Goal: Task Accomplishment & Management: Manage account settings

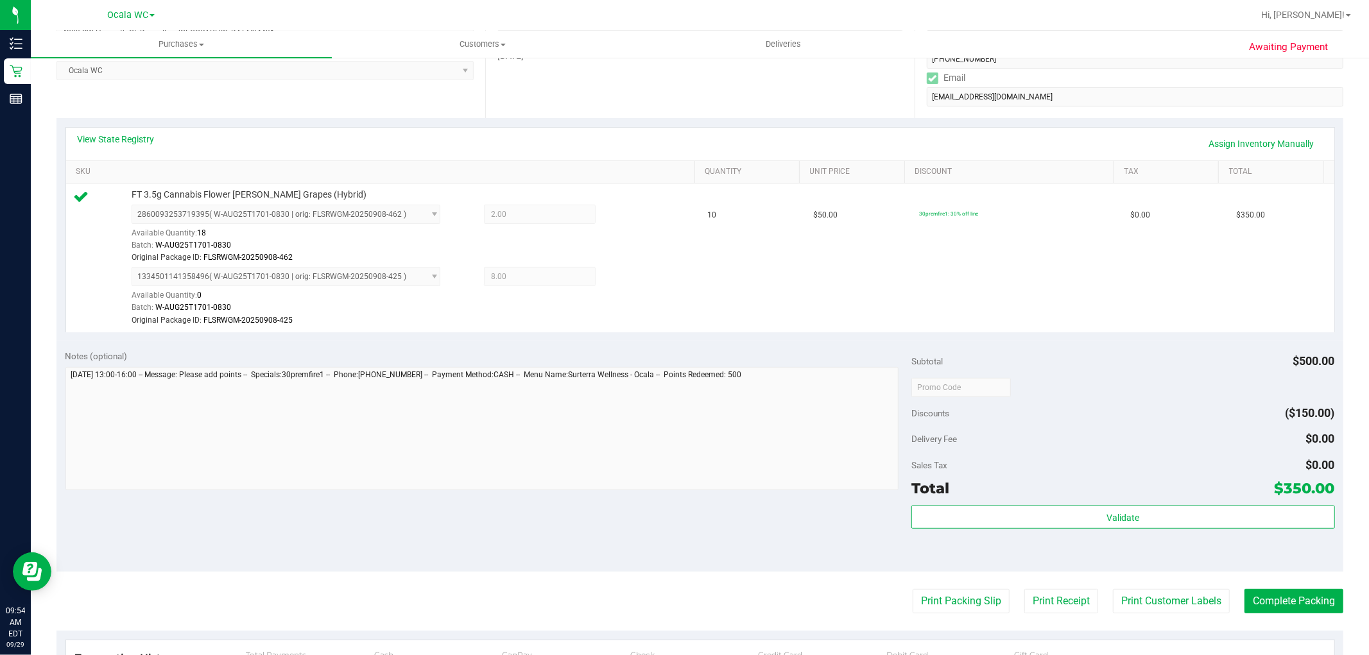
scroll to position [427, 0]
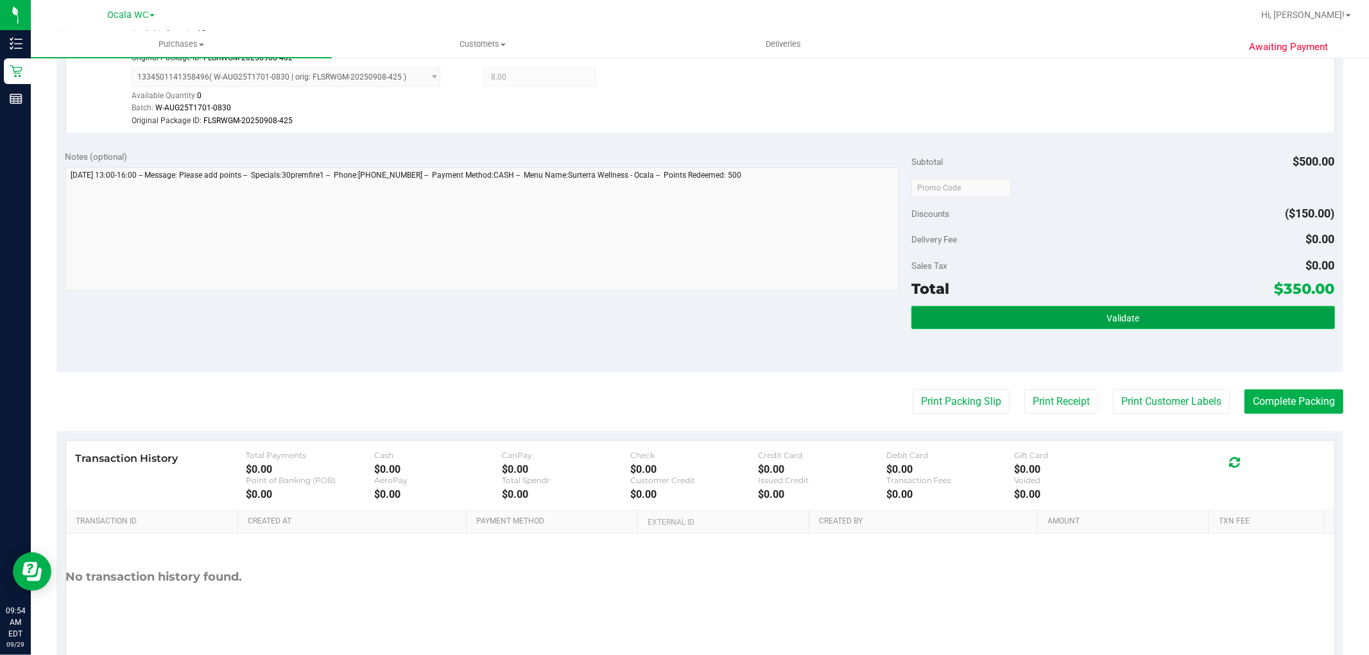
click at [911, 318] on button "Validate" at bounding box center [1122, 317] width 423 height 23
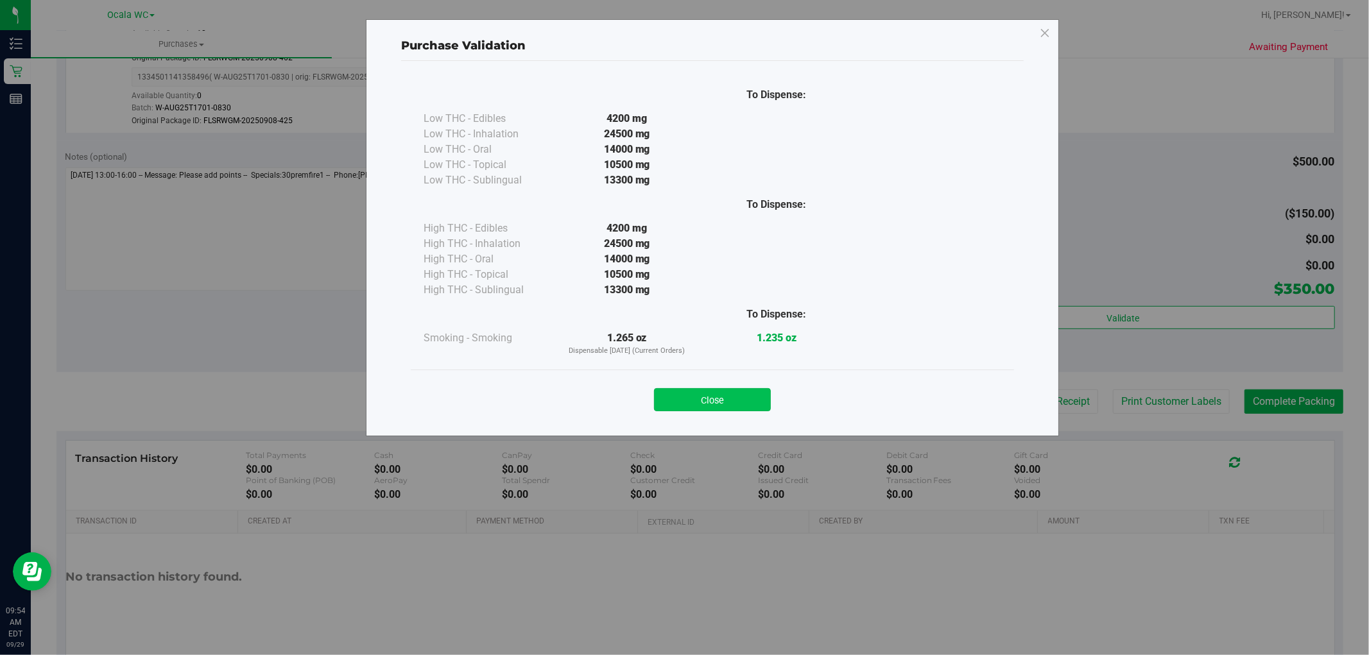
click at [721, 406] on button "Close" at bounding box center [712, 399] width 117 height 23
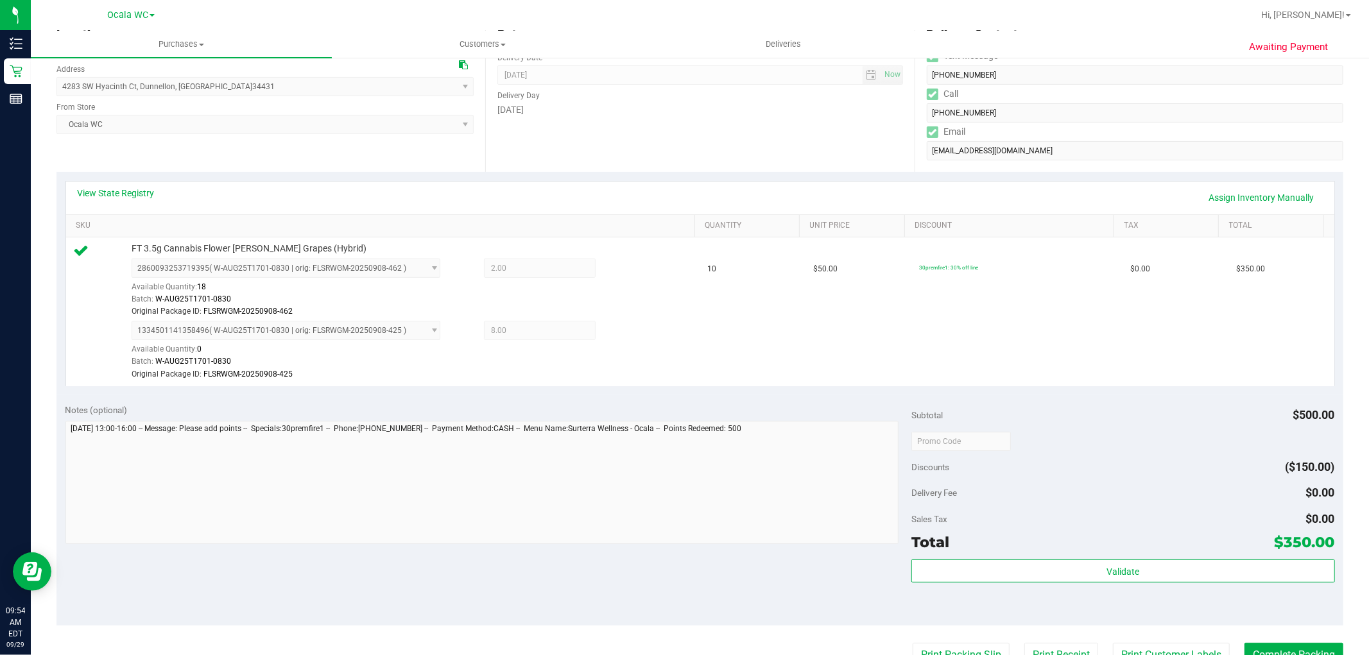
scroll to position [356, 0]
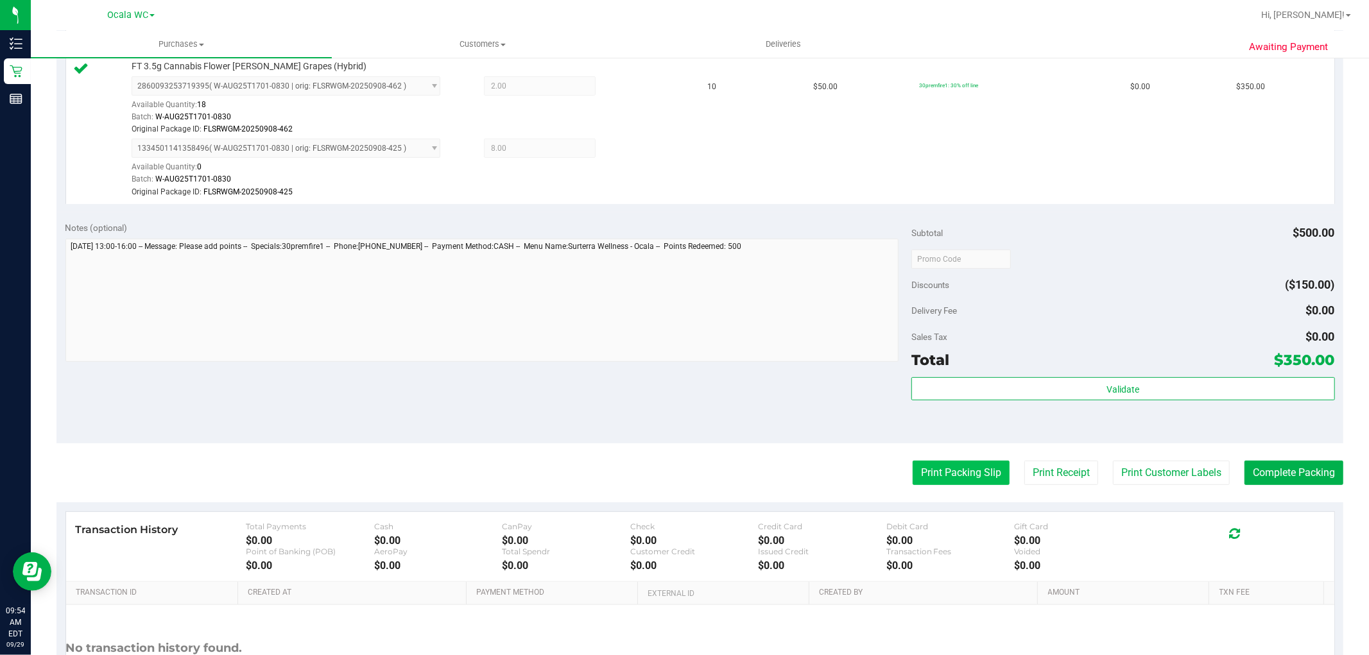
click at [948, 475] on button "Print Packing Slip" at bounding box center [960, 473] width 97 height 24
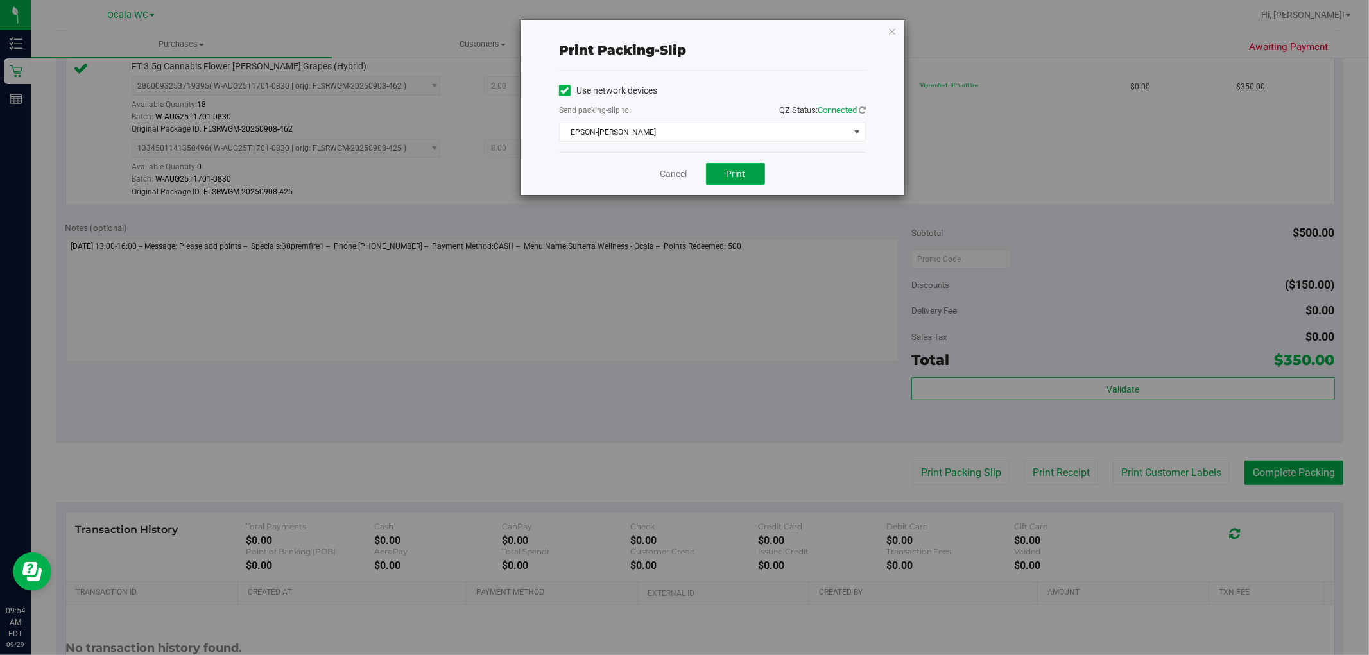
click at [730, 170] on span "Print" at bounding box center [735, 174] width 19 height 10
click at [735, 181] on button "Print" at bounding box center [735, 174] width 59 height 22
click at [891, 32] on icon "button" at bounding box center [891, 30] width 9 height 15
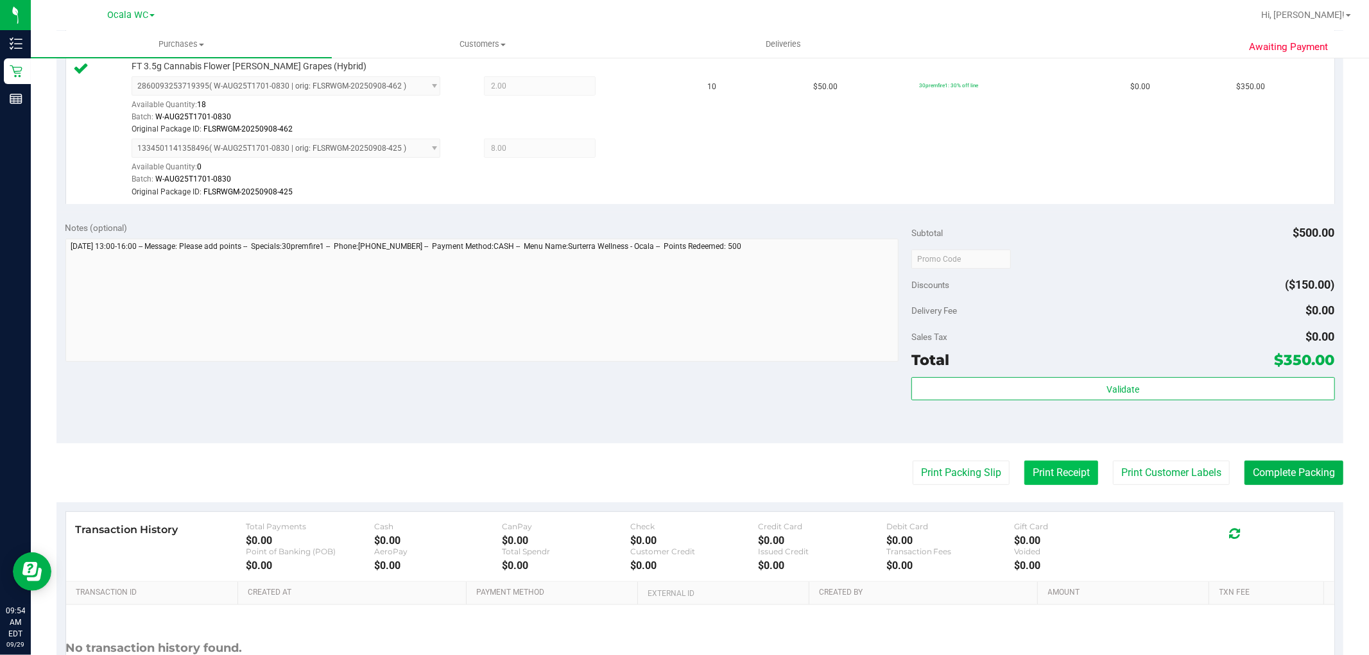
click at [1053, 466] on button "Print Receipt" at bounding box center [1061, 473] width 74 height 24
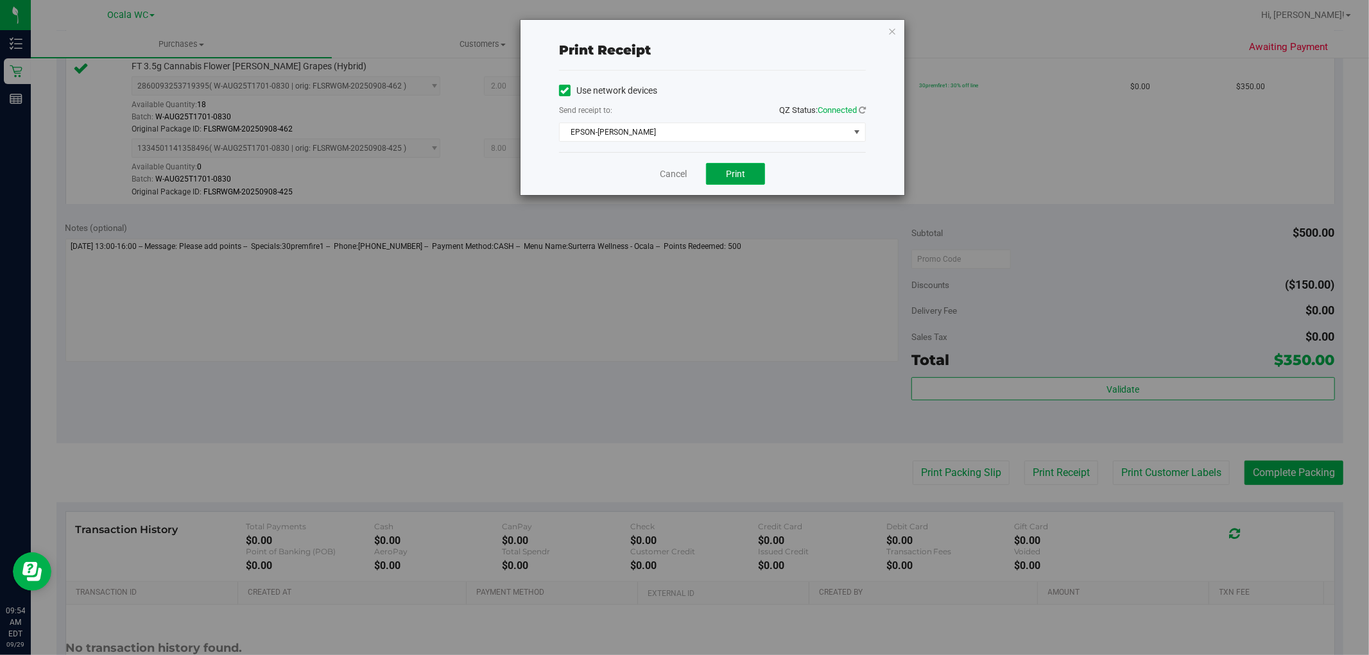
click at [715, 165] on button "Print" at bounding box center [735, 174] width 59 height 22
click at [889, 35] on icon "button" at bounding box center [891, 30] width 9 height 15
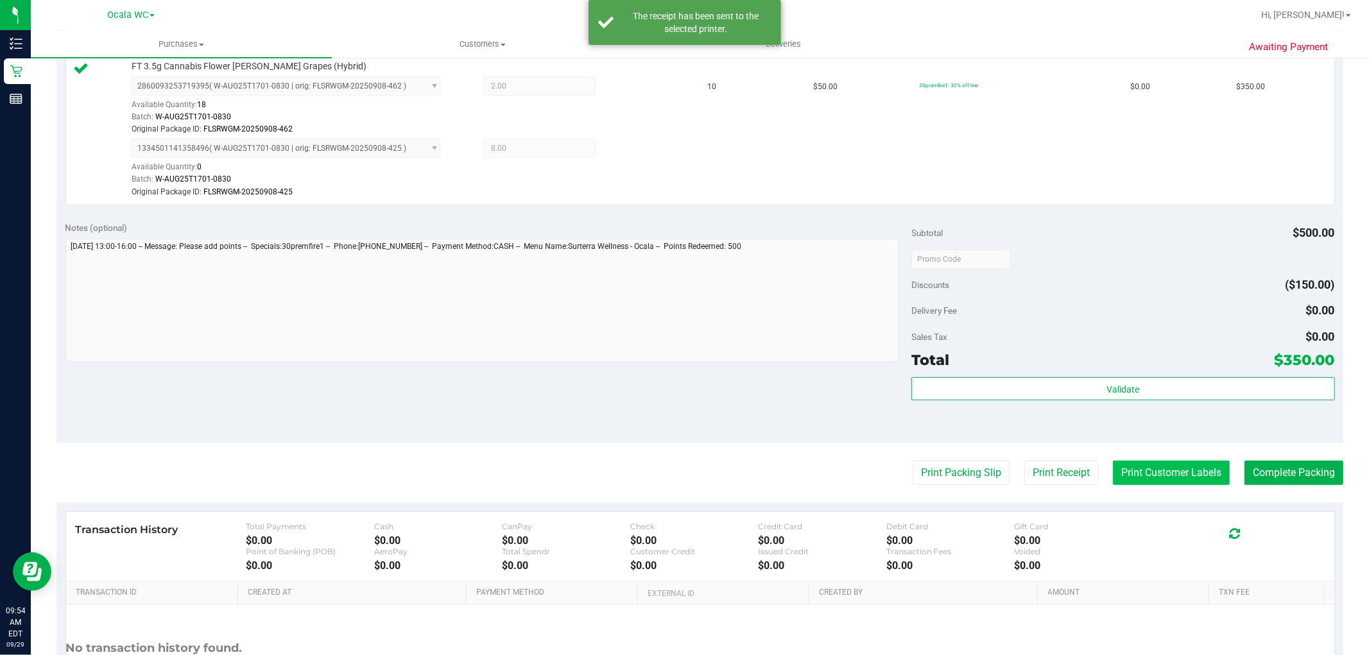
click at [1113, 471] on button "Print Customer Labels" at bounding box center [1171, 473] width 117 height 24
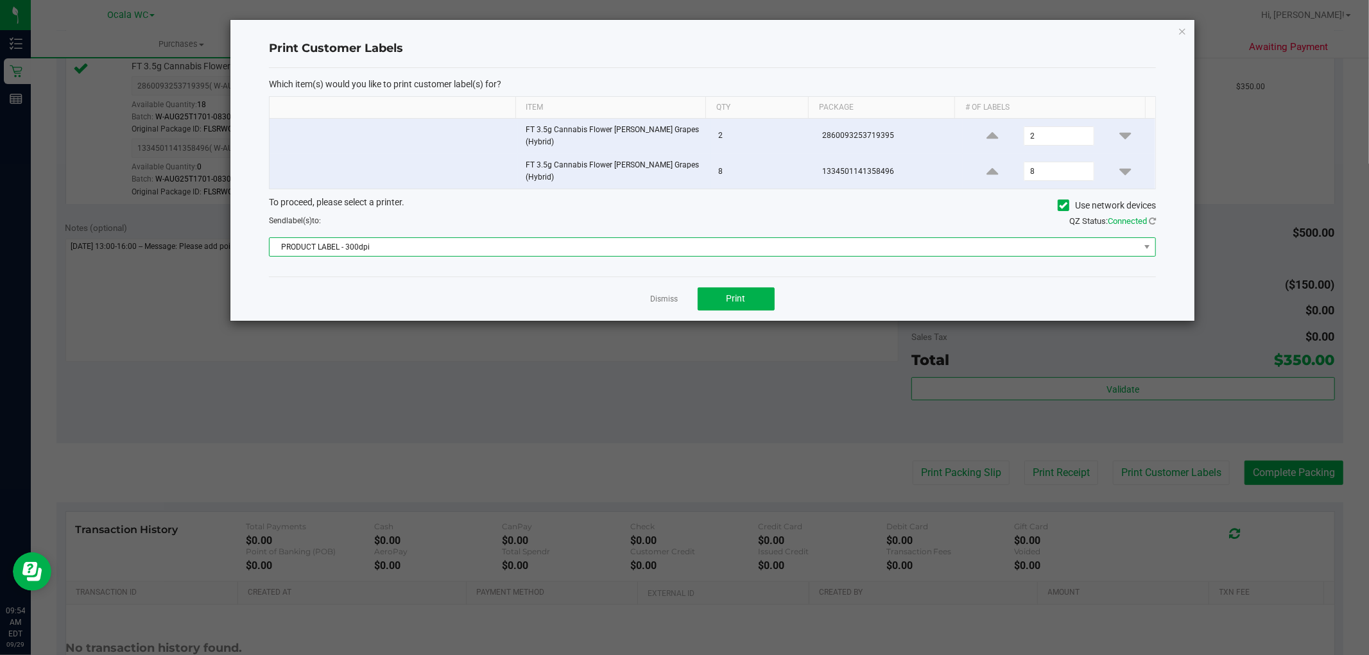
click at [683, 238] on span "PRODUCT LABEL - 300dpi" at bounding box center [703, 247] width 869 height 18
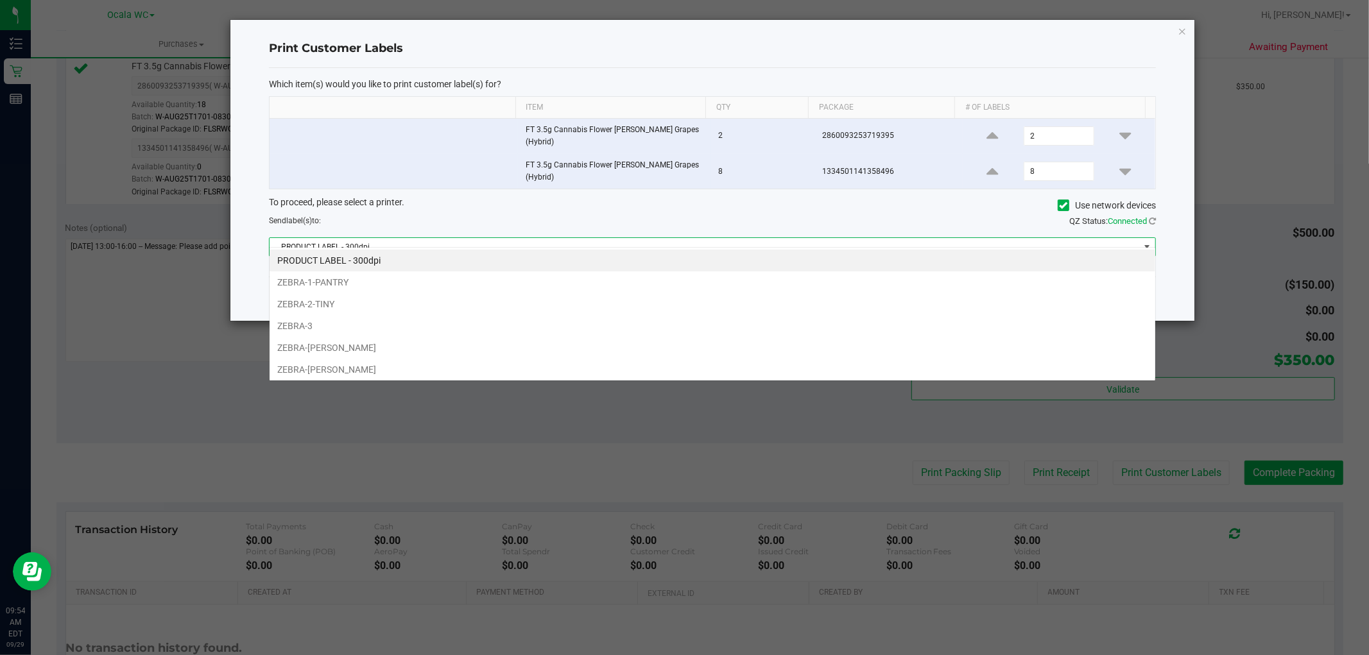
scroll to position [19, 887]
click at [304, 369] on li "ZEBRA-[PERSON_NAME]" at bounding box center [711, 370] width 885 height 22
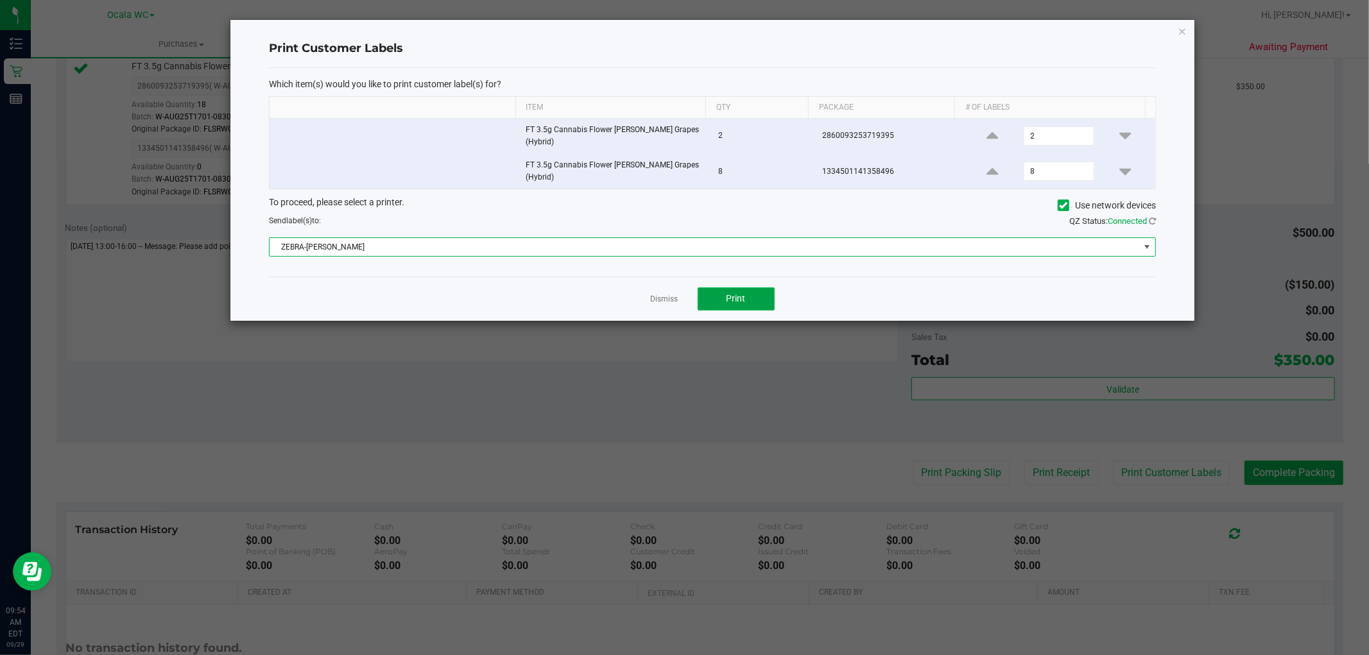
click at [702, 287] on button "Print" at bounding box center [735, 298] width 77 height 23
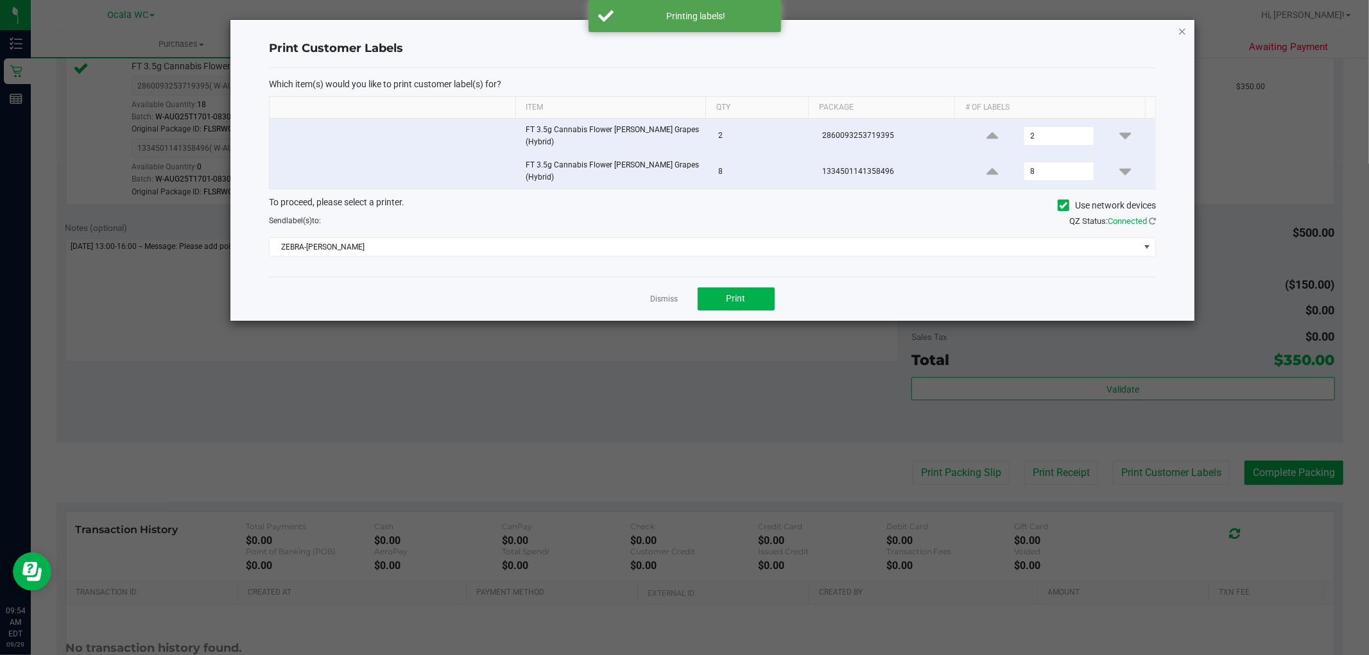
click at [1183, 30] on icon "button" at bounding box center [1181, 30] width 9 height 15
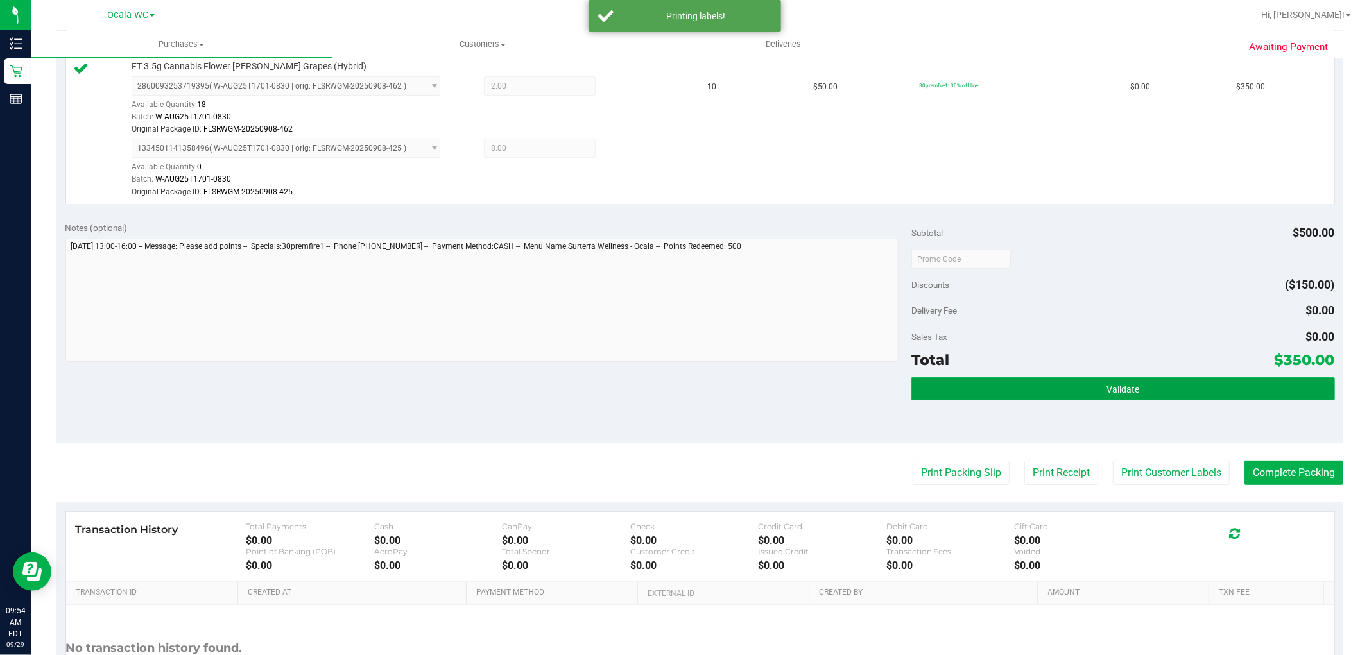
click at [1106, 393] on span "Validate" at bounding box center [1122, 389] width 33 height 10
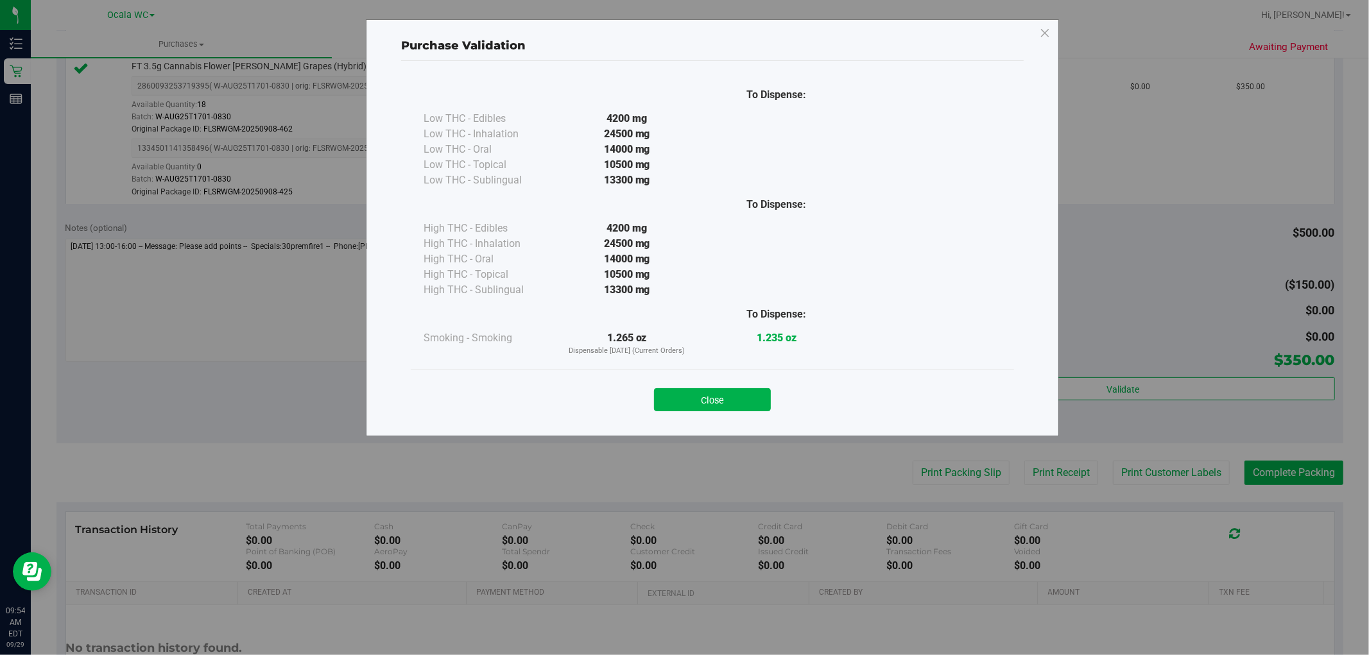
click at [725, 380] on div "Close" at bounding box center [712, 396] width 584 height 32
drag, startPoint x: 705, startPoint y: 386, endPoint x: 703, endPoint y: 403, distance: 17.4
click at [706, 392] on div "Close" at bounding box center [712, 396] width 584 height 32
click at [703, 403] on button "Close" at bounding box center [712, 399] width 117 height 23
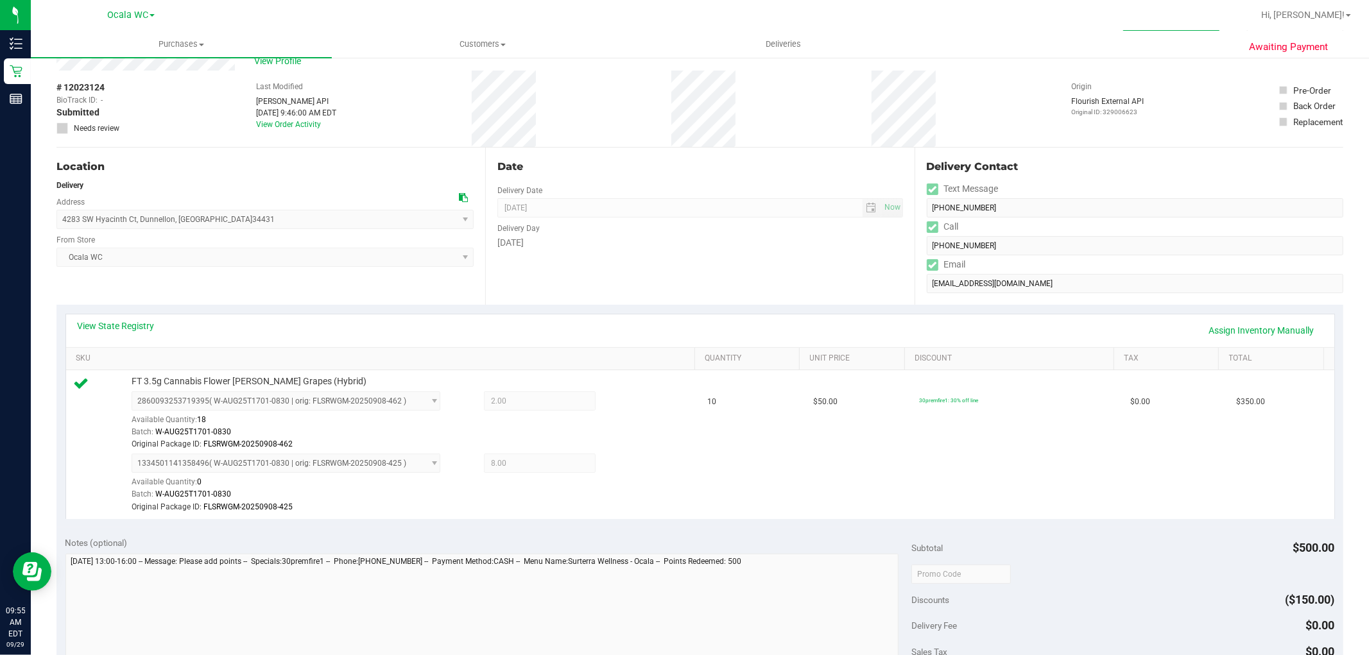
scroll to position [0, 0]
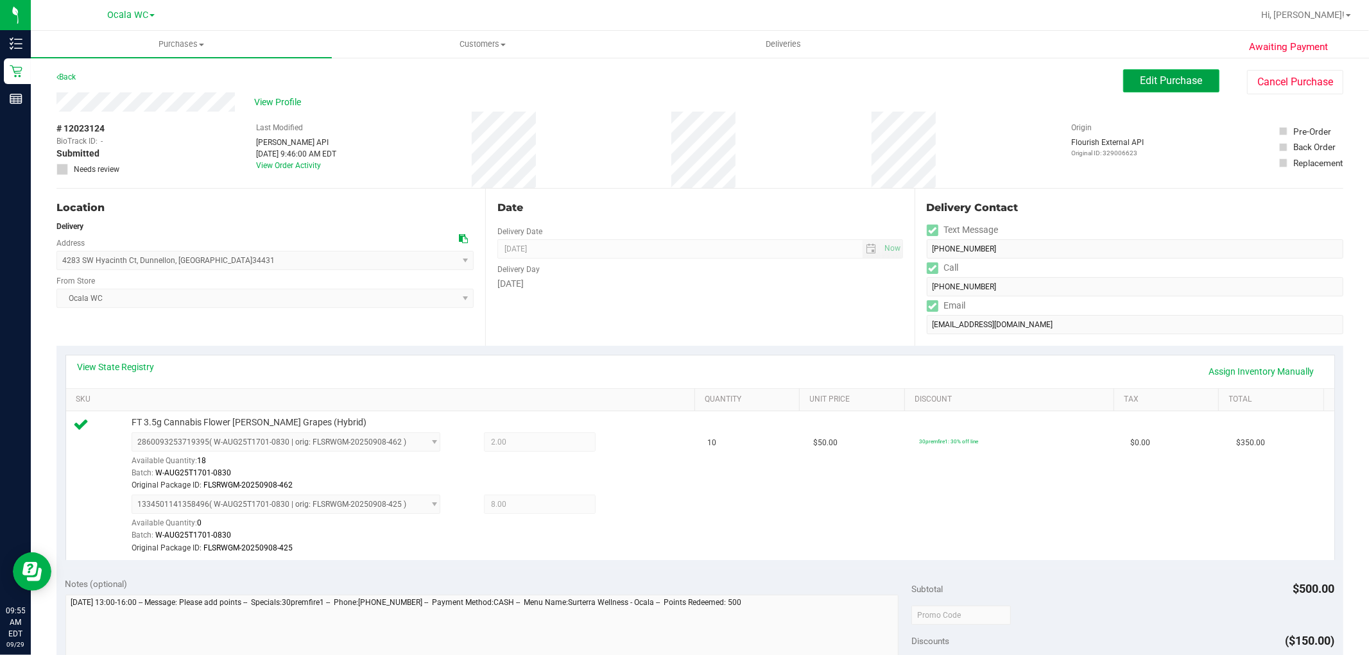
click at [1154, 81] on span "Edit Purchase" at bounding box center [1171, 80] width 62 height 12
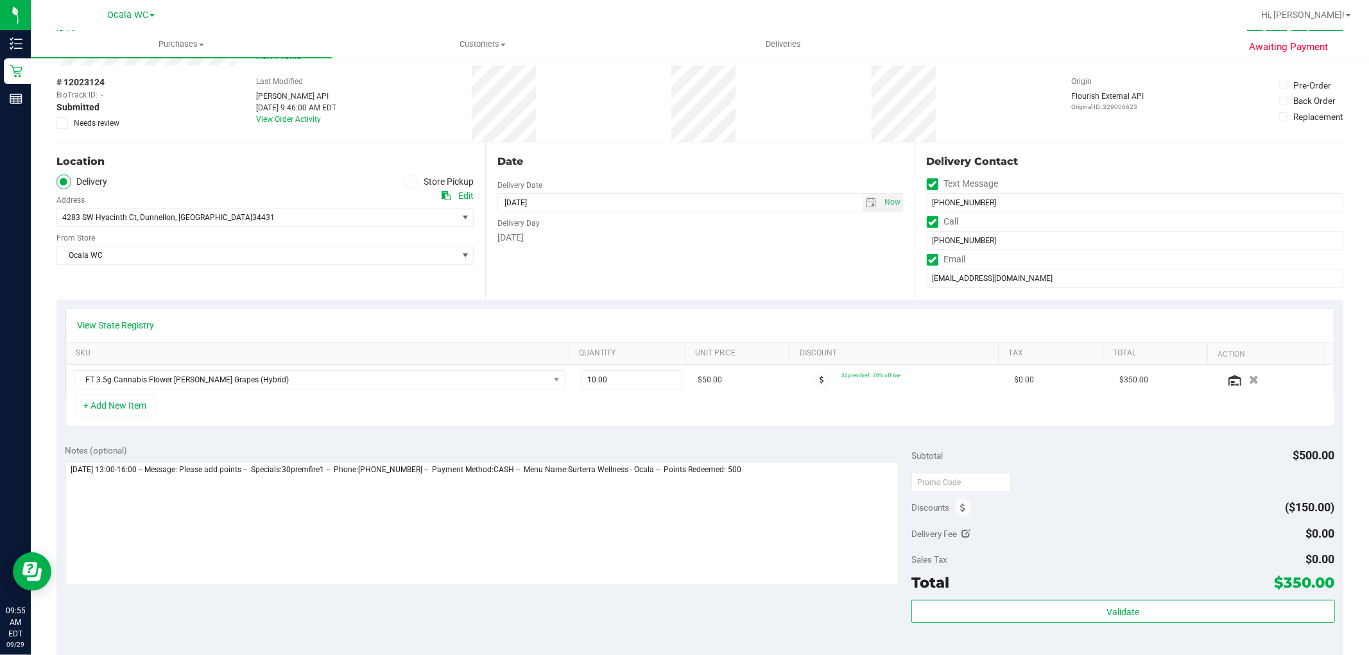
scroll to position [71, 0]
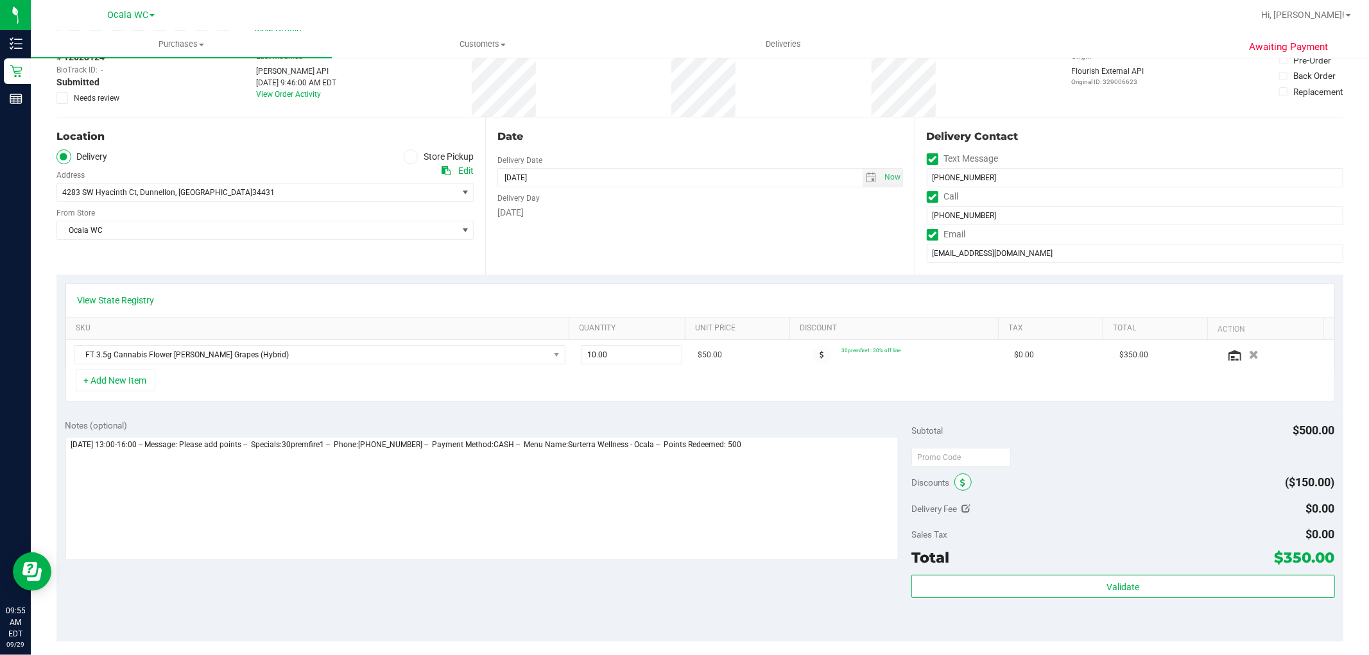
click at [960, 483] on icon at bounding box center [962, 483] width 5 height 9
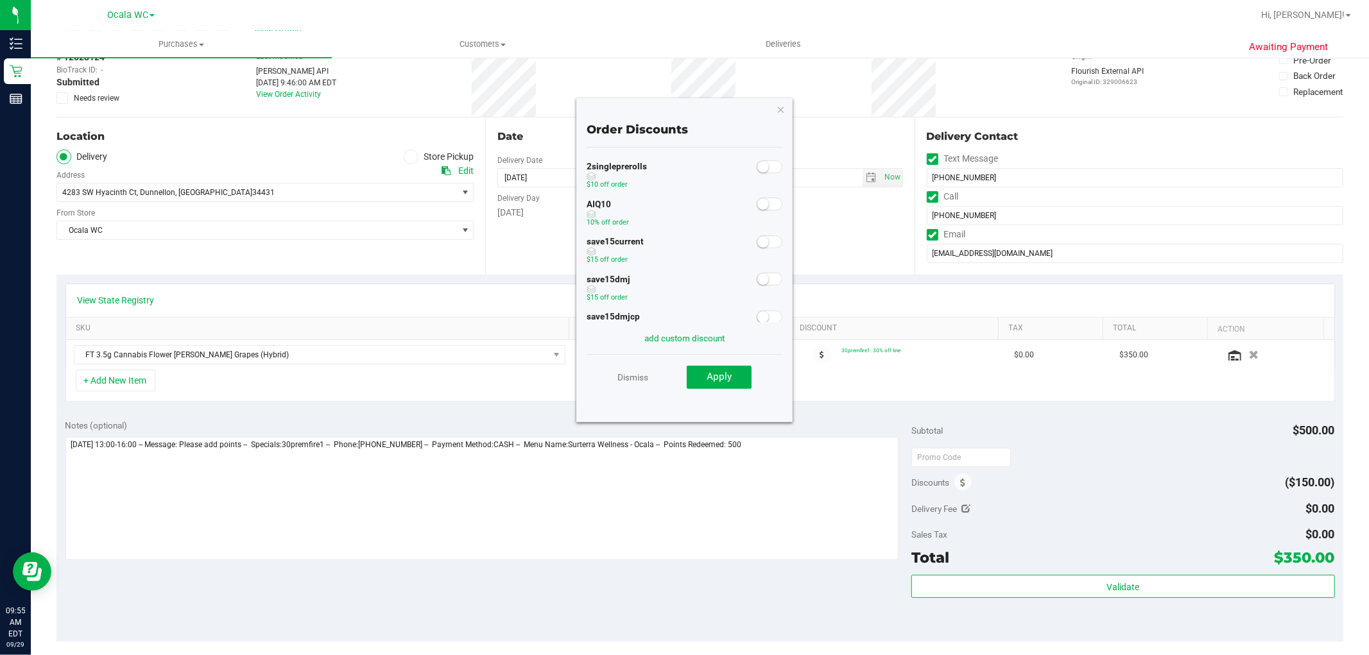
click at [757, 206] on small at bounding box center [763, 204] width 12 height 12
click at [714, 383] on button "Apply" at bounding box center [719, 377] width 65 height 23
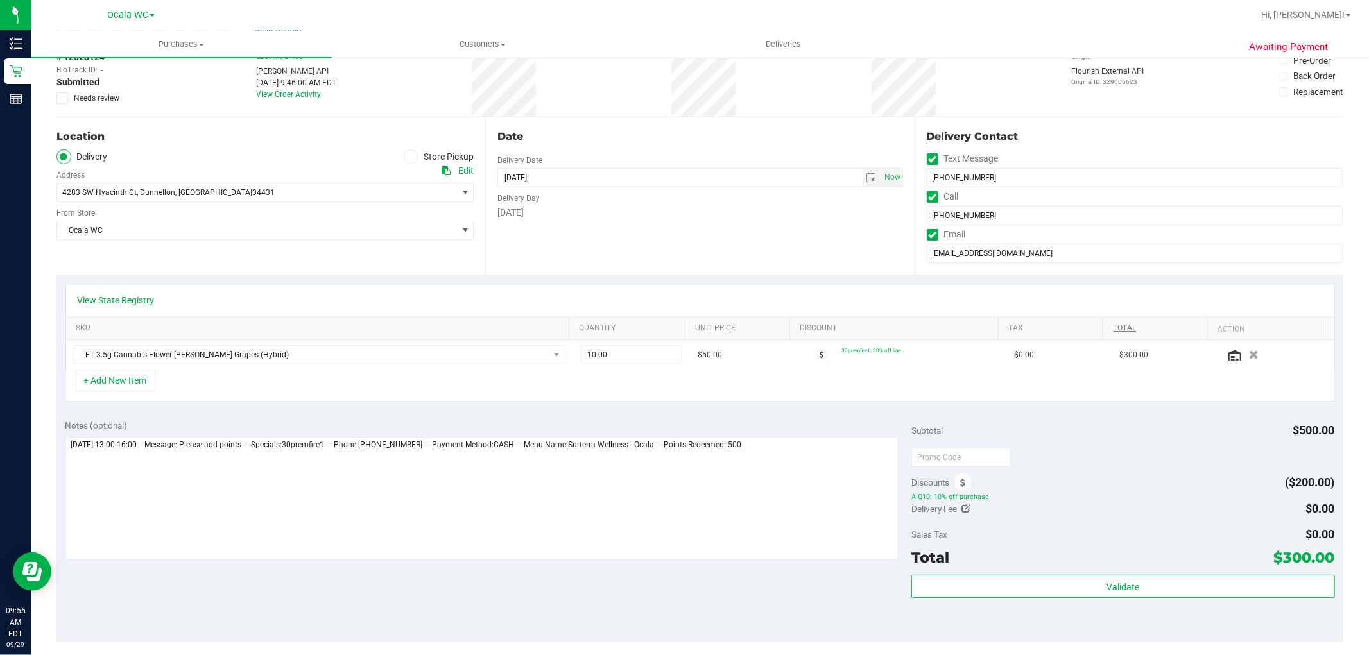
scroll to position [0, 0]
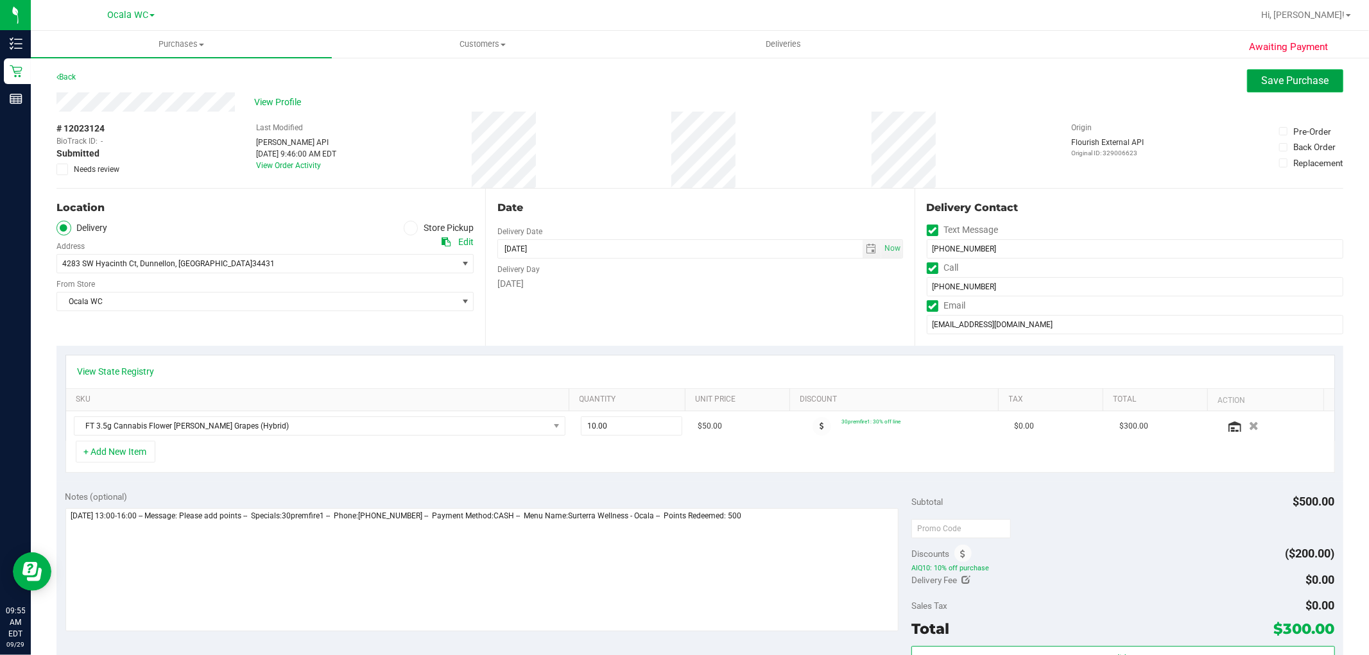
click at [1269, 76] on span "Save Purchase" at bounding box center [1295, 80] width 67 height 12
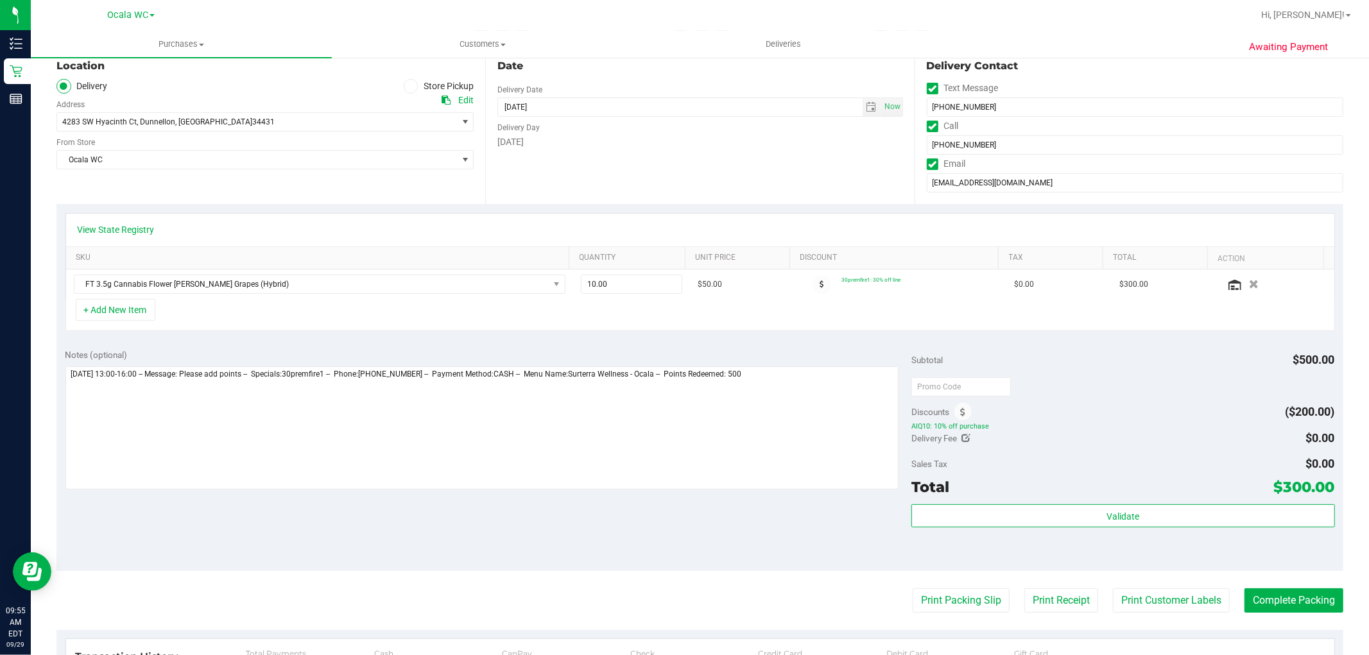
scroll to position [142, 0]
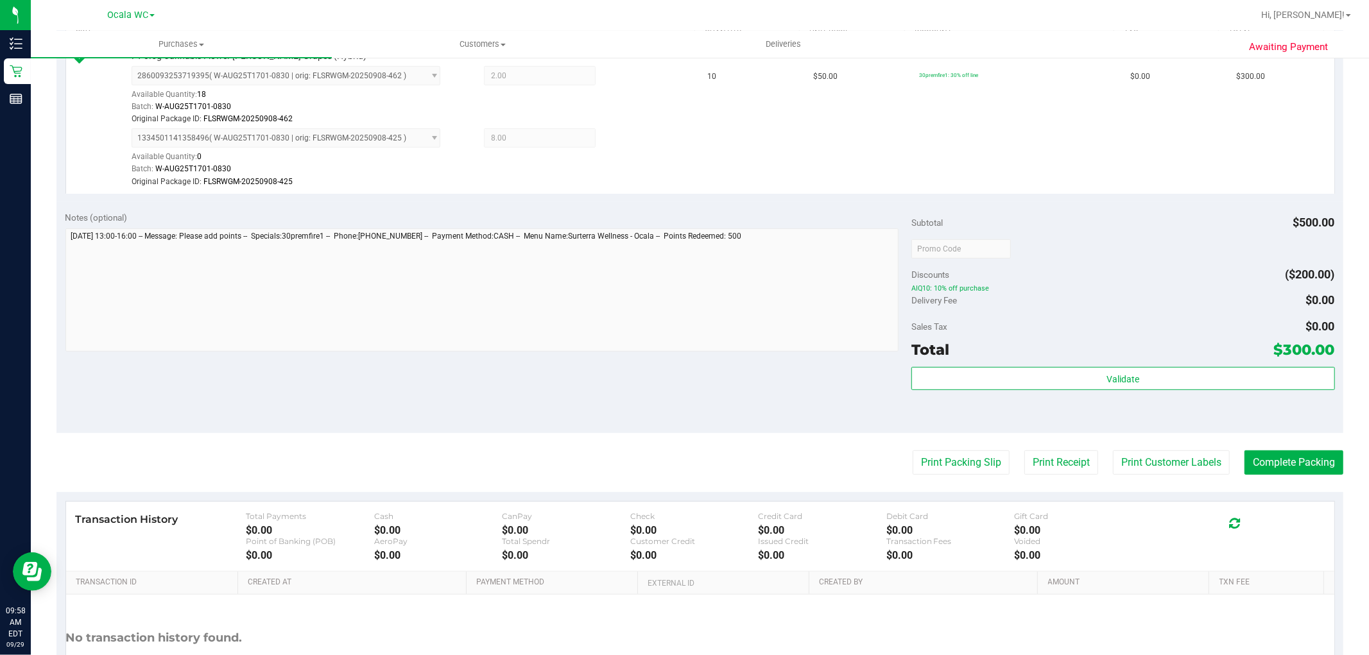
scroll to position [395, 0]
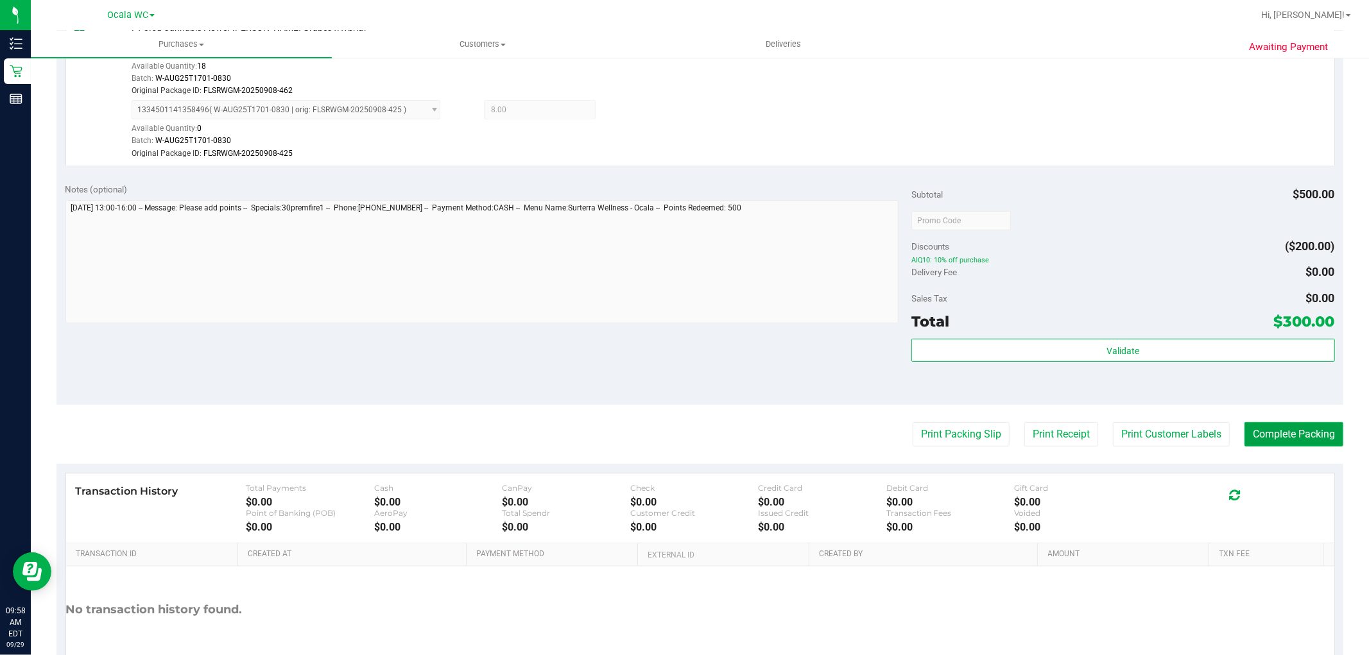
click at [1290, 437] on button "Complete Packing" at bounding box center [1293, 434] width 99 height 24
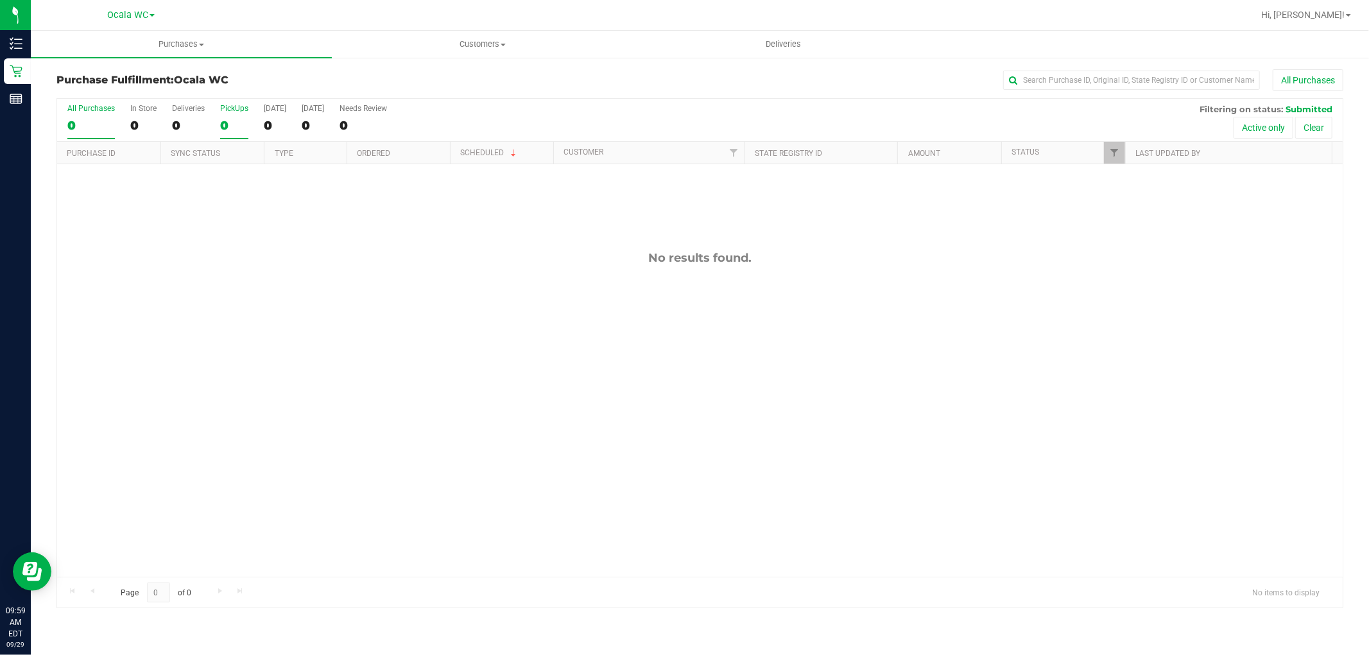
click at [238, 115] on label "PickUps 0" at bounding box center [234, 121] width 28 height 35
click at [0, 0] on input "PickUps 0" at bounding box center [0, 0] width 0 height 0
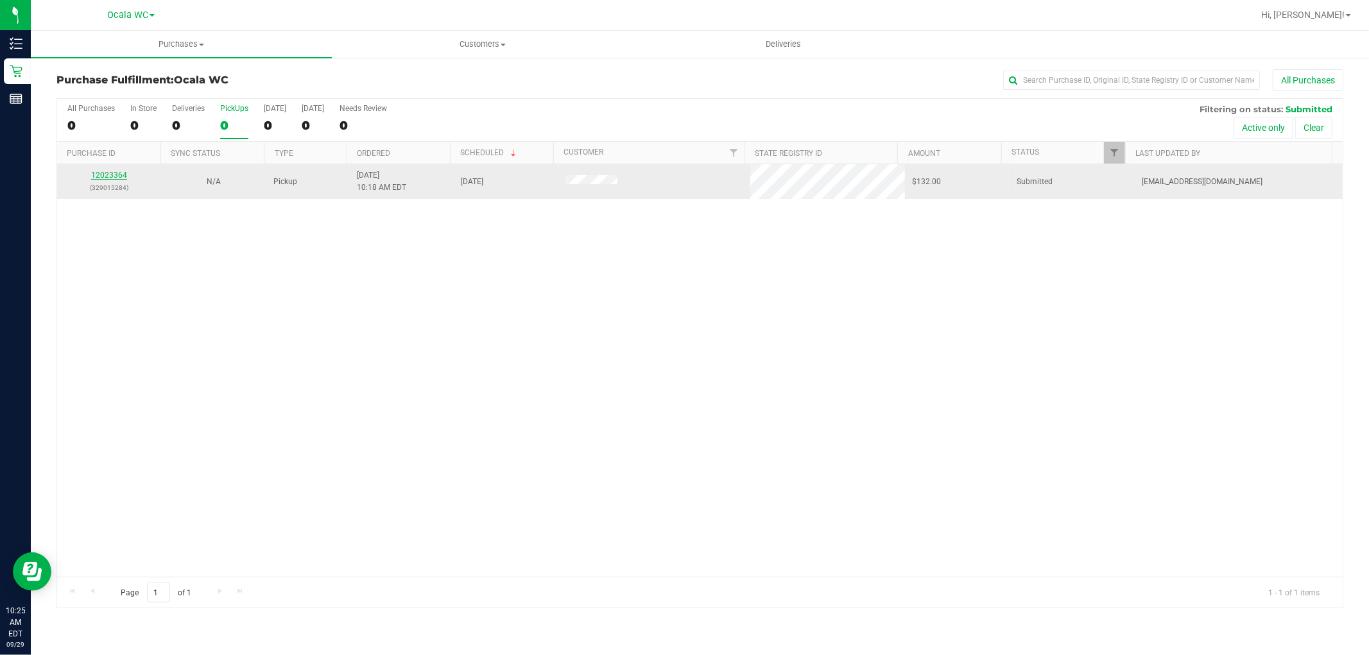
click at [114, 175] on link "12023364" at bounding box center [109, 175] width 36 height 9
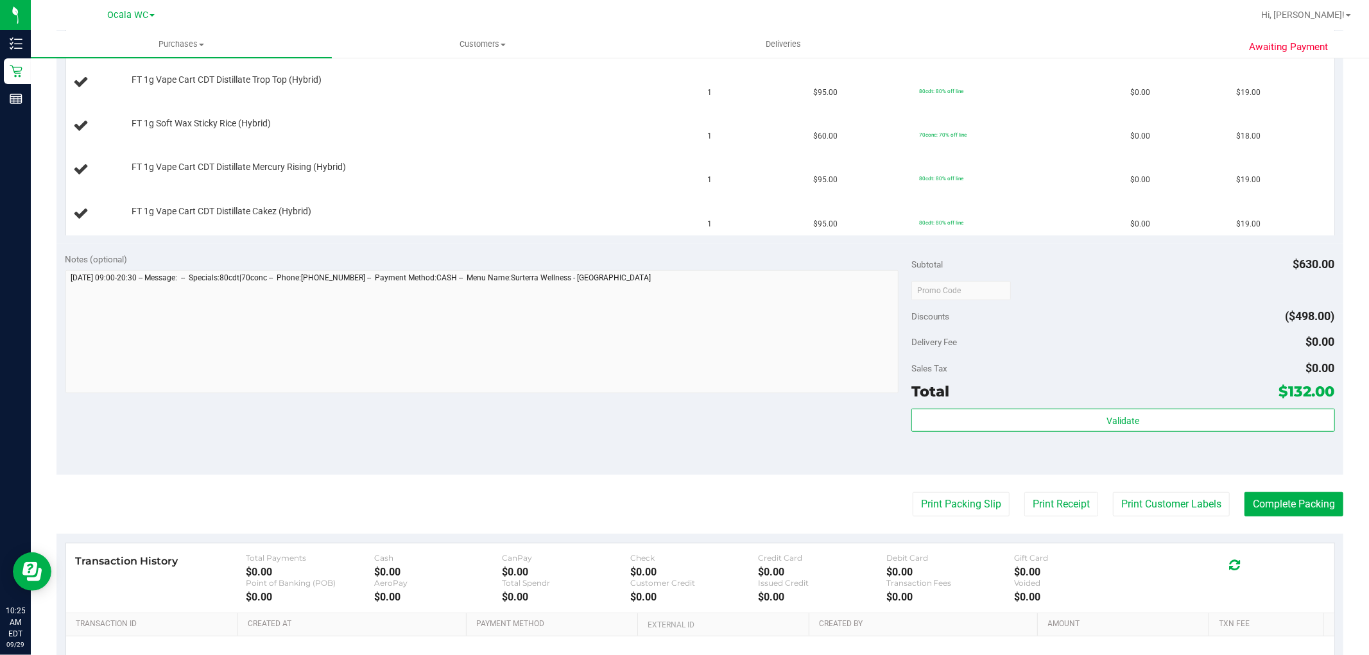
scroll to position [492, 0]
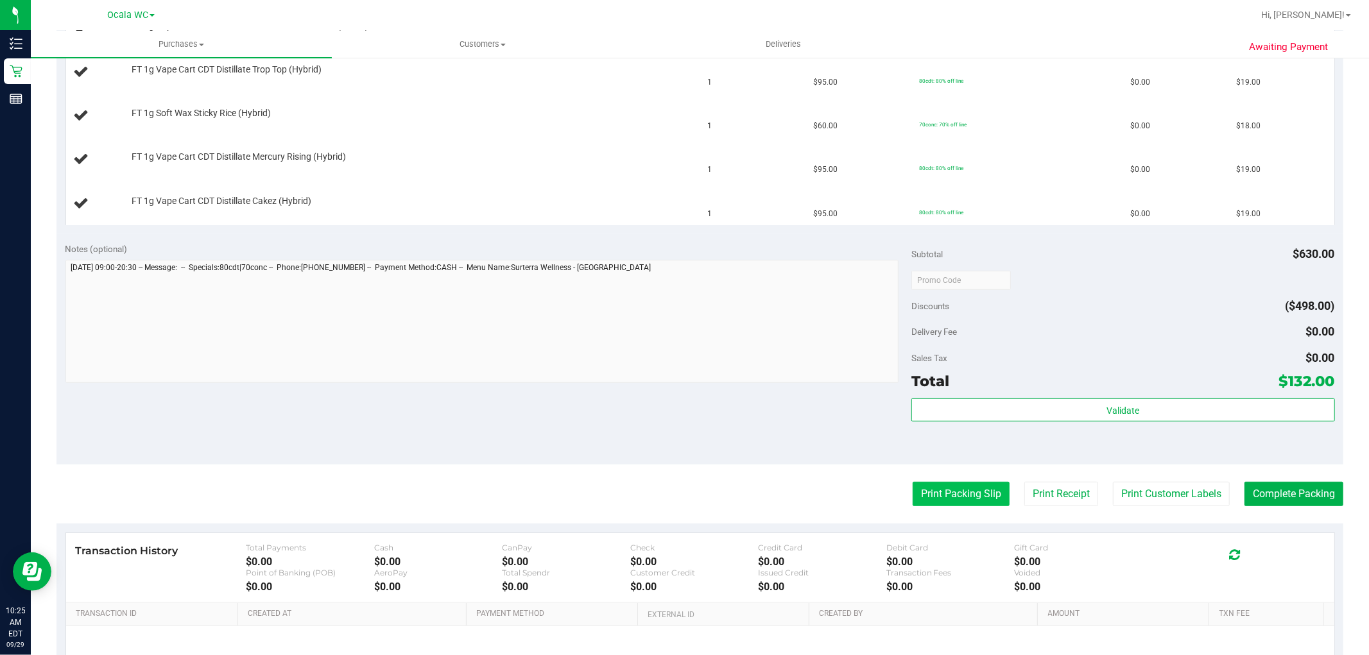
click at [952, 498] on button "Print Packing Slip" at bounding box center [960, 494] width 97 height 24
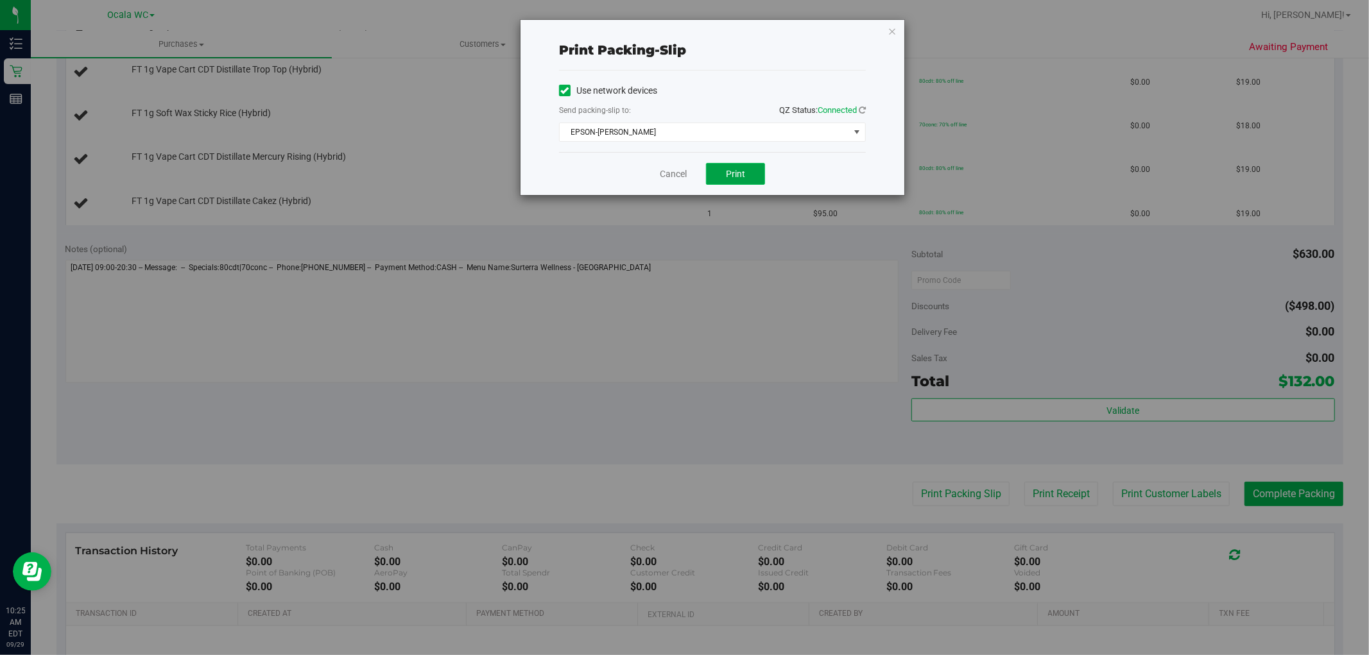
click at [749, 178] on button "Print" at bounding box center [735, 174] width 59 height 22
click at [685, 171] on link "Cancel" at bounding box center [673, 173] width 27 height 13
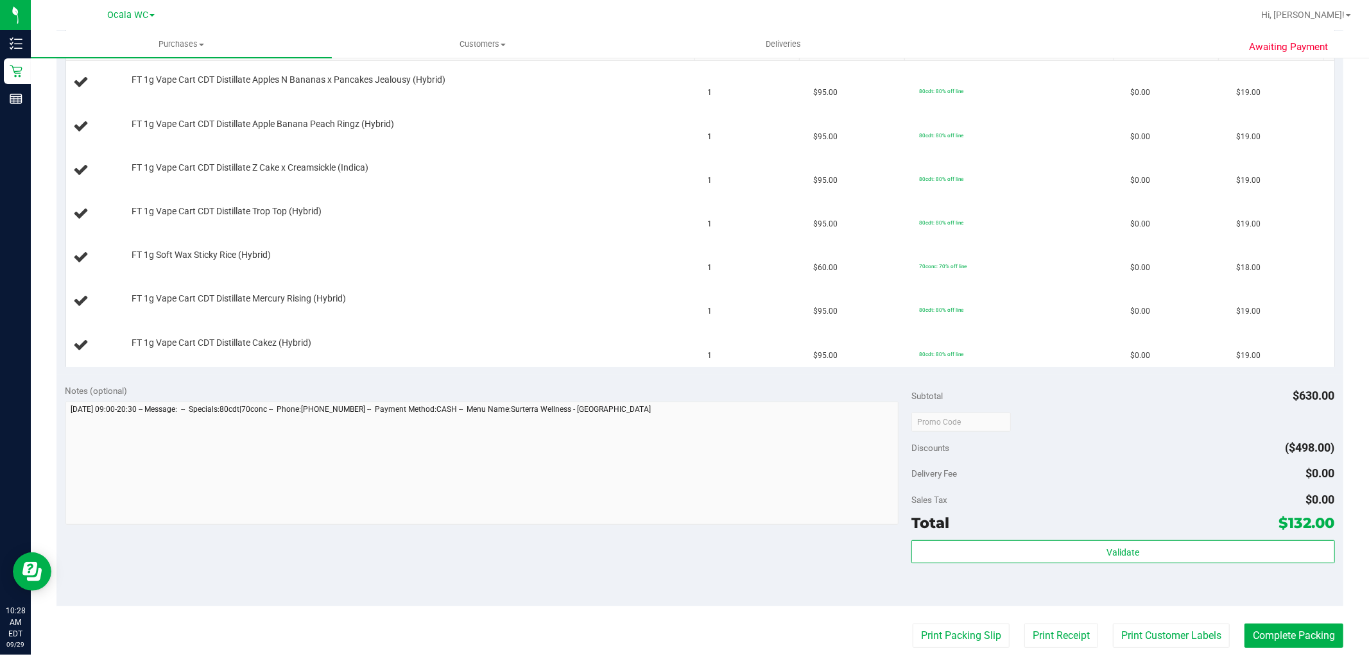
scroll to position [136, 0]
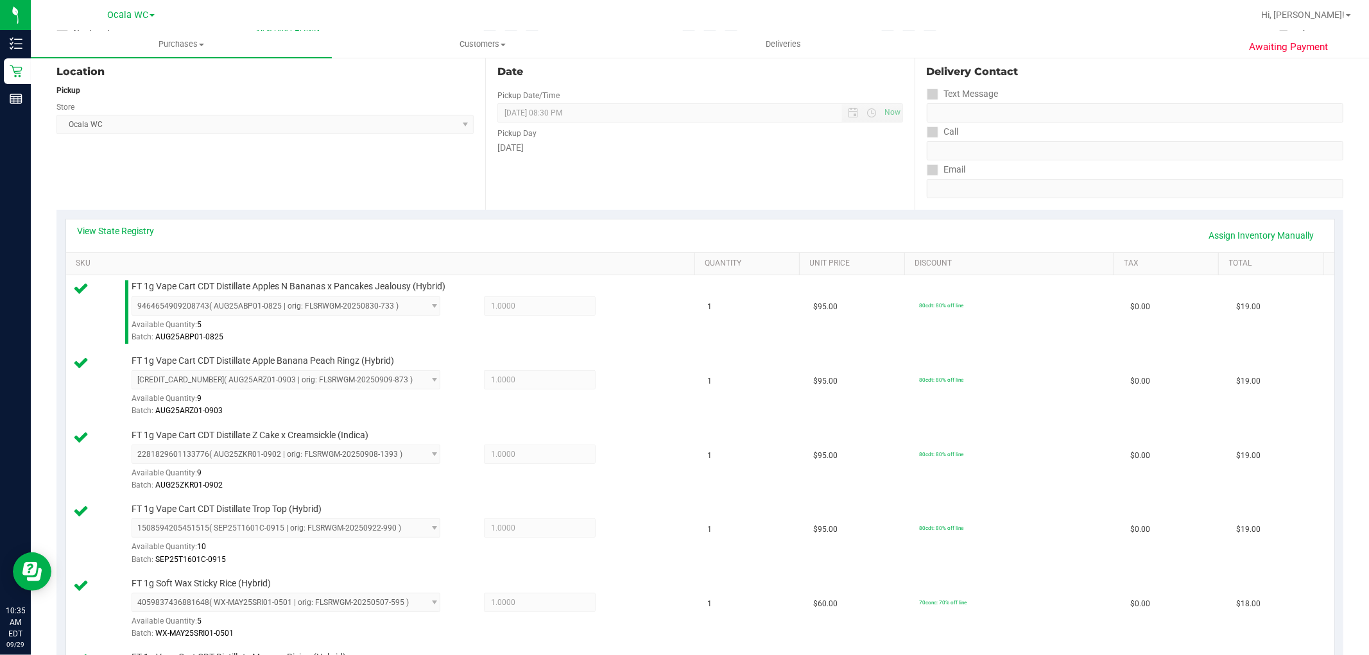
click at [707, 205] on div "Date Pickup Date/Time 09/29/2025 Now 09/29/2025 08:30 PM Now Pickup Day Monday" at bounding box center [699, 131] width 429 height 157
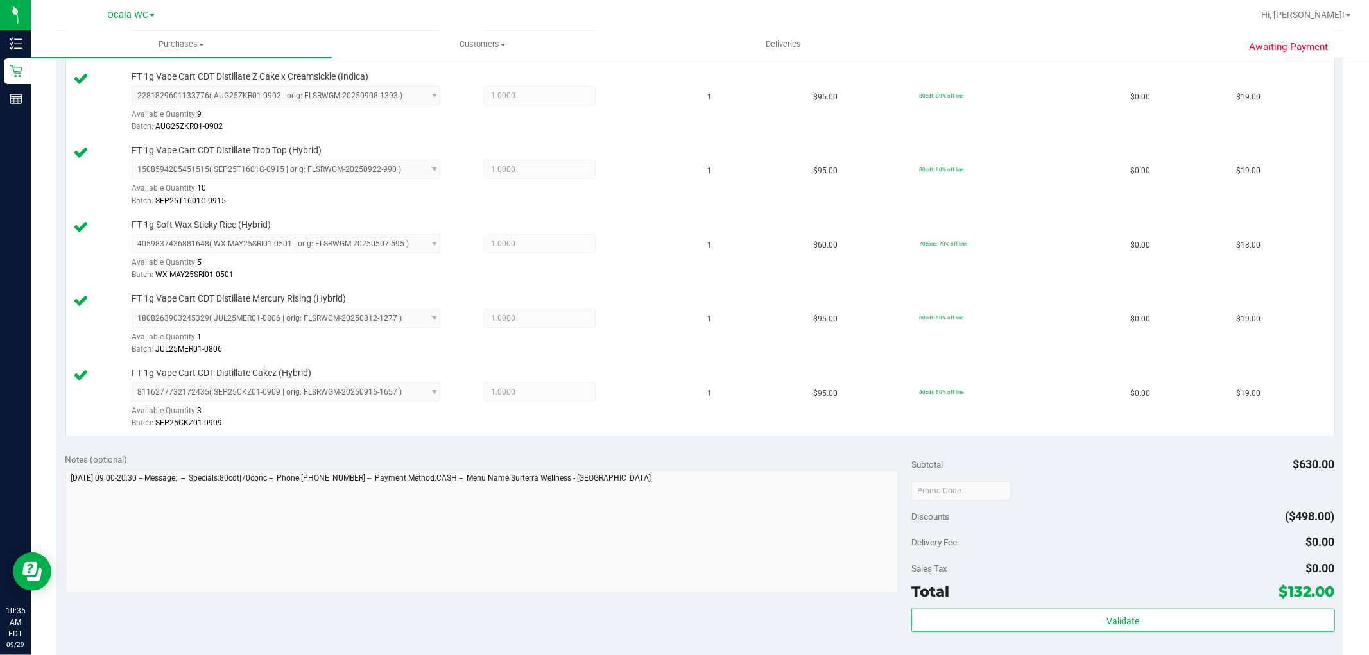
scroll to position [563, 0]
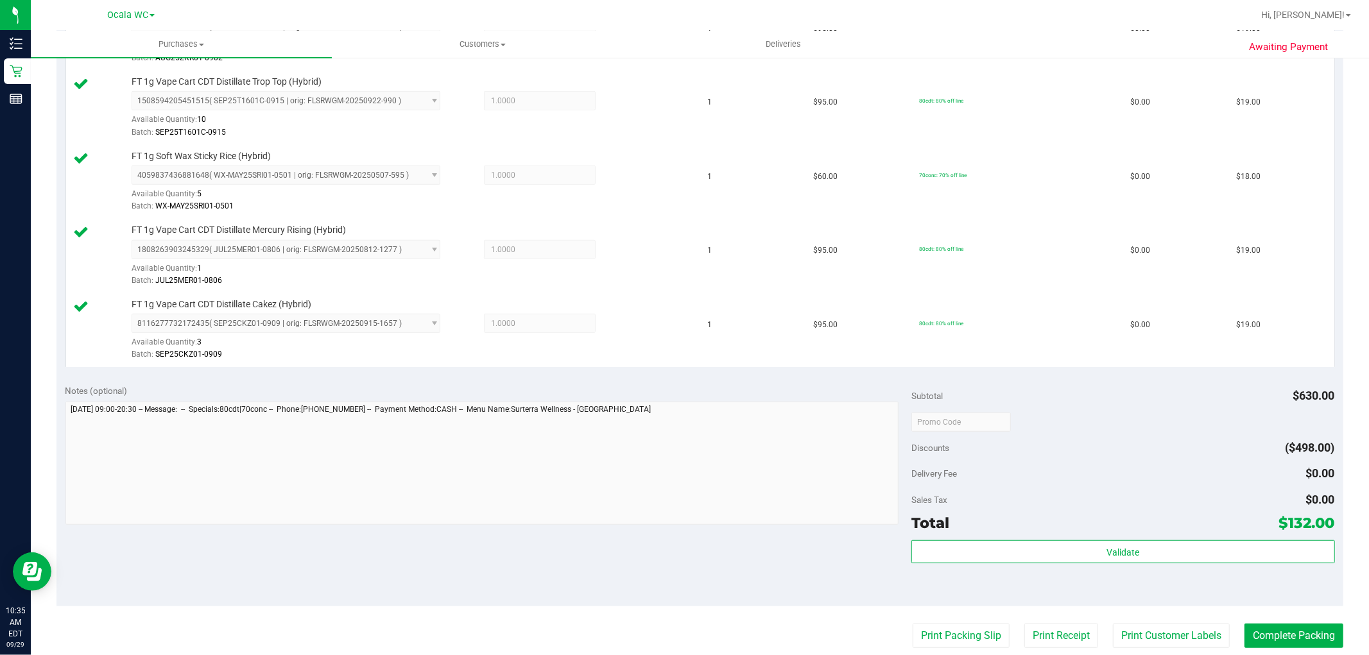
click at [1031, 571] on div "Validate" at bounding box center [1122, 569] width 423 height 58
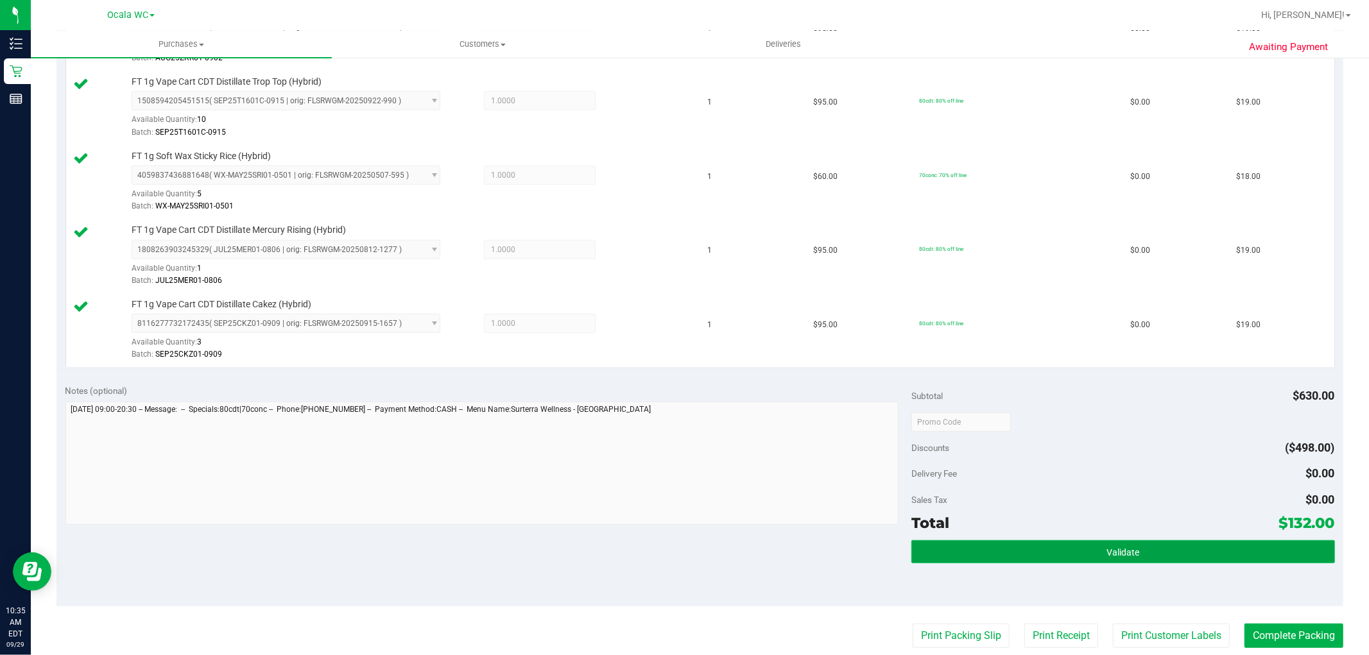
click at [958, 554] on button "Validate" at bounding box center [1122, 551] width 423 height 23
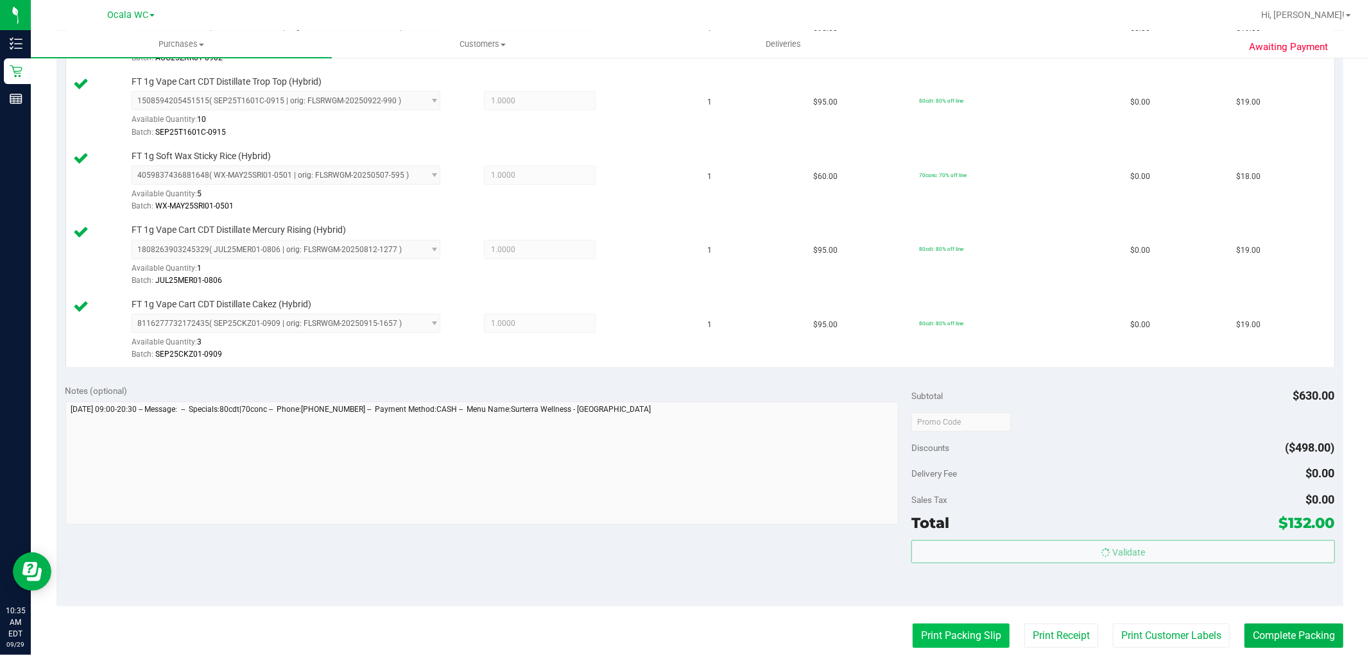
click at [927, 633] on button "Print Packing Slip" at bounding box center [960, 636] width 97 height 24
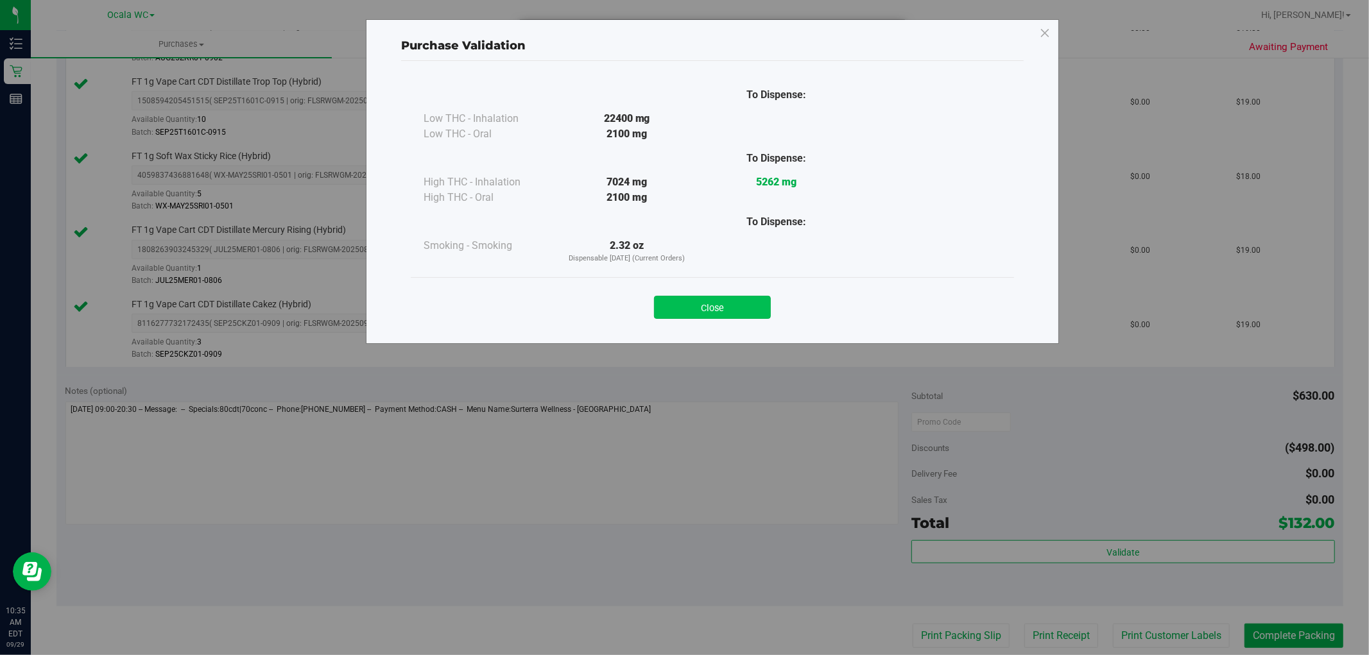
click at [706, 304] on button "Close" at bounding box center [712, 307] width 117 height 23
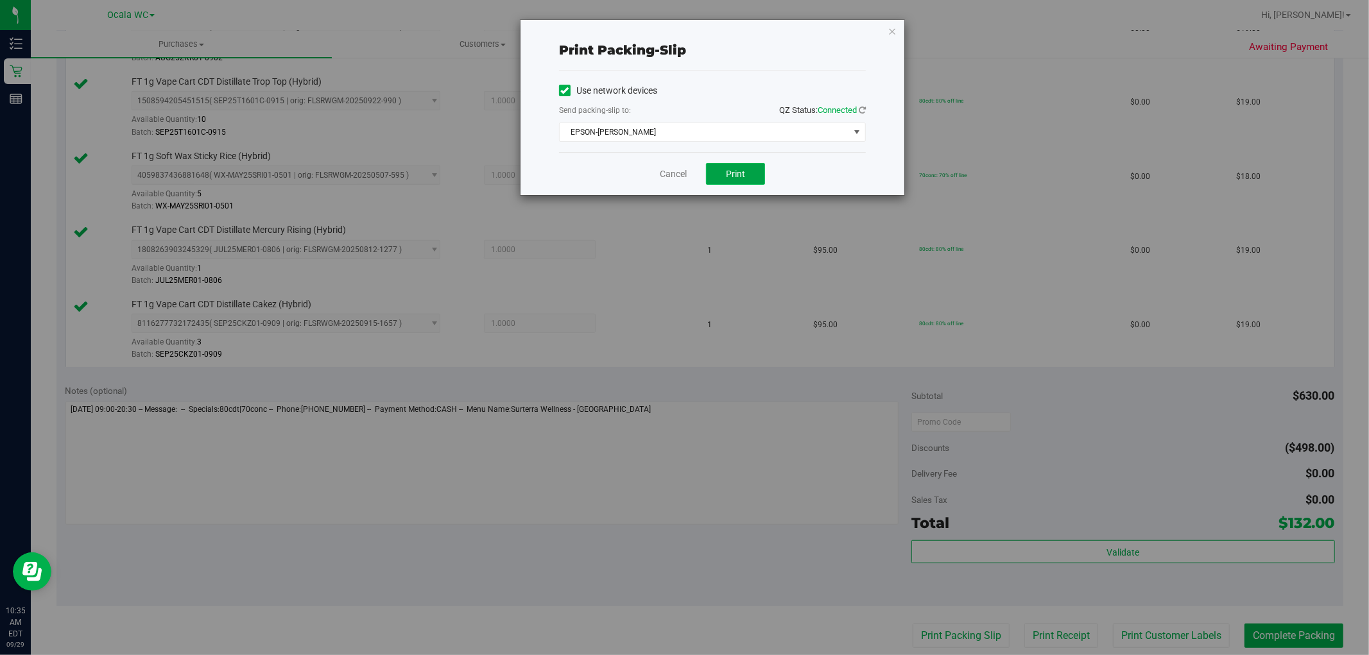
click at [753, 175] on button "Print" at bounding box center [735, 174] width 59 height 22
click at [893, 33] on icon "button" at bounding box center [891, 30] width 9 height 15
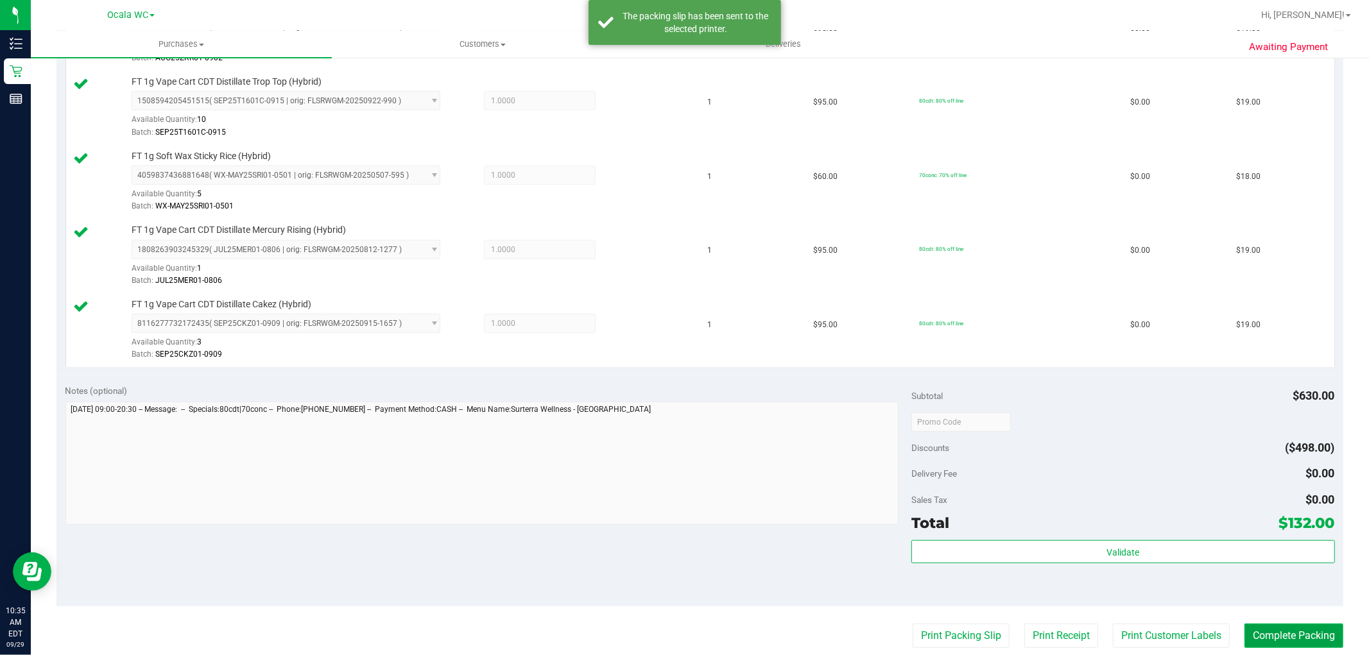
click at [1282, 633] on button "Complete Packing" at bounding box center [1293, 636] width 99 height 24
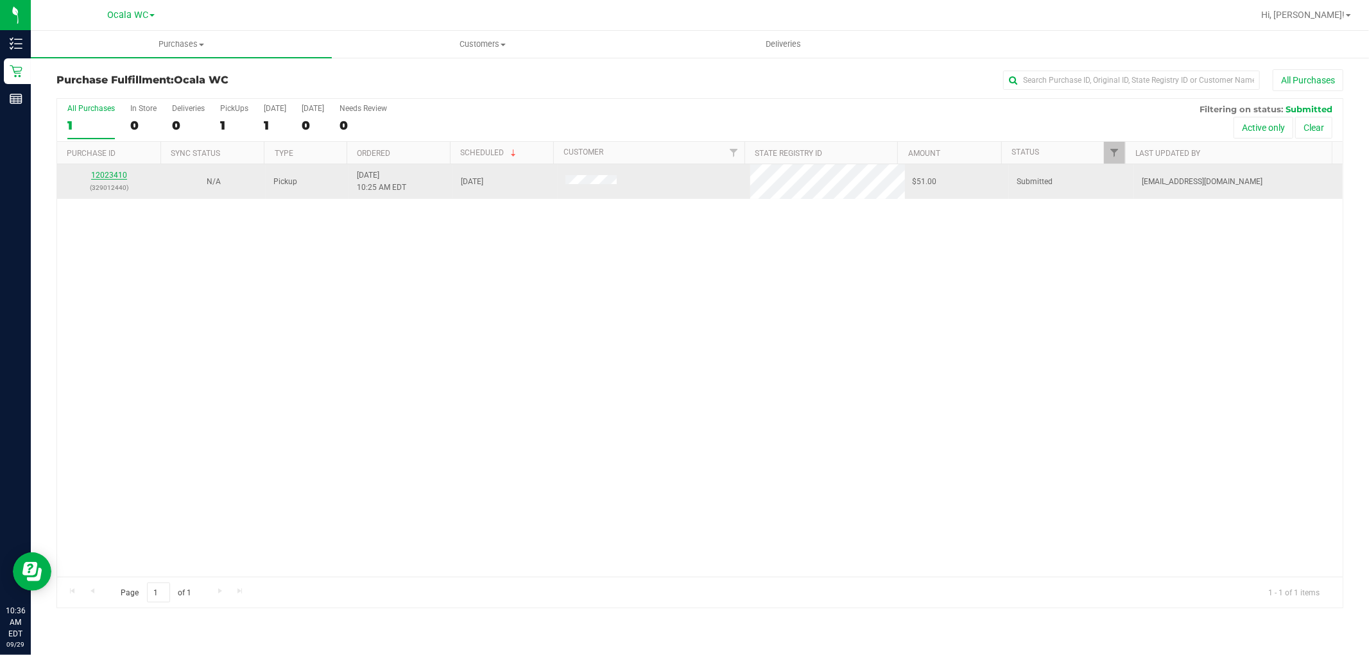
click at [101, 175] on link "12023410" at bounding box center [109, 175] width 36 height 9
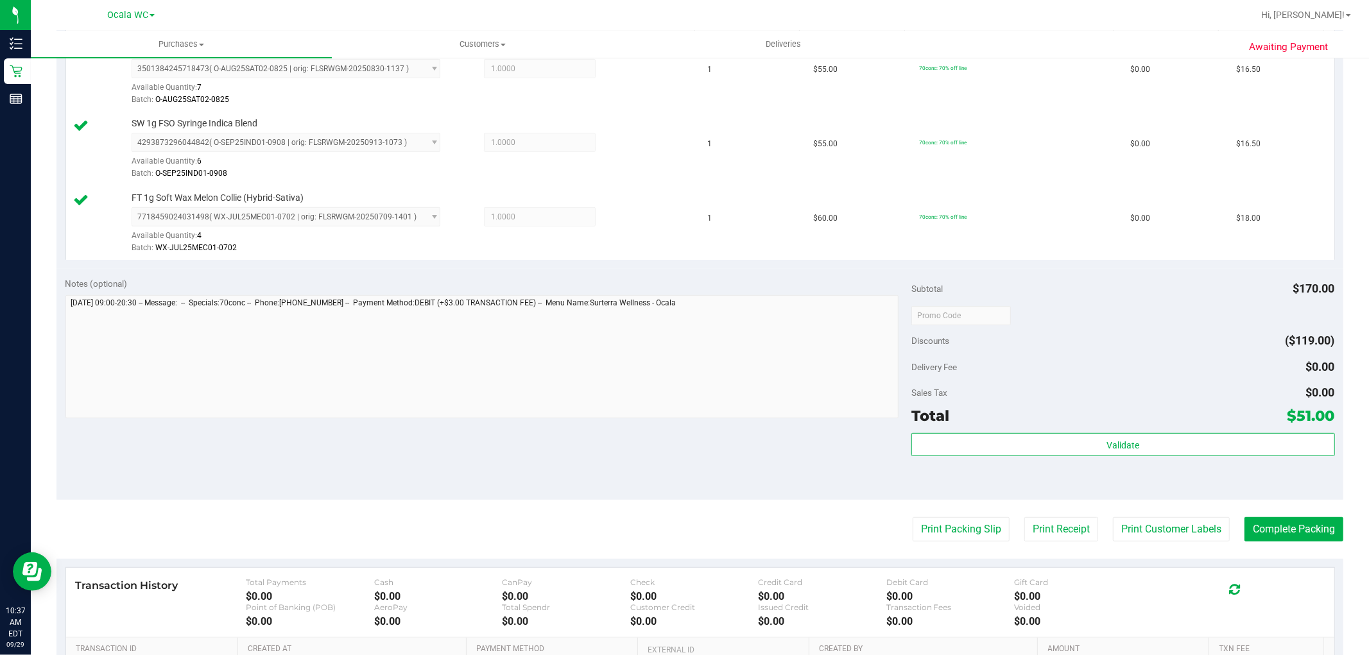
scroll to position [377, 0]
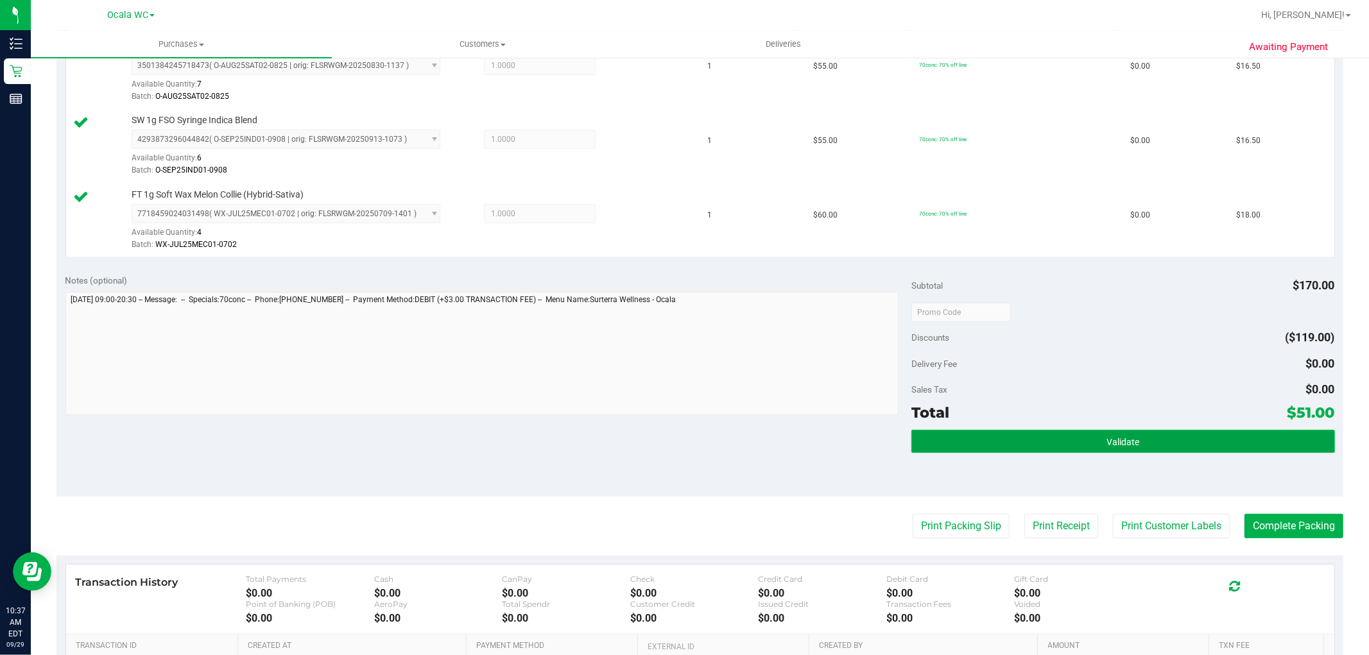
click at [1177, 445] on button "Validate" at bounding box center [1122, 441] width 423 height 23
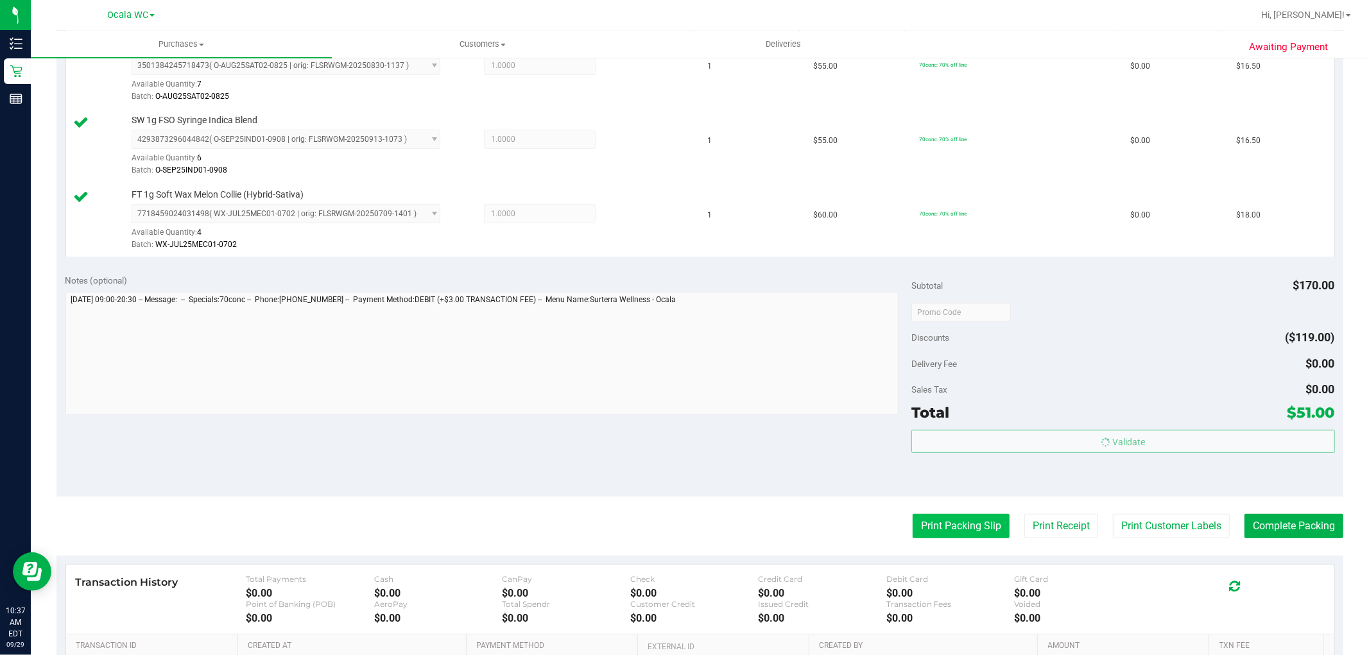
click at [964, 527] on button "Print Packing Slip" at bounding box center [960, 526] width 97 height 24
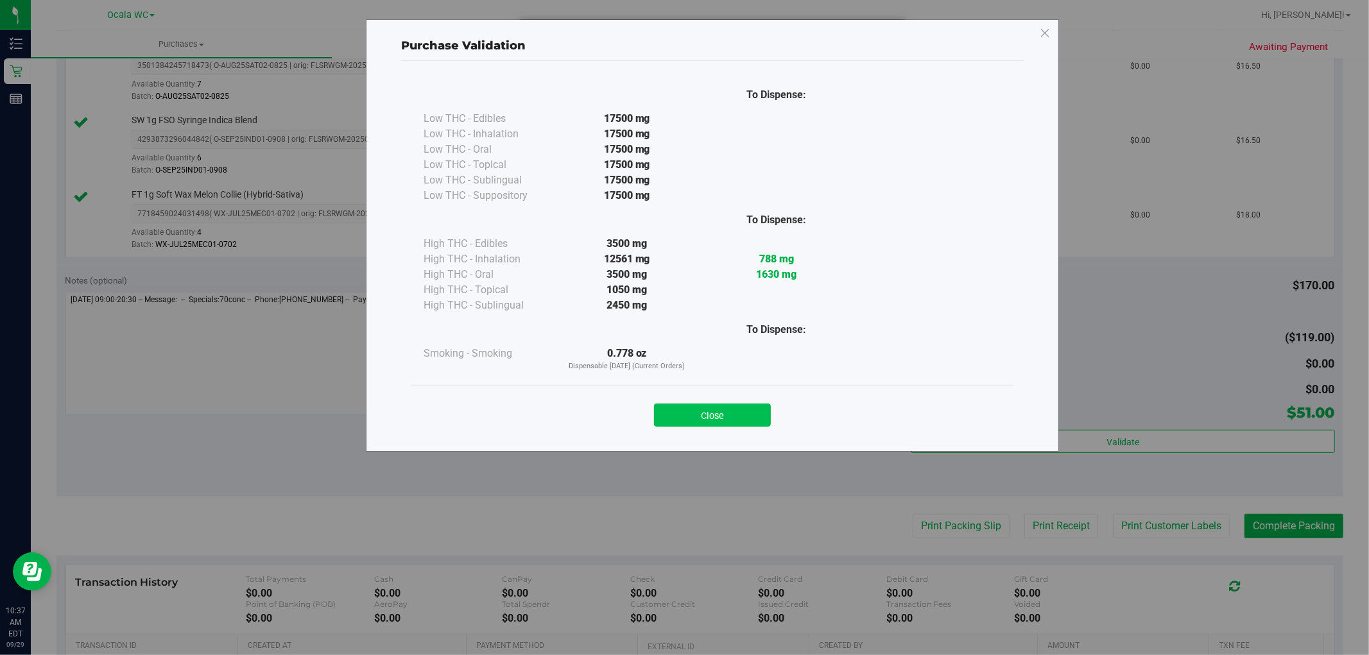
click at [729, 422] on button "Close" at bounding box center [712, 415] width 117 height 23
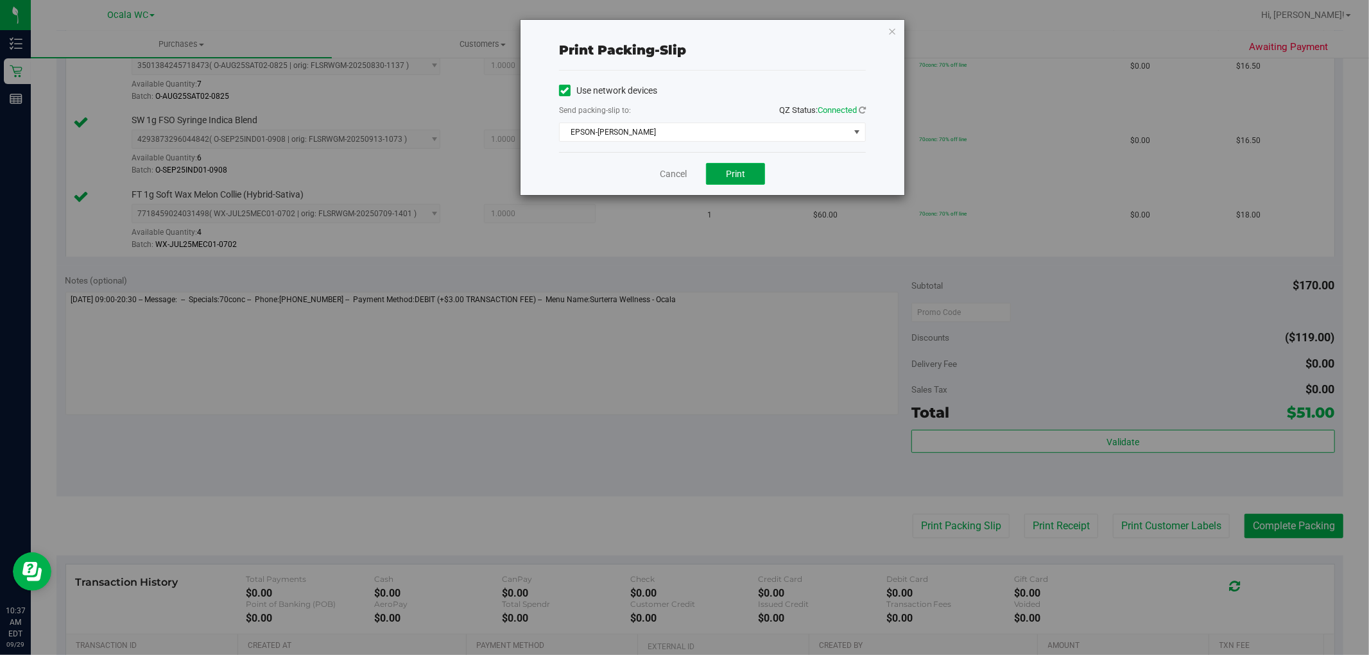
click at [752, 178] on button "Print" at bounding box center [735, 174] width 59 height 22
click at [891, 30] on icon "button" at bounding box center [891, 30] width 9 height 15
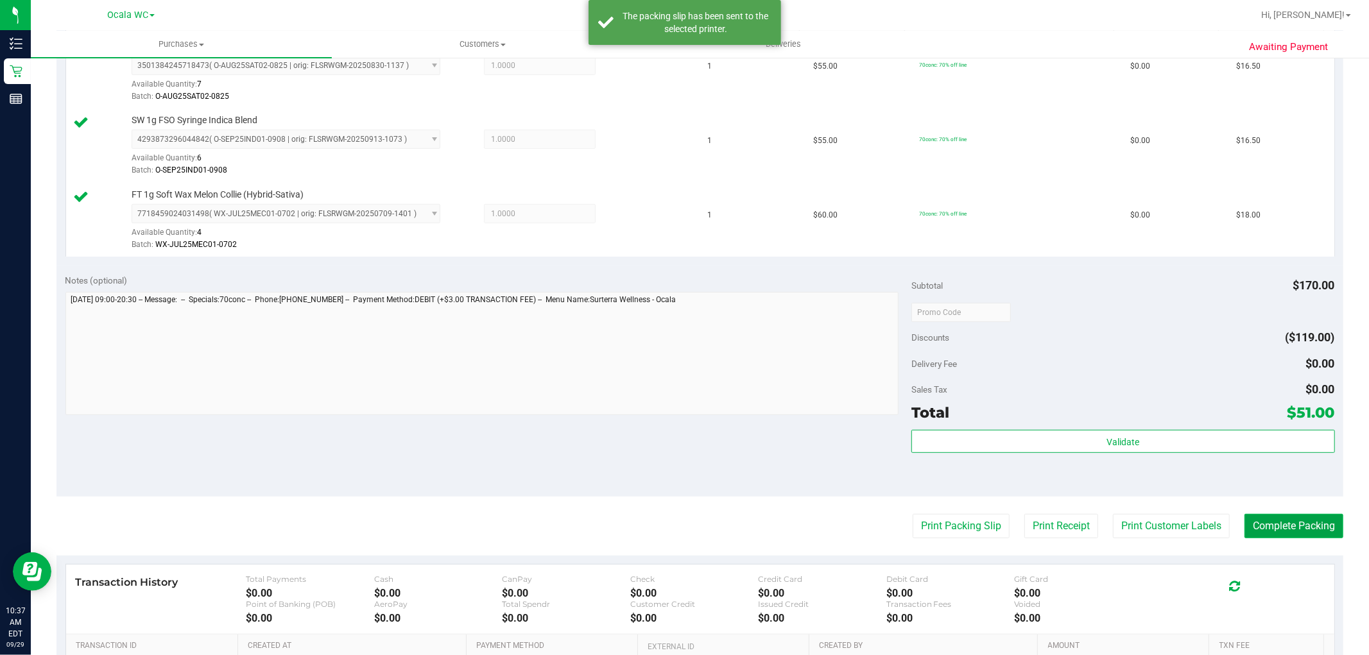
click at [1291, 531] on button "Complete Packing" at bounding box center [1293, 526] width 99 height 24
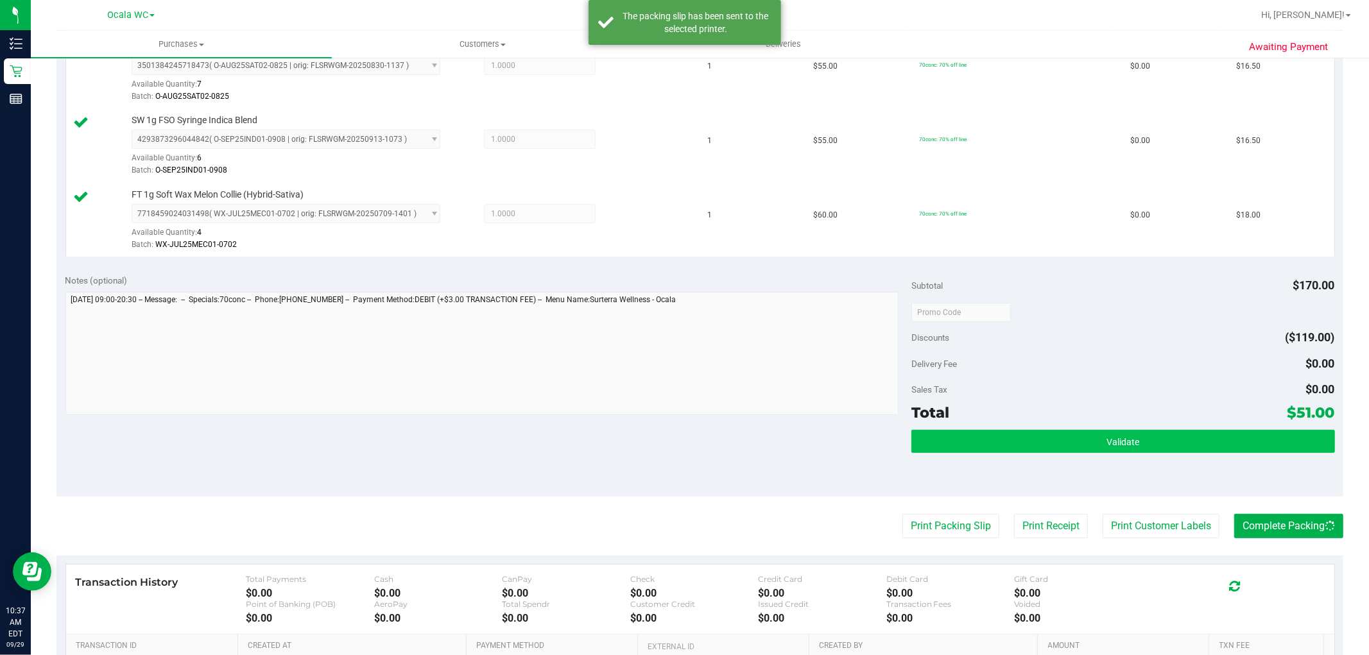
click at [1275, 447] on button "Validate" at bounding box center [1122, 441] width 423 height 23
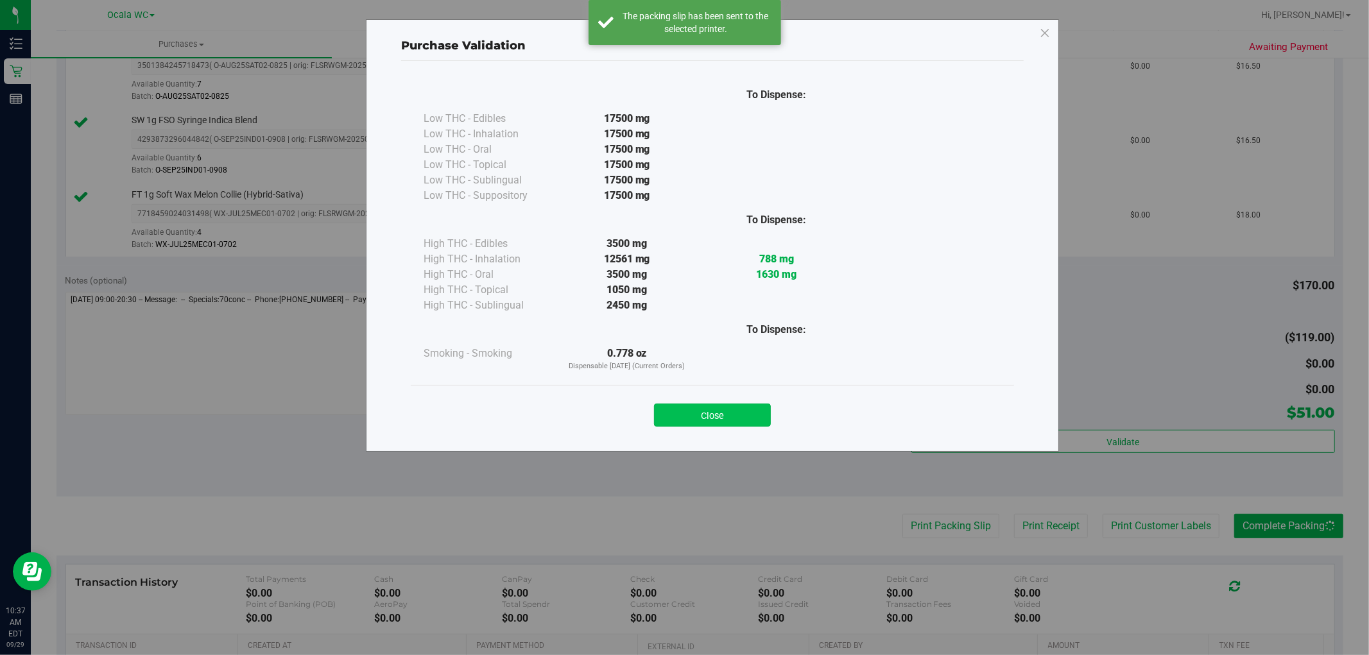
click at [746, 419] on button "Close" at bounding box center [712, 415] width 117 height 23
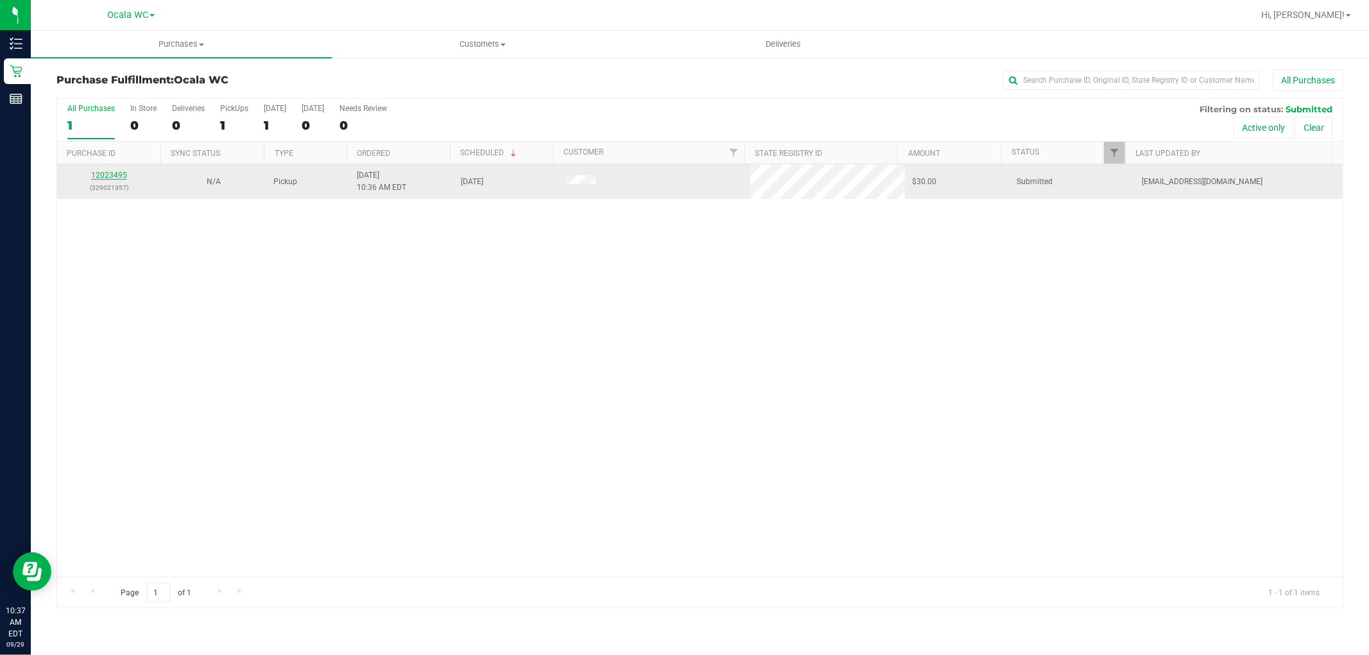
click at [103, 180] on link "12023495" at bounding box center [109, 175] width 36 height 9
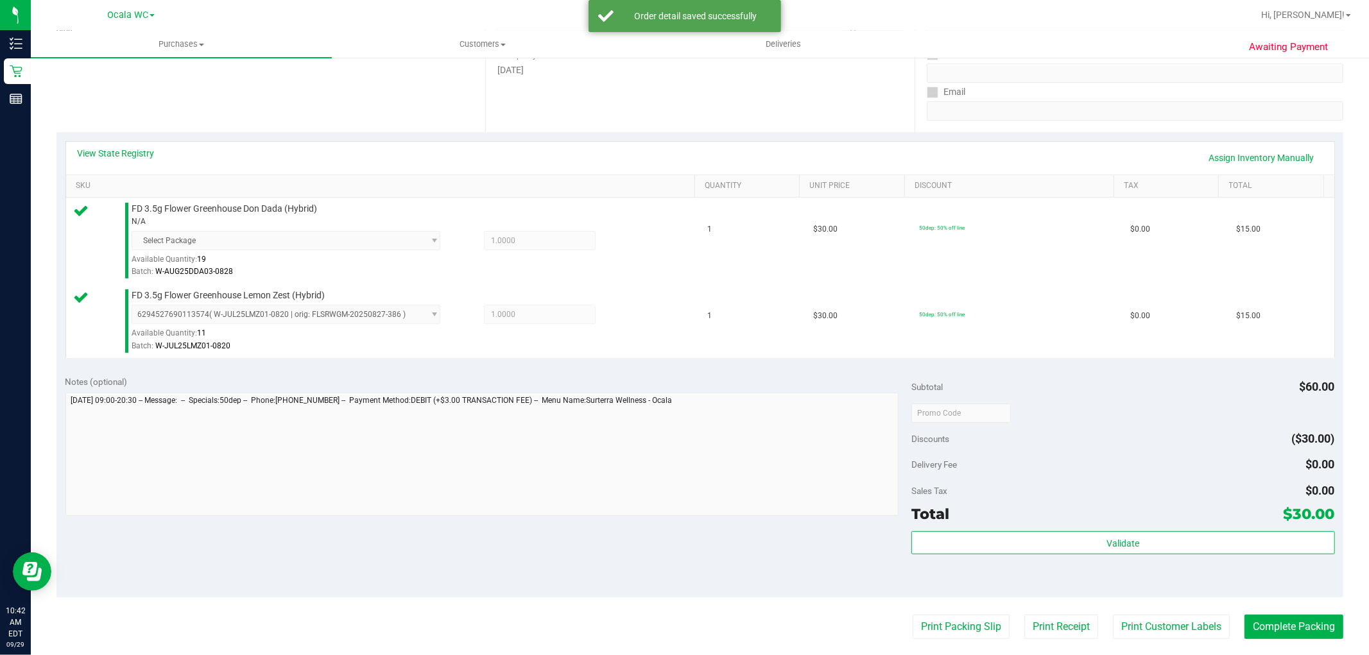
scroll to position [482, 0]
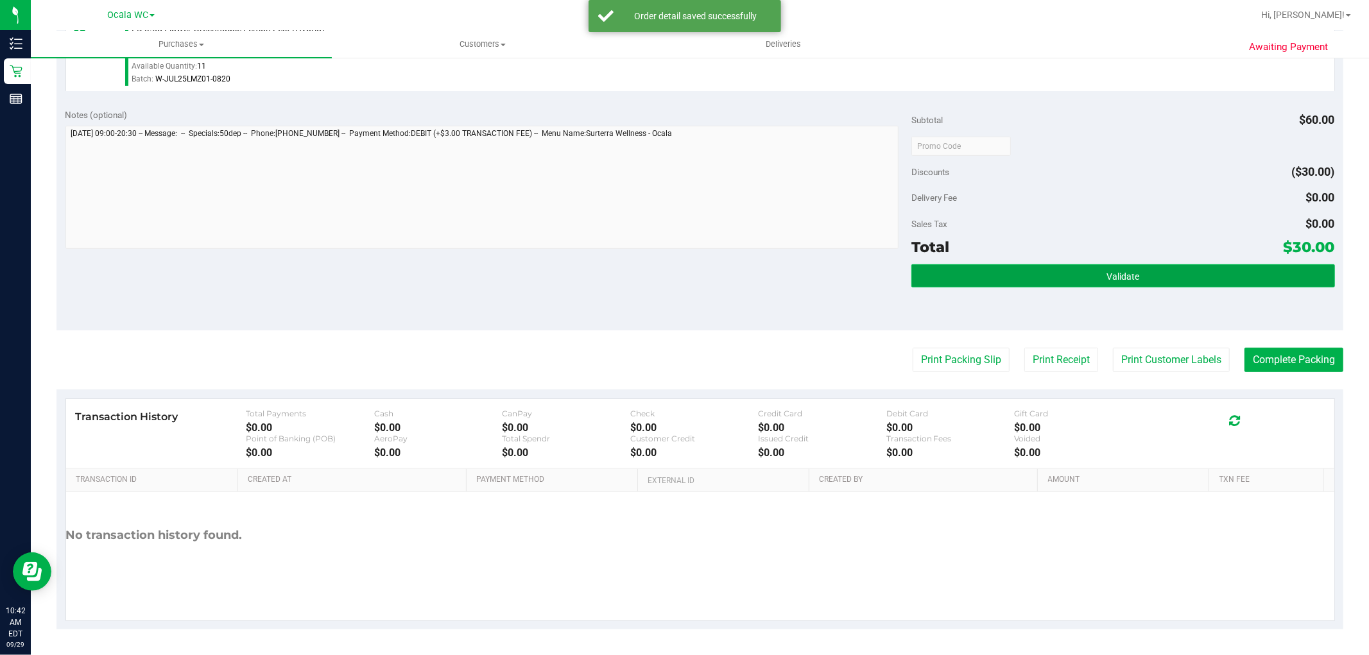
click at [1161, 264] on button "Validate" at bounding box center [1122, 275] width 423 height 23
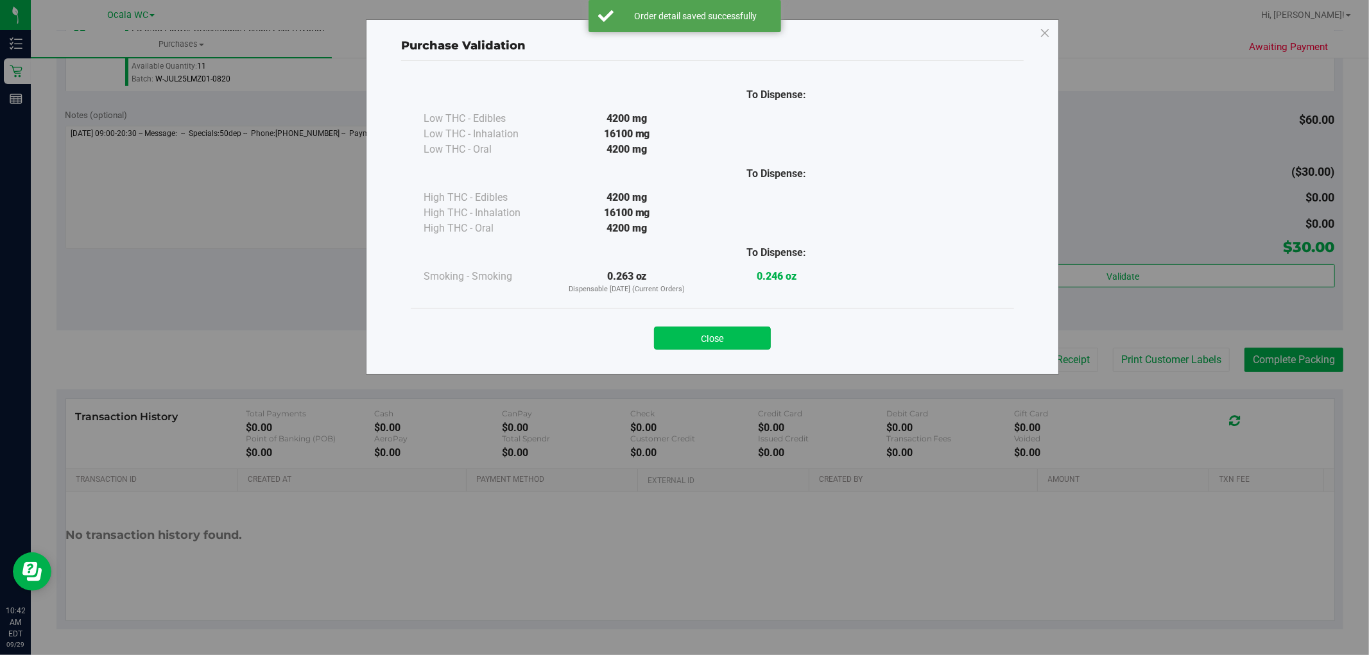
click at [717, 332] on button "Close" at bounding box center [712, 338] width 117 height 23
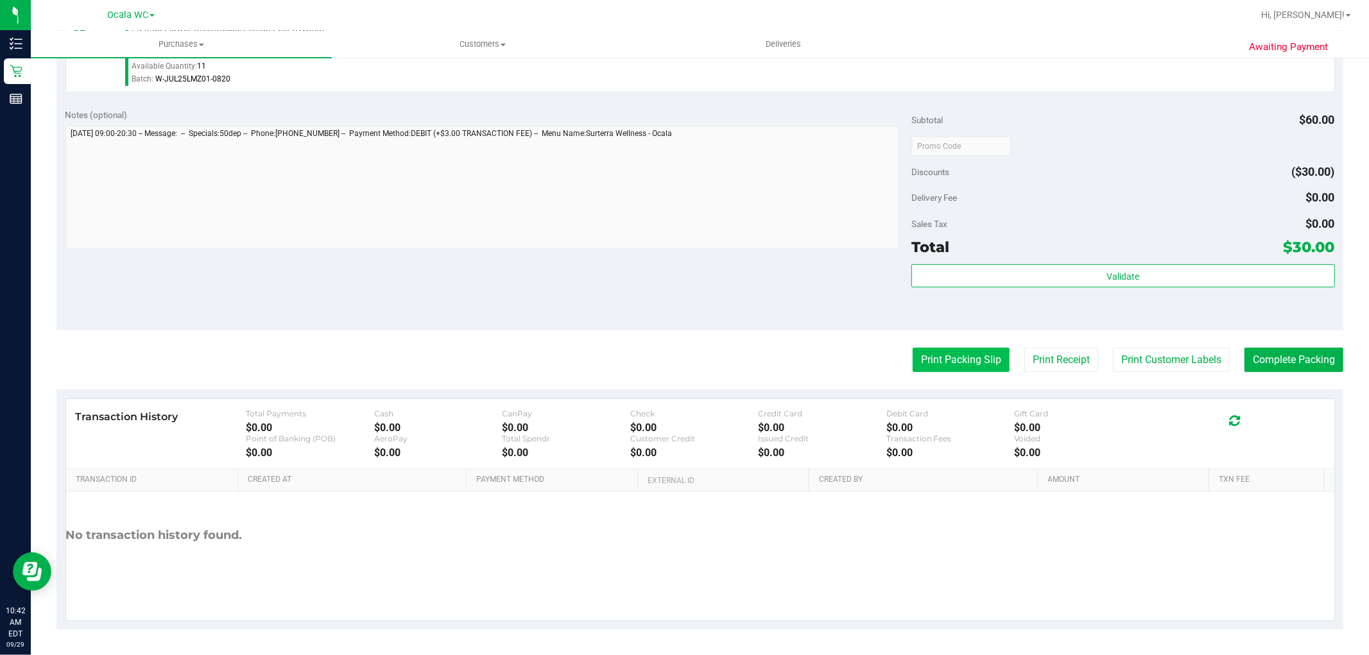
click at [920, 358] on button "Print Packing Slip" at bounding box center [960, 360] width 97 height 24
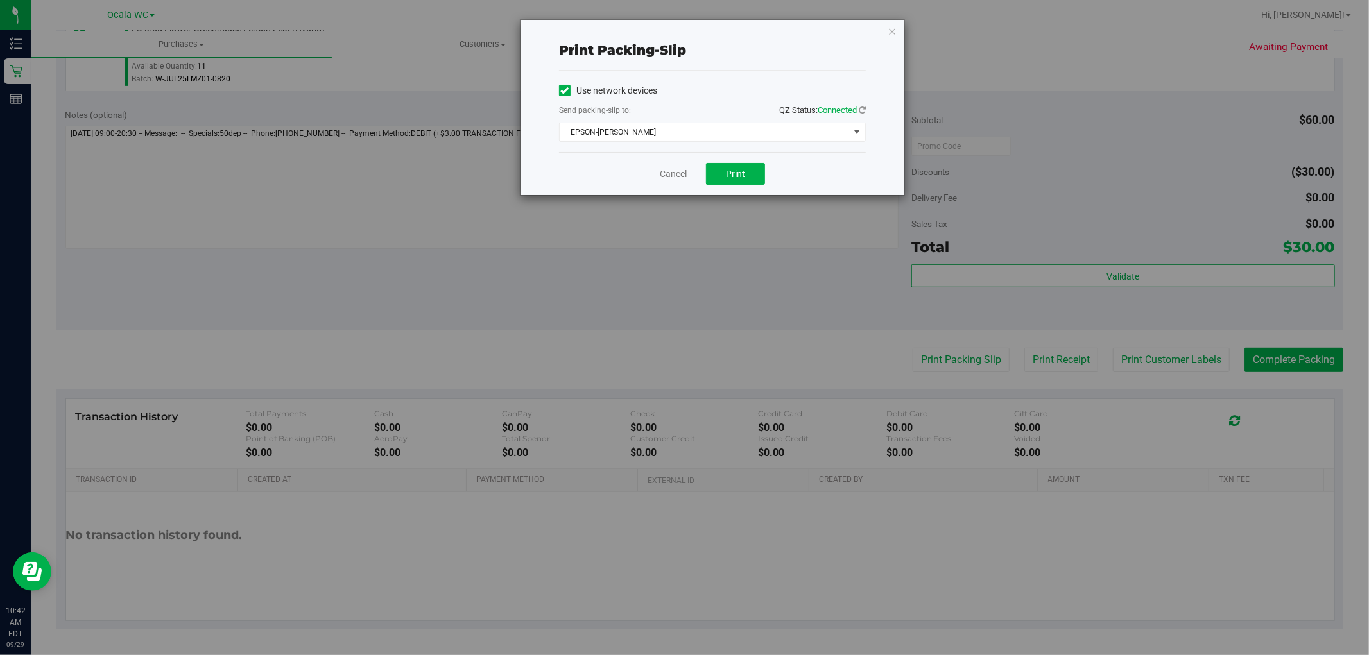
click at [725, 187] on div "Cancel Print" at bounding box center [712, 173] width 307 height 43
drag, startPoint x: 736, startPoint y: 142, endPoint x: 739, endPoint y: 184, distance: 41.8
click at [736, 142] on div "Use network devices Send packing-slip to: QZ Status: Connected EPSON-GROVER Cho…" at bounding box center [712, 111] width 307 height 81
click at [737, 184] on button "Print" at bounding box center [735, 174] width 59 height 22
click at [895, 30] on icon "button" at bounding box center [891, 30] width 9 height 15
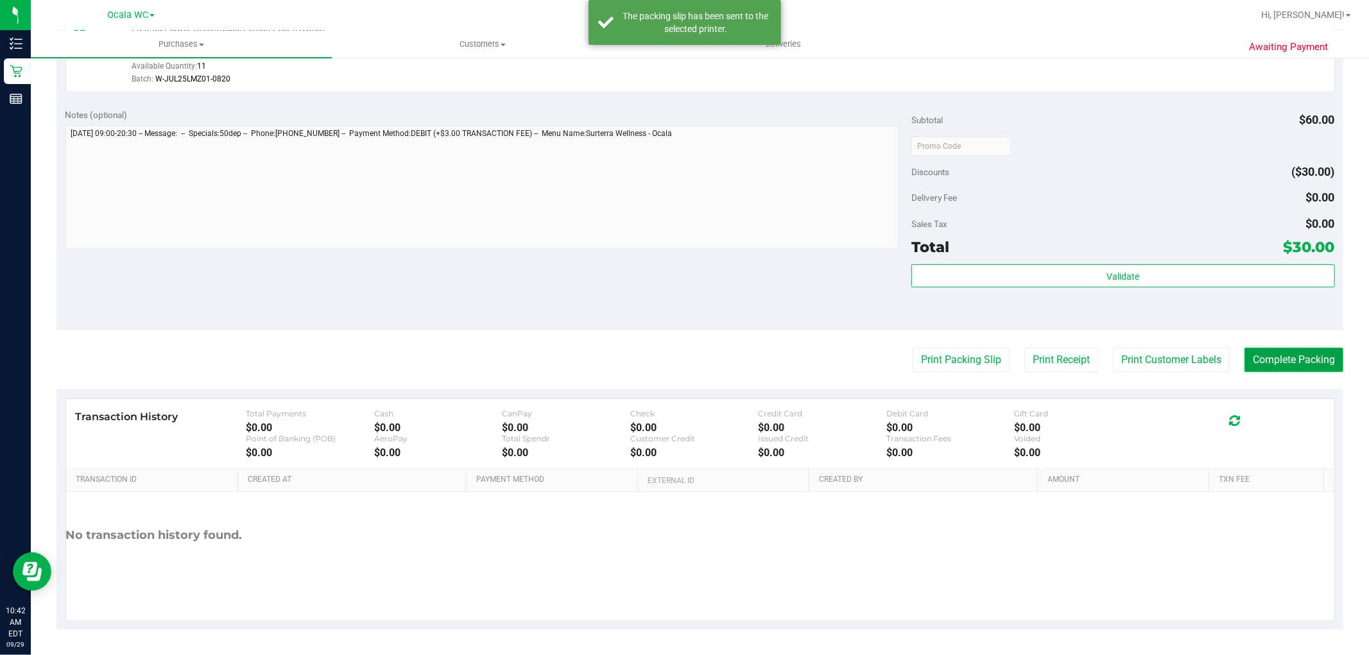
click at [1271, 359] on button "Complete Packing" at bounding box center [1293, 360] width 99 height 24
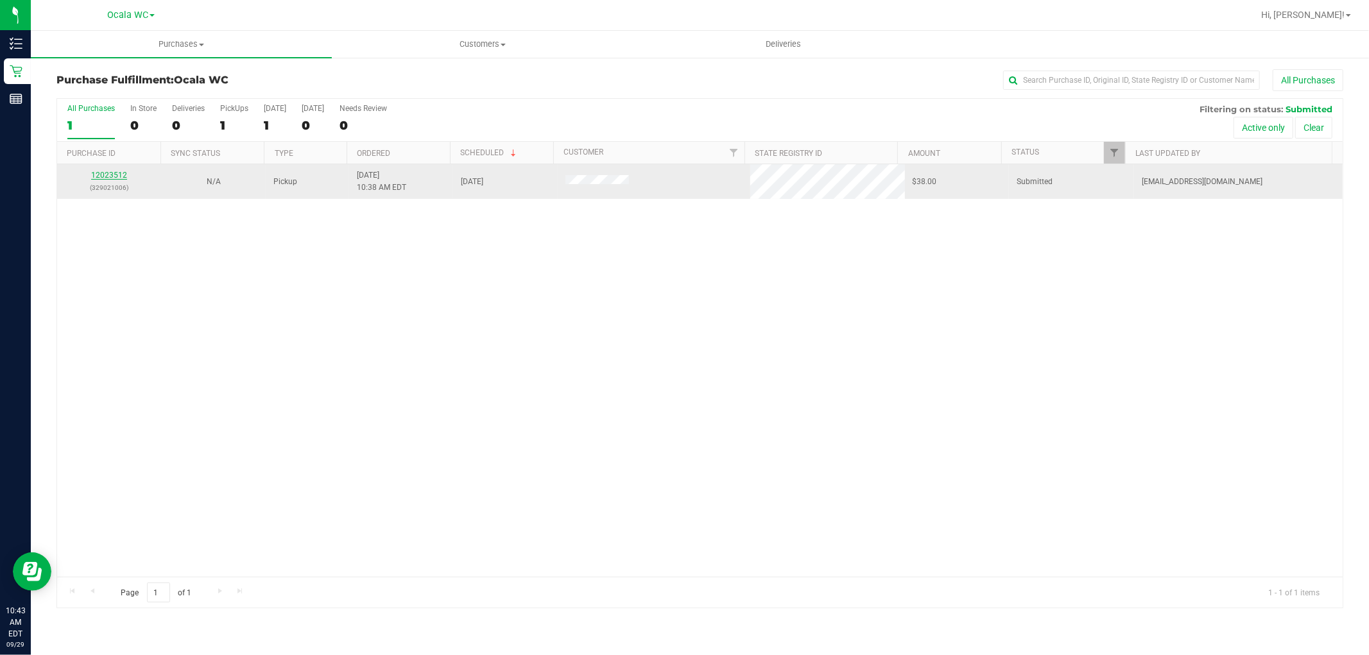
click at [110, 171] on link "12023512" at bounding box center [109, 175] width 36 height 9
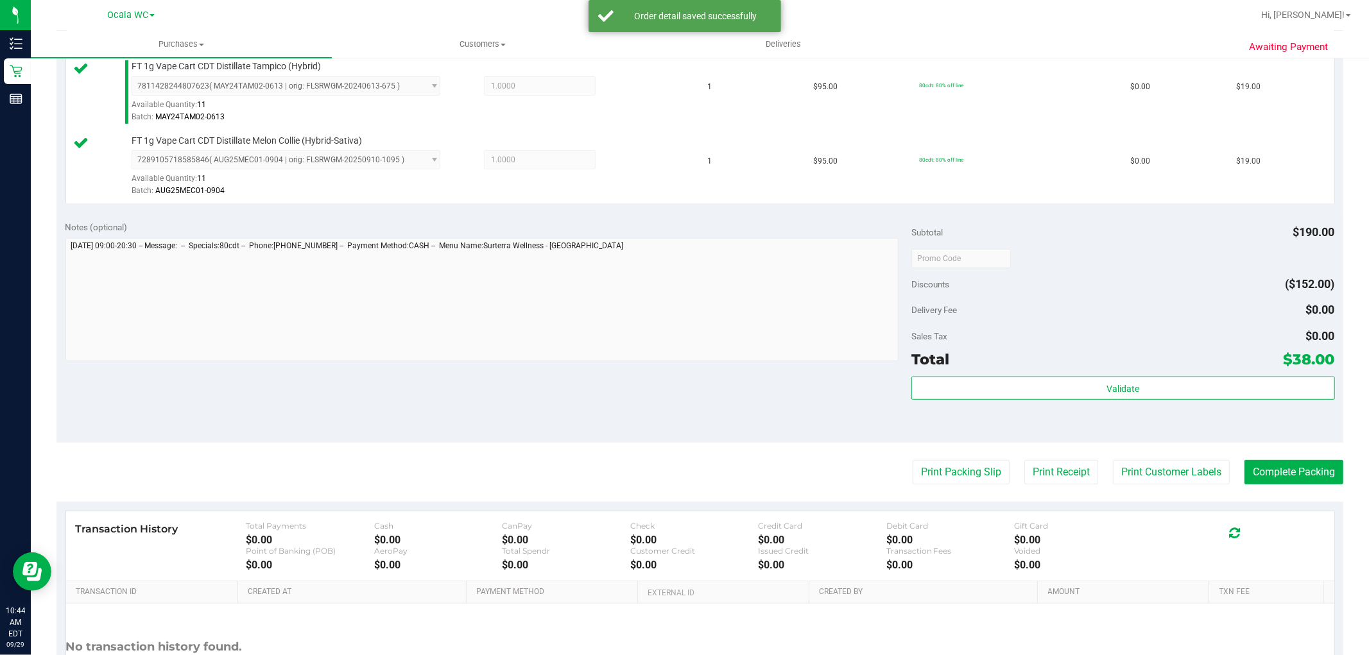
scroll to position [470, 0]
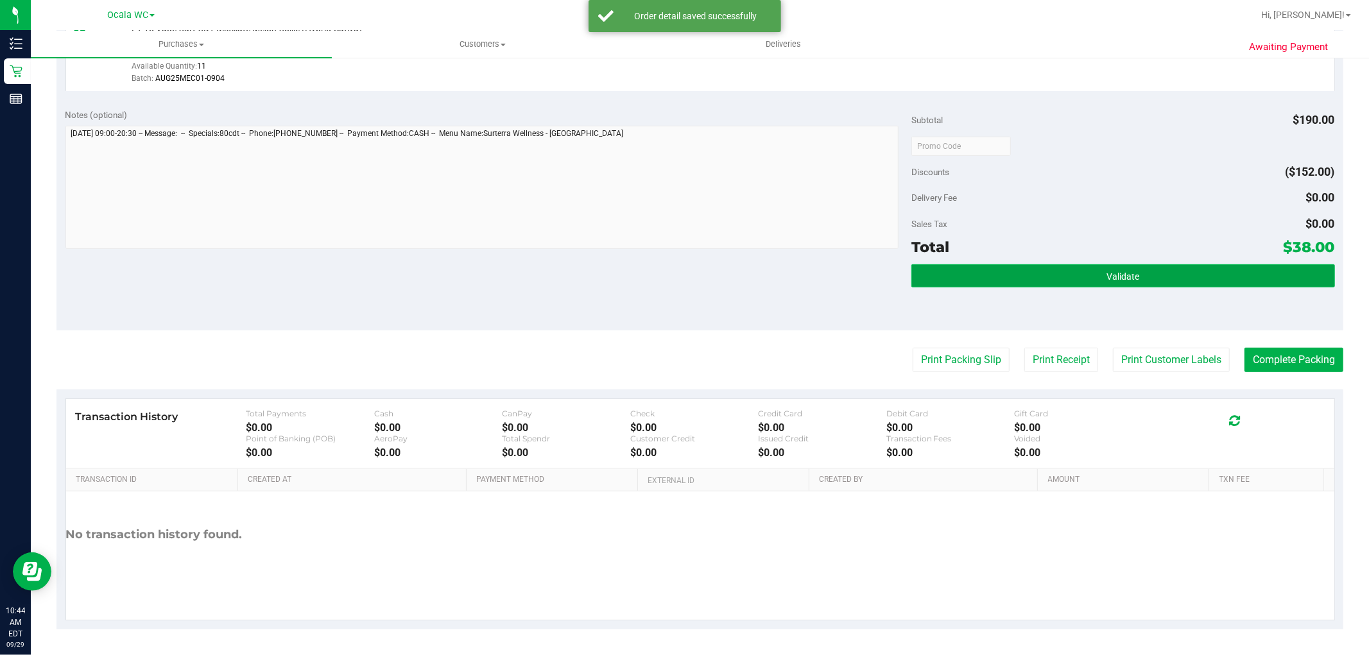
click at [937, 275] on button "Validate" at bounding box center [1122, 275] width 423 height 23
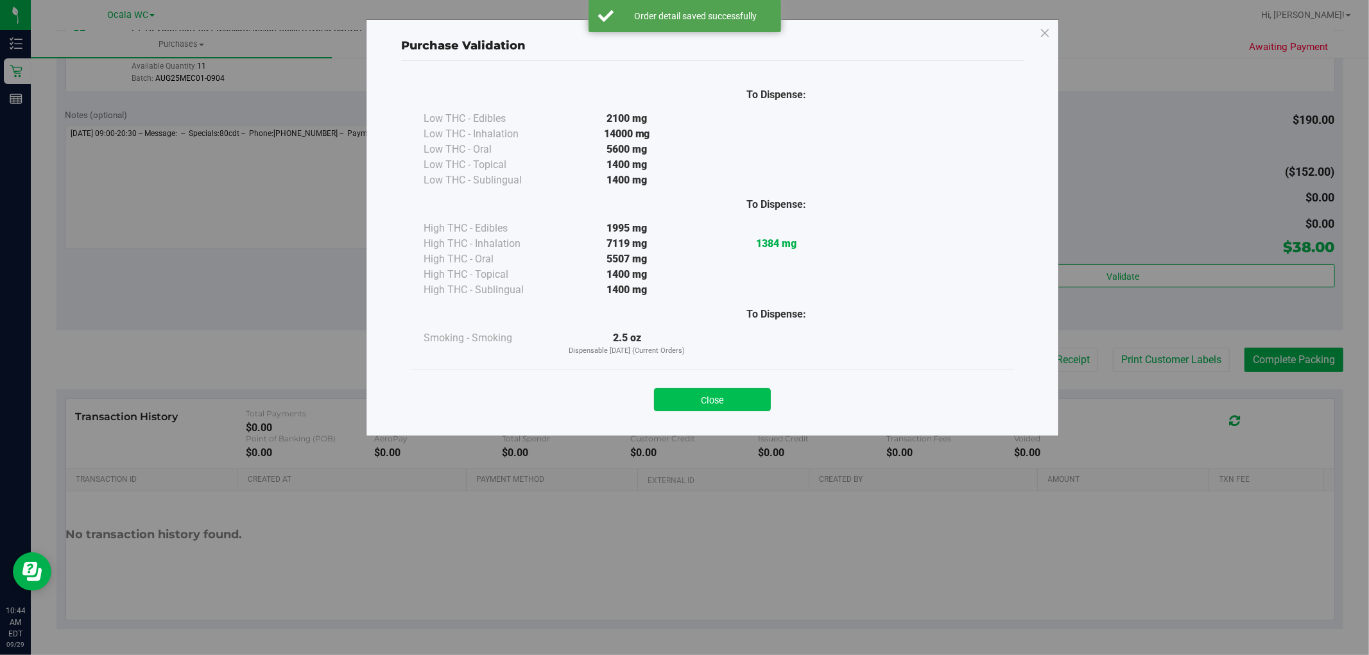
click at [762, 396] on button "Close" at bounding box center [712, 399] width 117 height 23
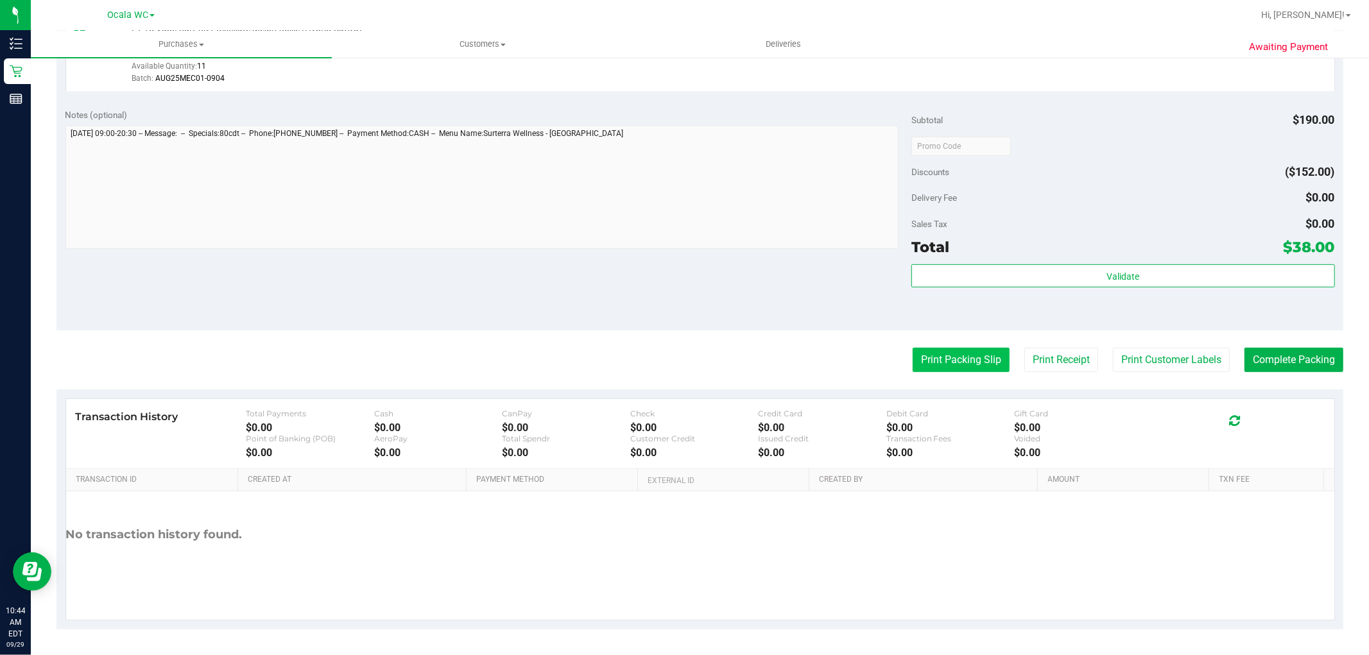
click at [916, 350] on button "Print Packing Slip" at bounding box center [960, 360] width 97 height 24
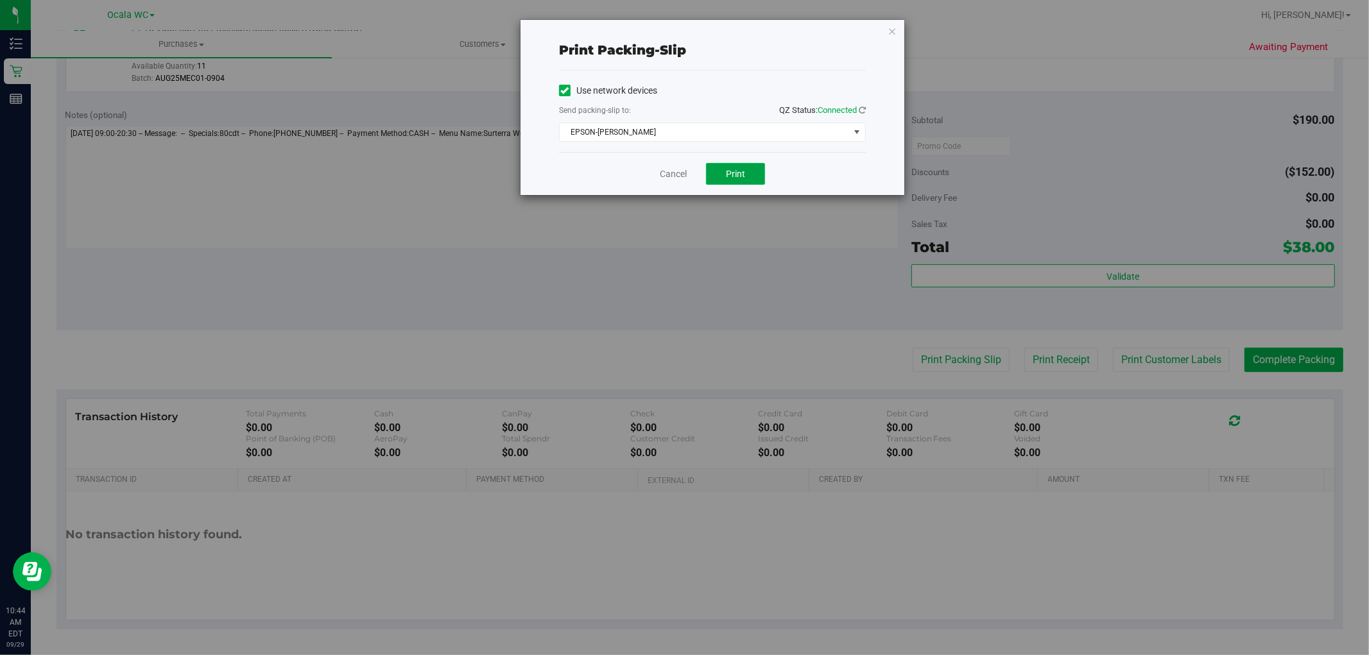
click at [708, 171] on button "Print" at bounding box center [735, 174] width 59 height 22
click at [889, 35] on icon "button" at bounding box center [891, 30] width 9 height 15
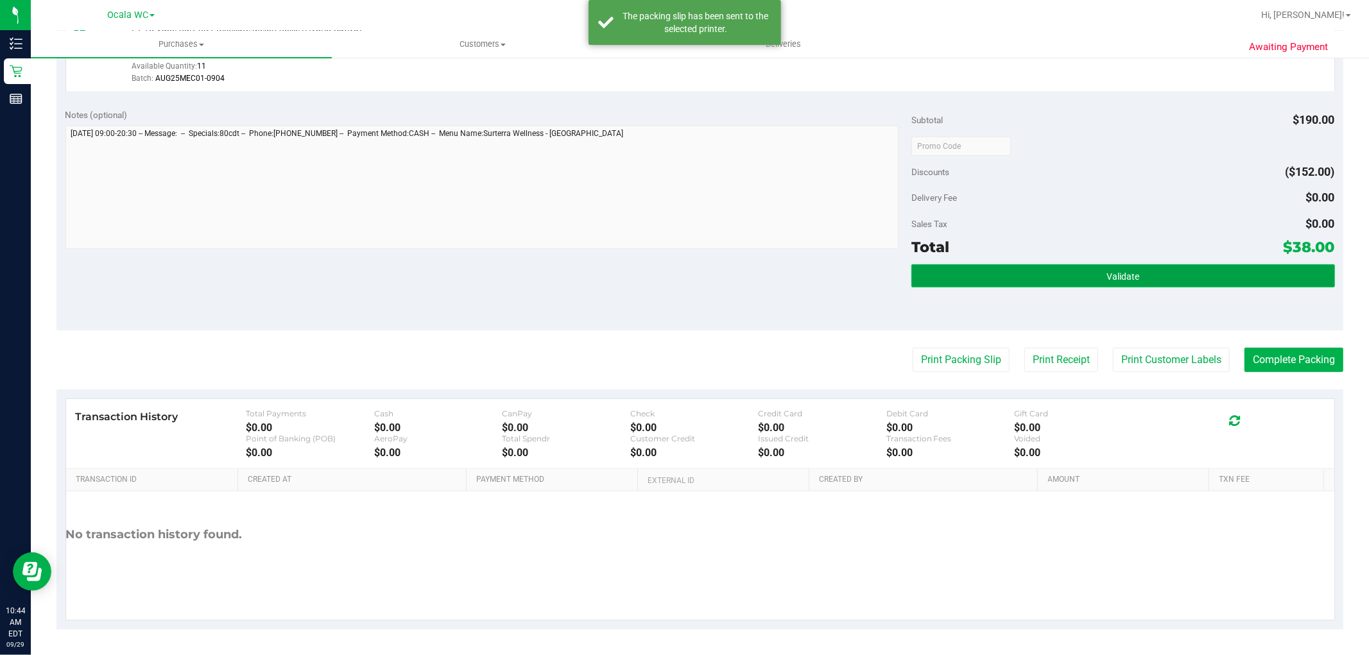
click at [1107, 281] on button "Validate" at bounding box center [1122, 275] width 423 height 23
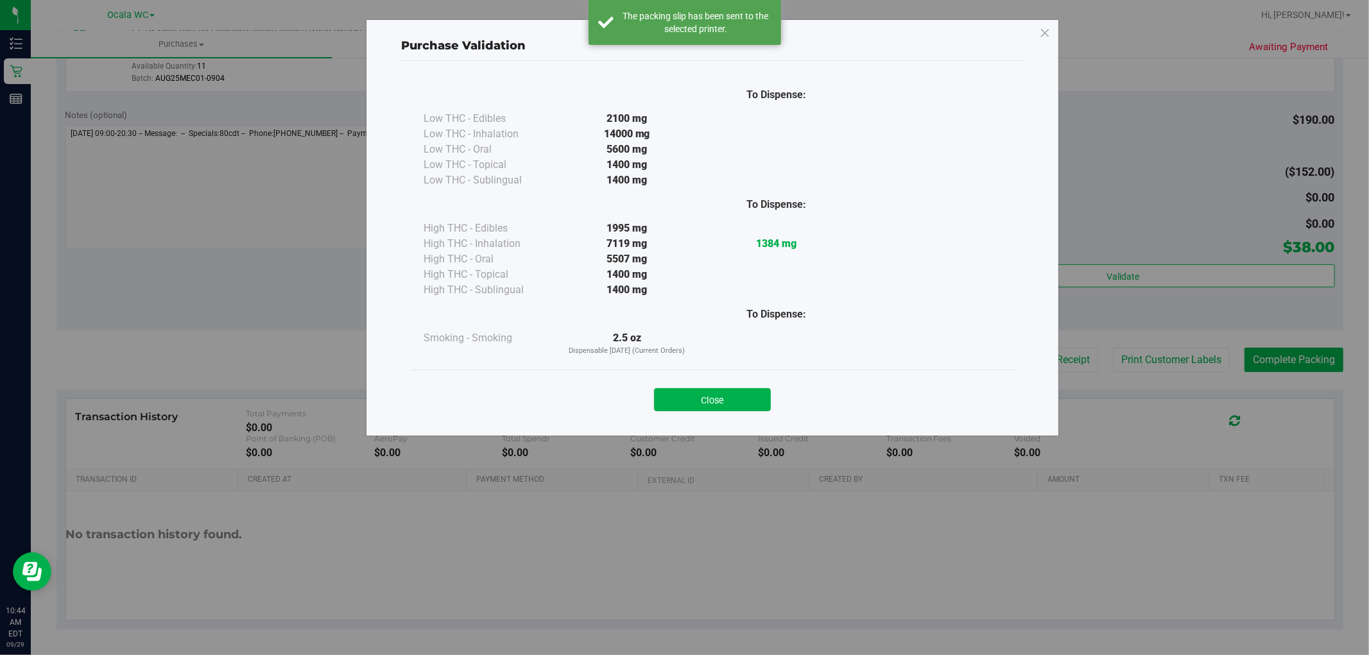
click at [1267, 355] on div "Purchase Validation To Dispense: Low THC - Edibles 2100 mg" at bounding box center [689, 327] width 1378 height 655
click at [708, 388] on button "Close" at bounding box center [712, 399] width 117 height 23
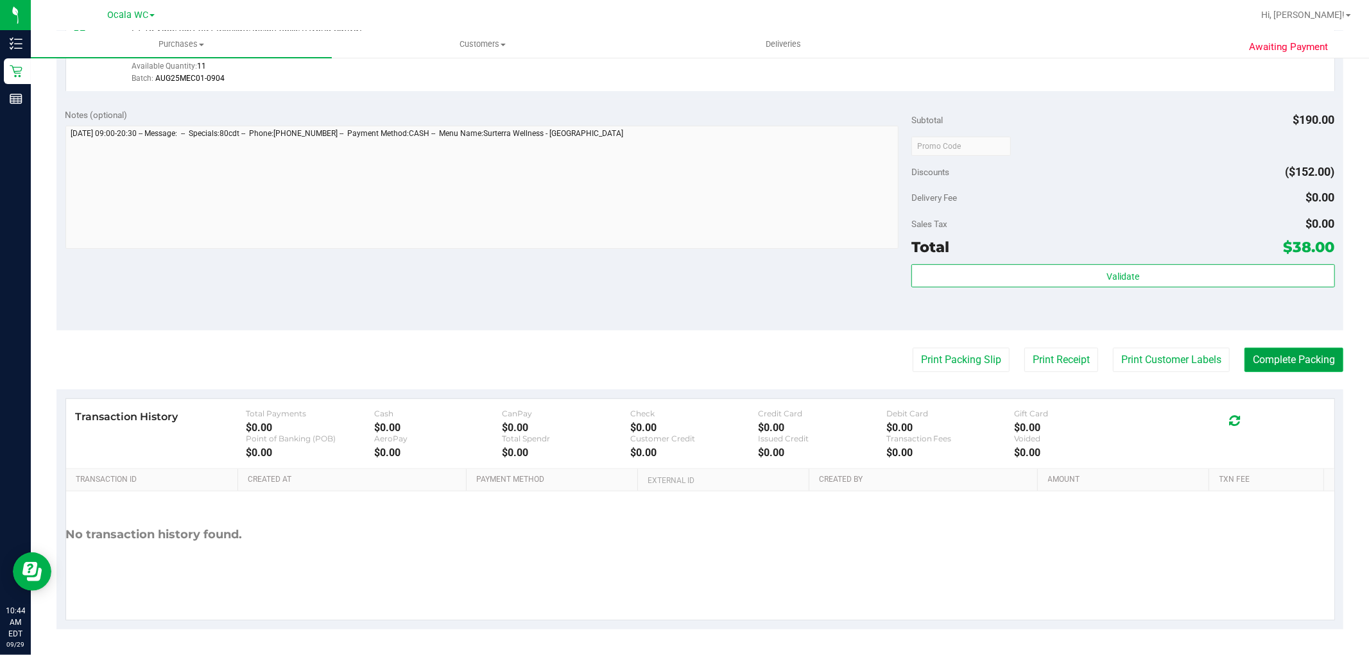
click at [1273, 351] on button "Complete Packing" at bounding box center [1293, 360] width 99 height 24
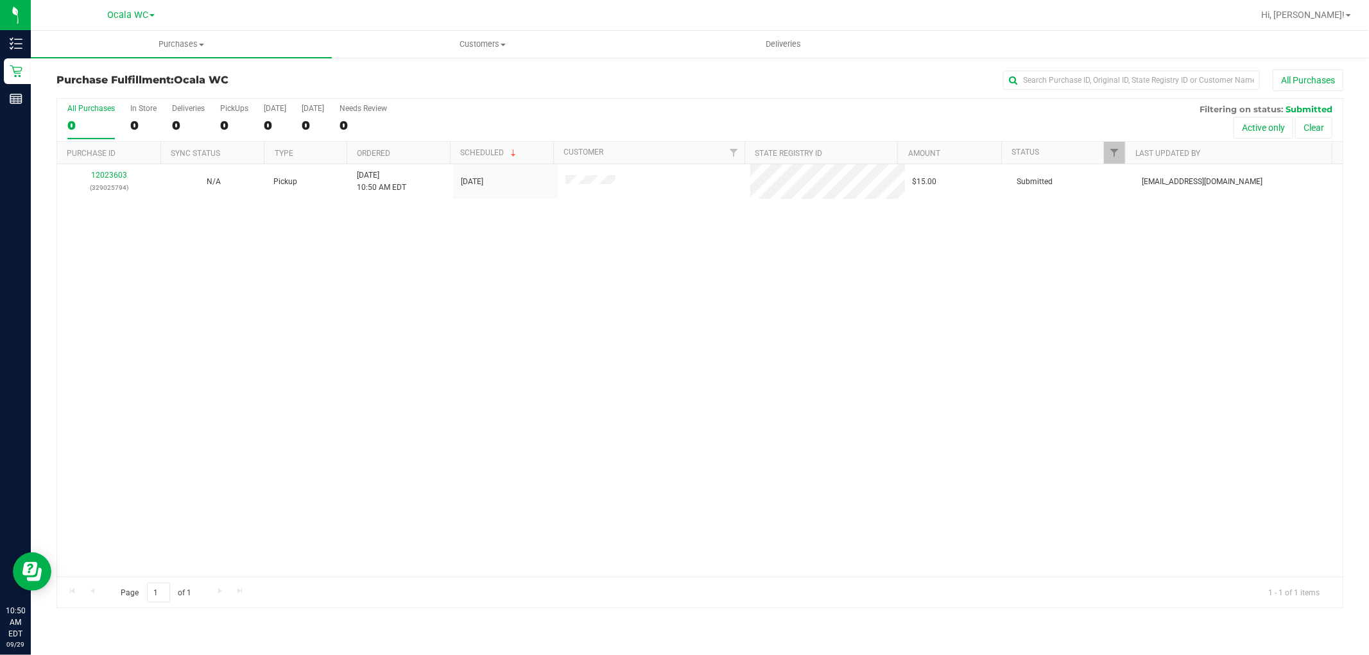
drag, startPoint x: 355, startPoint y: 589, endPoint x: 67, endPoint y: 354, distance: 371.2
click at [358, 568] on div "All Purchases 0 In Store 0 Deliveries 0 PickUps 0 Today 0 Tomorrow 0 Needs Revi…" at bounding box center [699, 353] width 1287 height 510
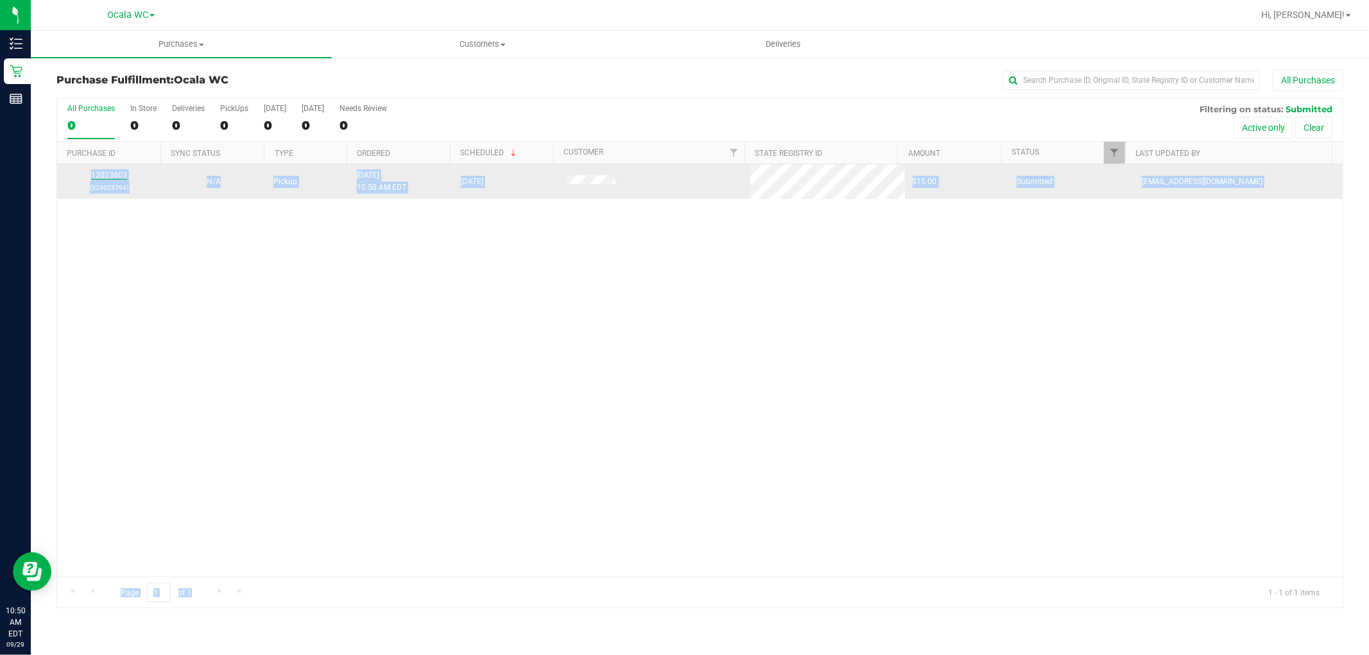
click at [92, 178] on link "12023603" at bounding box center [109, 175] width 36 height 9
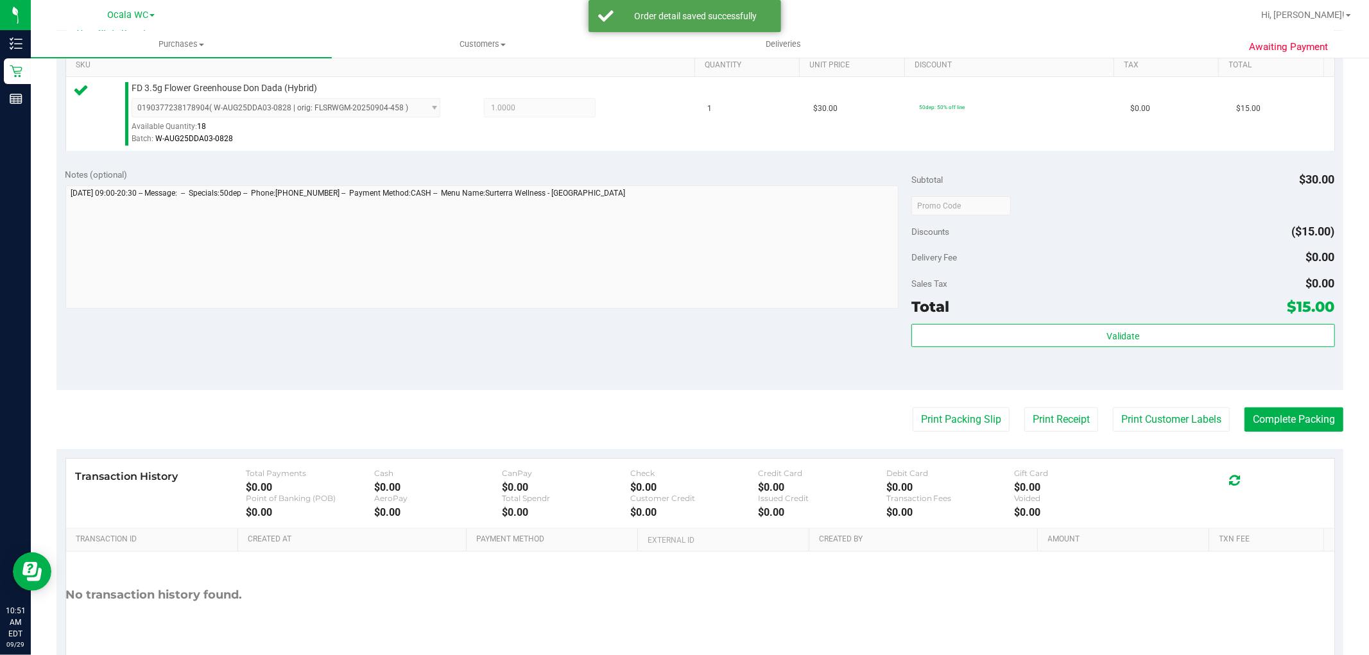
scroll to position [383, 0]
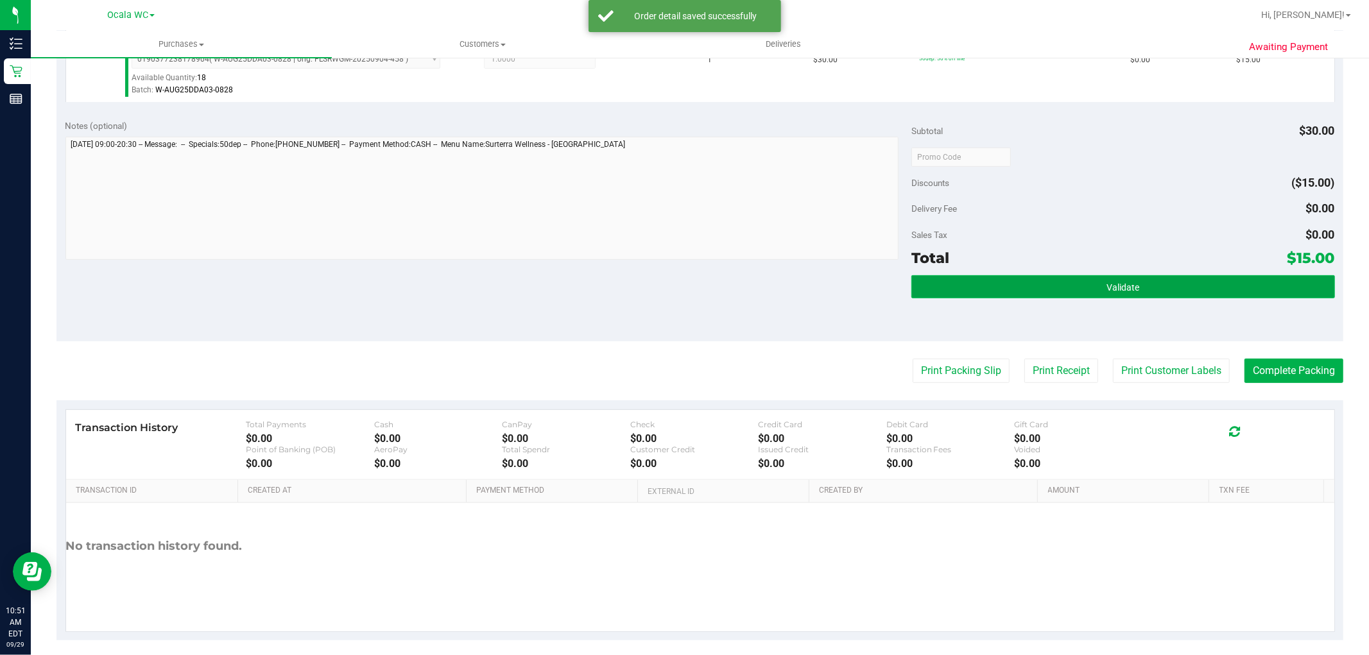
click at [937, 291] on button "Validate" at bounding box center [1122, 286] width 423 height 23
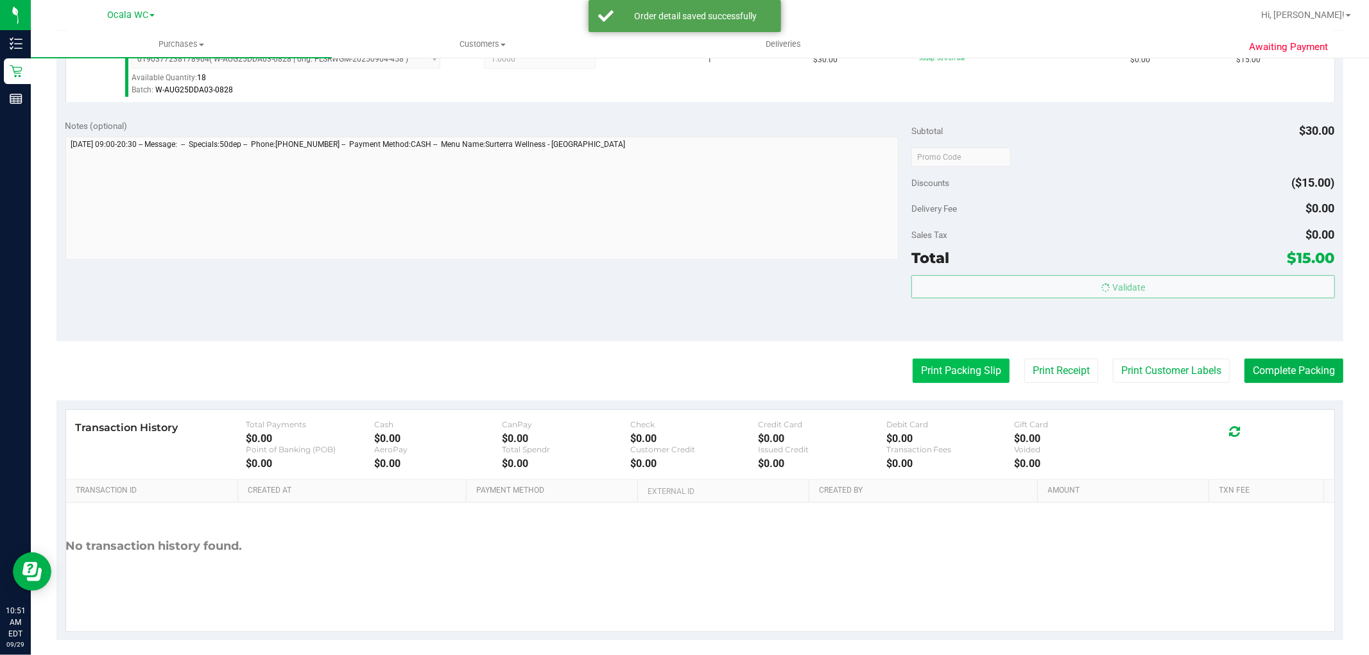
click at [945, 376] on button "Print Packing Slip" at bounding box center [960, 371] width 97 height 24
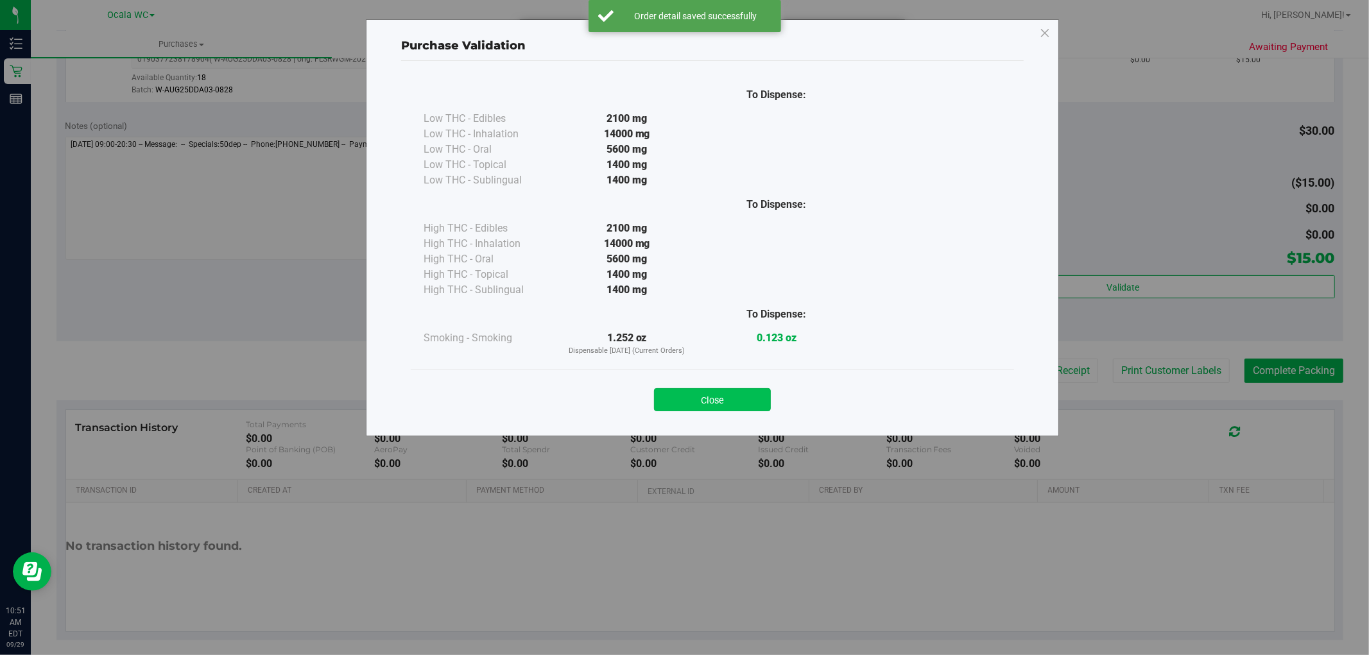
click at [708, 409] on button "Close" at bounding box center [712, 399] width 117 height 23
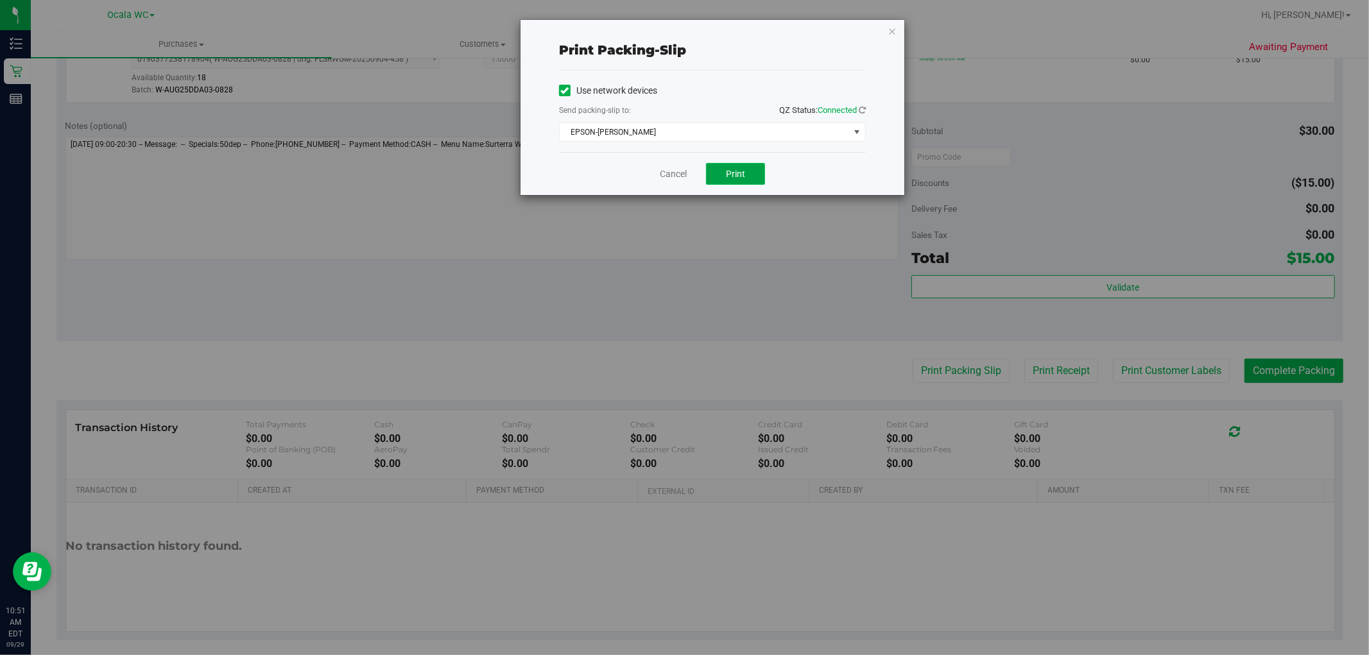
click at [754, 175] on button "Print" at bounding box center [735, 174] width 59 height 22
click at [669, 176] on link "Cancel" at bounding box center [673, 173] width 27 height 13
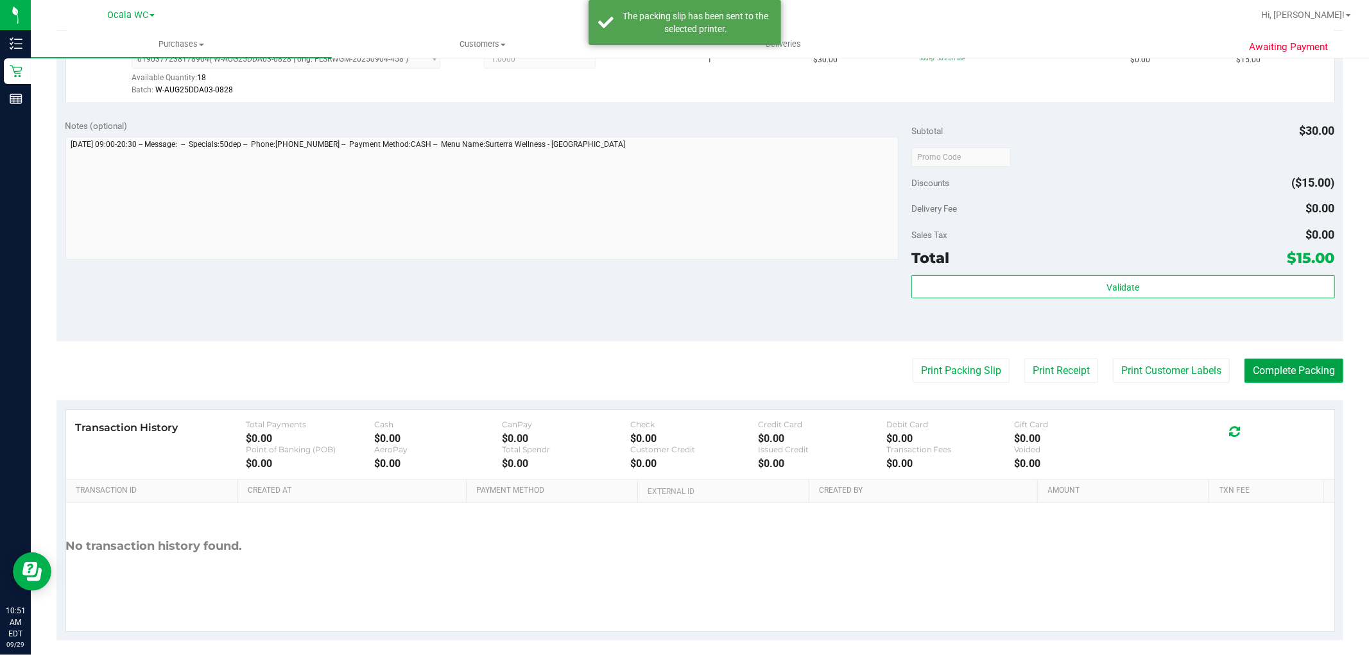
click at [1319, 381] on button "Complete Packing" at bounding box center [1293, 371] width 99 height 24
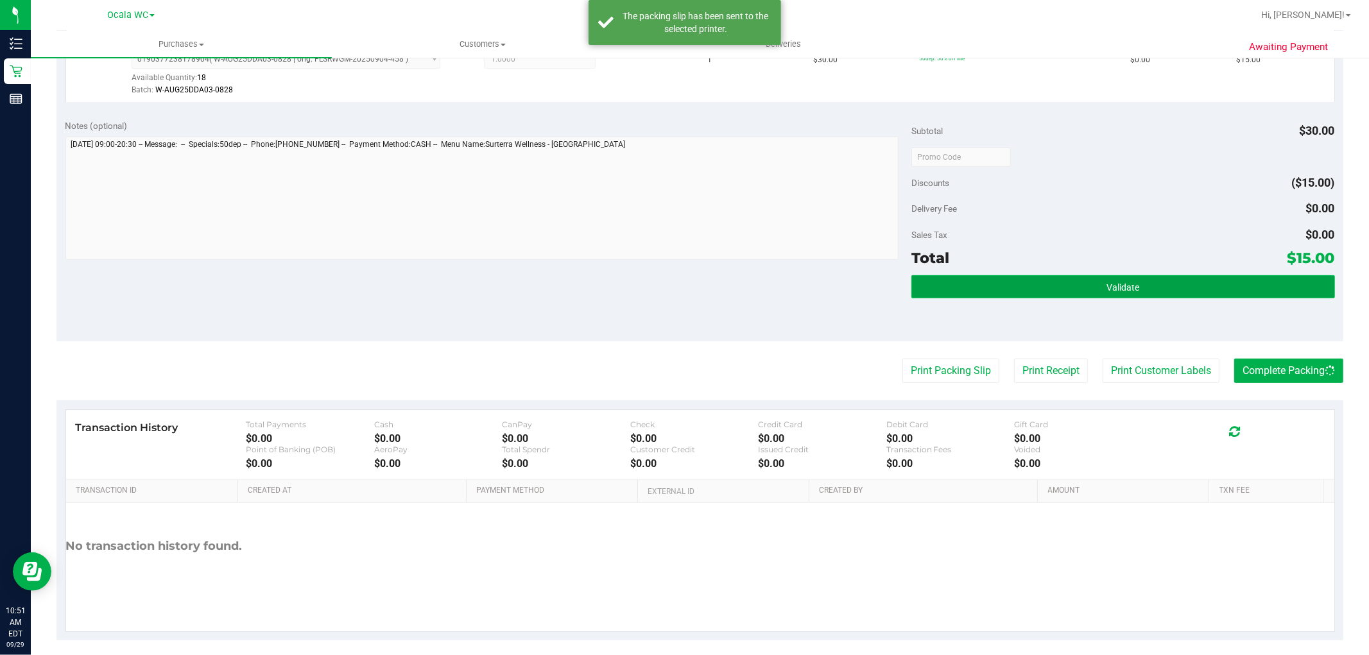
click at [1242, 294] on button "Validate" at bounding box center [1122, 286] width 423 height 23
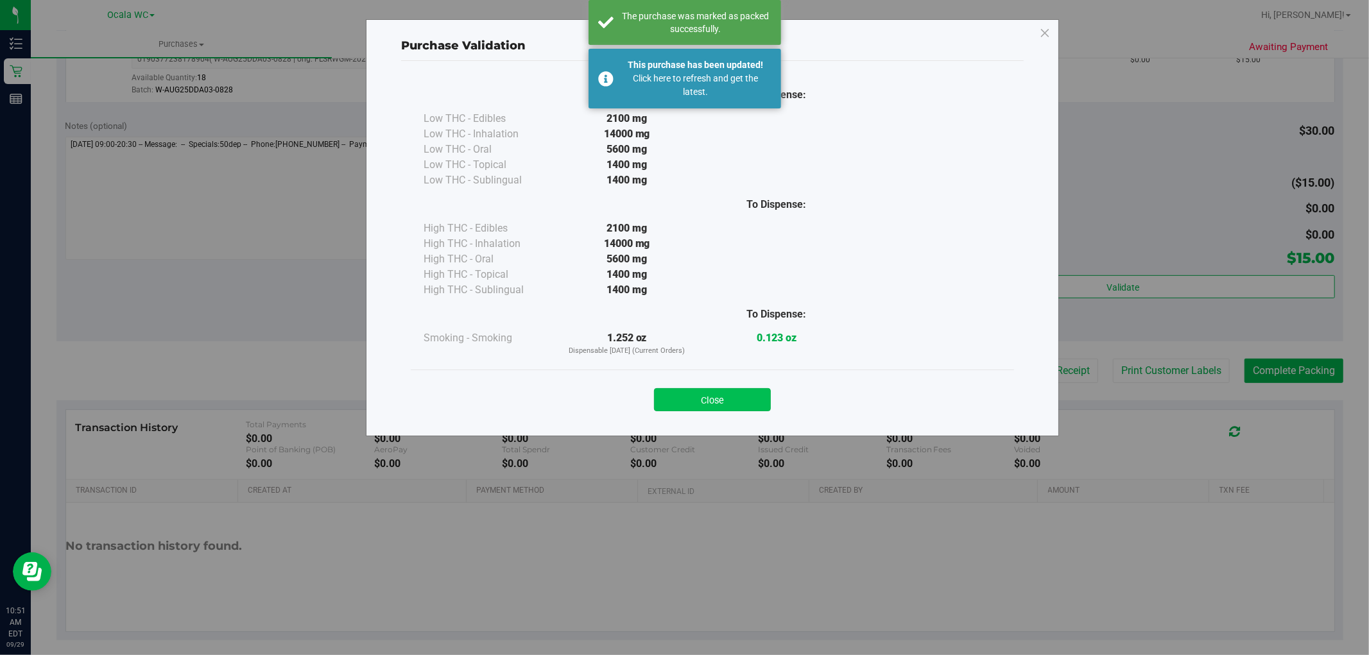
click at [689, 394] on button "Close" at bounding box center [712, 399] width 117 height 23
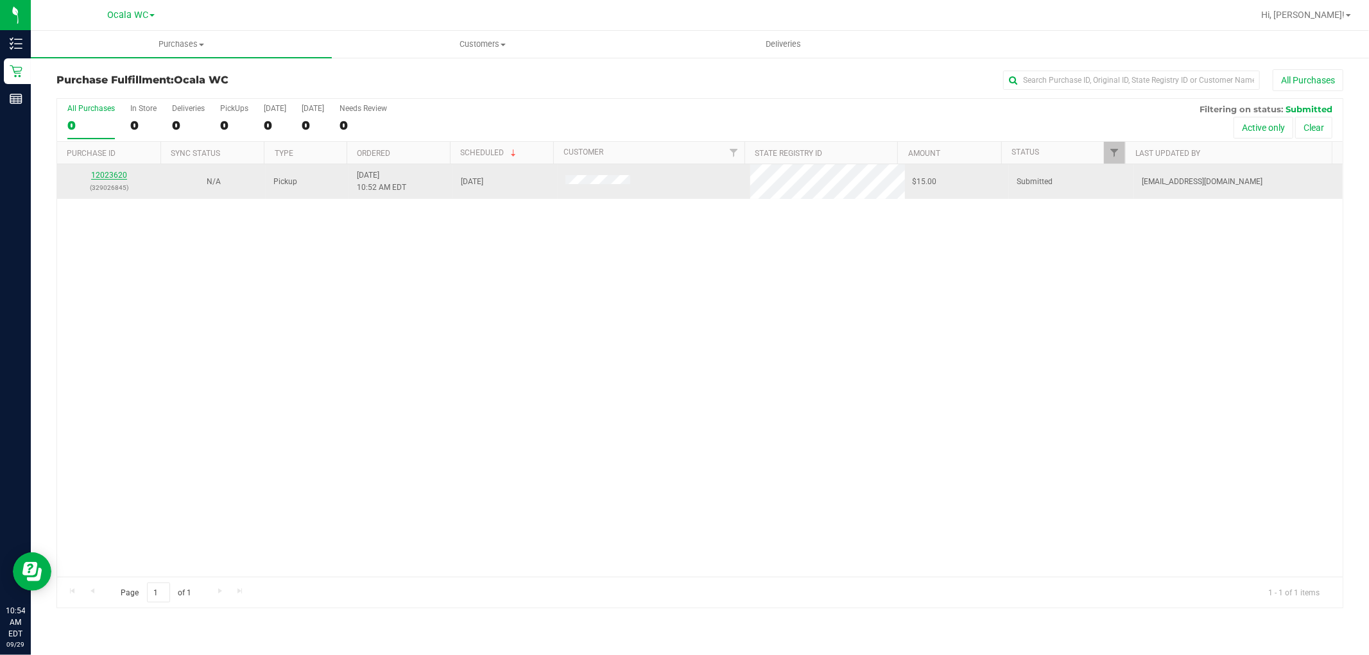
click at [119, 175] on link "12023620" at bounding box center [109, 175] width 36 height 9
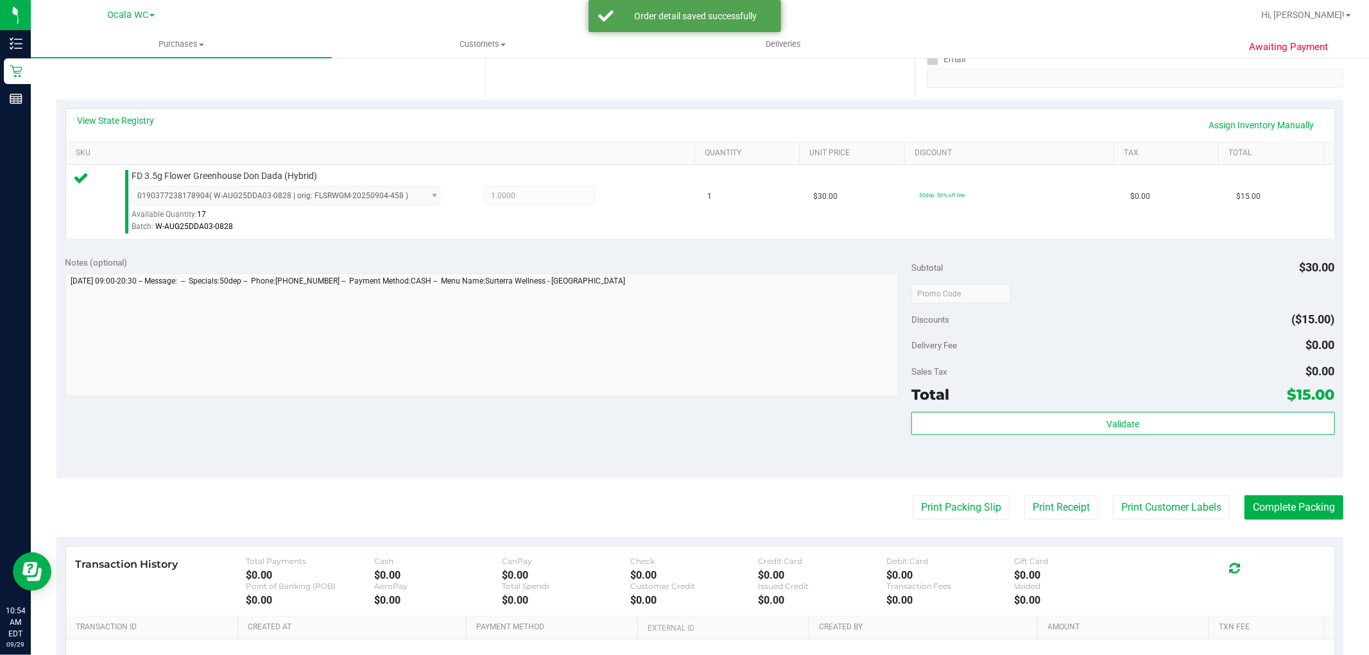
scroll to position [356, 0]
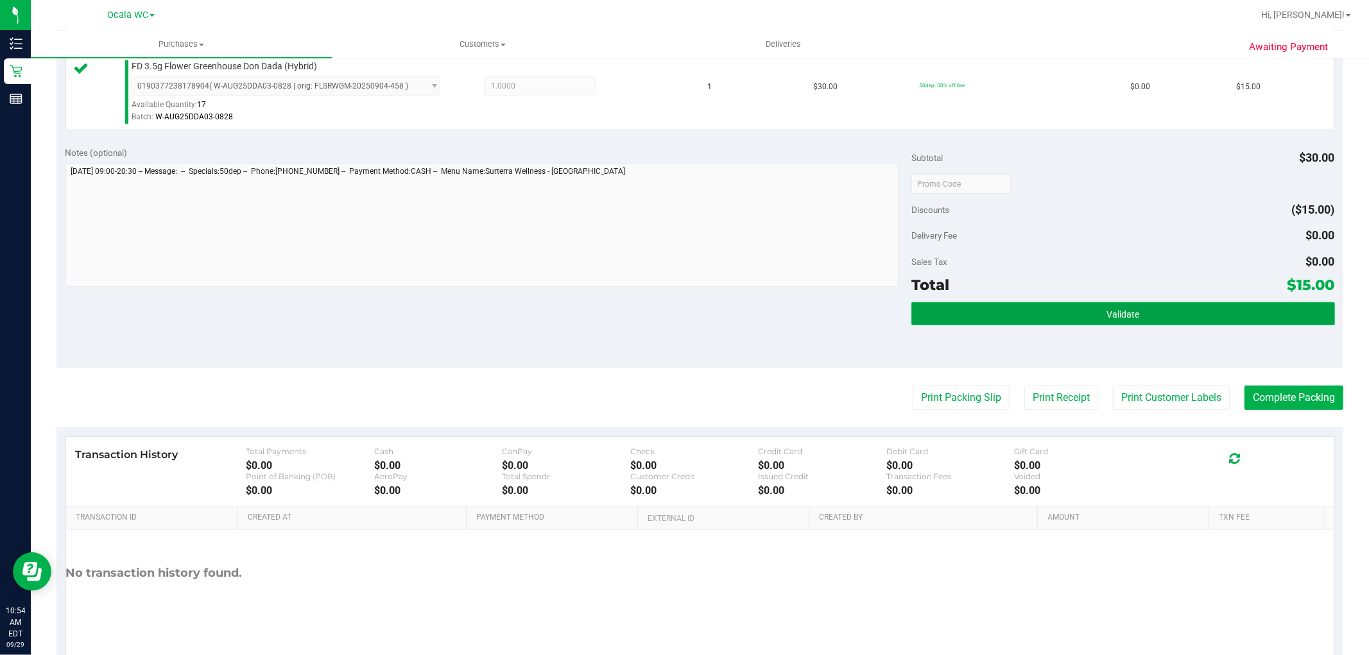
click at [1137, 312] on button "Validate" at bounding box center [1122, 313] width 423 height 23
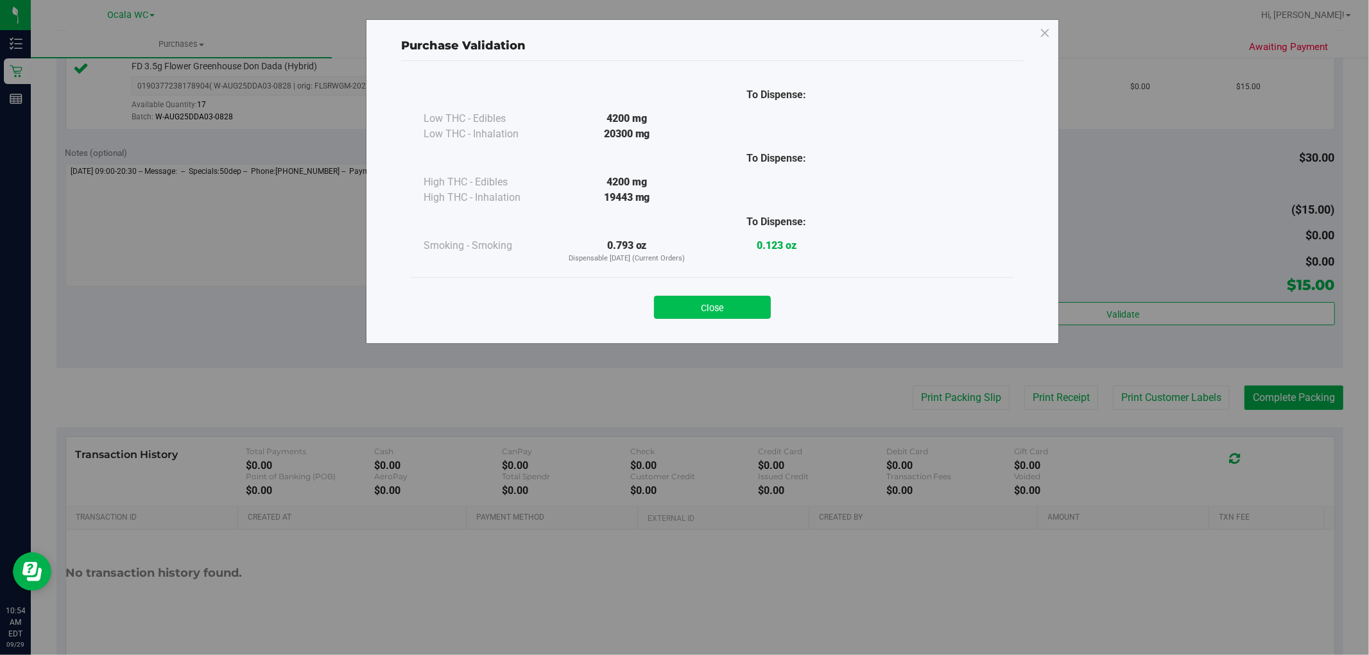
click at [687, 311] on button "Close" at bounding box center [712, 307] width 117 height 23
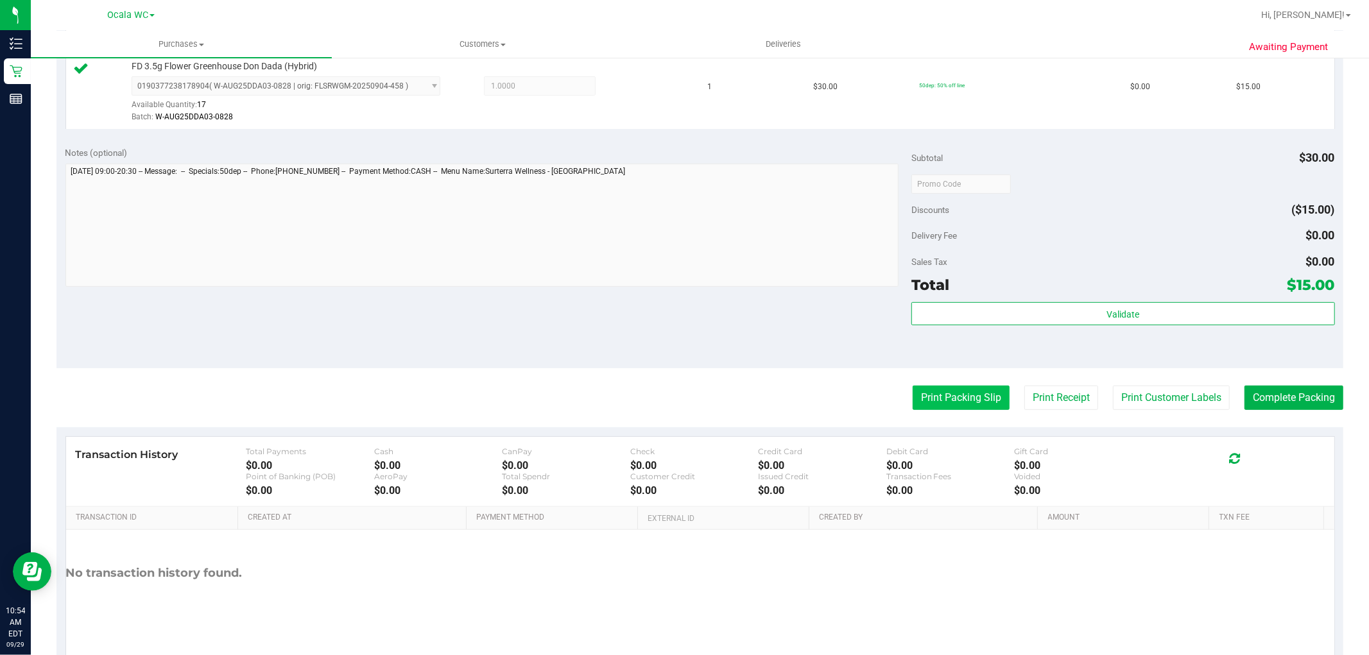
click at [950, 396] on button "Print Packing Slip" at bounding box center [960, 398] width 97 height 24
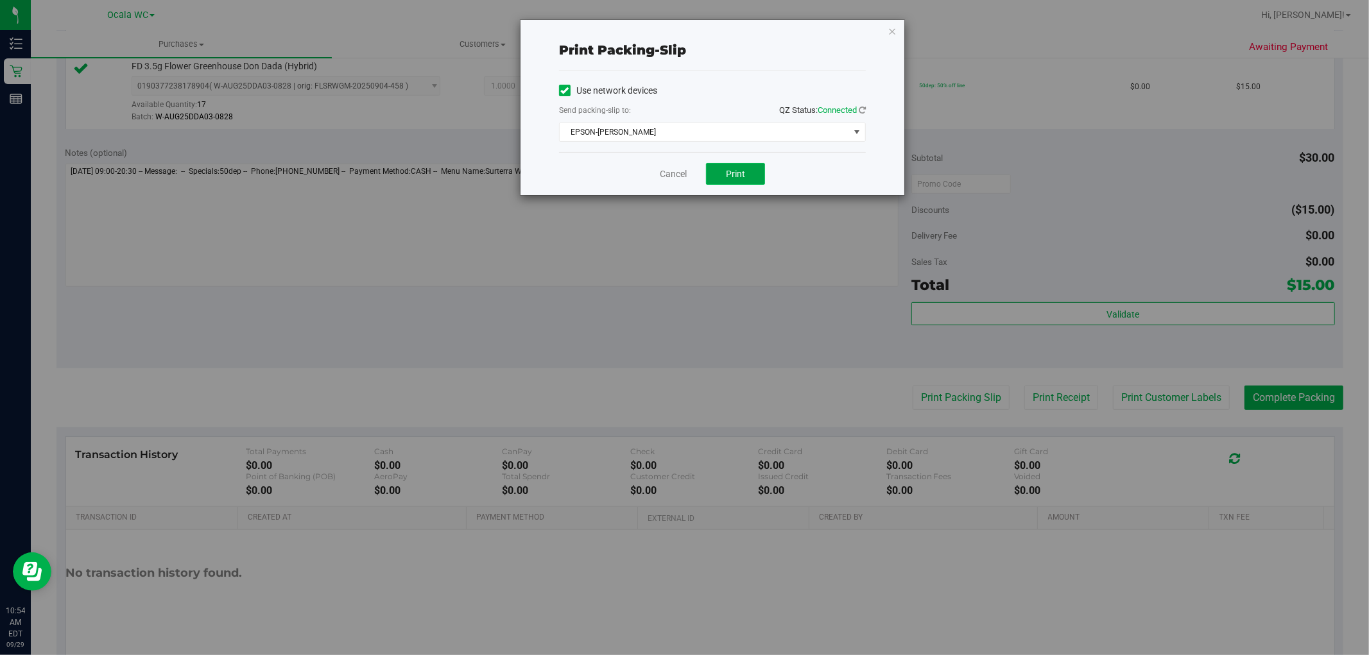
click at [730, 172] on span "Print" at bounding box center [735, 174] width 19 height 10
click at [893, 31] on icon "button" at bounding box center [891, 30] width 9 height 15
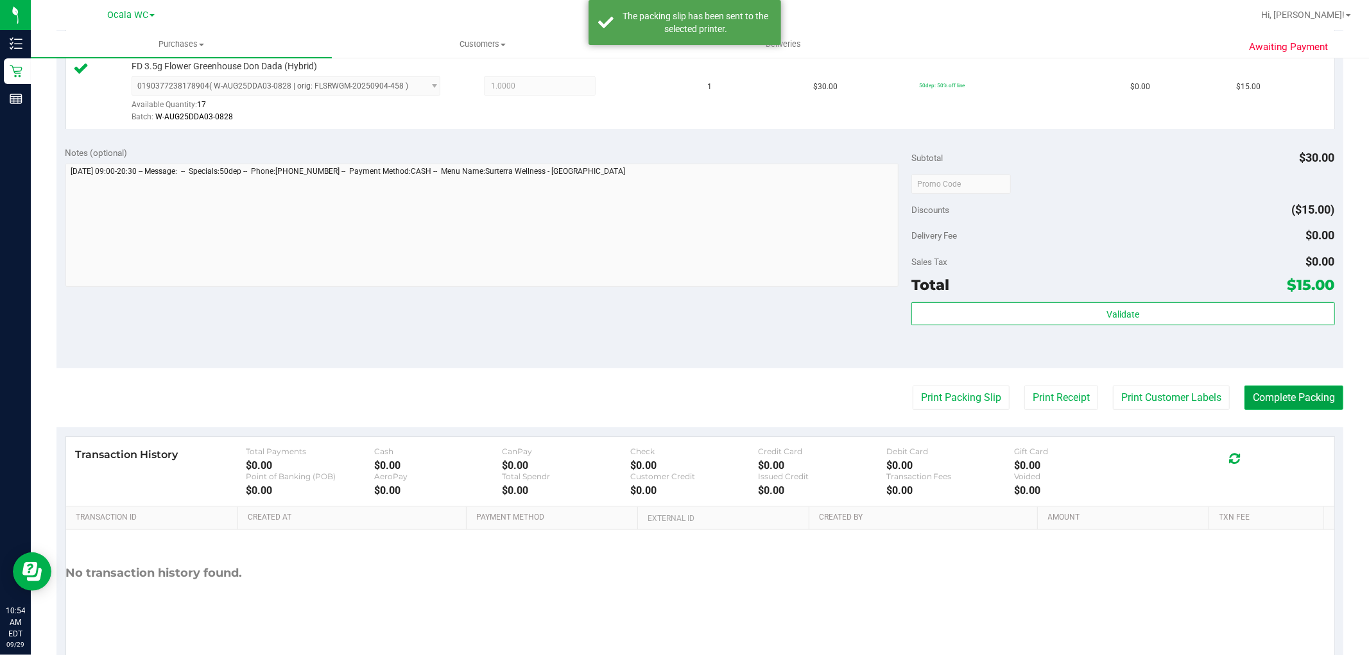
click at [1265, 389] on button "Complete Packing" at bounding box center [1293, 398] width 99 height 24
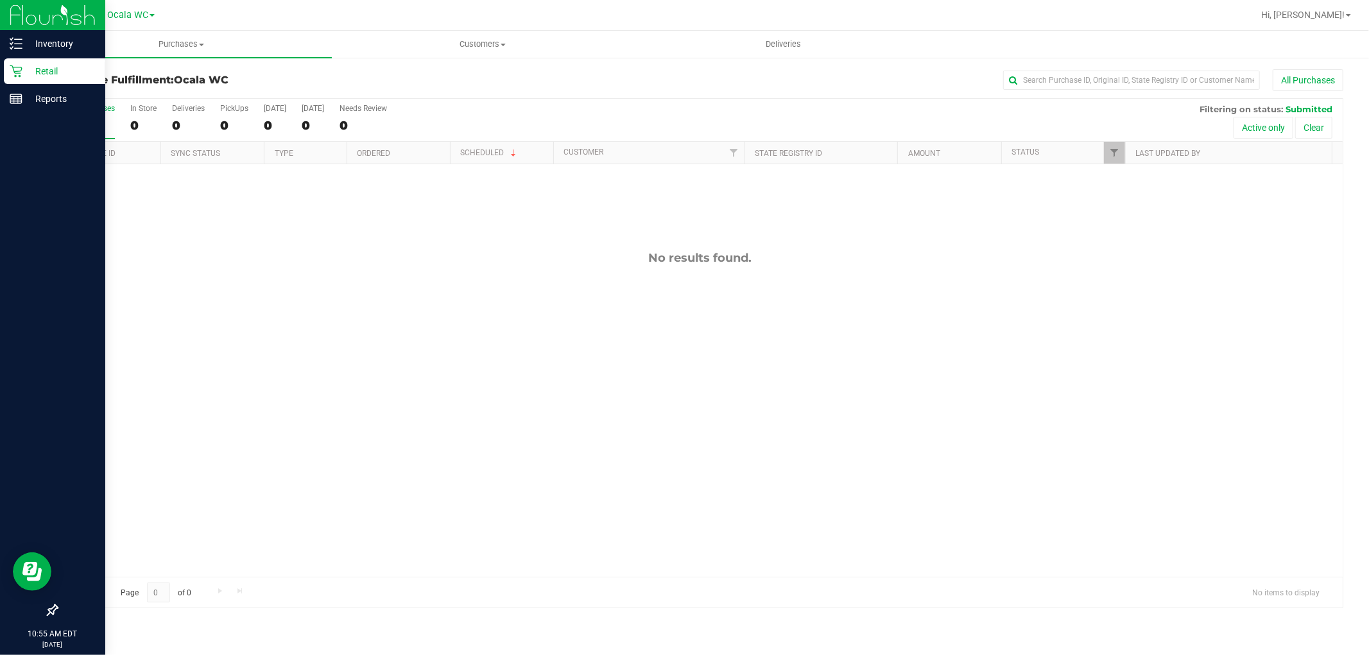
click at [23, 68] on p "Retail" at bounding box center [60, 71] width 77 height 15
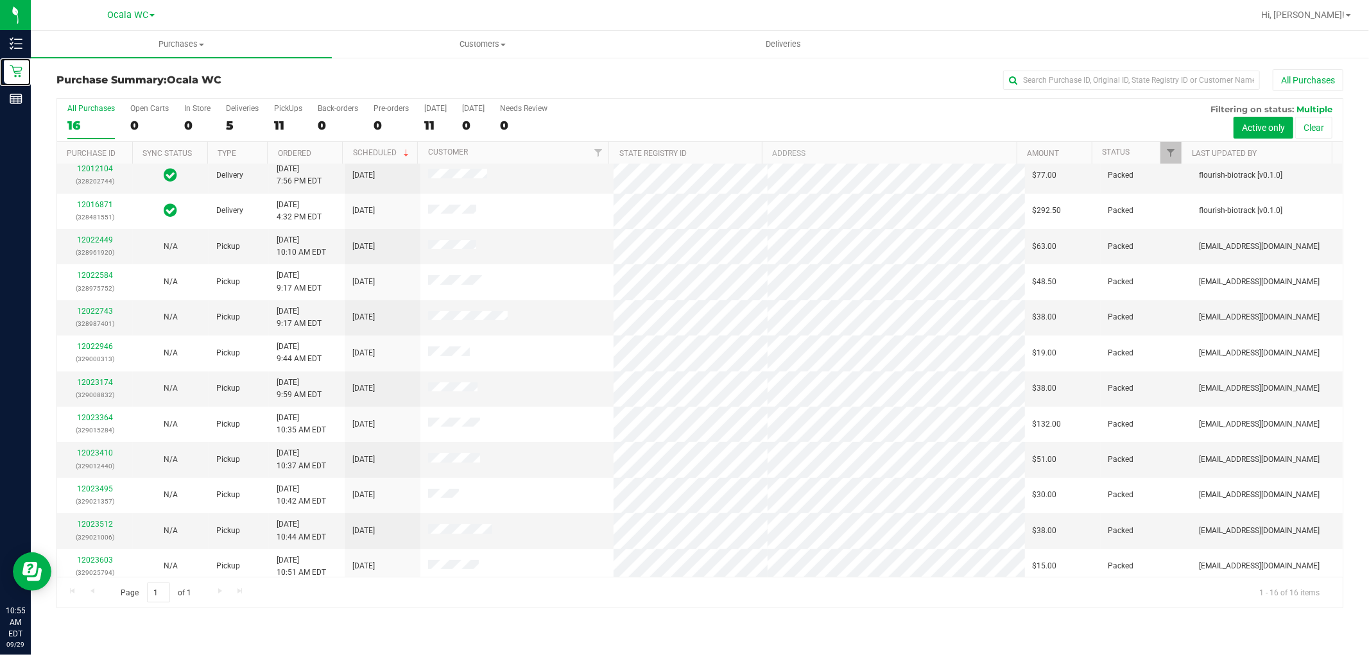
scroll to position [156, 0]
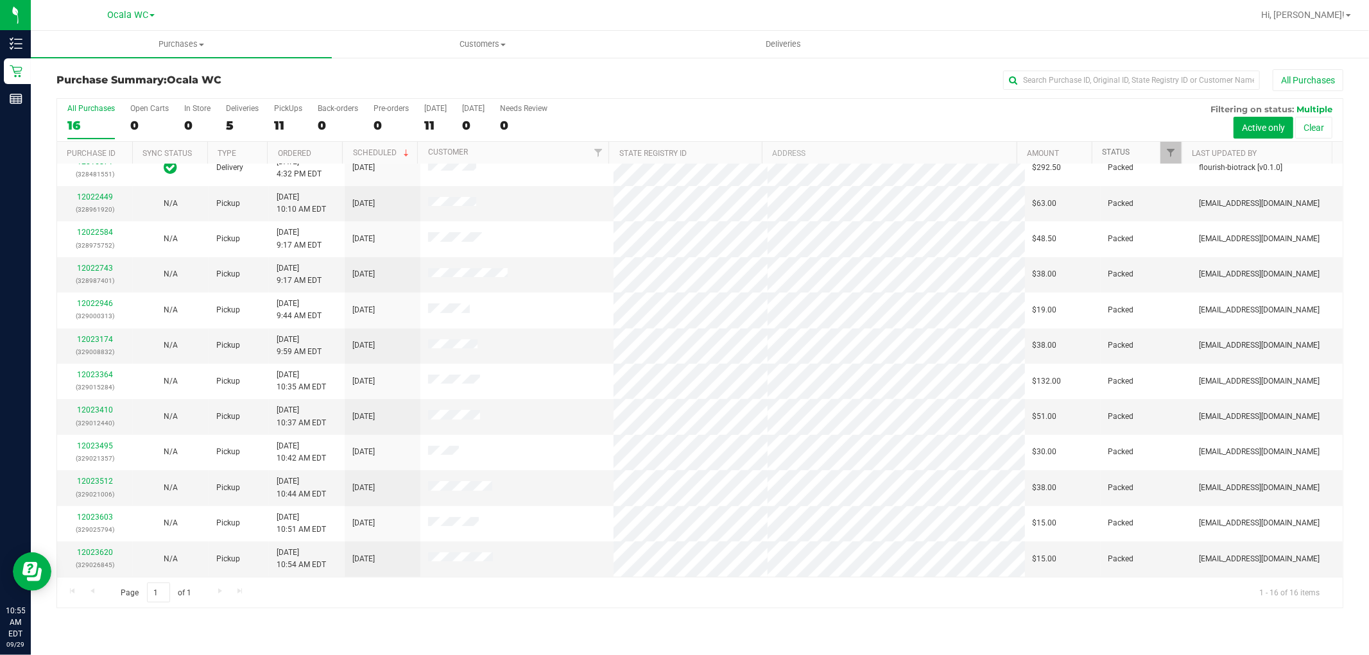
click at [1121, 148] on link "Status" at bounding box center [1116, 152] width 28 height 9
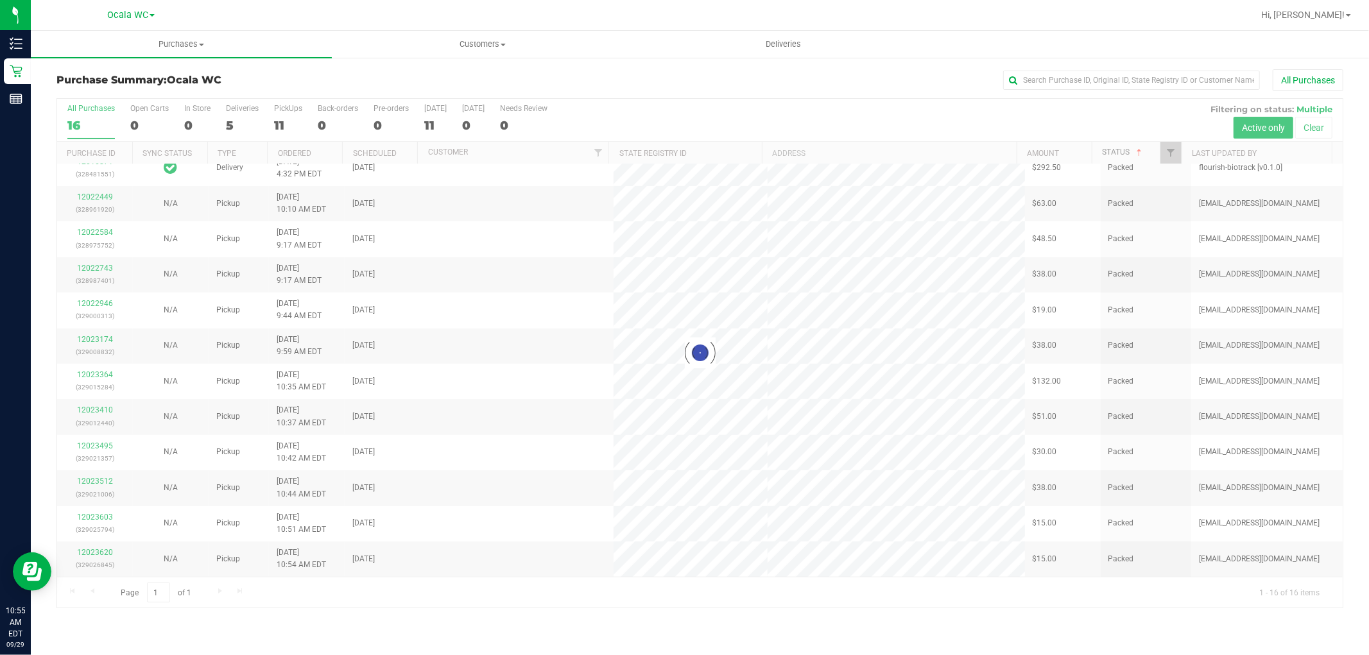
scroll to position [0, 0]
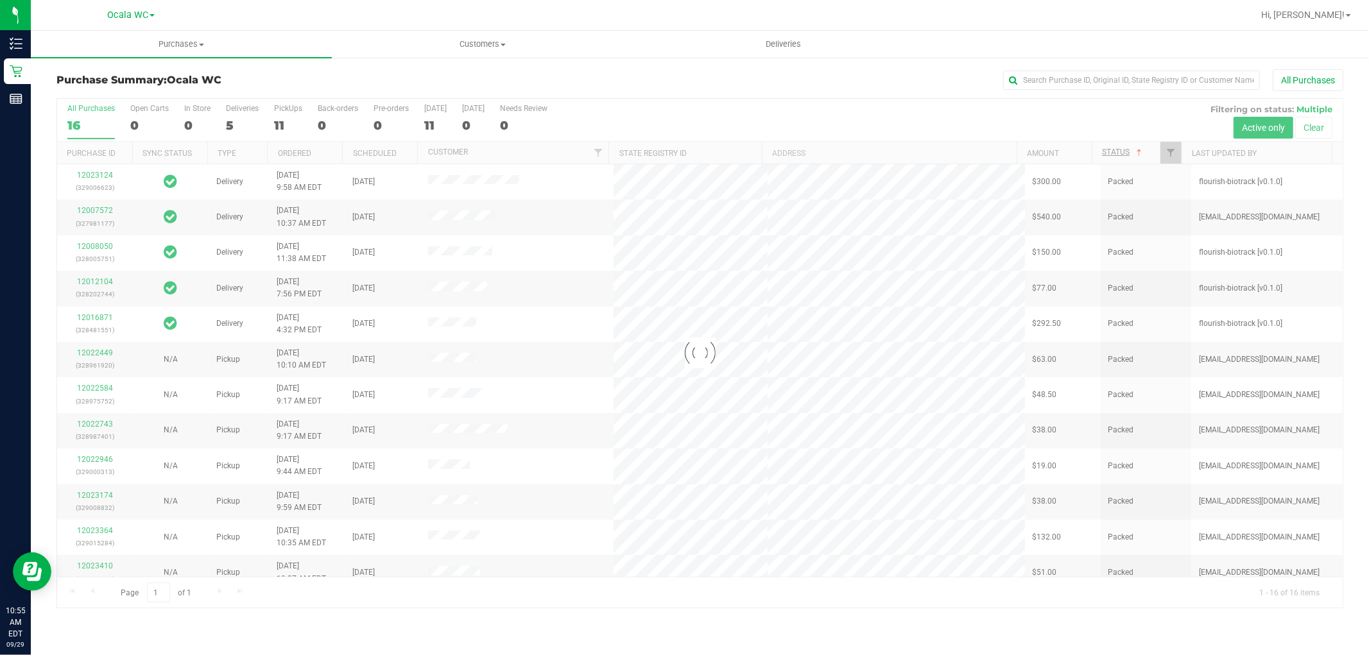
click at [1121, 148] on div at bounding box center [699, 353] width 1285 height 509
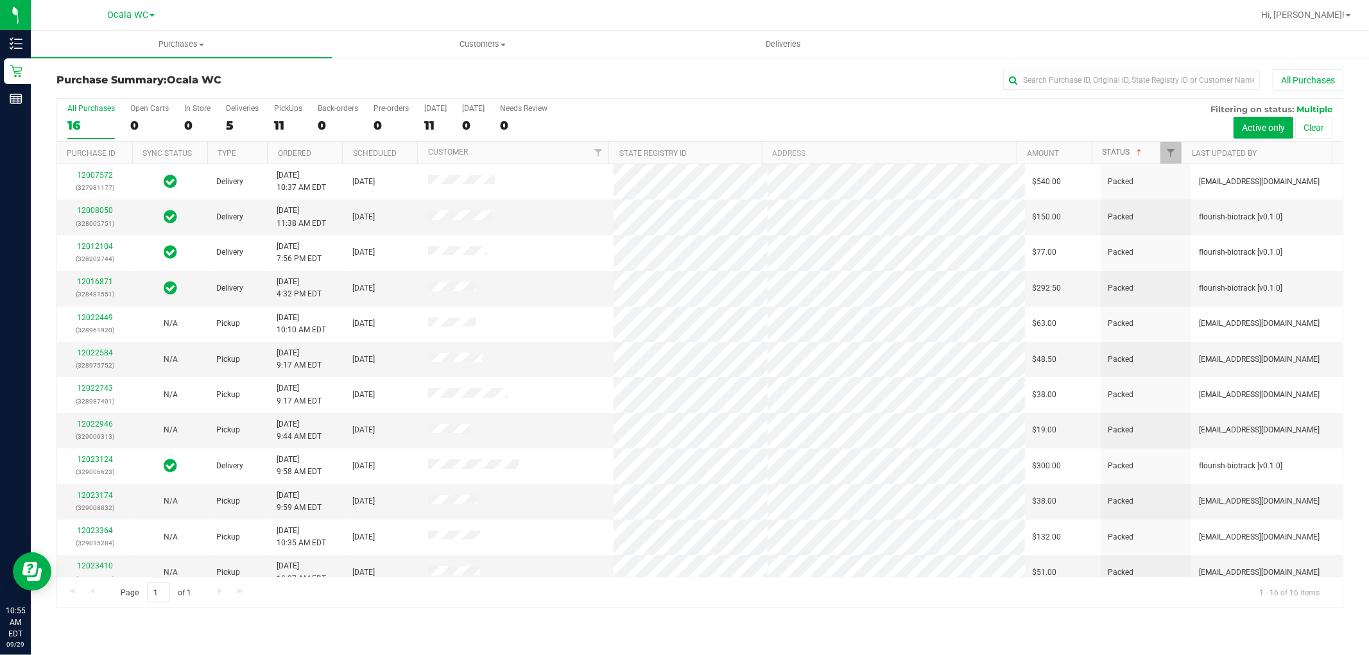
click at [1121, 155] on link "Status" at bounding box center [1123, 152] width 42 height 9
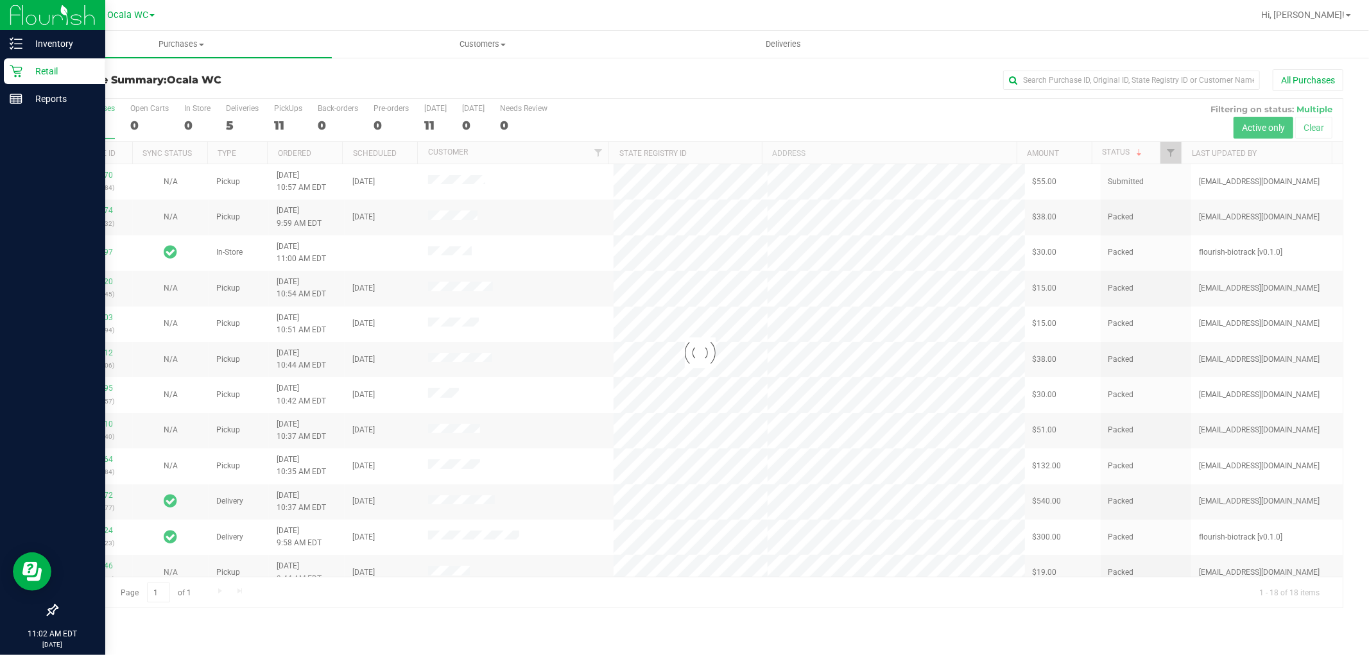
click at [10, 77] on icon at bounding box center [16, 71] width 13 height 13
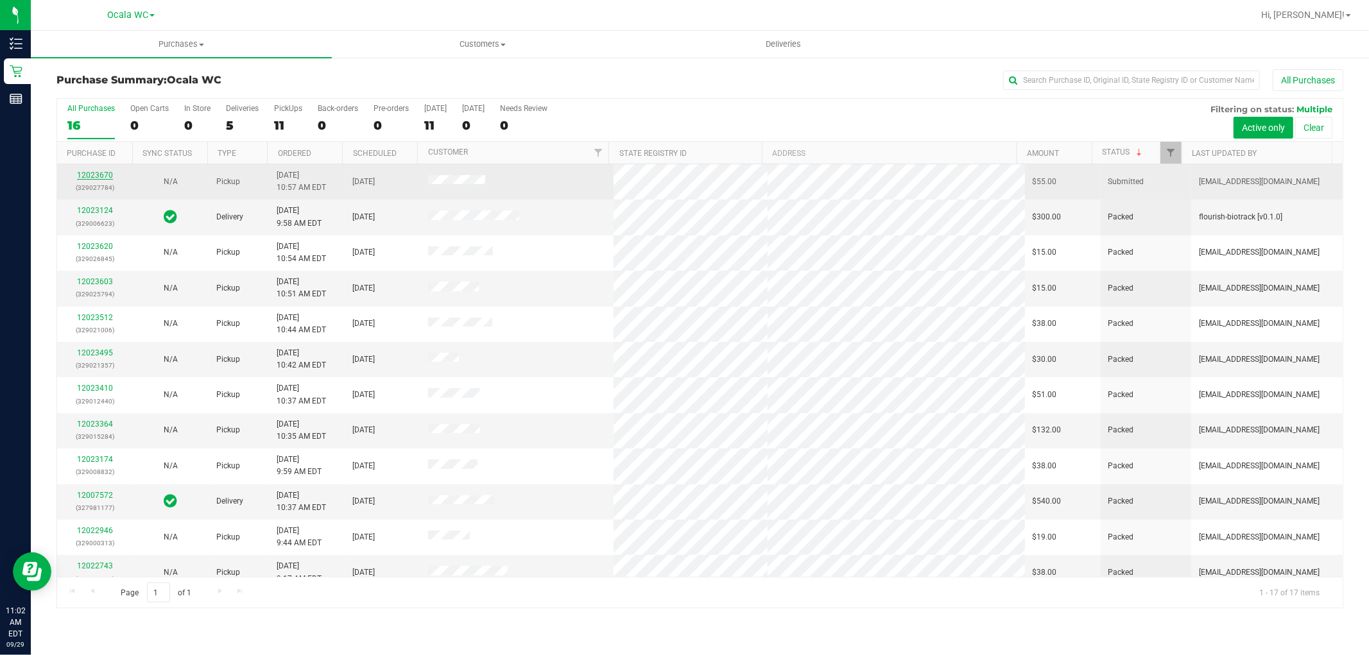
click at [103, 177] on link "12023670" at bounding box center [95, 175] width 36 height 9
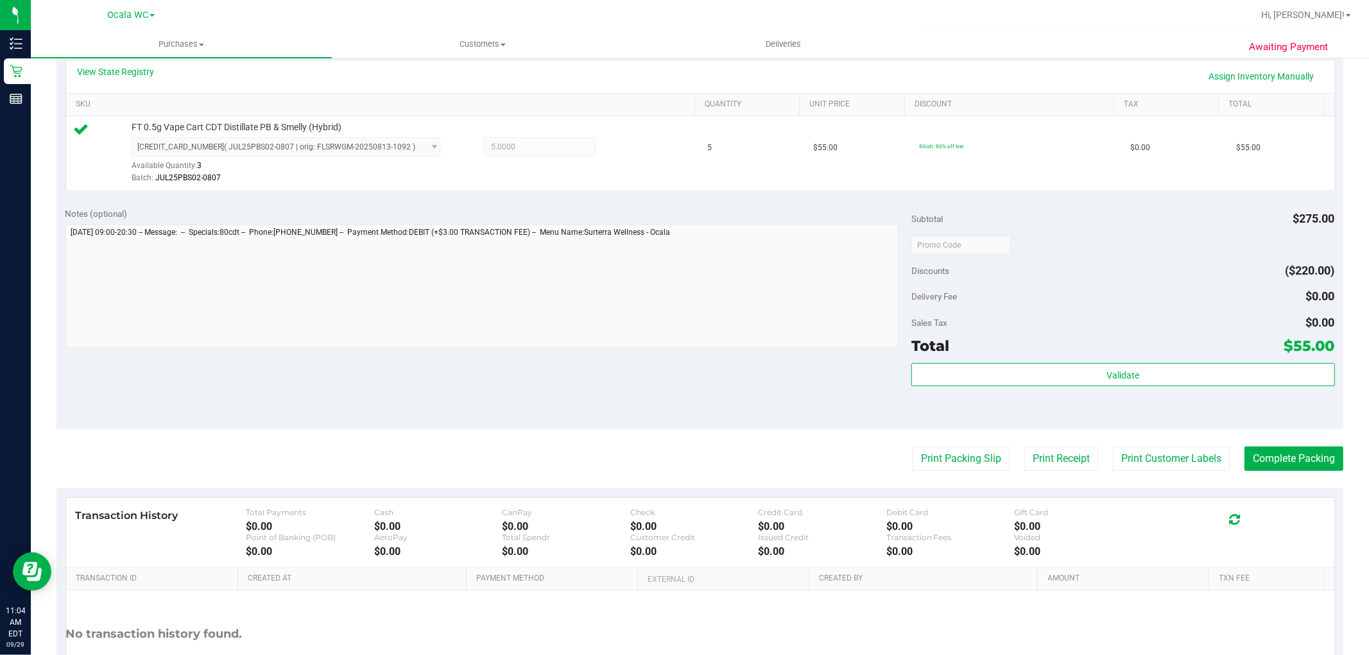
scroll to position [395, 0]
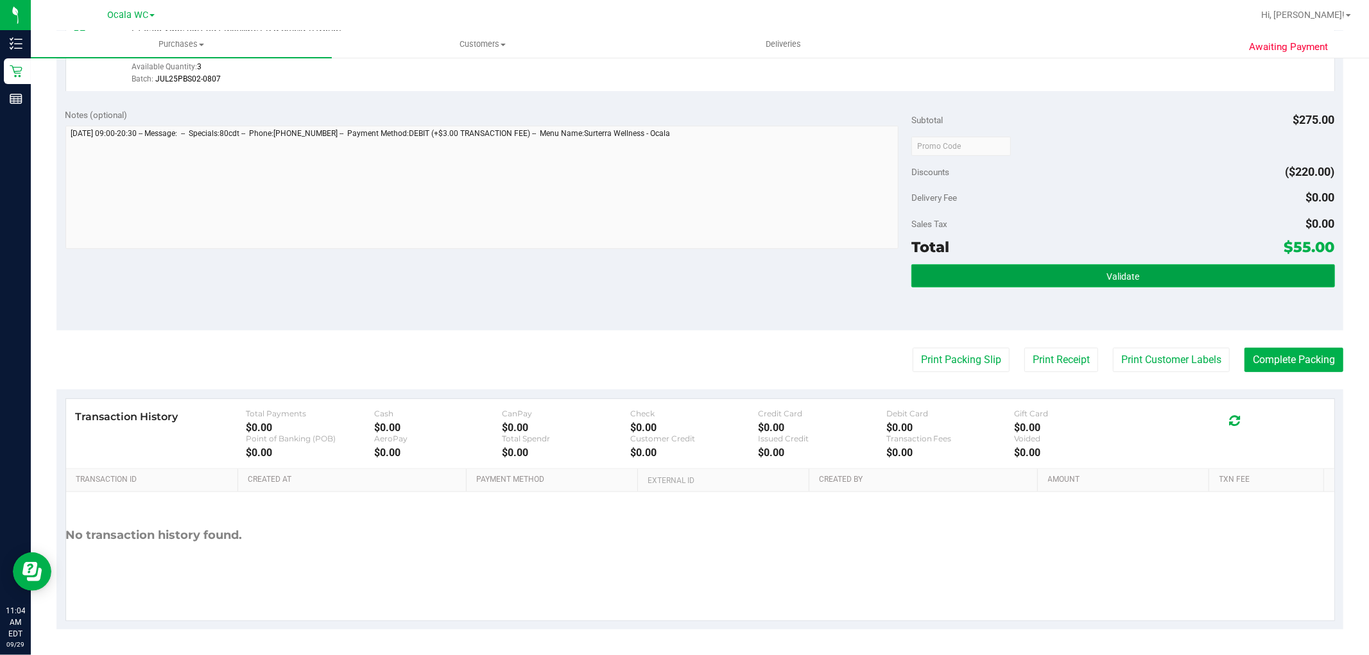
click at [1137, 265] on button "Validate" at bounding box center [1122, 275] width 423 height 23
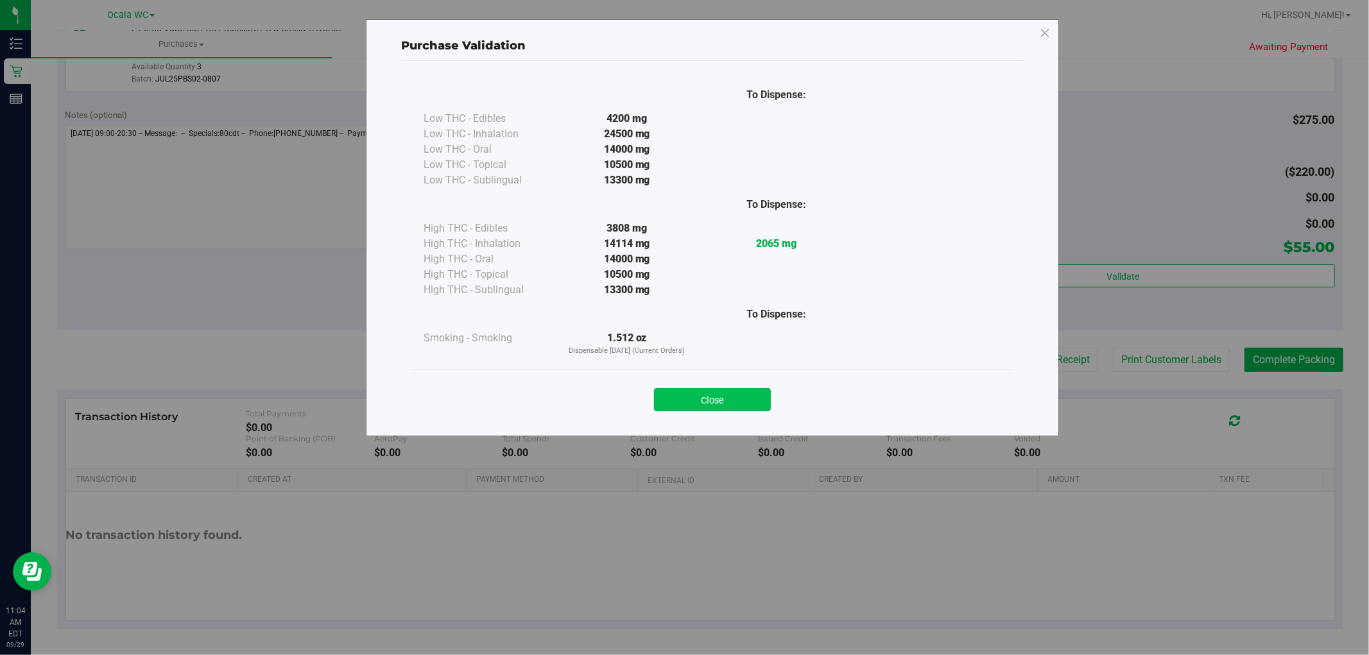
click at [716, 398] on button "Close" at bounding box center [712, 399] width 117 height 23
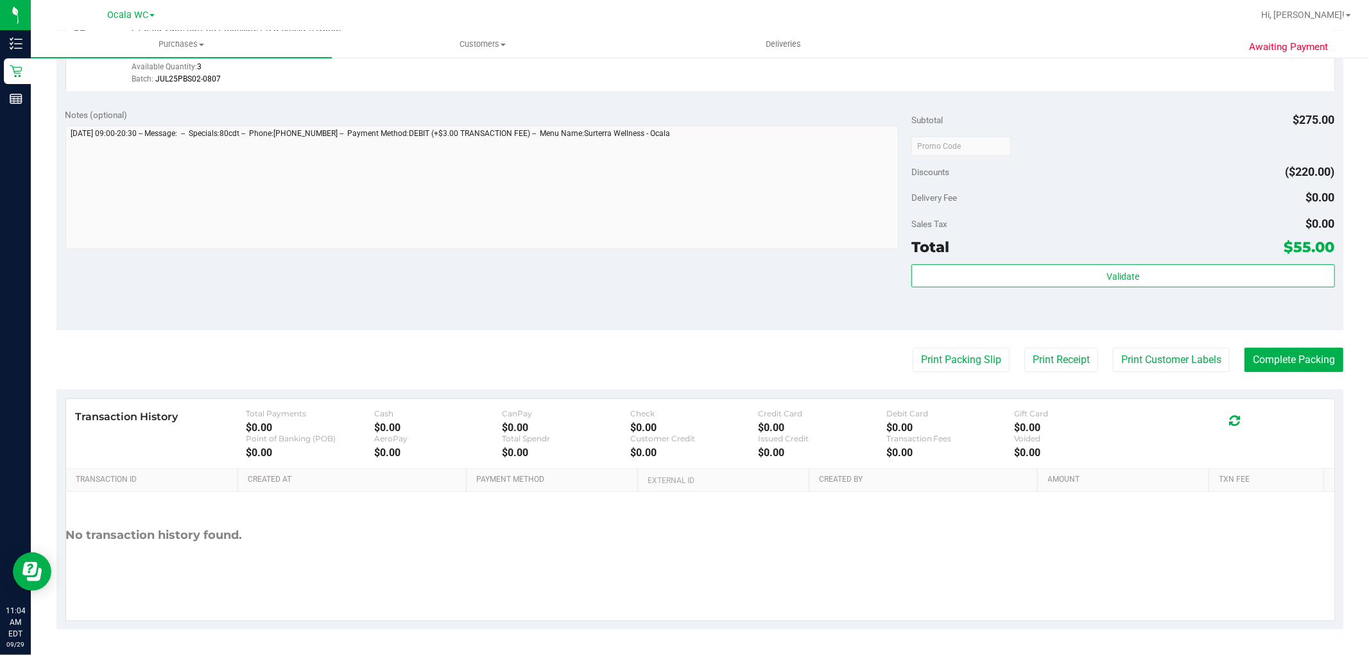
click at [979, 345] on purchase-details "Back Edit Purchase Cancel Purchase View Profile # 12023670 BioTrack ID: - Submi…" at bounding box center [699, 152] width 1287 height 954
click at [969, 349] on button "Print Packing Slip" at bounding box center [960, 360] width 97 height 24
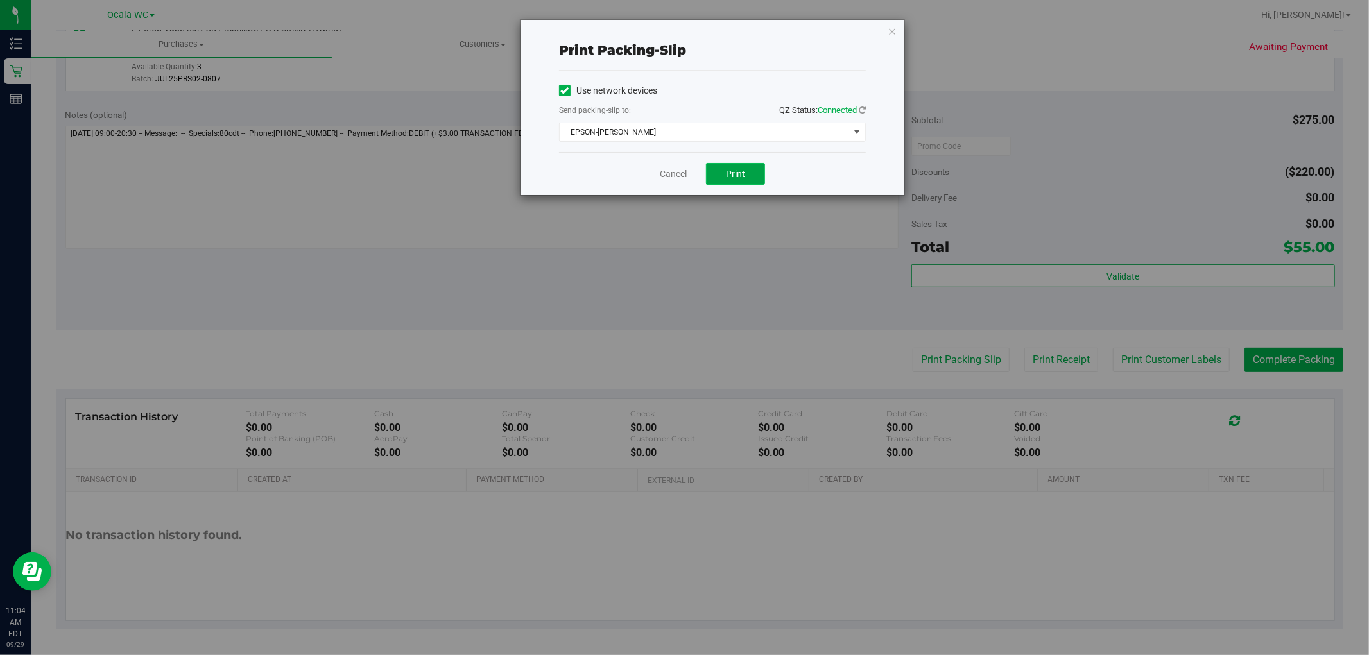
click at [728, 165] on button "Print" at bounding box center [735, 174] width 59 height 22
click at [890, 33] on icon "button" at bounding box center [891, 30] width 9 height 15
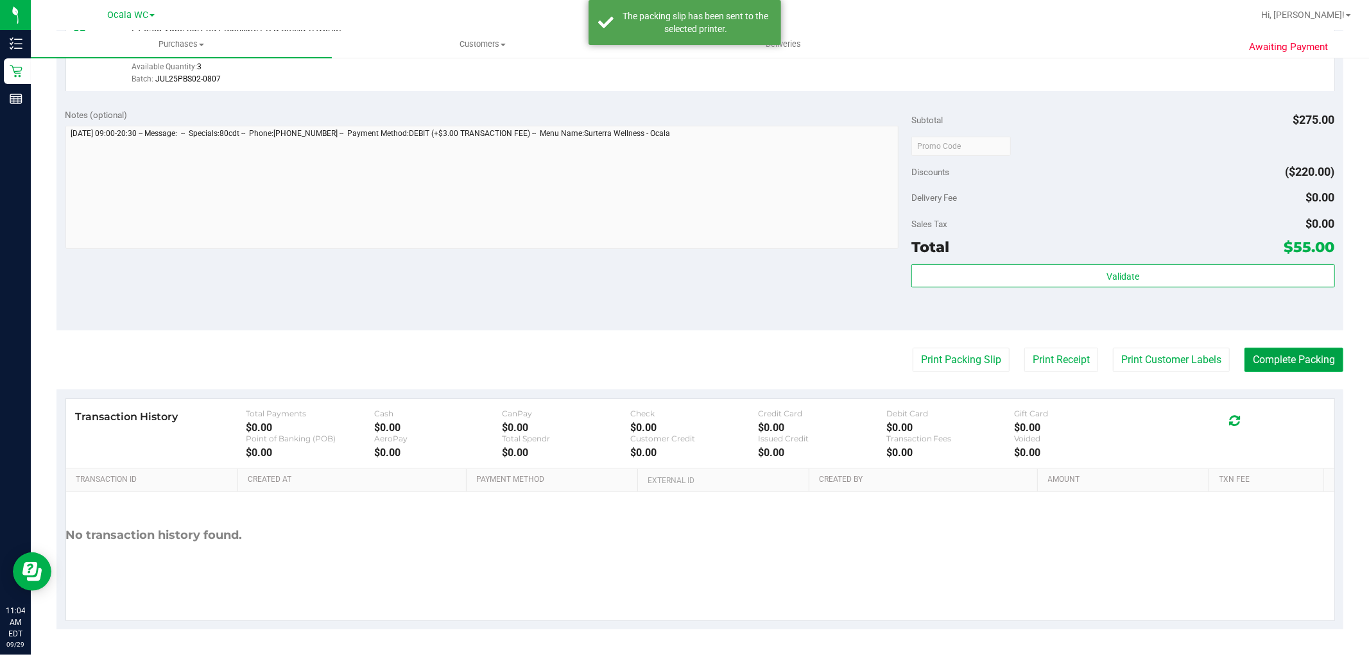
click at [1317, 368] on button "Complete Packing" at bounding box center [1293, 360] width 99 height 24
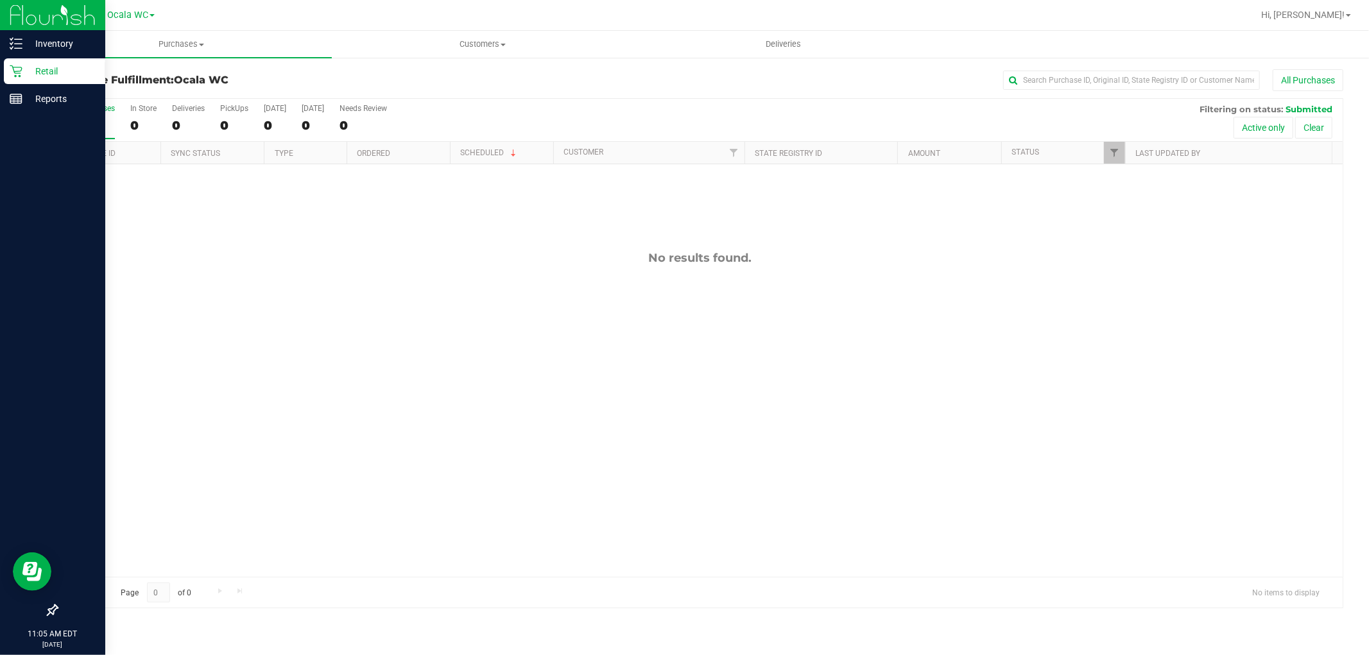
click at [21, 62] on div "Retail" at bounding box center [54, 71] width 101 height 26
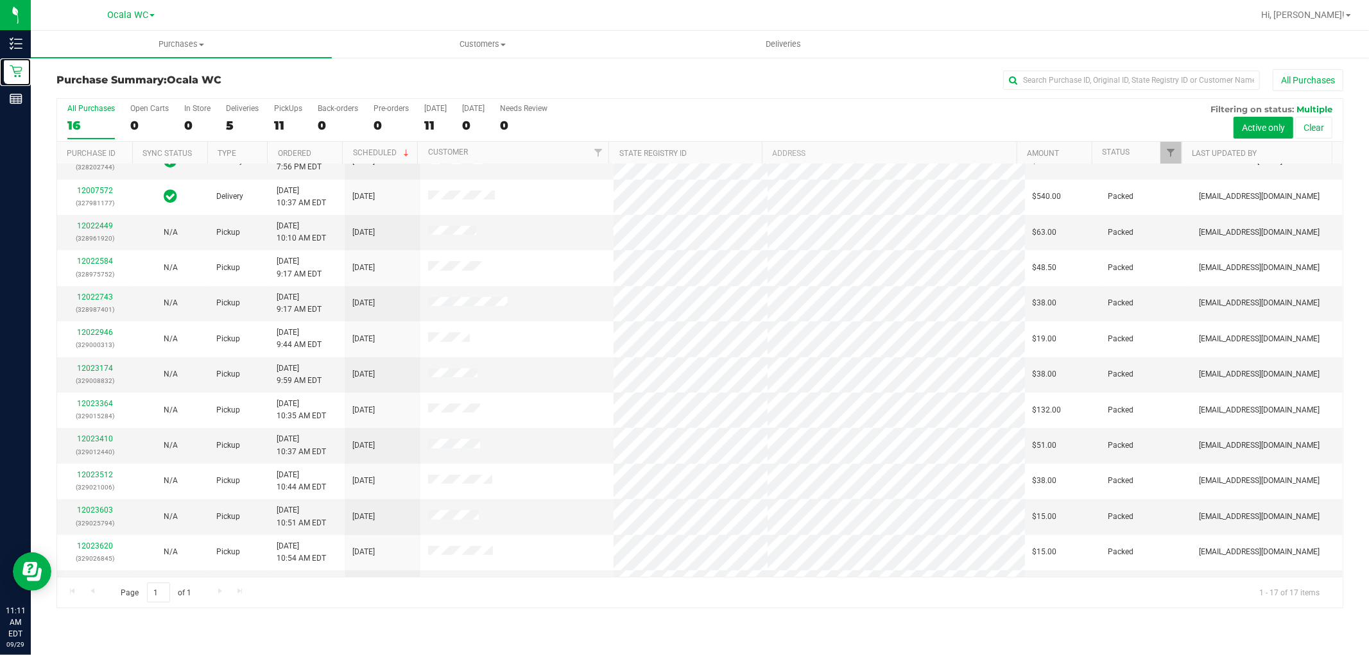
scroll to position [191, 0]
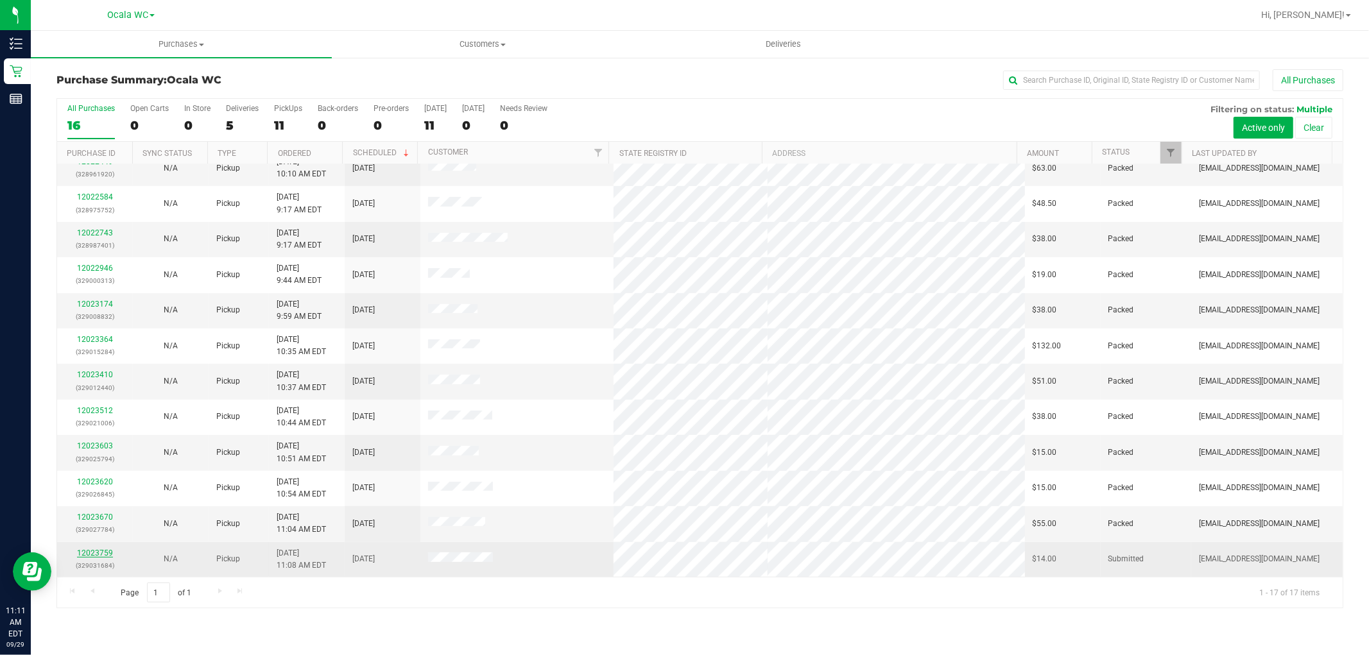
click at [92, 551] on link "12023759" at bounding box center [95, 553] width 36 height 9
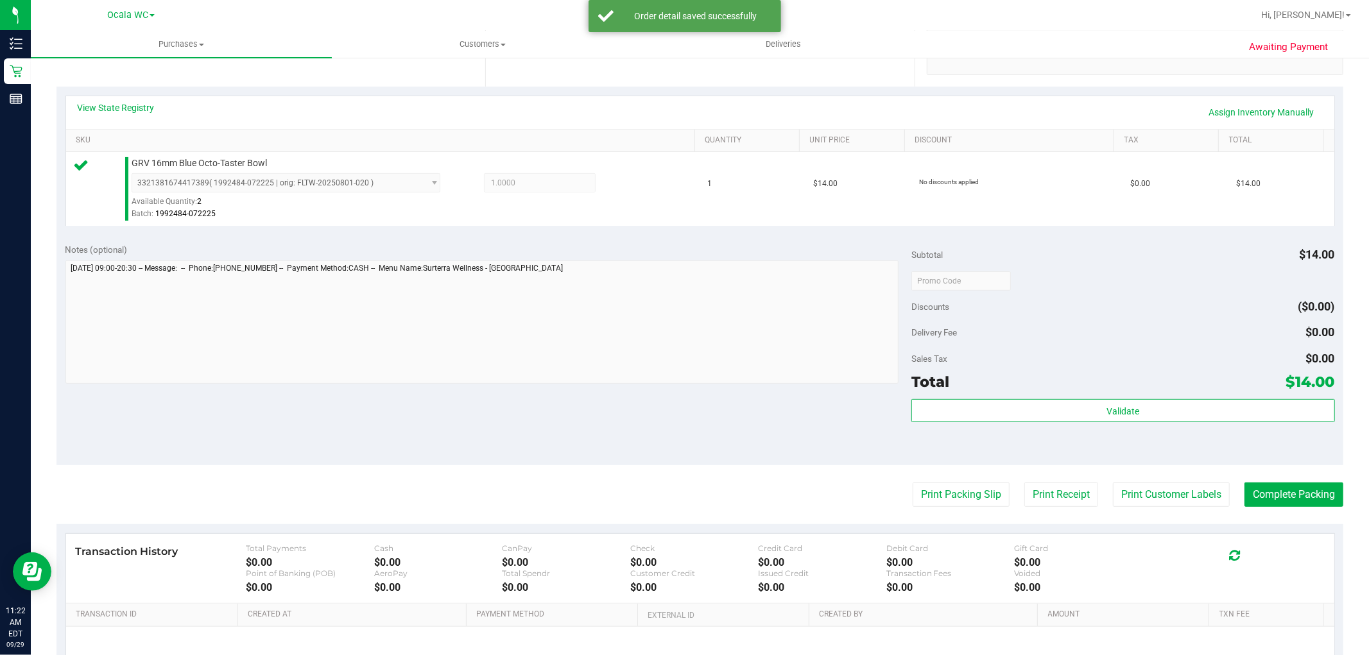
scroll to position [395, 0]
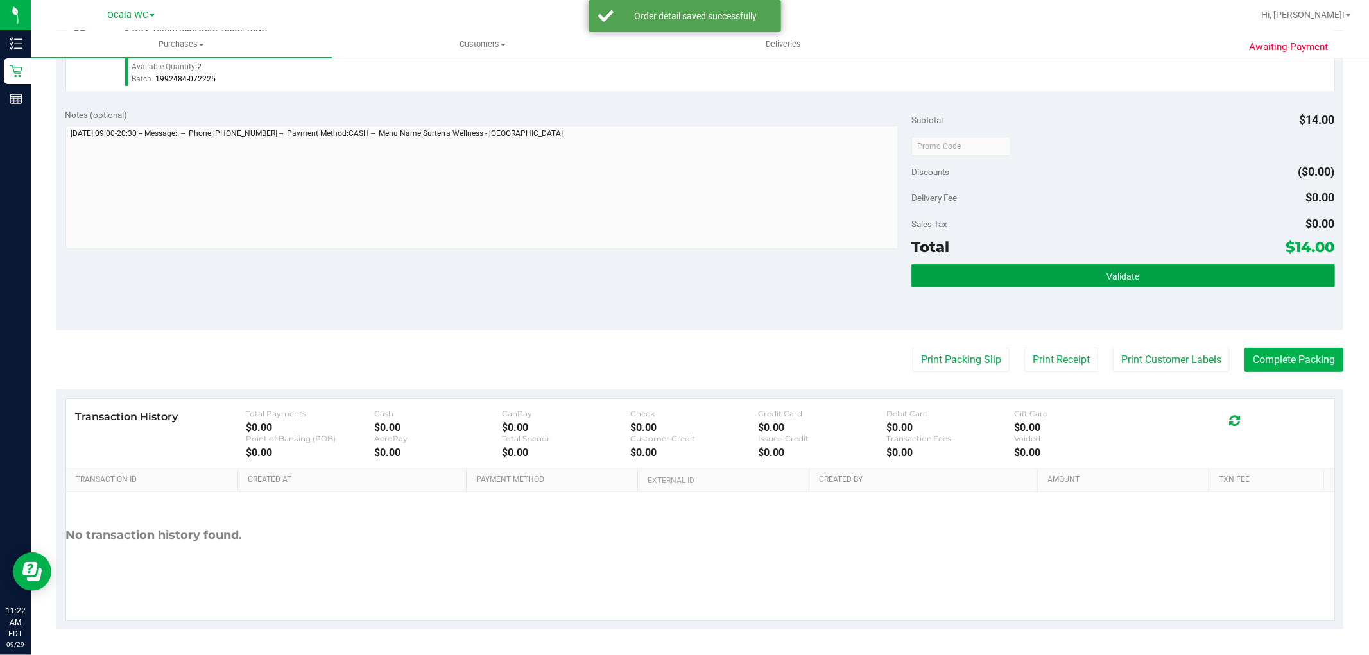
click at [1087, 264] on button "Validate" at bounding box center [1122, 275] width 423 height 23
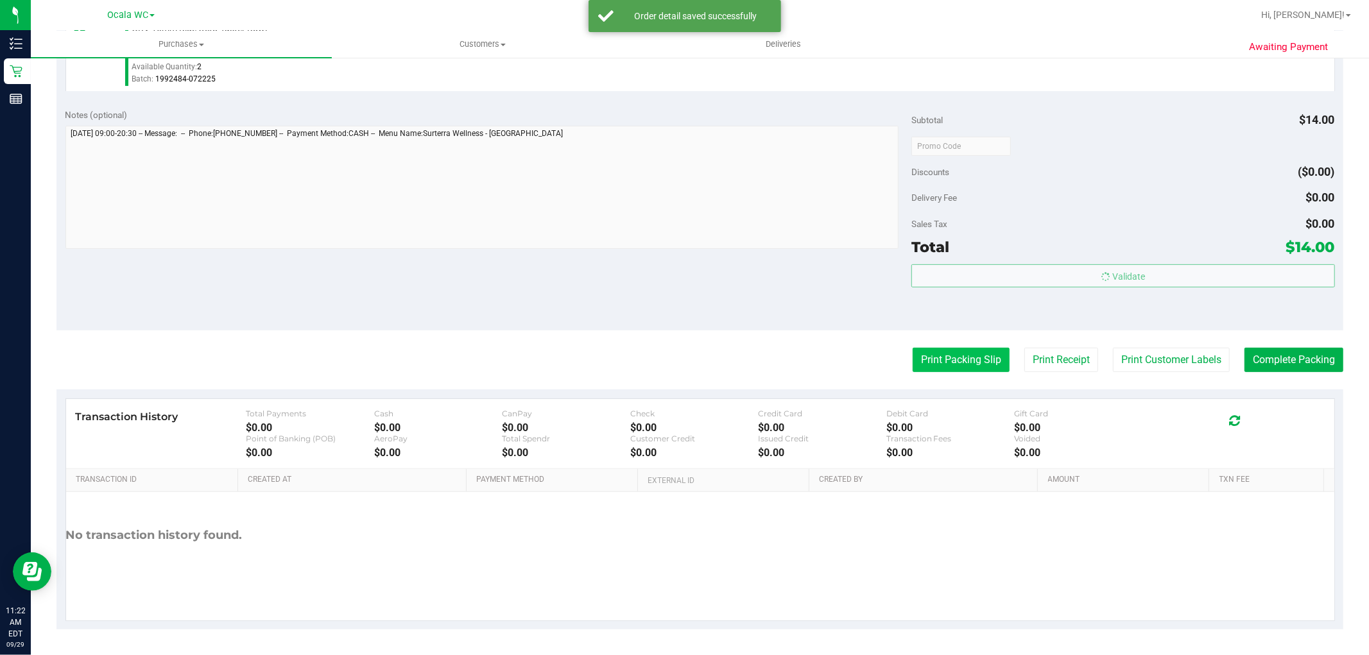
click at [964, 353] on button "Print Packing Slip" at bounding box center [960, 360] width 97 height 24
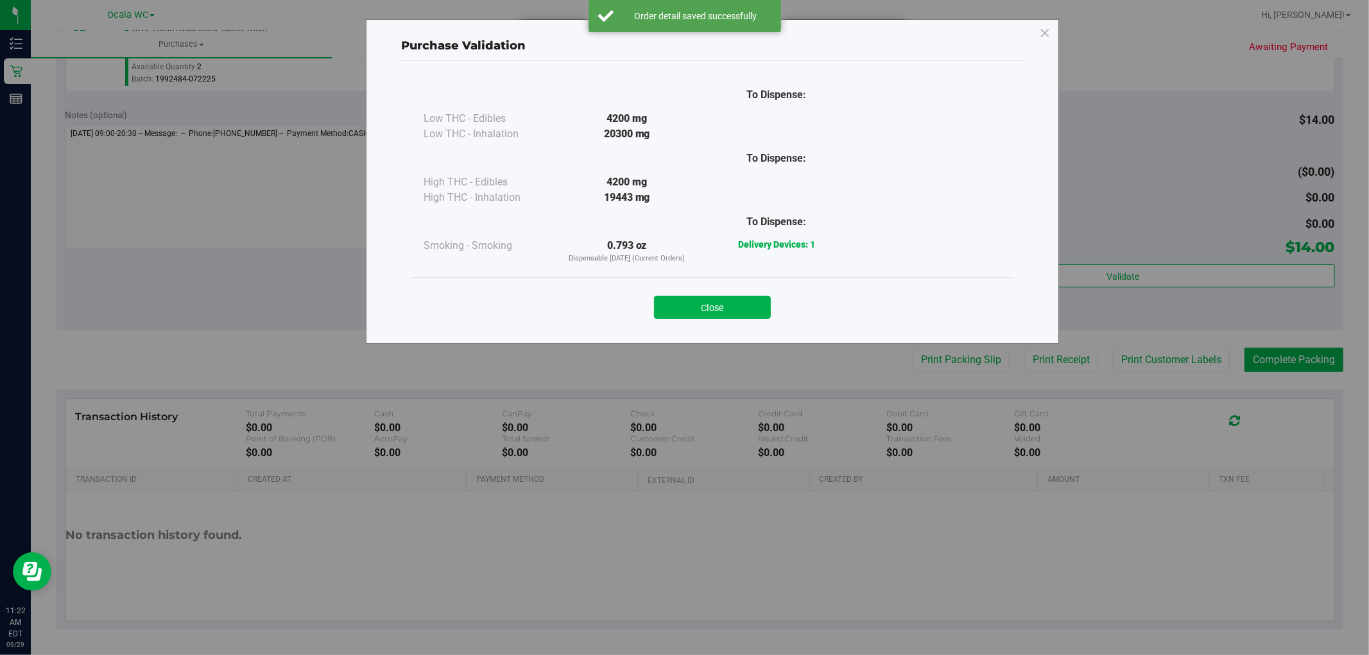
drag, startPoint x: 728, startPoint y: 316, endPoint x: 738, endPoint y: 290, distance: 28.0
click at [728, 316] on button "Close" at bounding box center [712, 307] width 117 height 23
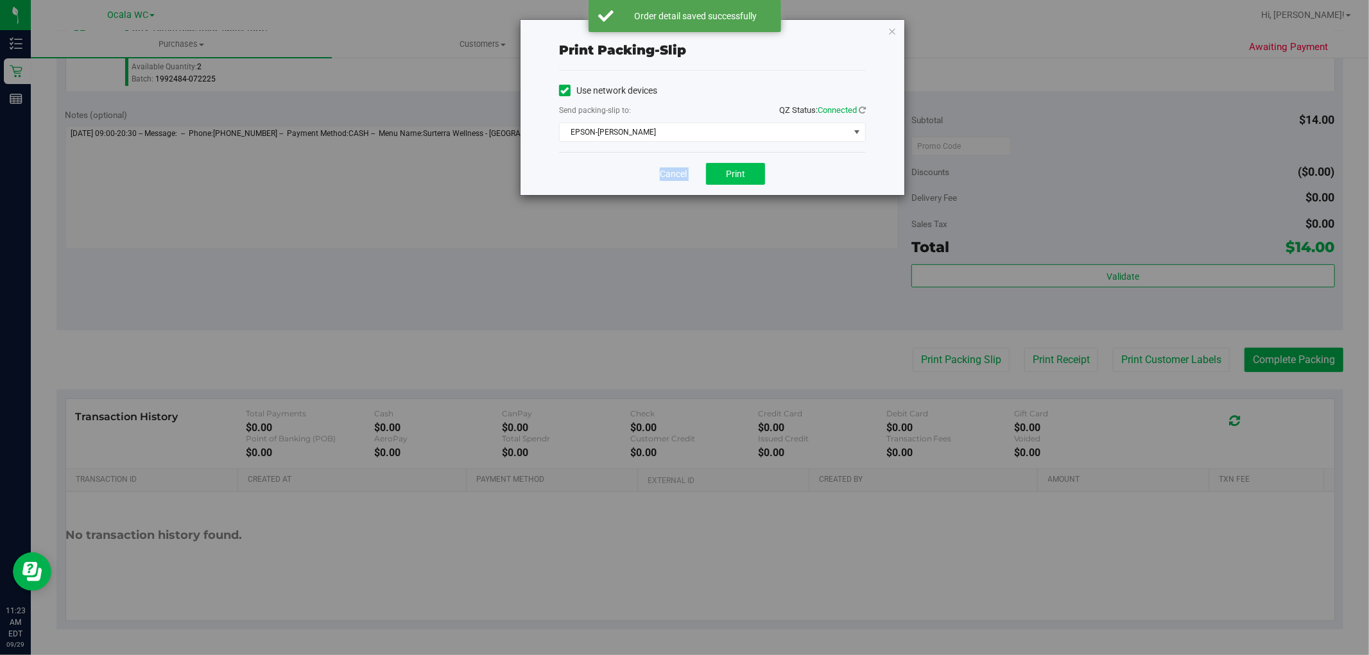
drag, startPoint x: 703, startPoint y: 150, endPoint x: 713, endPoint y: 171, distance: 22.7
click at [703, 160] on div "Print packing-slip Use network devices Send packing-slip to: QZ Status: Connect…" at bounding box center [712, 107] width 384 height 175
click at [716, 173] on button "Print" at bounding box center [735, 174] width 59 height 22
click at [886, 27] on div "Print packing-slip Use network devices Send packing-slip to: QZ Status: Connect…" at bounding box center [712, 107] width 384 height 175
click at [885, 30] on div "Print packing-slip Use network devices Send packing-slip to: QZ Status: Connect…" at bounding box center [712, 107] width 384 height 175
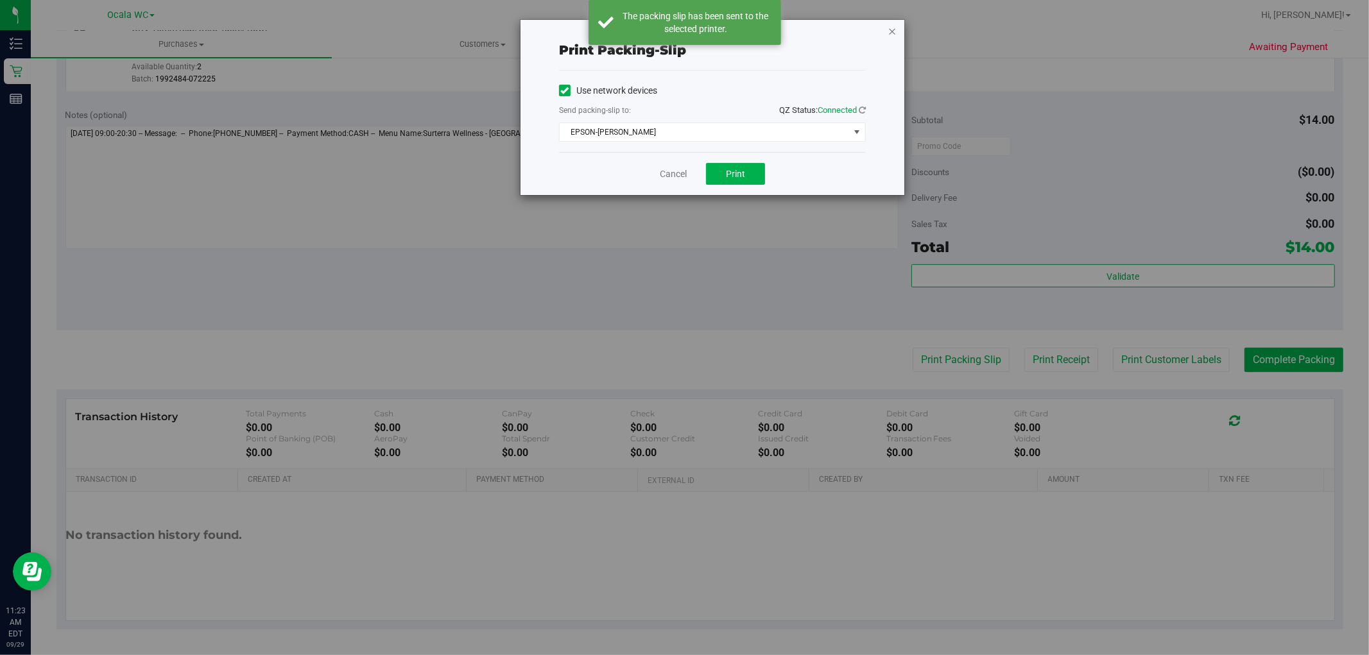
click at [896, 28] on icon "button" at bounding box center [891, 30] width 9 height 15
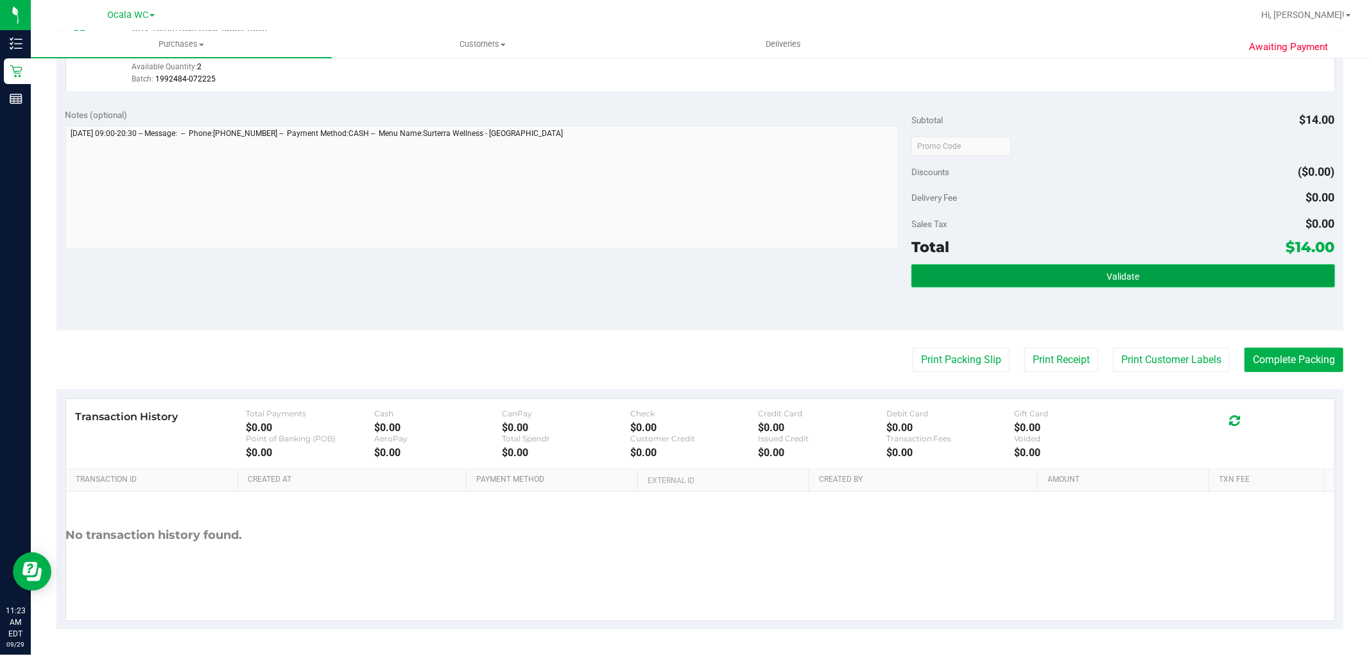
click at [1136, 271] on button "Validate" at bounding box center [1122, 275] width 423 height 23
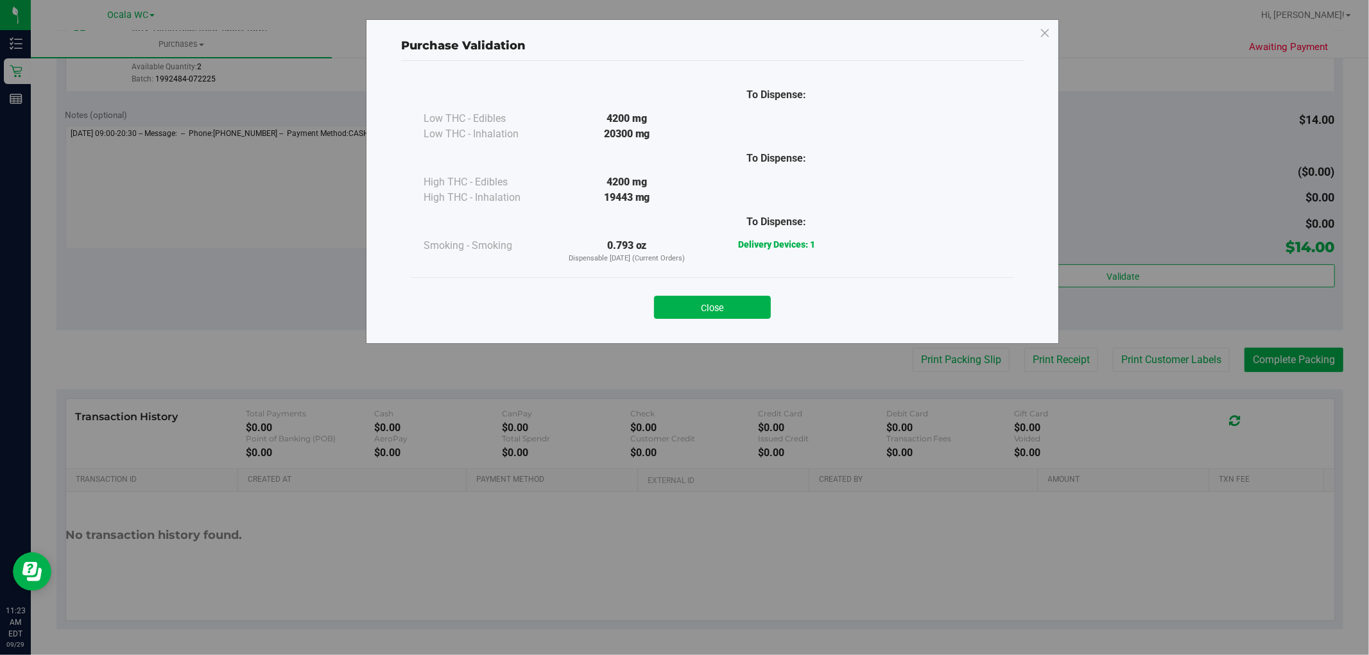
click at [1303, 357] on div "Purchase Validation To Dispense: Low THC - Edibles 4200 mg" at bounding box center [689, 327] width 1378 height 655
click at [688, 306] on button "Close" at bounding box center [712, 307] width 117 height 23
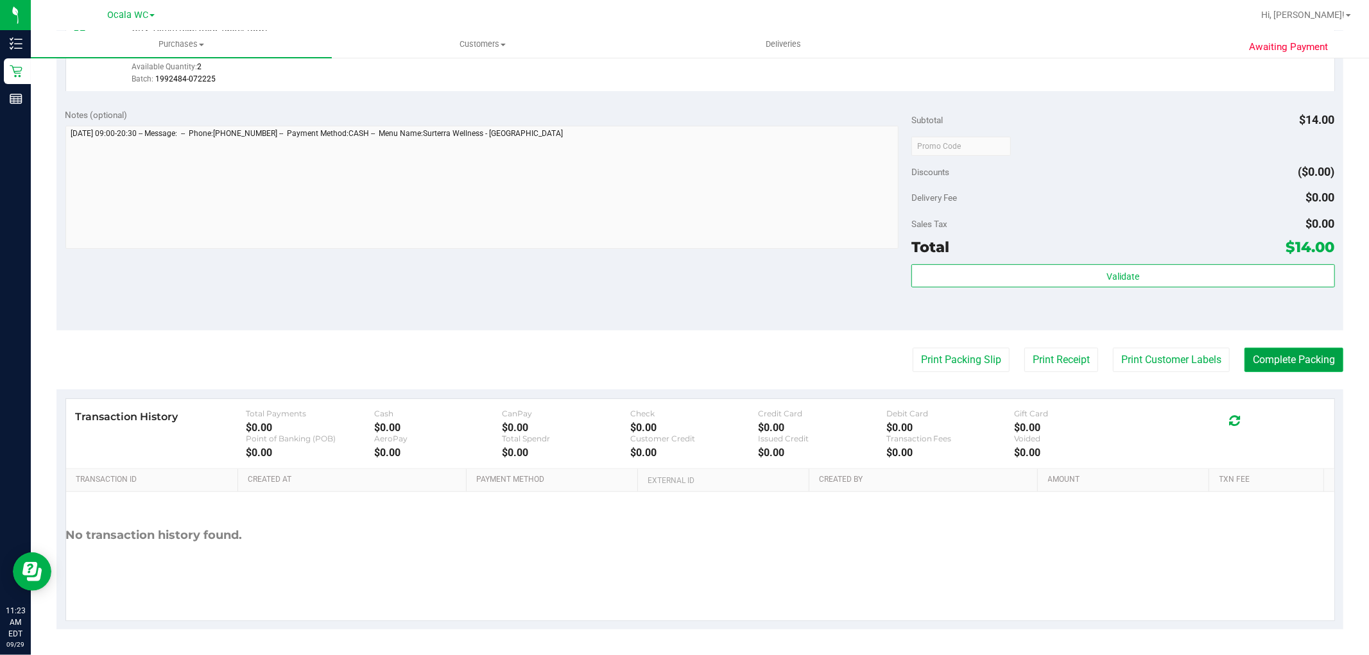
click at [1261, 364] on button "Complete Packing" at bounding box center [1293, 360] width 99 height 24
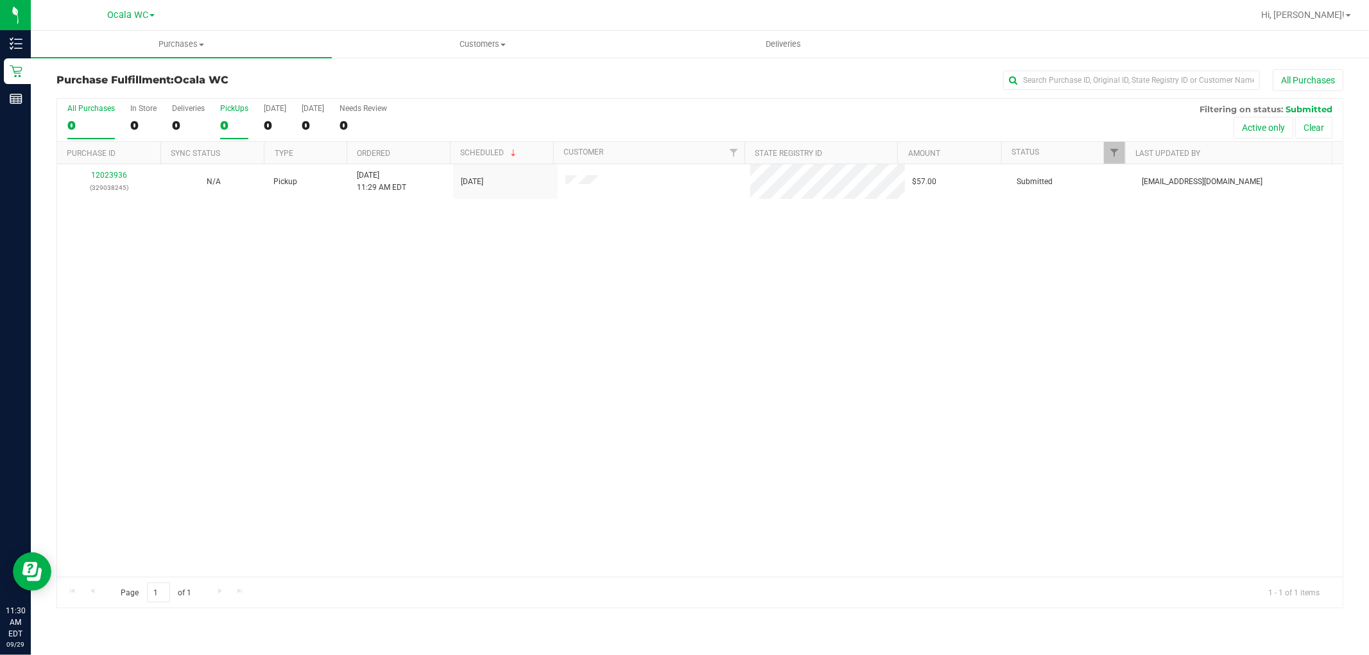
click at [232, 122] on div "0" at bounding box center [234, 125] width 28 height 15
click at [0, 0] on input "PickUps 0" at bounding box center [0, 0] width 0 height 0
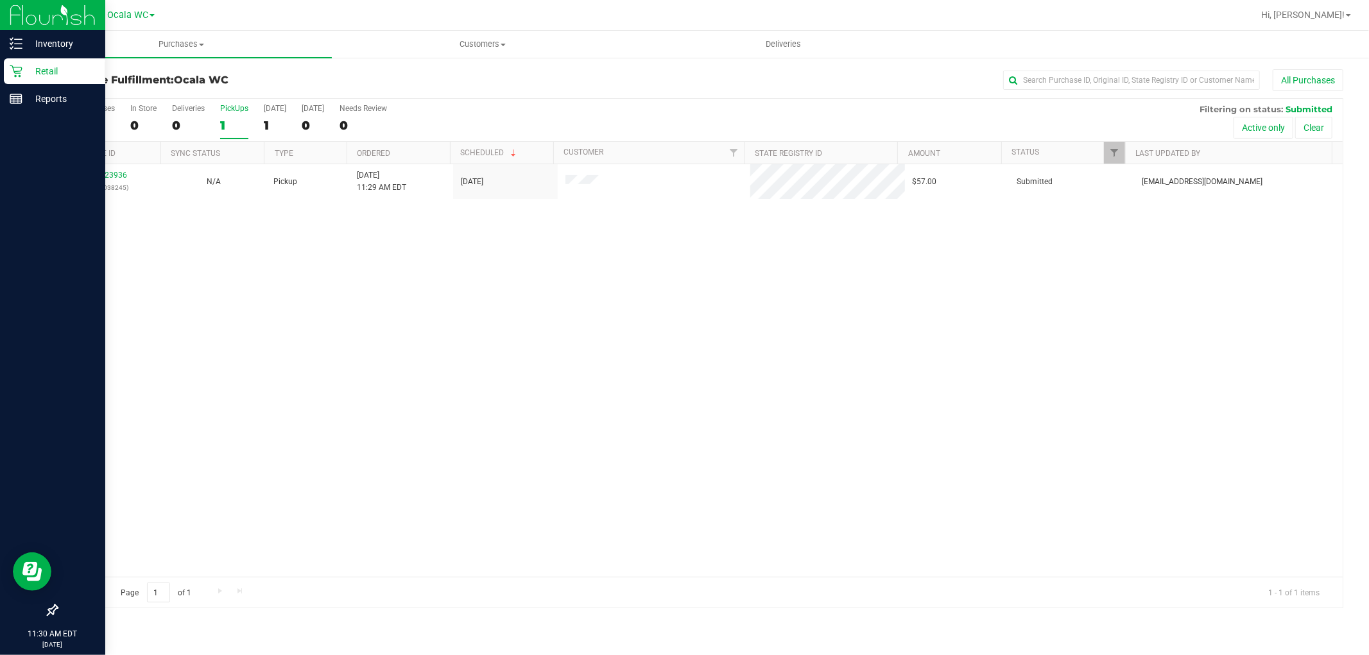
click at [15, 68] on icon at bounding box center [16, 71] width 13 height 13
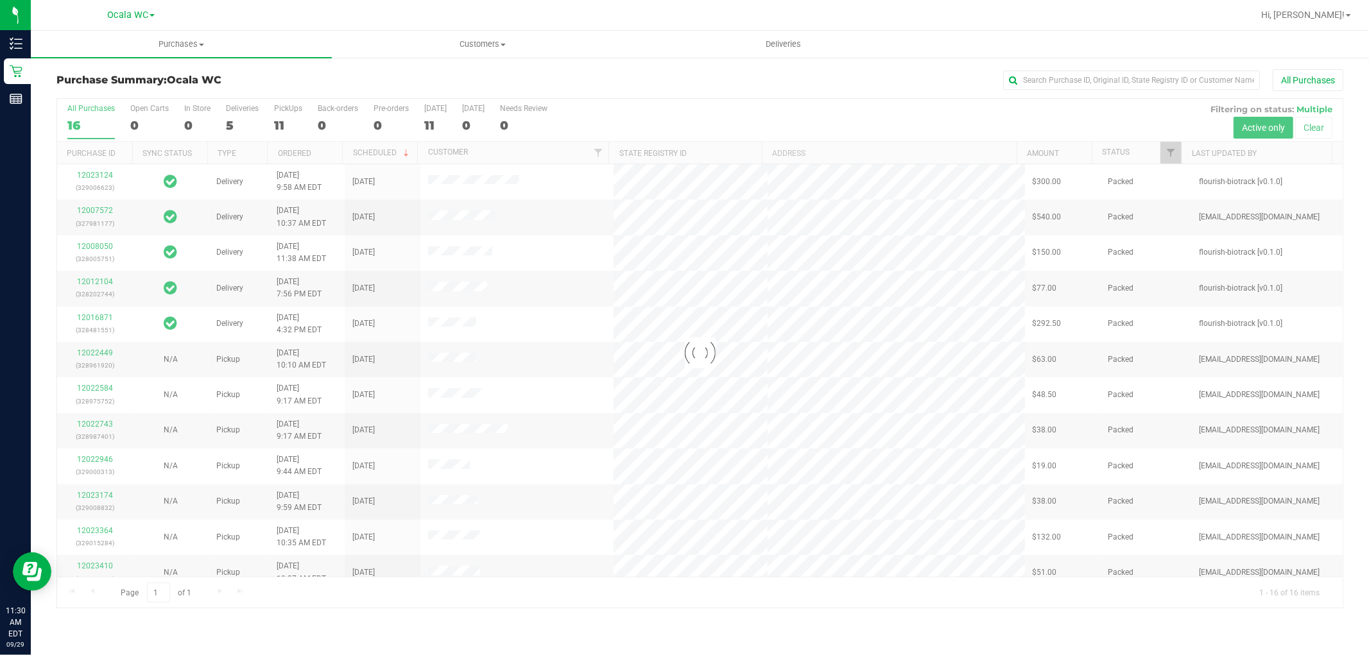
click at [284, 124] on div at bounding box center [699, 353] width 1285 height 509
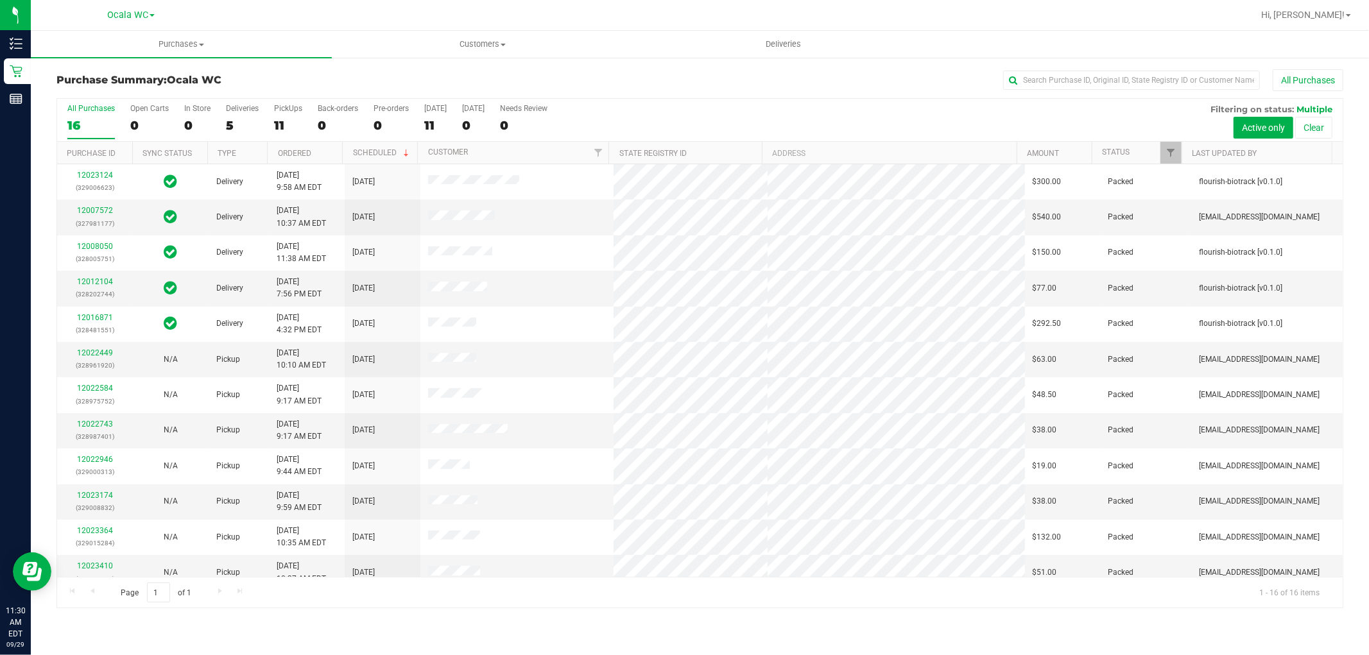
click at [284, 124] on div "11" at bounding box center [288, 125] width 28 height 15
click at [0, 0] on input "PickUps 11" at bounding box center [0, 0] width 0 height 0
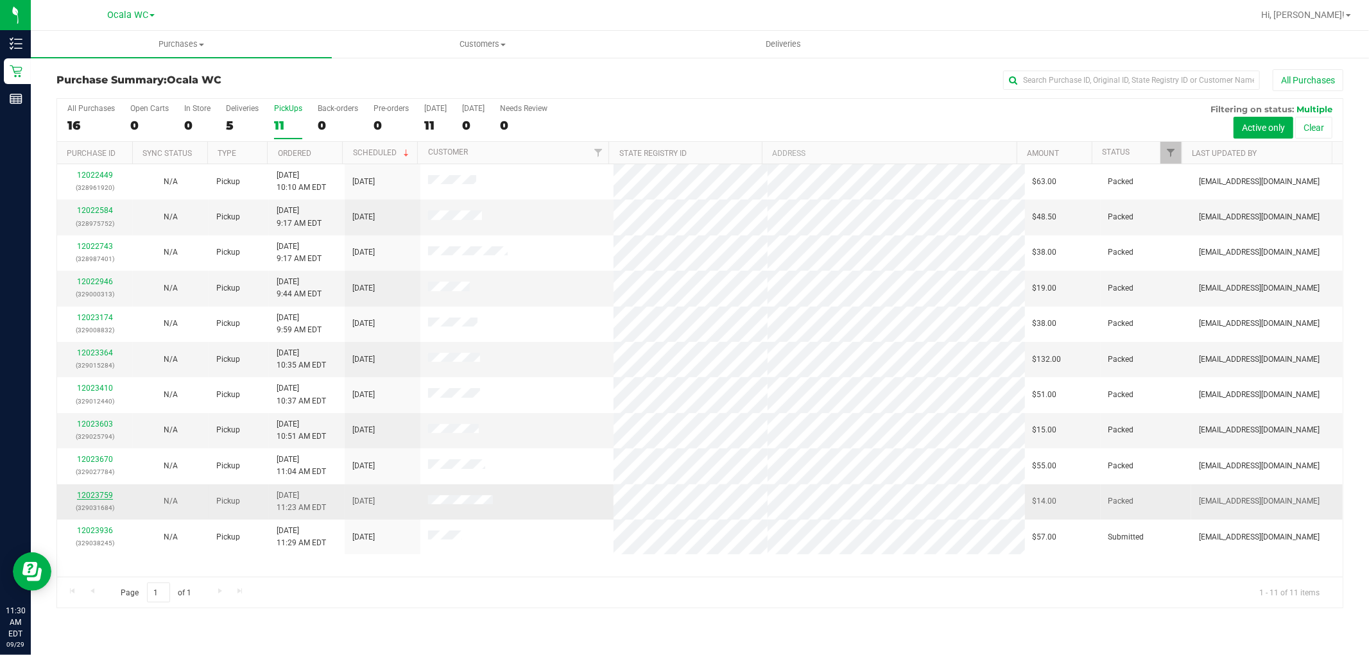
click at [101, 496] on link "12023759" at bounding box center [95, 495] width 36 height 9
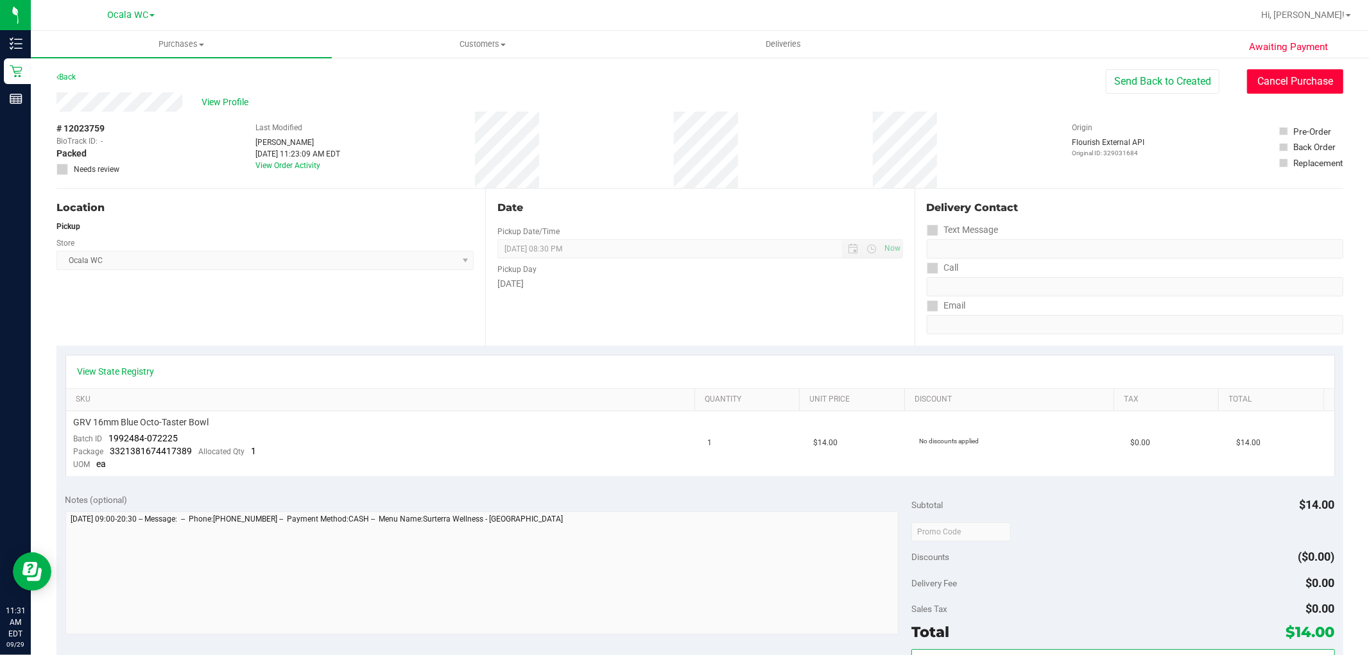
click at [1265, 79] on button "Cancel Purchase" at bounding box center [1295, 81] width 96 height 24
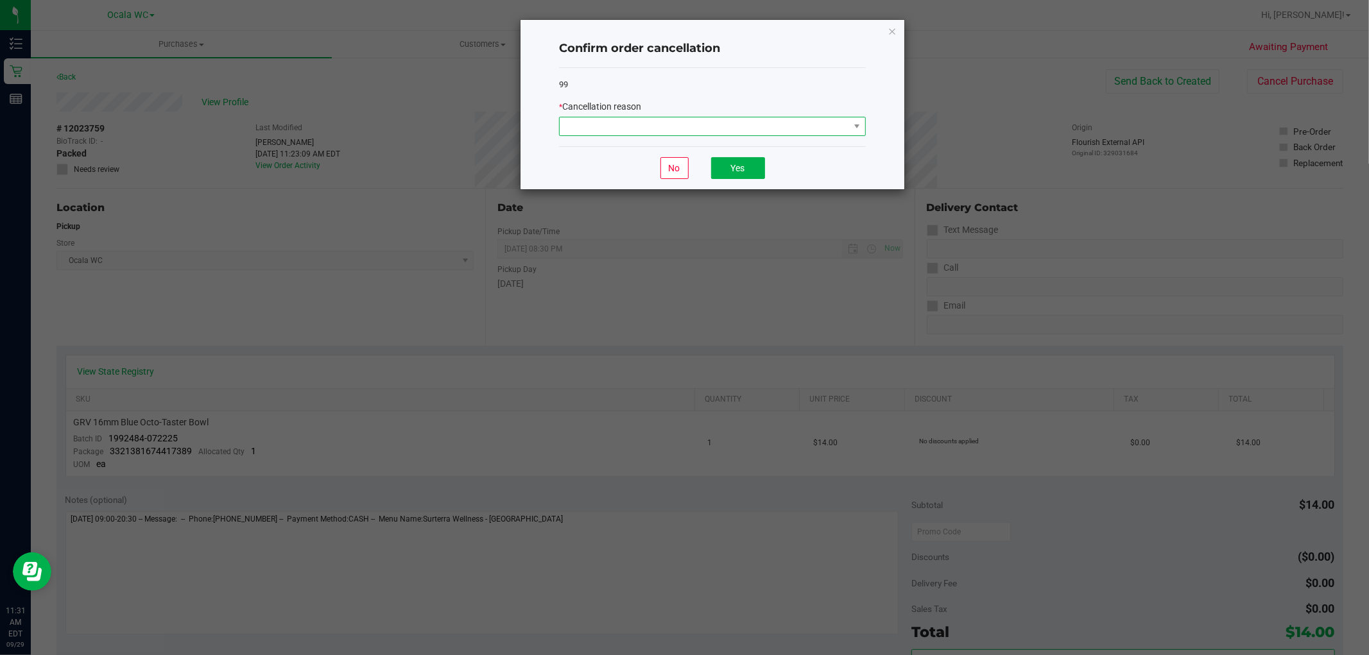
click at [611, 118] on span at bounding box center [704, 126] width 289 height 18
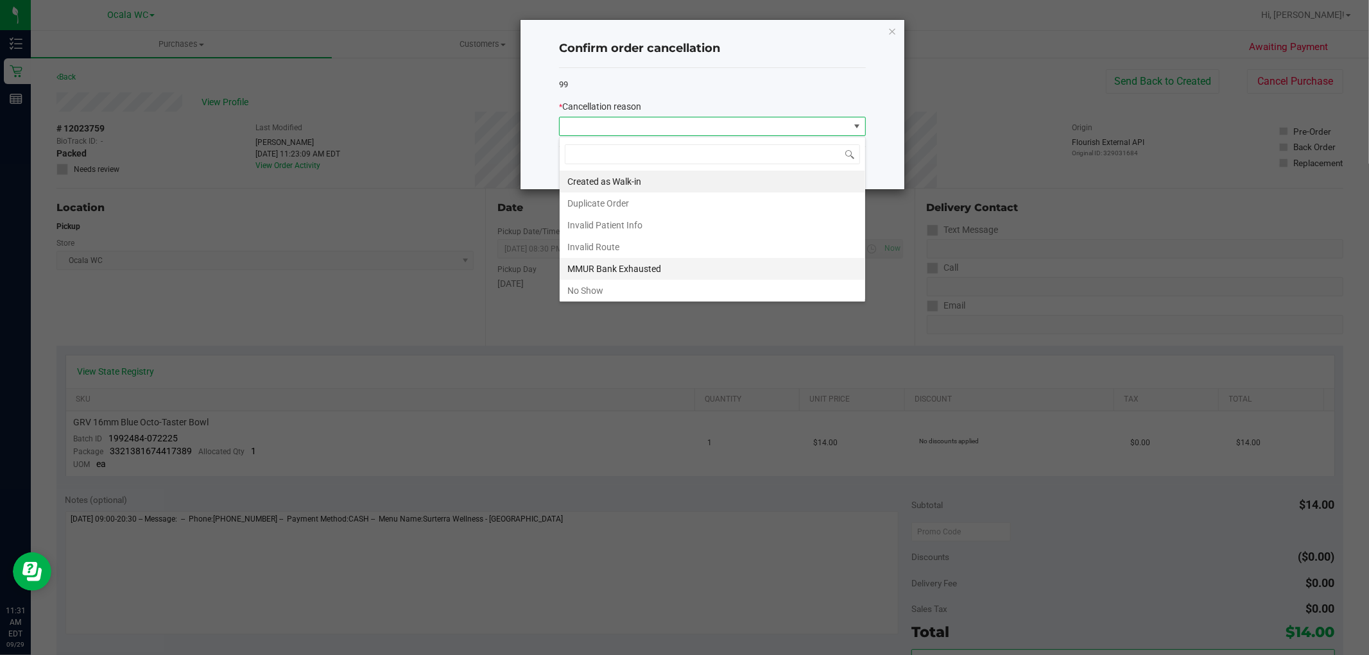
scroll to position [69, 0]
click at [624, 251] on li "Other" at bounding box center [712, 245] width 305 height 22
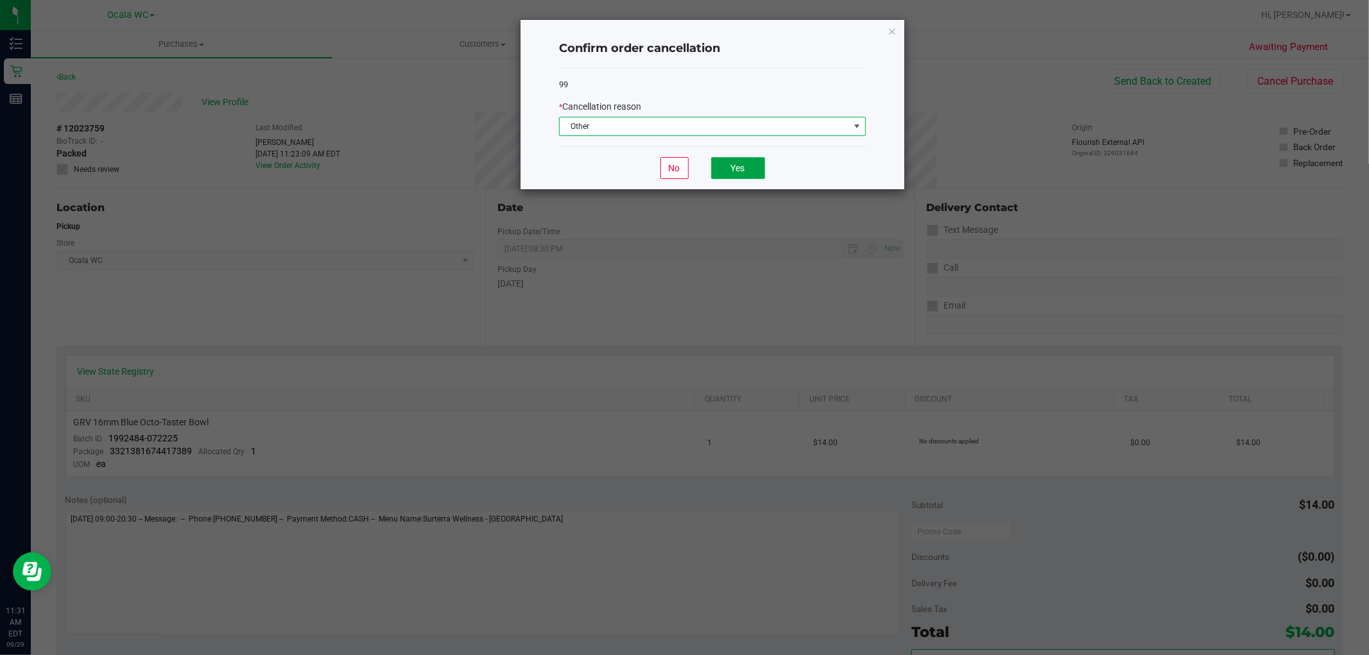
click at [747, 173] on button "Yes" at bounding box center [738, 168] width 54 height 22
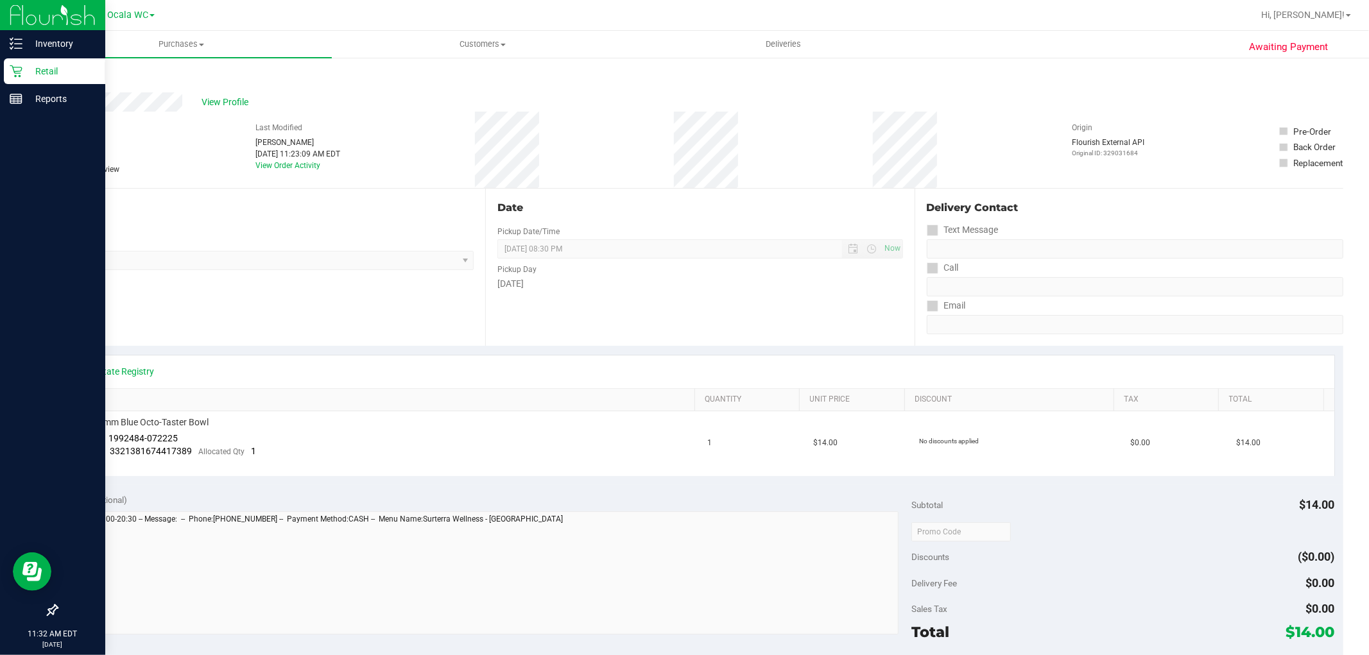
click at [19, 65] on icon at bounding box center [16, 71] width 13 height 13
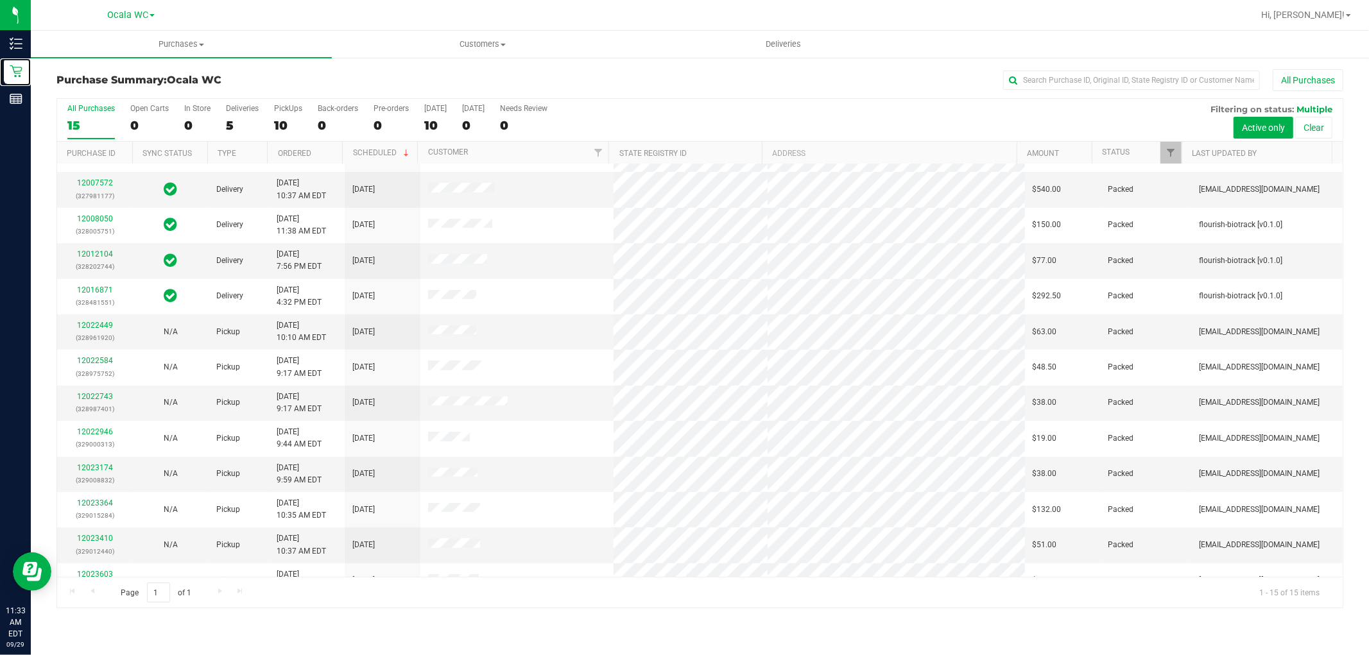
scroll to position [120, 0]
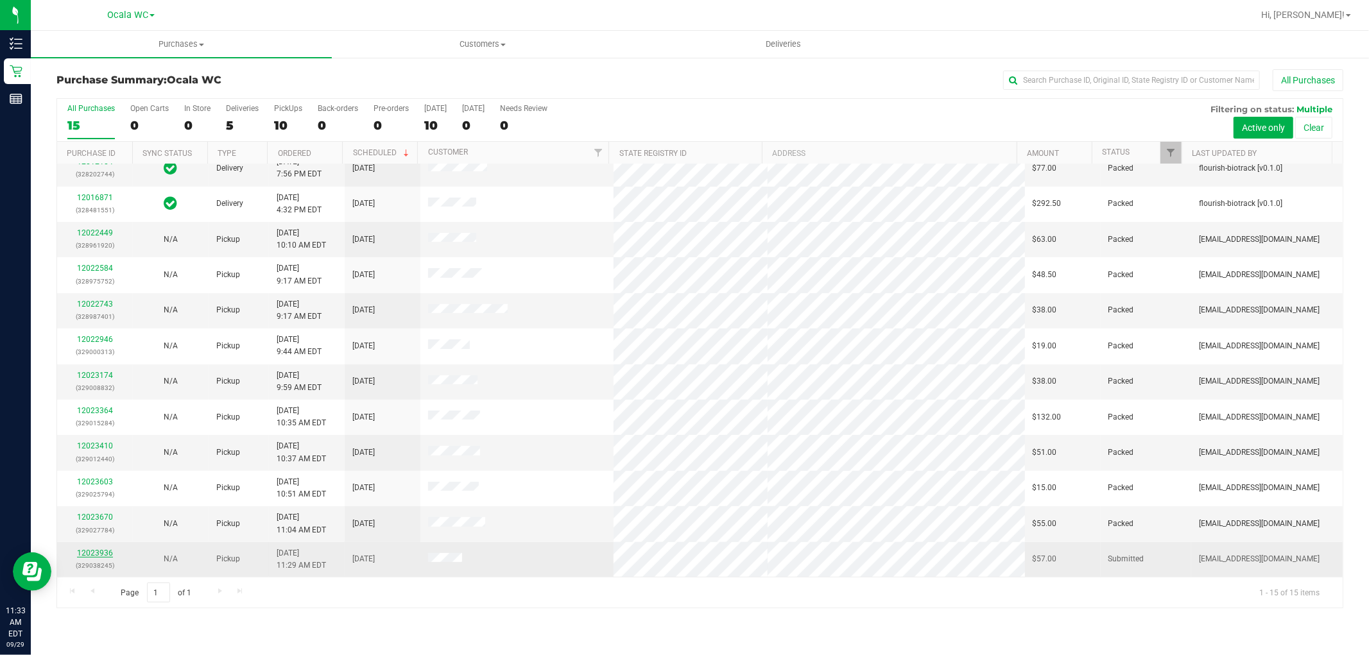
click at [98, 556] on link "12023936" at bounding box center [95, 553] width 36 height 9
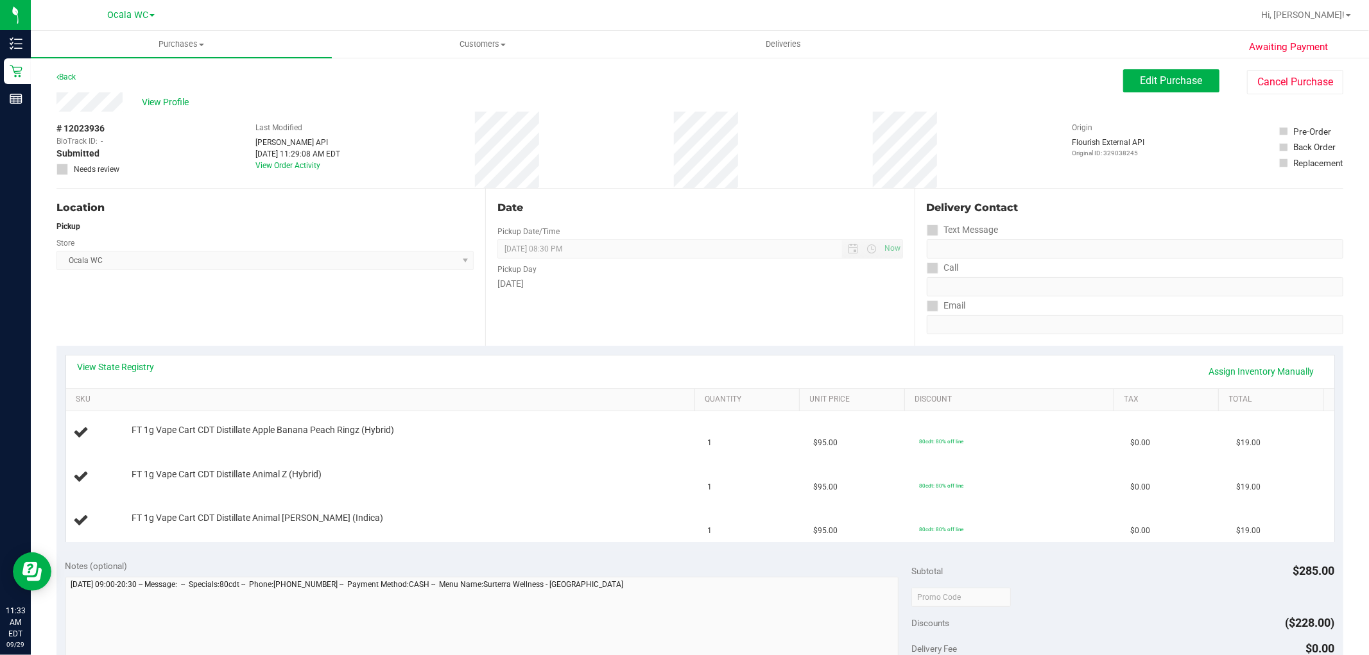
click at [376, 279] on div "Location Pickup Store Ocala WC Select Store Bonita Springs WC Boynton Beach WC …" at bounding box center [270, 267] width 429 height 157
click at [468, 465] on td "FT 1g Vape Cart CDT Distillate Animal Z (Hybrid)" at bounding box center [383, 478] width 634 height 44
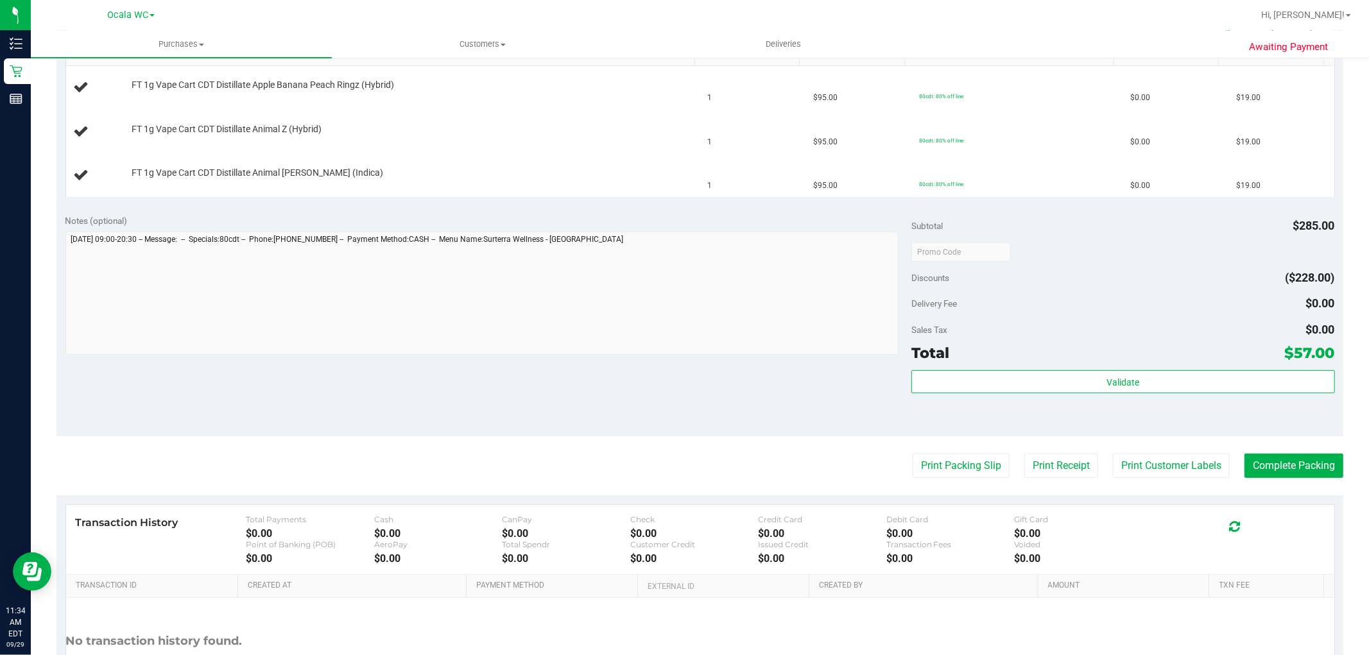
scroll to position [427, 0]
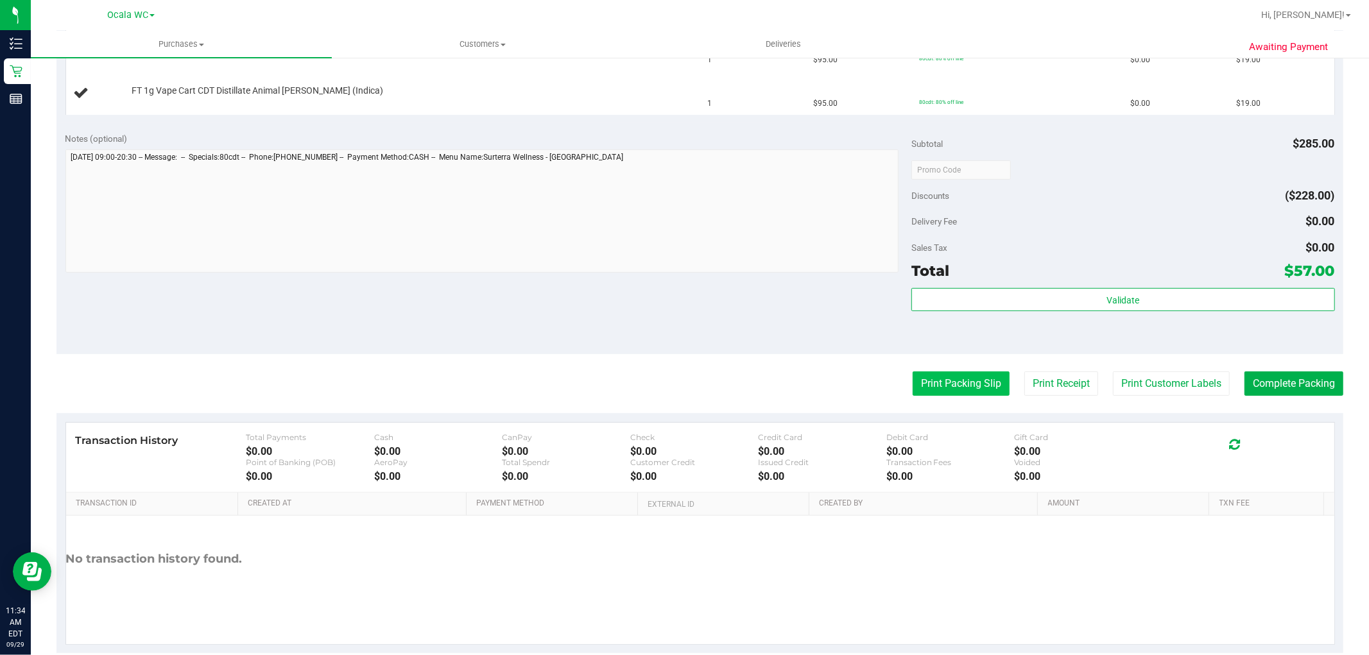
click at [925, 388] on button "Print Packing Slip" at bounding box center [960, 384] width 97 height 24
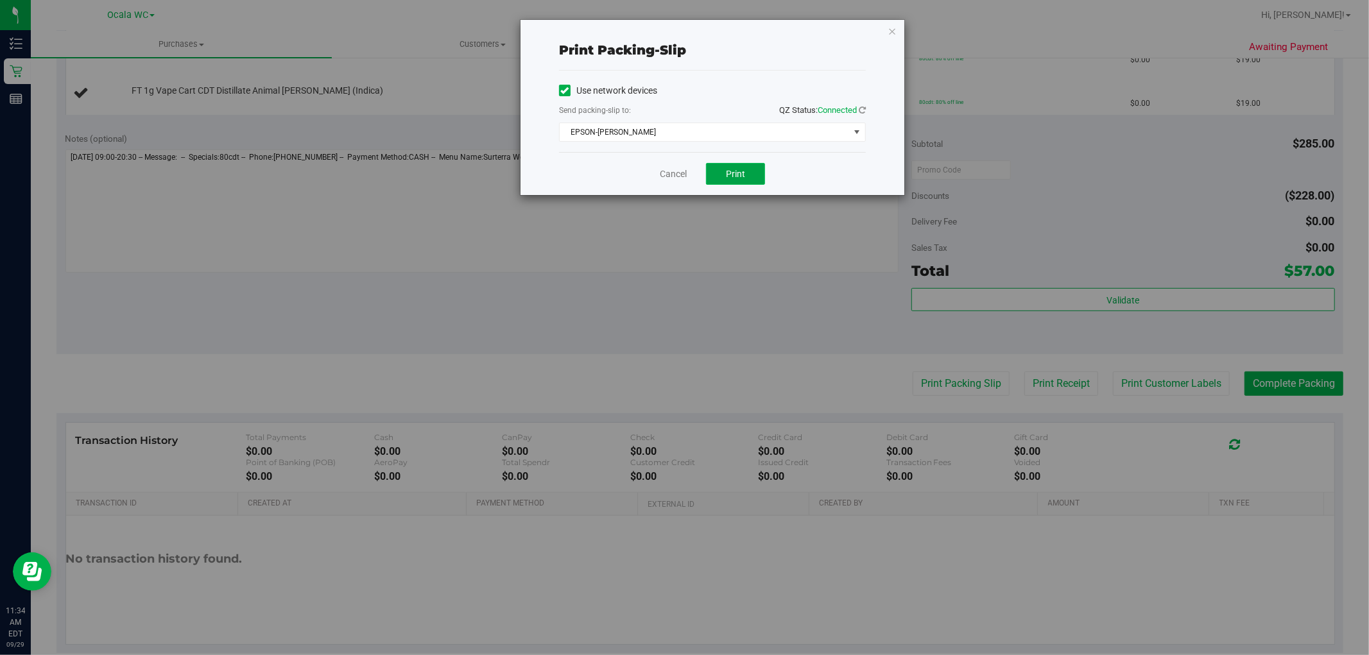
click at [717, 169] on button "Print" at bounding box center [735, 174] width 59 height 22
click at [890, 28] on icon "button" at bounding box center [891, 30] width 9 height 15
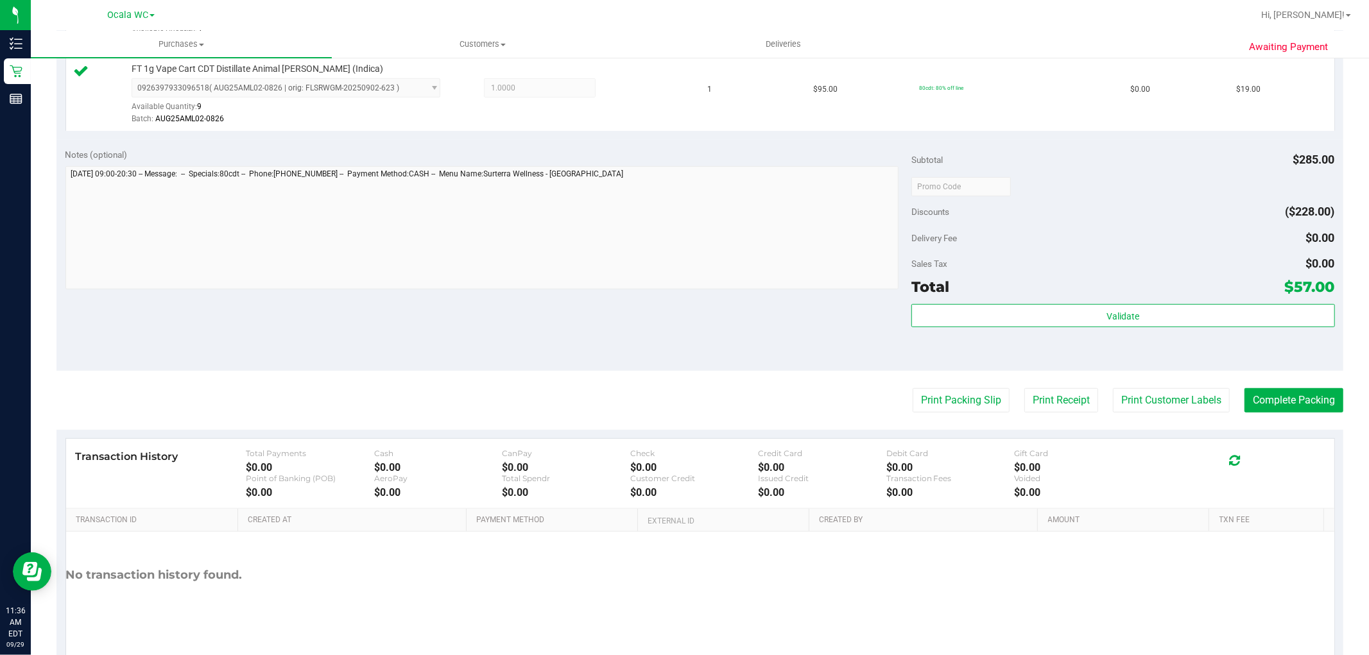
scroll to position [511, 0]
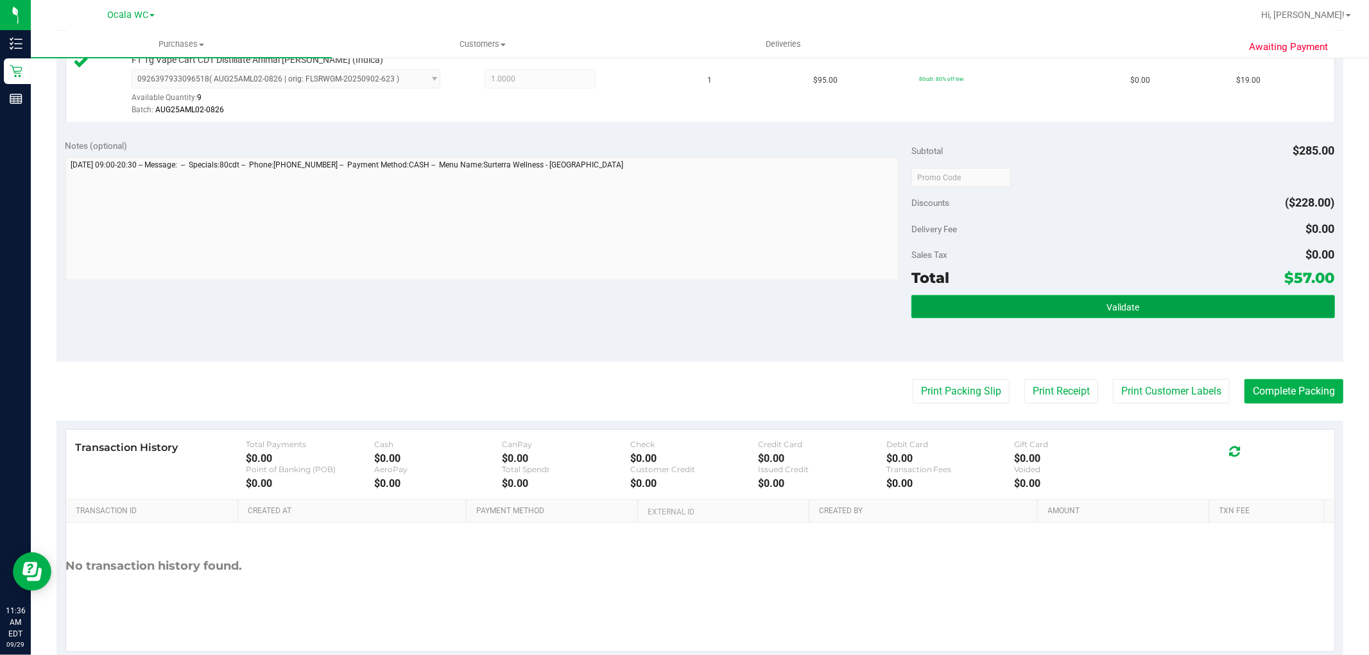
click at [1165, 305] on button "Validate" at bounding box center [1122, 306] width 423 height 23
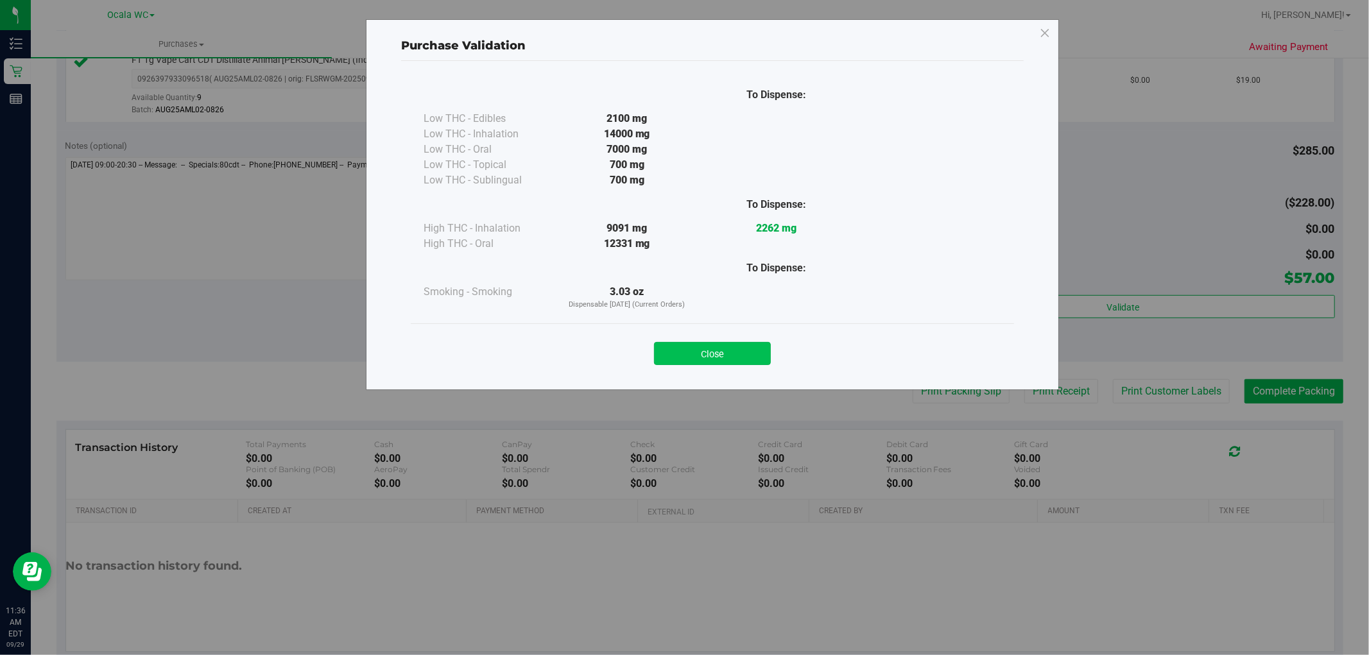
click at [745, 346] on button "Close" at bounding box center [712, 353] width 117 height 23
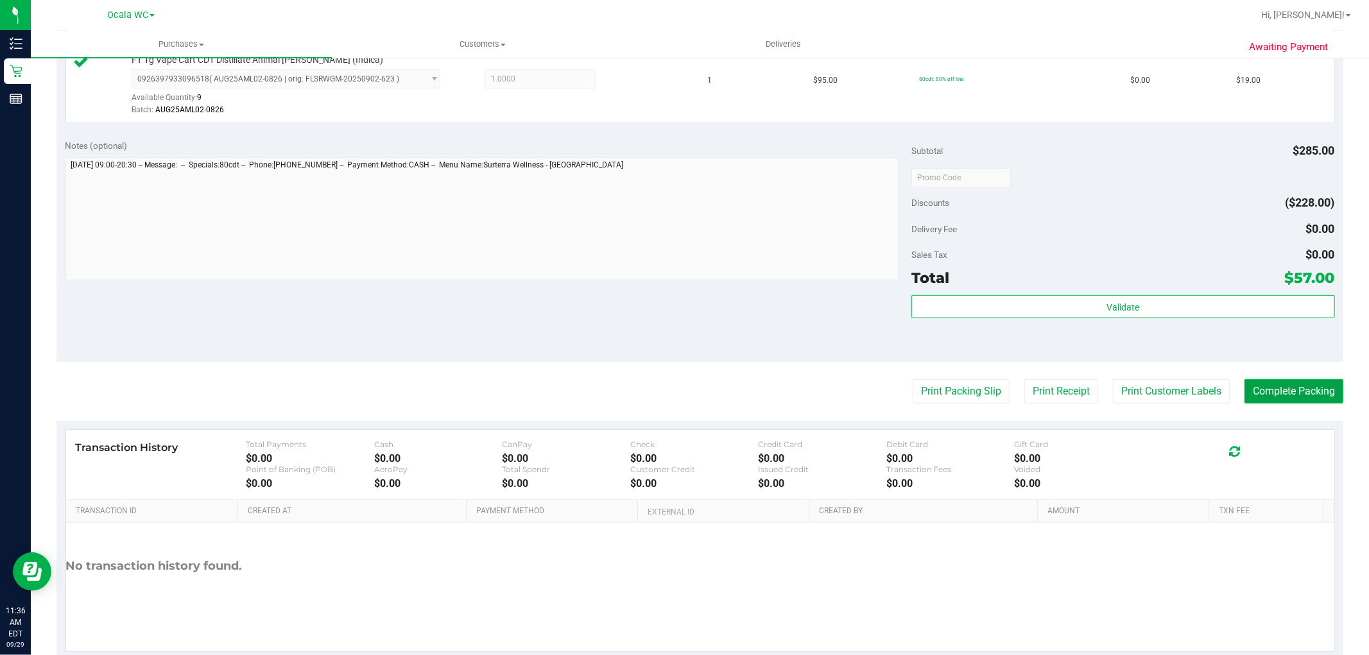
click at [1291, 396] on button "Complete Packing" at bounding box center [1293, 391] width 99 height 24
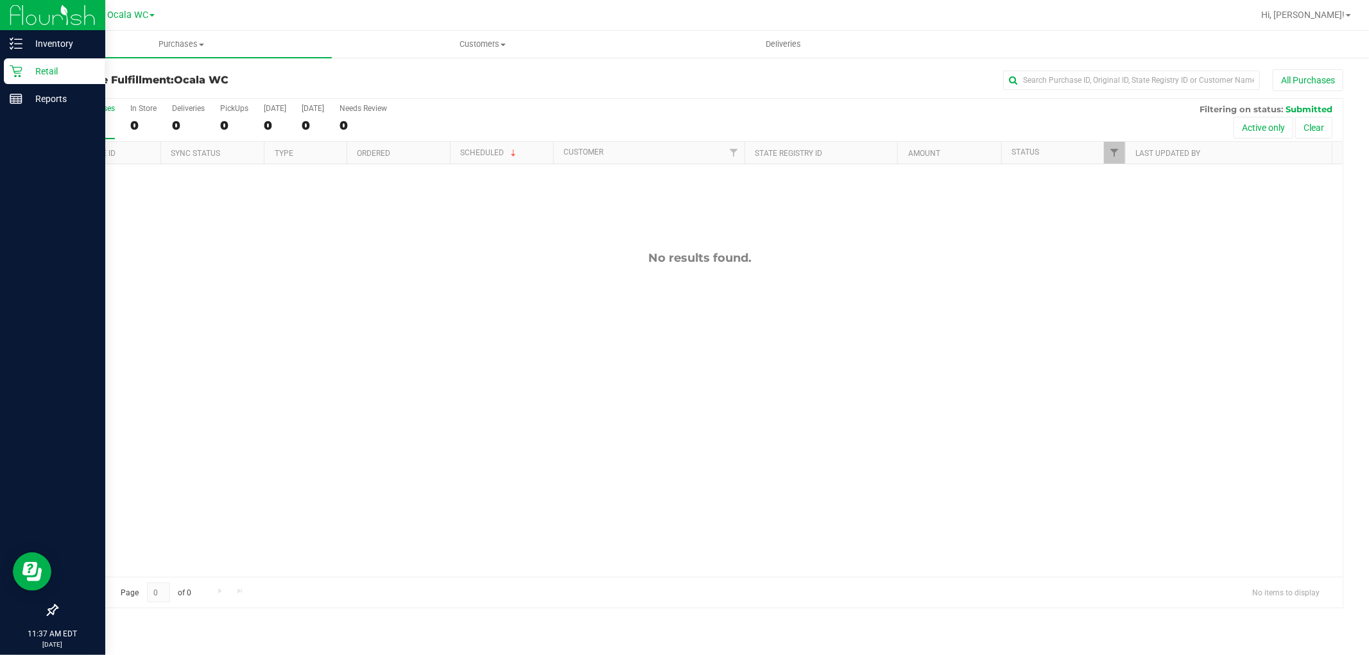
click at [46, 58] on div "Retail" at bounding box center [54, 71] width 101 height 26
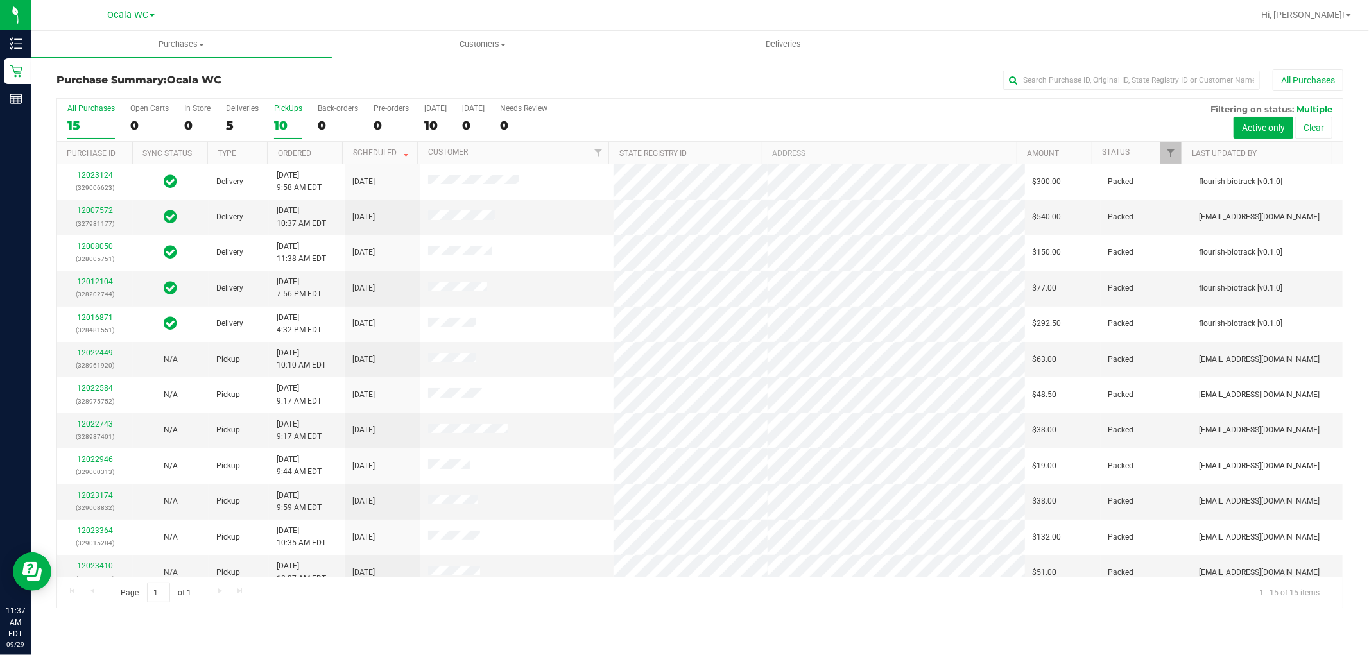
click at [279, 125] on div "10" at bounding box center [288, 125] width 28 height 15
click at [0, 0] on input "PickUps 10" at bounding box center [0, 0] width 0 height 0
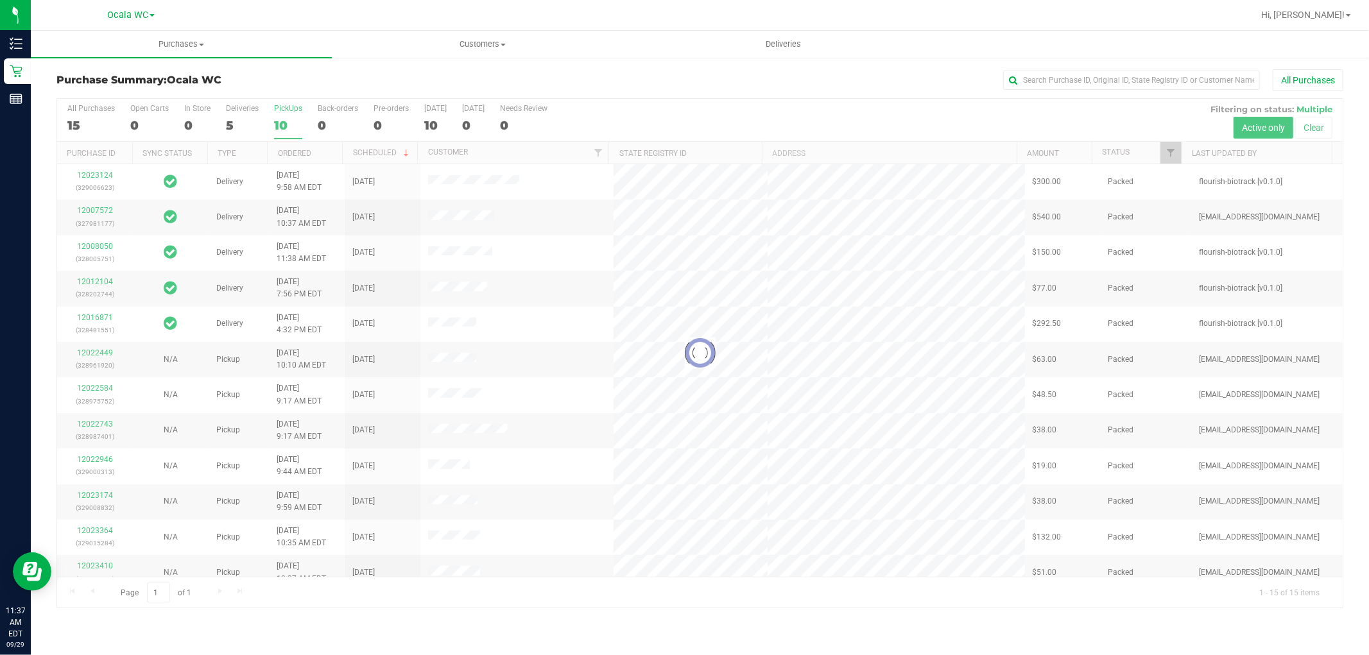
click at [1107, 149] on div at bounding box center [699, 353] width 1285 height 509
click at [1116, 152] on div at bounding box center [699, 353] width 1285 height 509
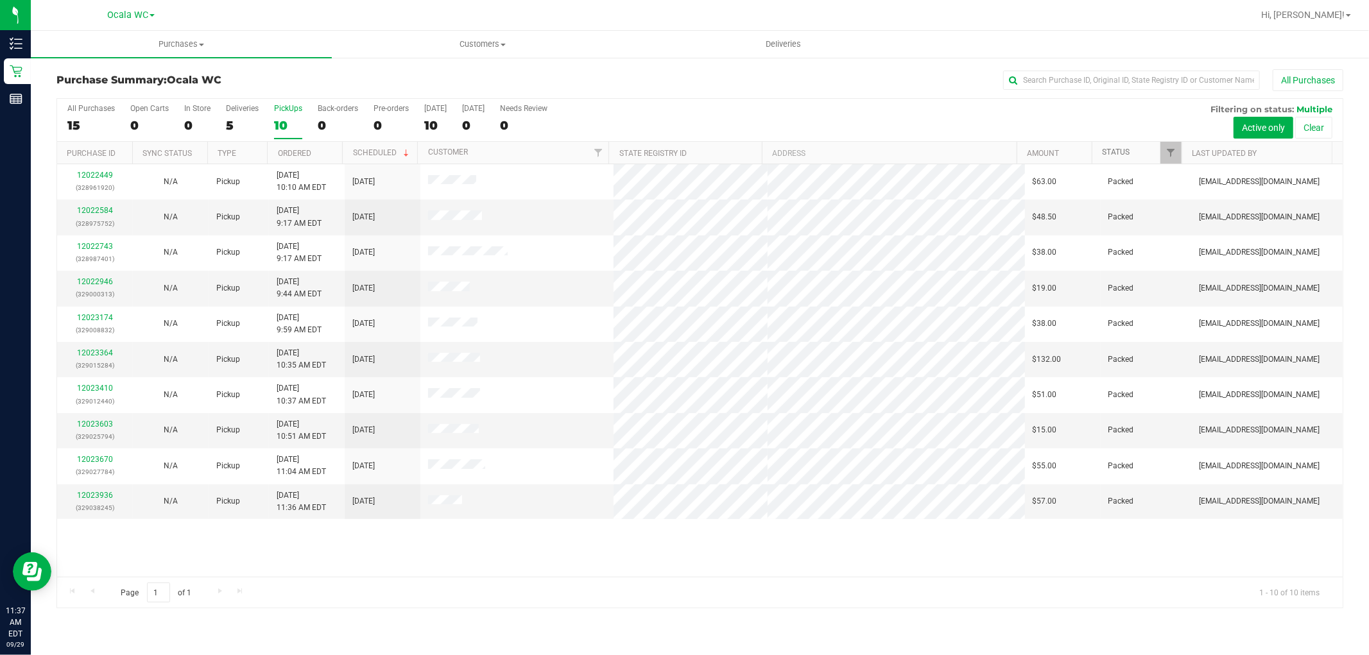
click at [1119, 155] on link "Status" at bounding box center [1116, 152] width 28 height 9
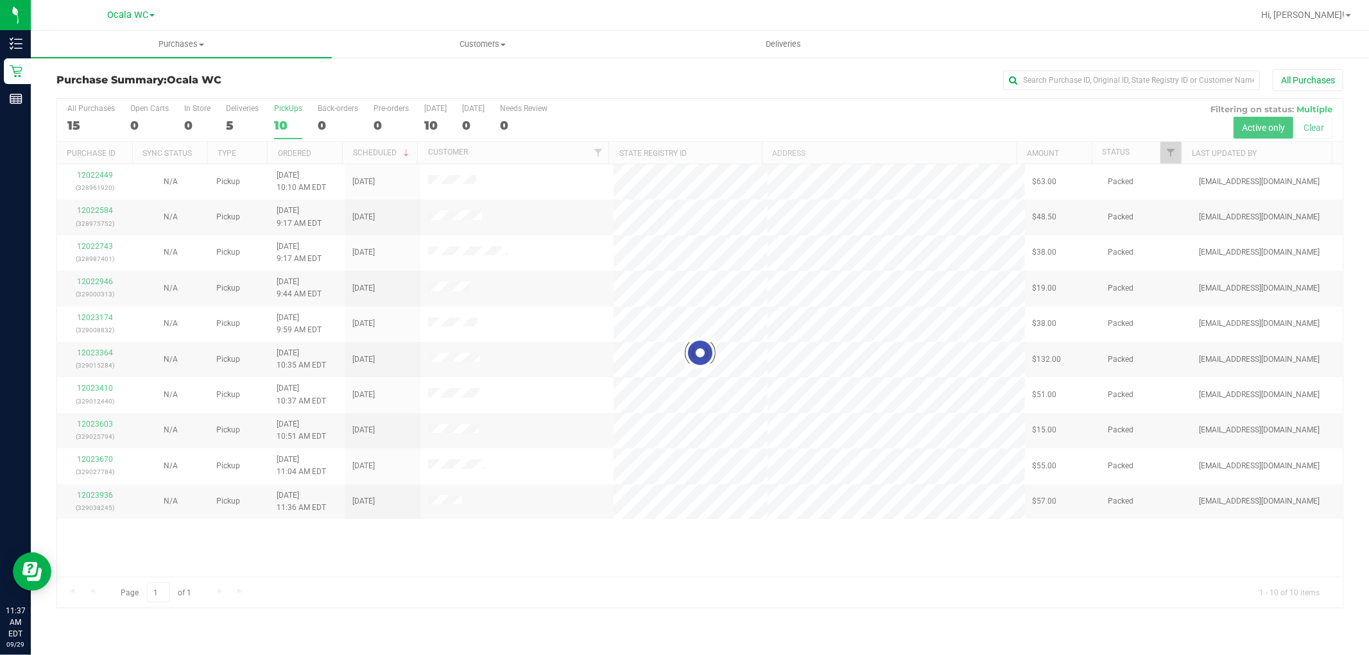
click at [1121, 150] on div at bounding box center [699, 353] width 1285 height 509
click at [1127, 161] on div at bounding box center [699, 353] width 1285 height 509
click at [1127, 151] on div at bounding box center [699, 353] width 1285 height 509
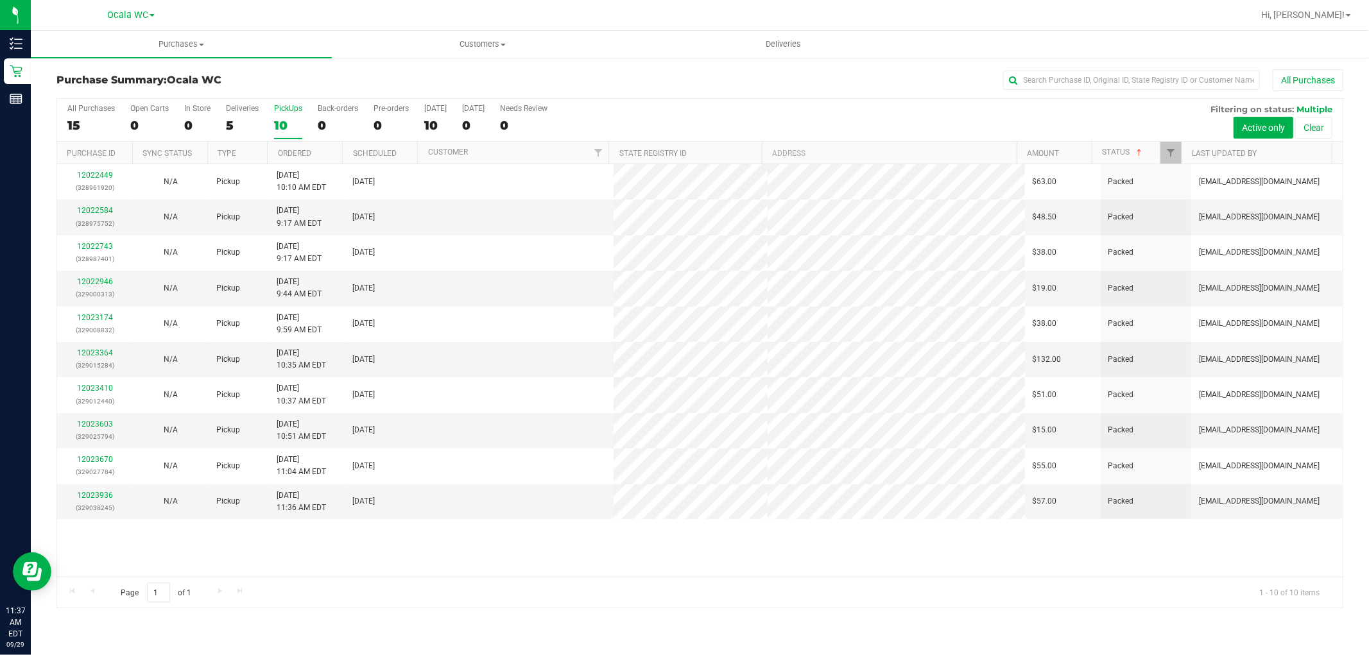
click at [1115, 158] on th "Status" at bounding box center [1136, 153] width 90 height 22
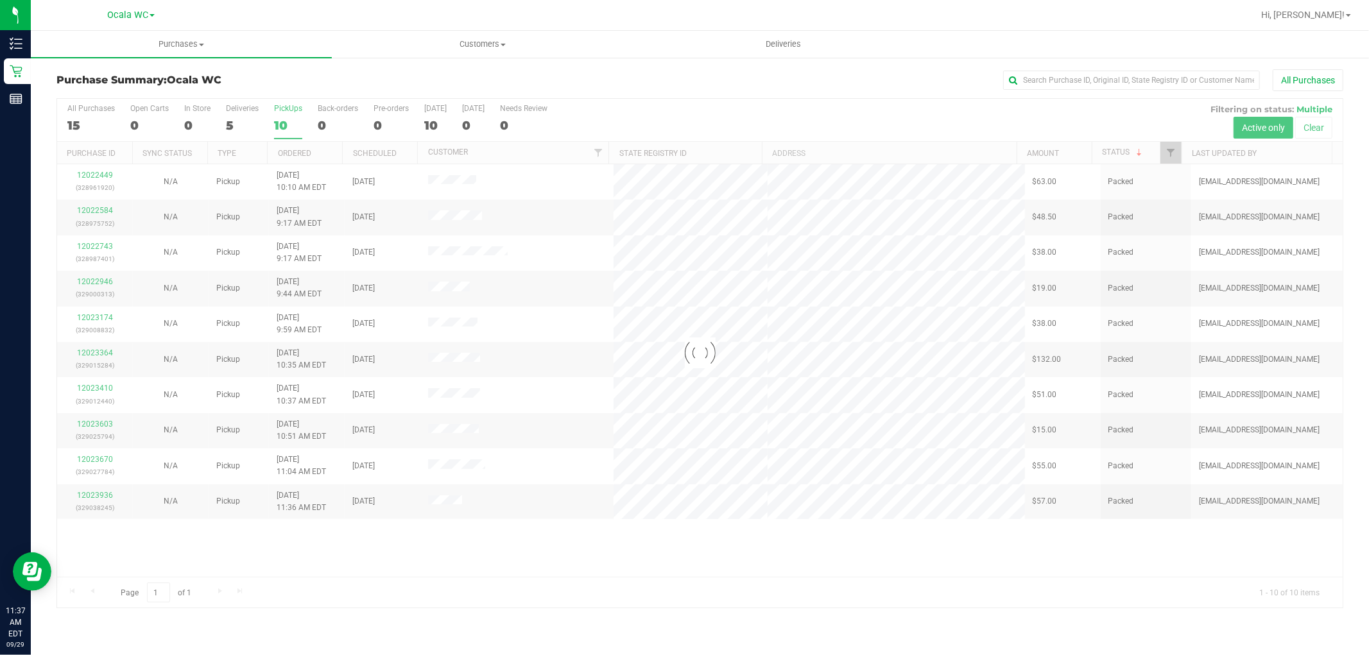
click at [561, 78] on div "All Purchases" at bounding box center [914, 80] width 858 height 22
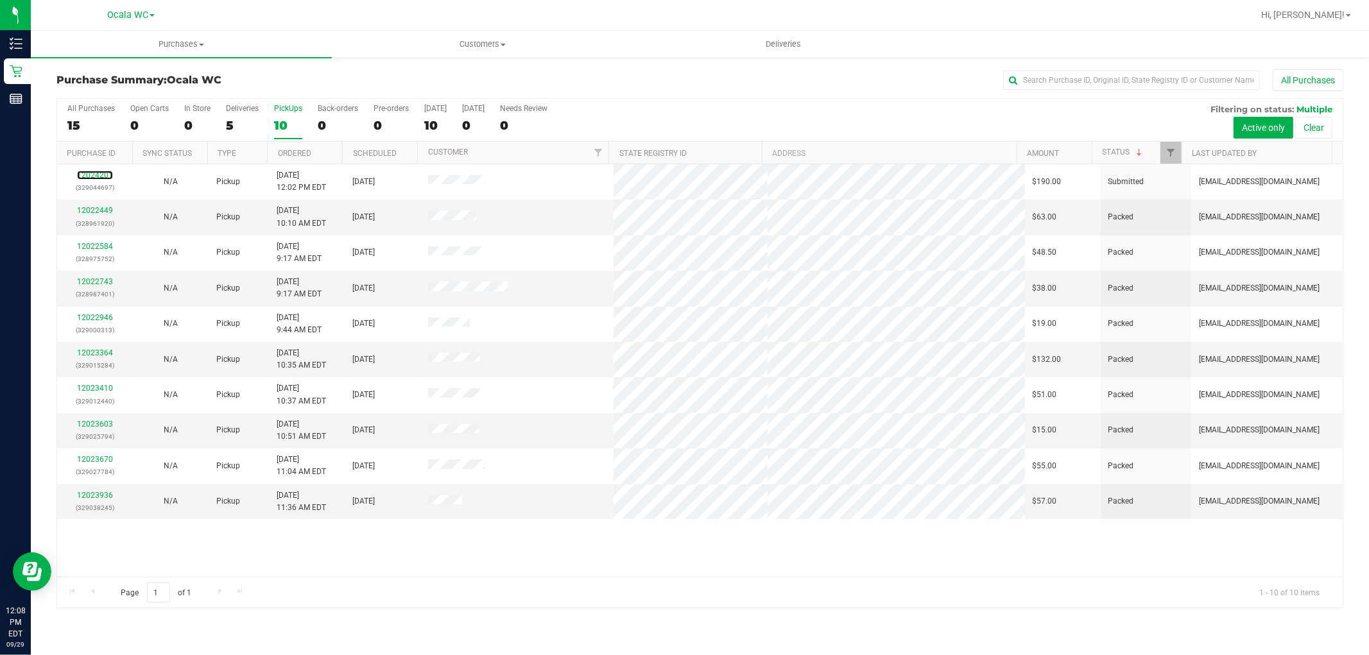
click at [105, 175] on link "12024201" at bounding box center [95, 175] width 36 height 9
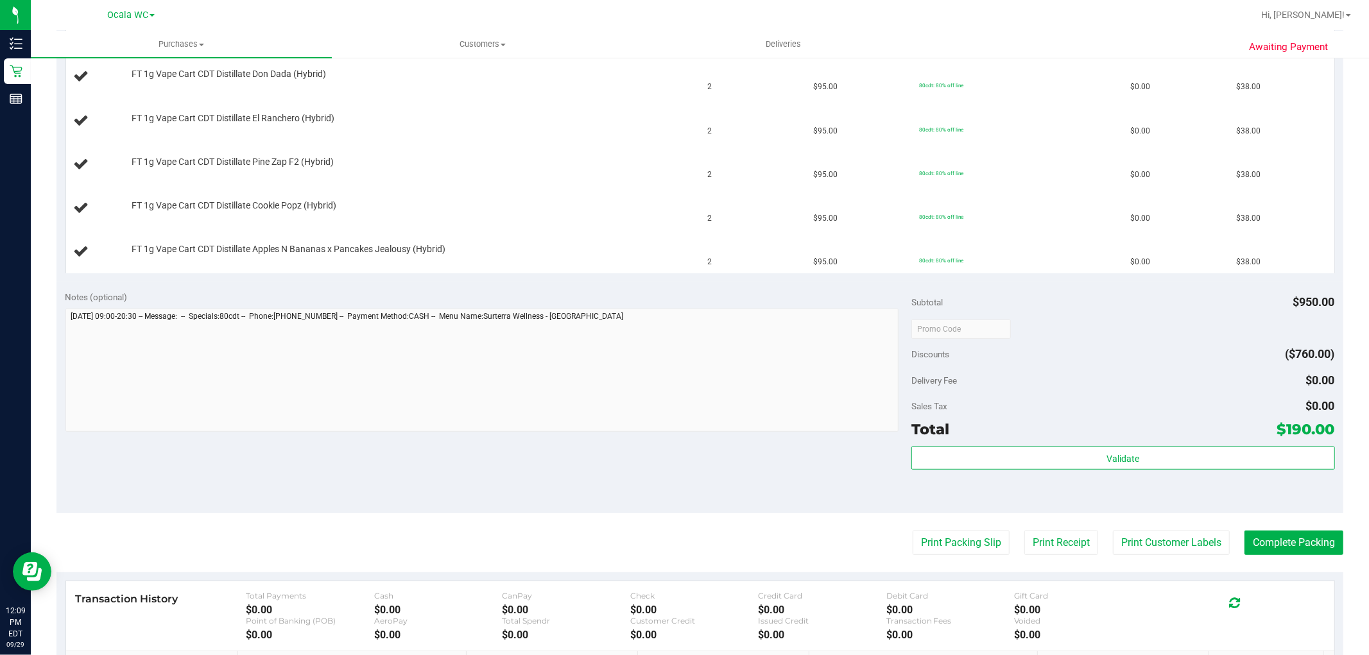
scroll to position [540, 0]
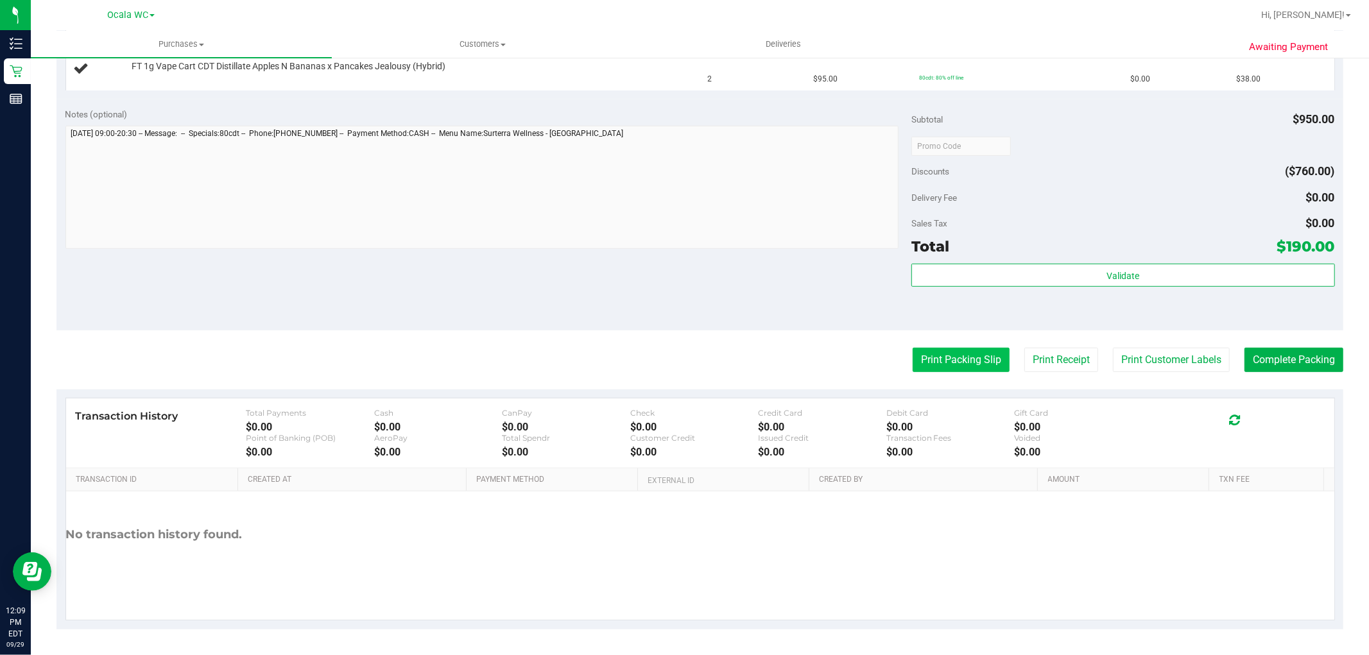
click at [938, 364] on button "Print Packing Slip" at bounding box center [960, 360] width 97 height 24
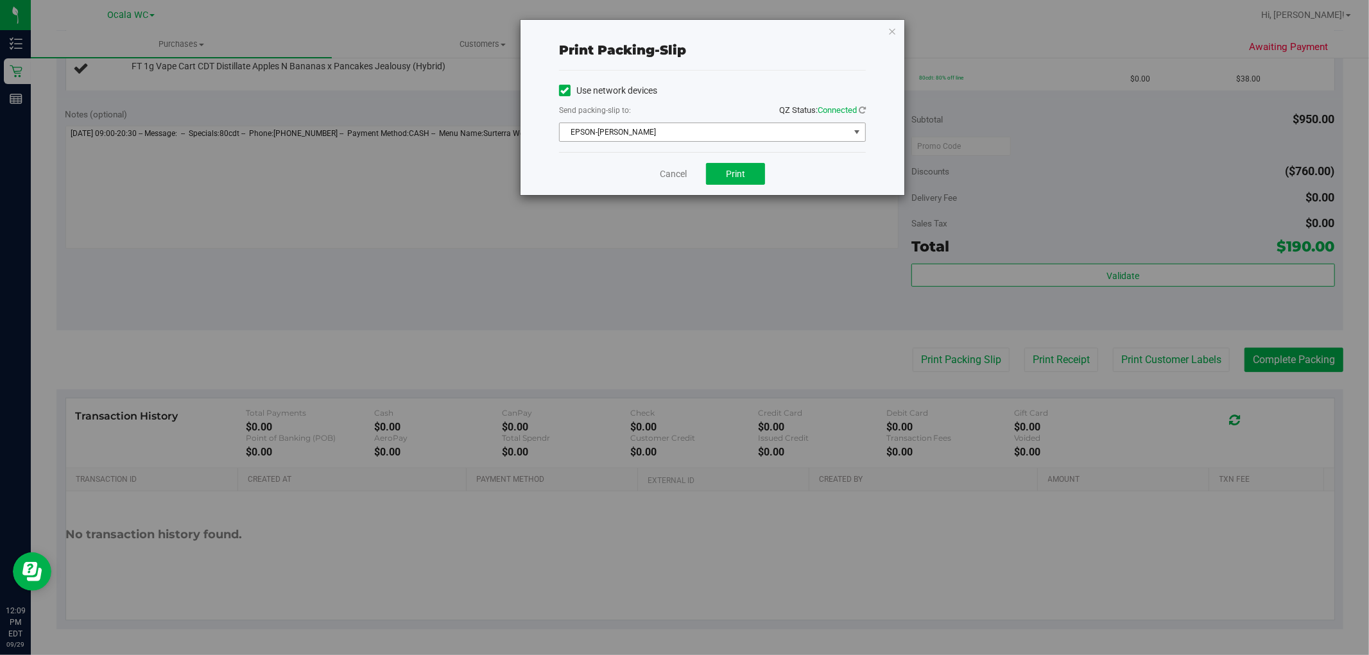
click at [647, 130] on span "EPSON-[PERSON_NAME]" at bounding box center [704, 132] width 289 height 18
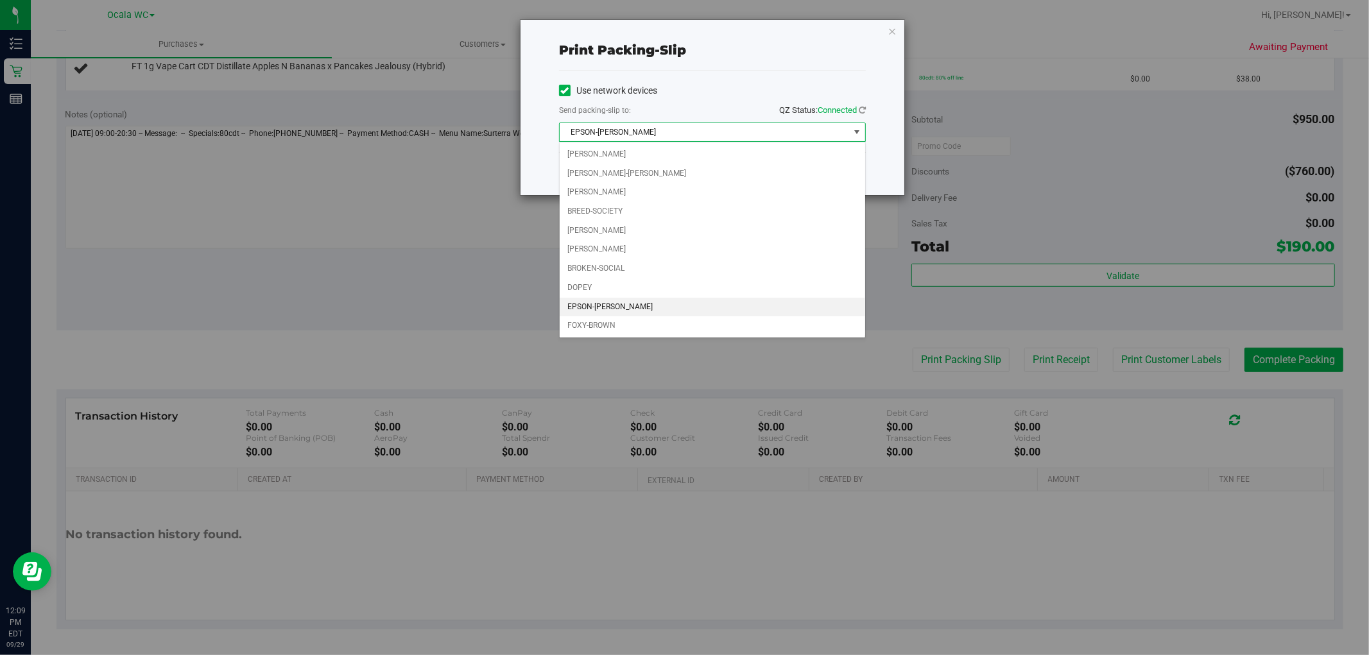
click at [645, 306] on li "EPSON-[PERSON_NAME]" at bounding box center [712, 307] width 305 height 19
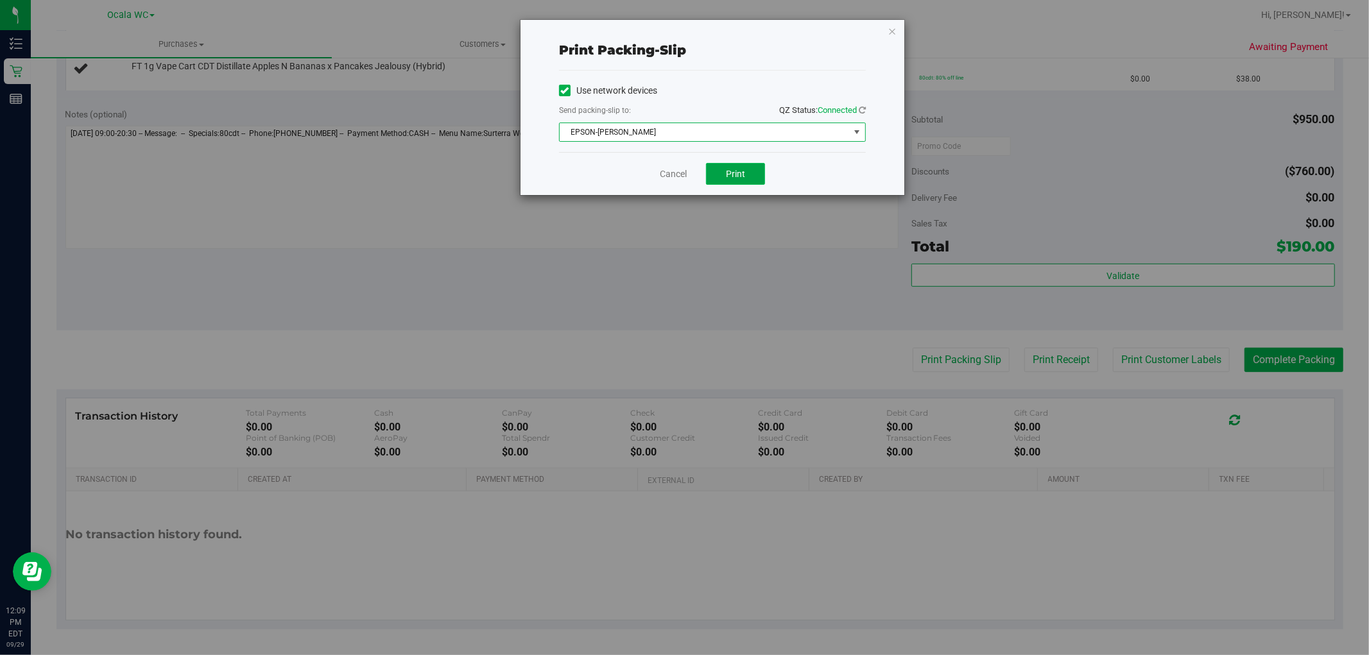
click at [742, 171] on span "Print" at bounding box center [735, 174] width 19 height 10
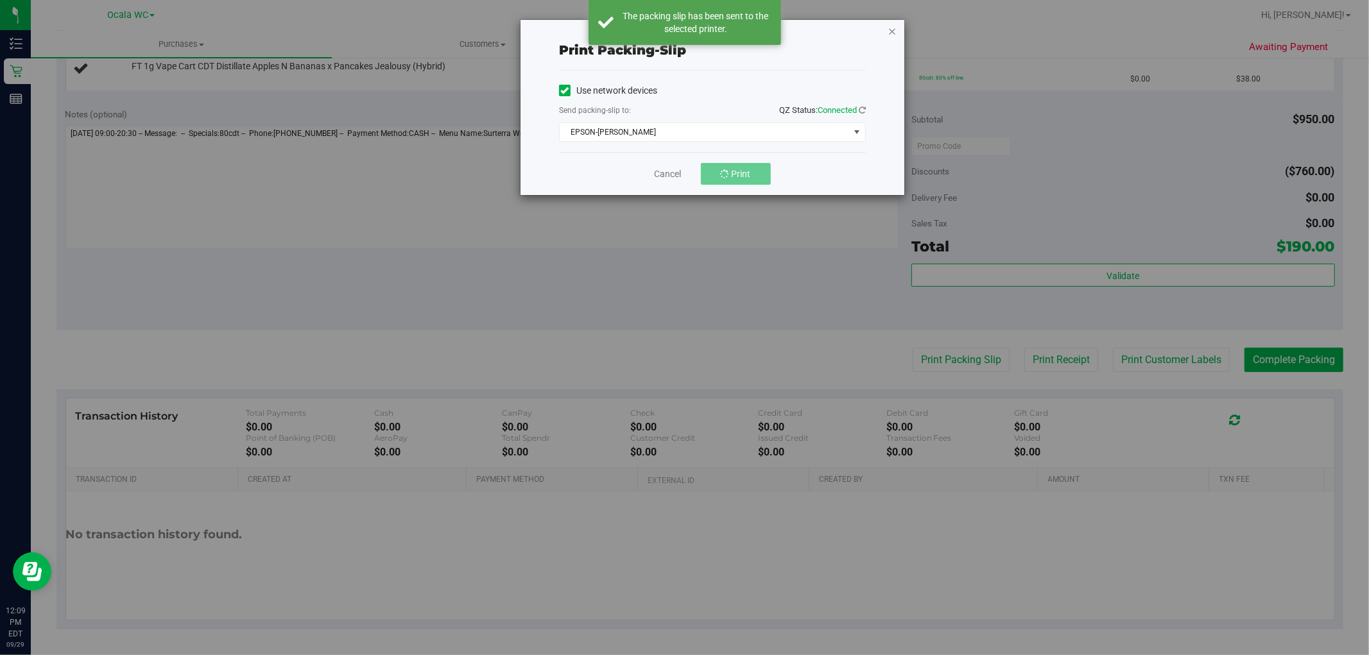
click at [892, 31] on icon "button" at bounding box center [891, 30] width 9 height 15
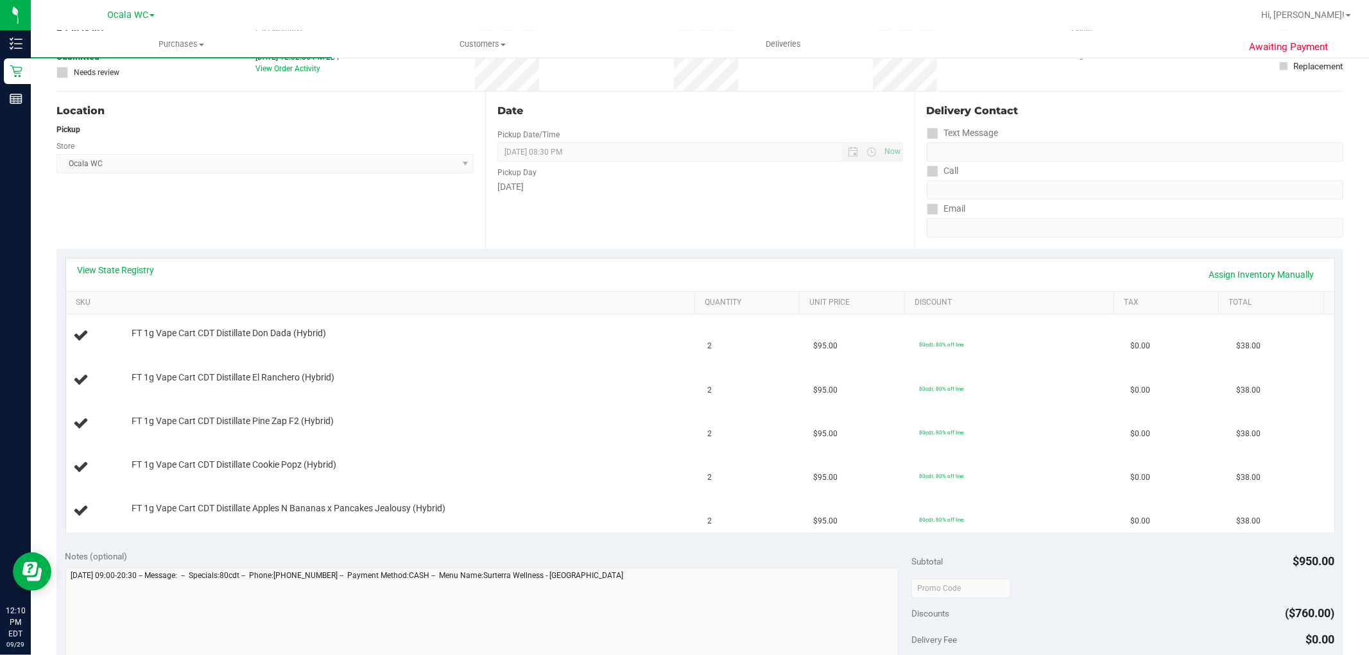
scroll to position [96, 0]
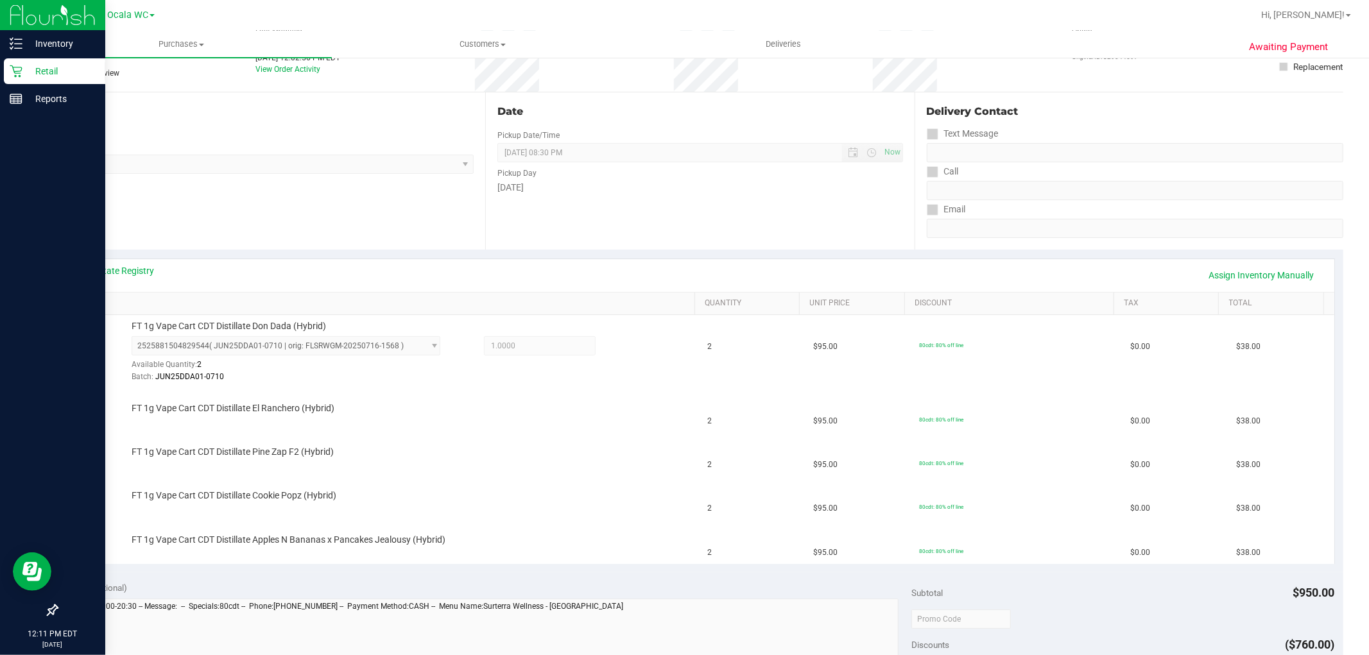
click at [13, 67] on icon at bounding box center [16, 71] width 12 height 12
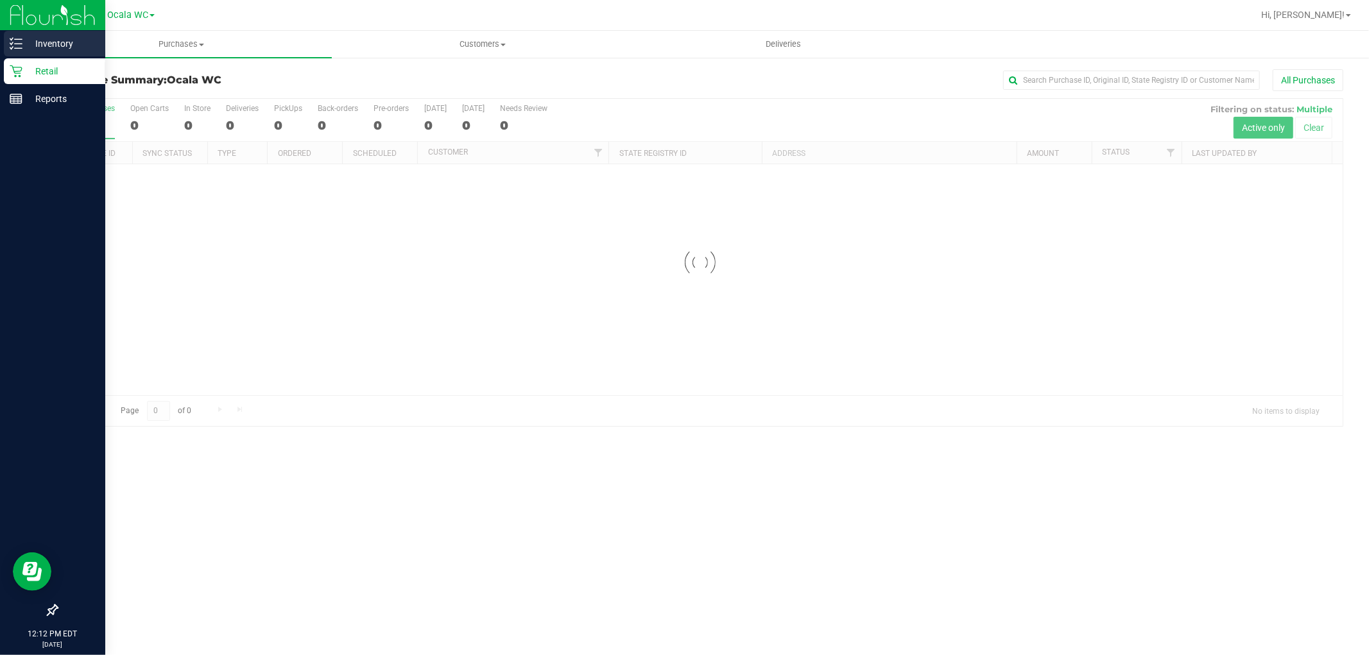
click at [58, 35] on div "Inventory" at bounding box center [54, 44] width 101 height 26
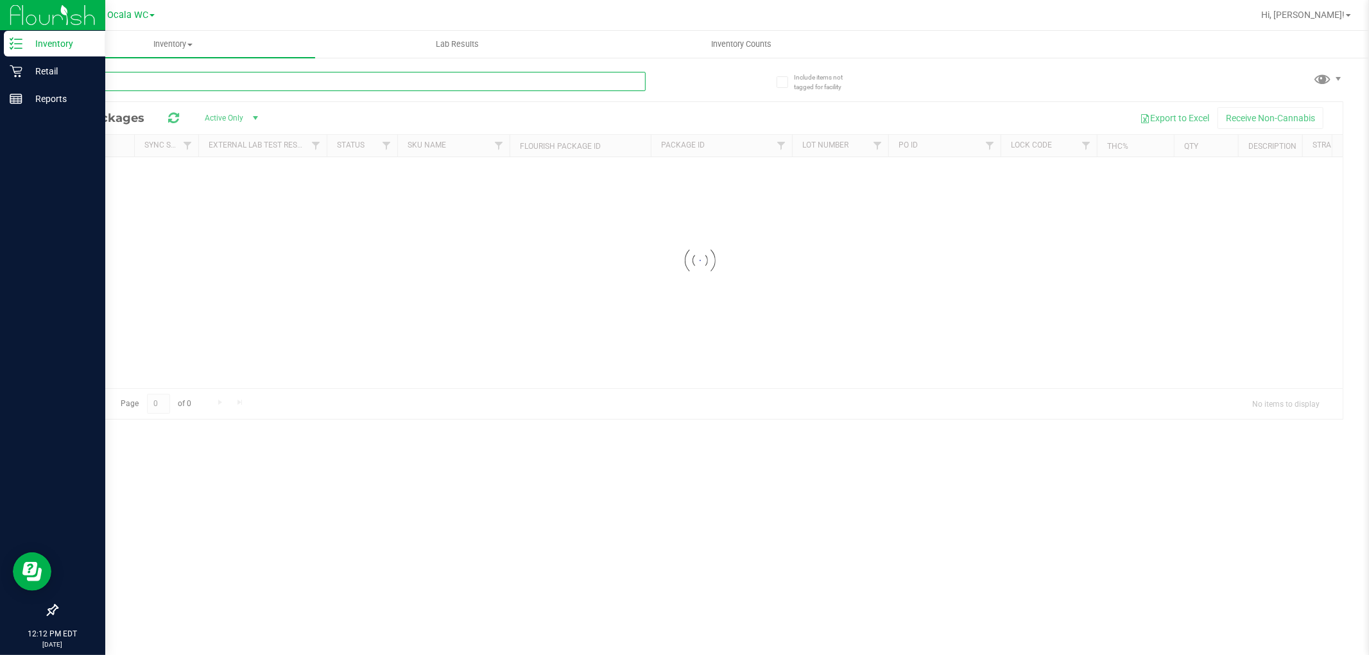
click at [154, 90] on input "text" at bounding box center [350, 81] width 589 height 19
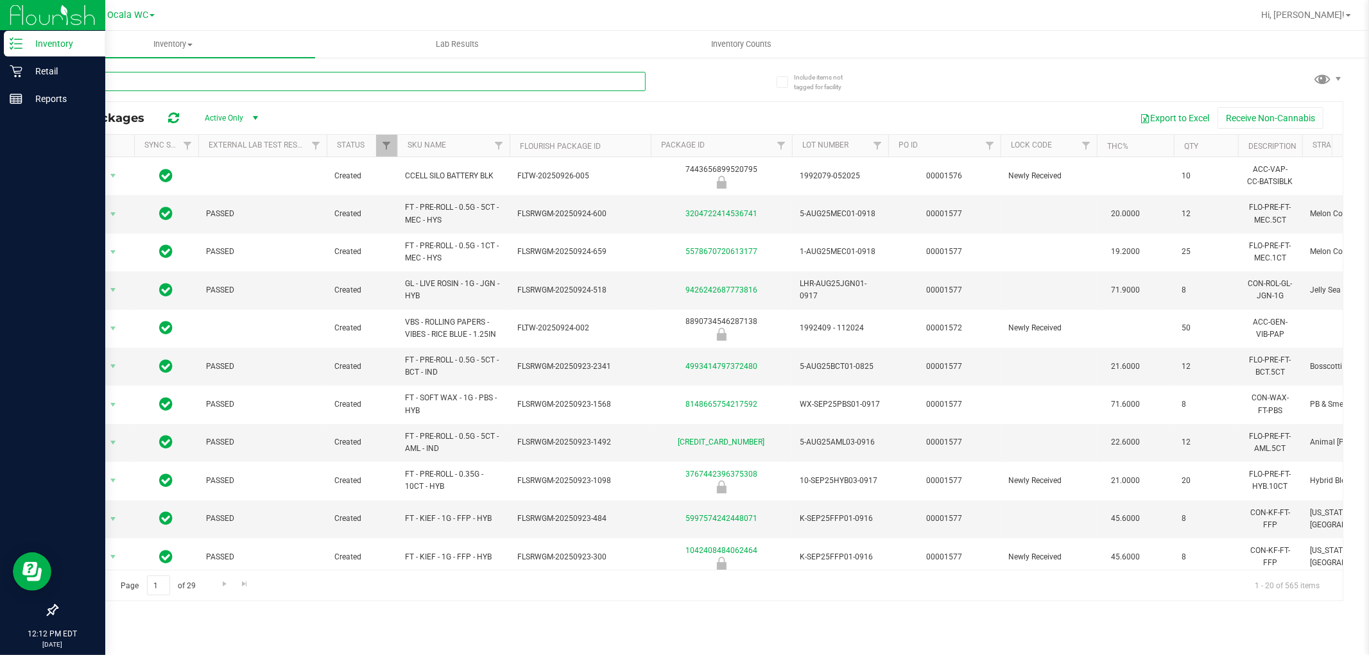
type input "gmo"
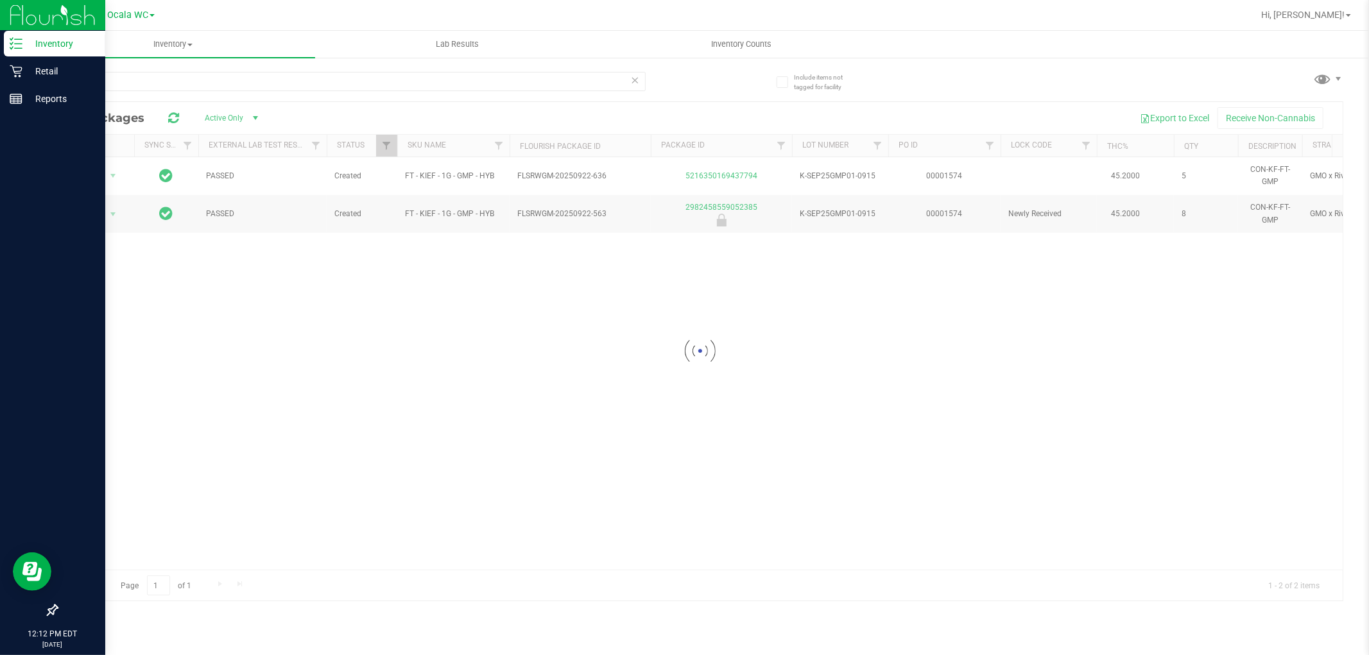
click at [426, 296] on div at bounding box center [699, 351] width 1285 height 499
drag, startPoint x: 1068, startPoint y: 576, endPoint x: 931, endPoint y: 264, distance: 339.9
click at [1068, 576] on div "Page 1 of 1 1 - 2 of 2 items" at bounding box center [699, 585] width 1285 height 31
click at [11, 65] on icon at bounding box center [16, 71] width 13 height 13
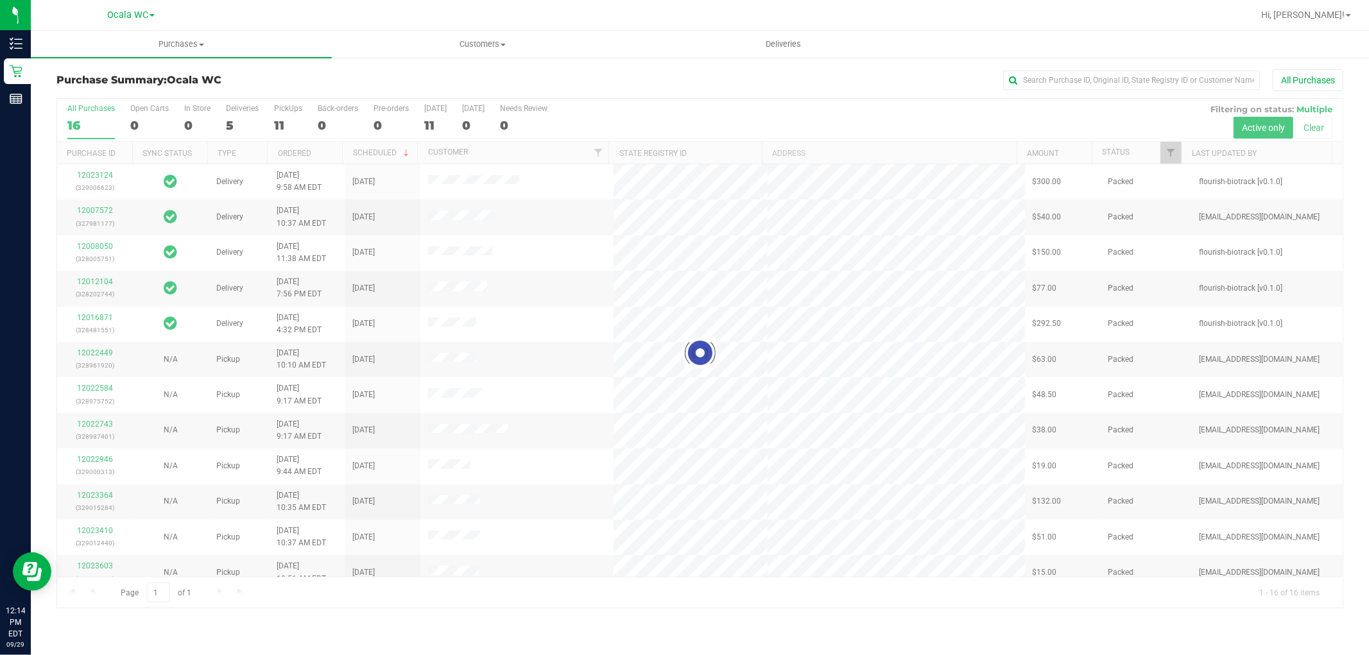
click at [284, 124] on div at bounding box center [699, 353] width 1285 height 509
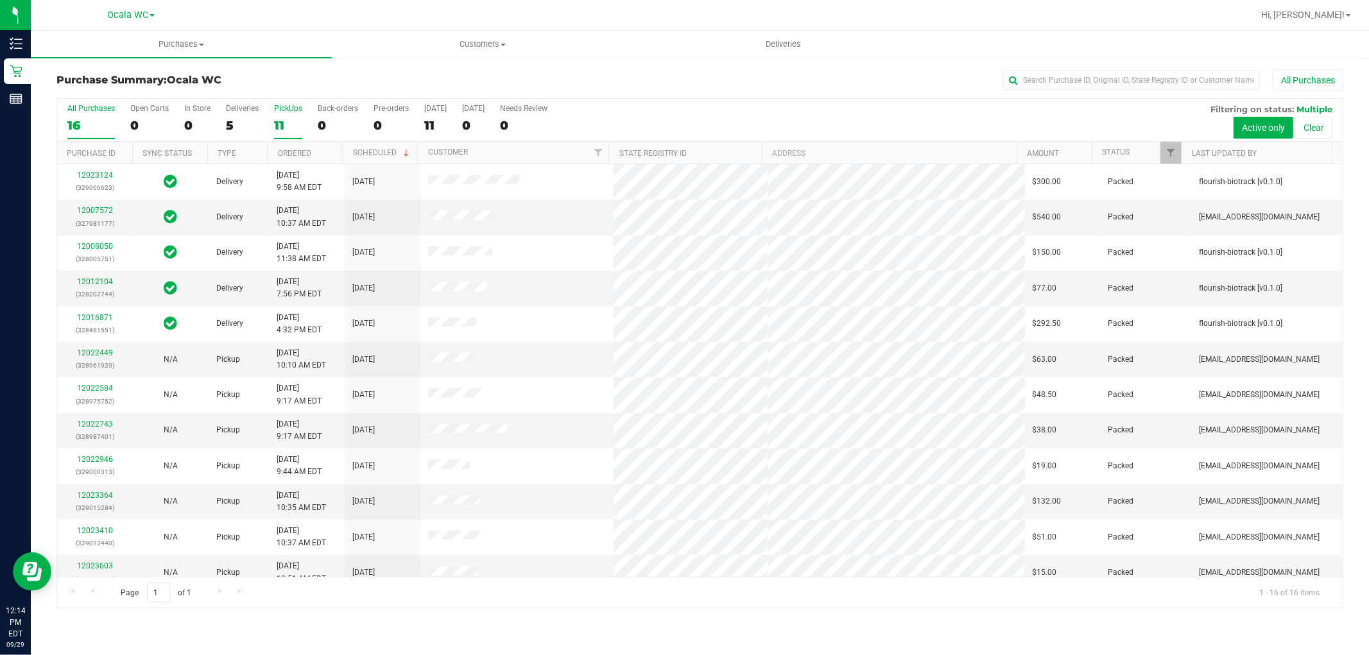
click at [275, 124] on div "11" at bounding box center [288, 125] width 28 height 15
click at [0, 0] on input "PickUps 11" at bounding box center [0, 0] width 0 height 0
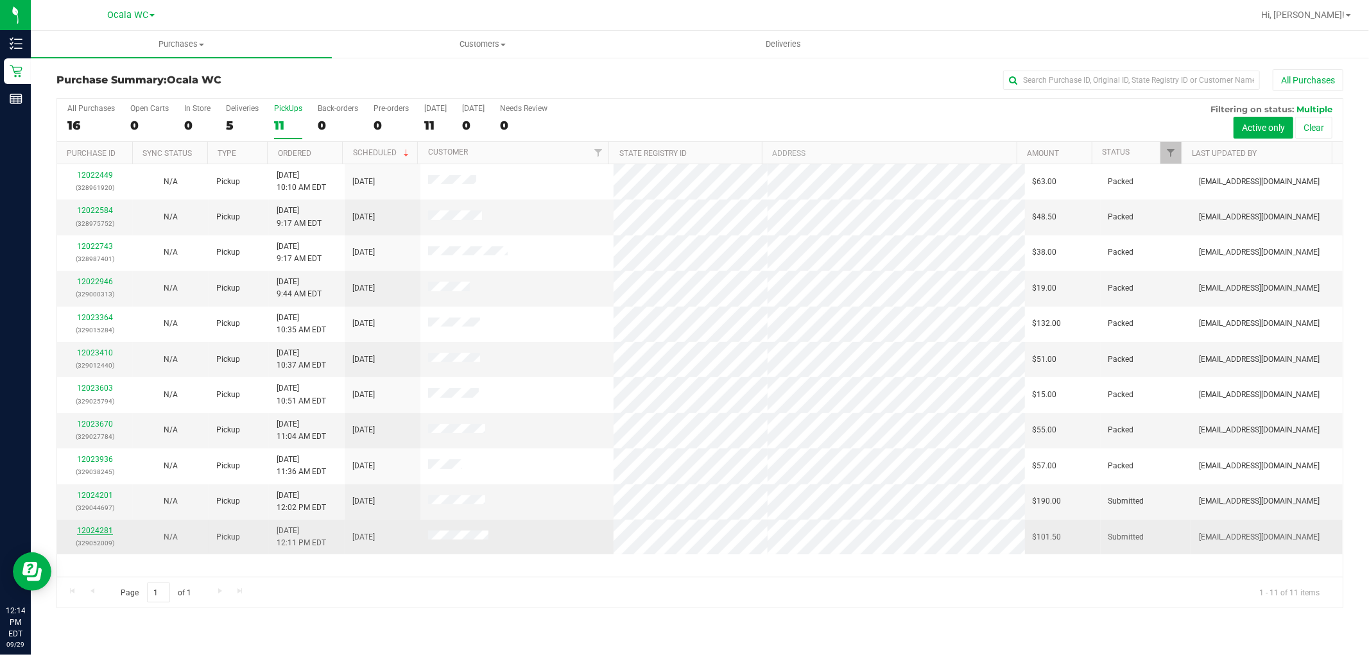
click at [108, 530] on link "12024281" at bounding box center [95, 530] width 36 height 9
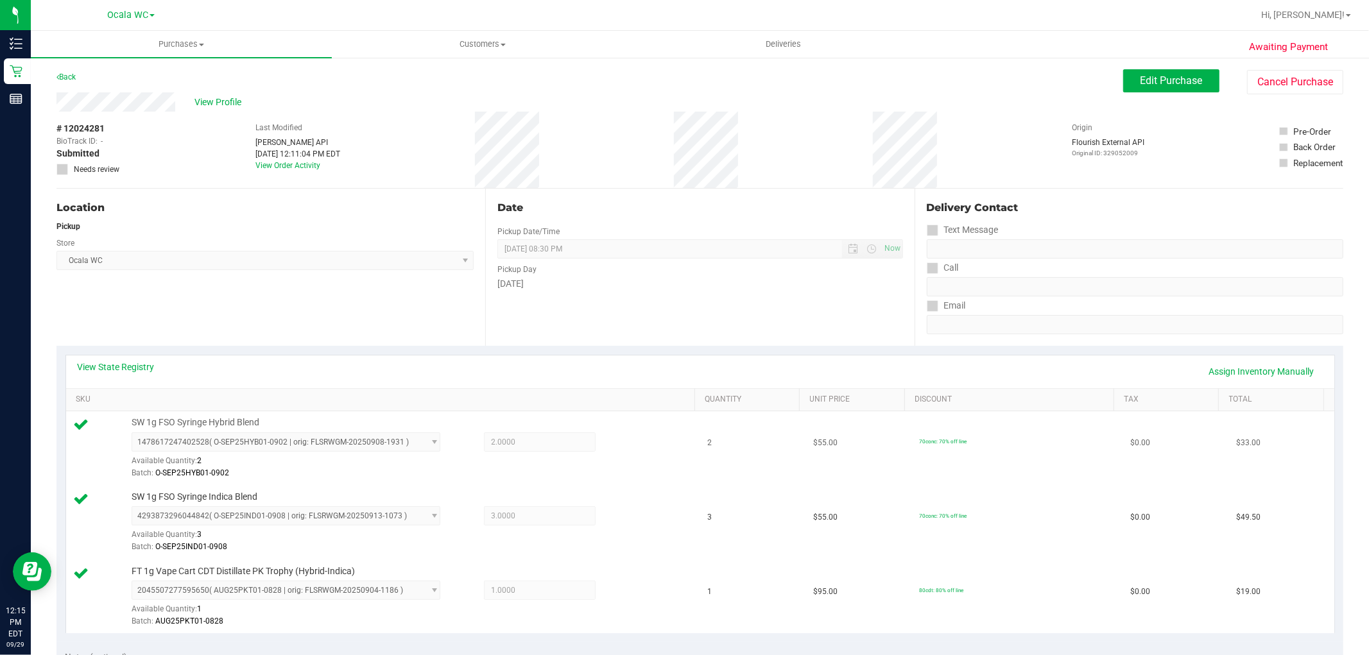
scroll to position [543, 0]
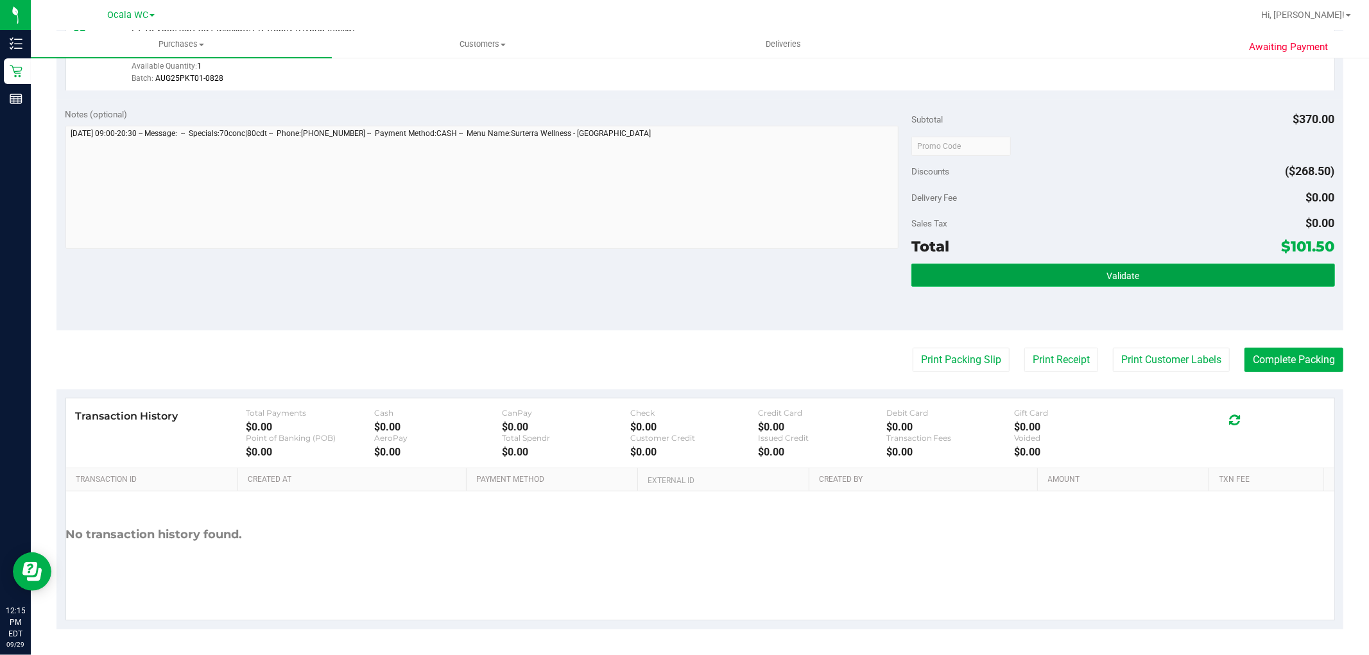
click at [1138, 277] on button "Validate" at bounding box center [1122, 275] width 423 height 23
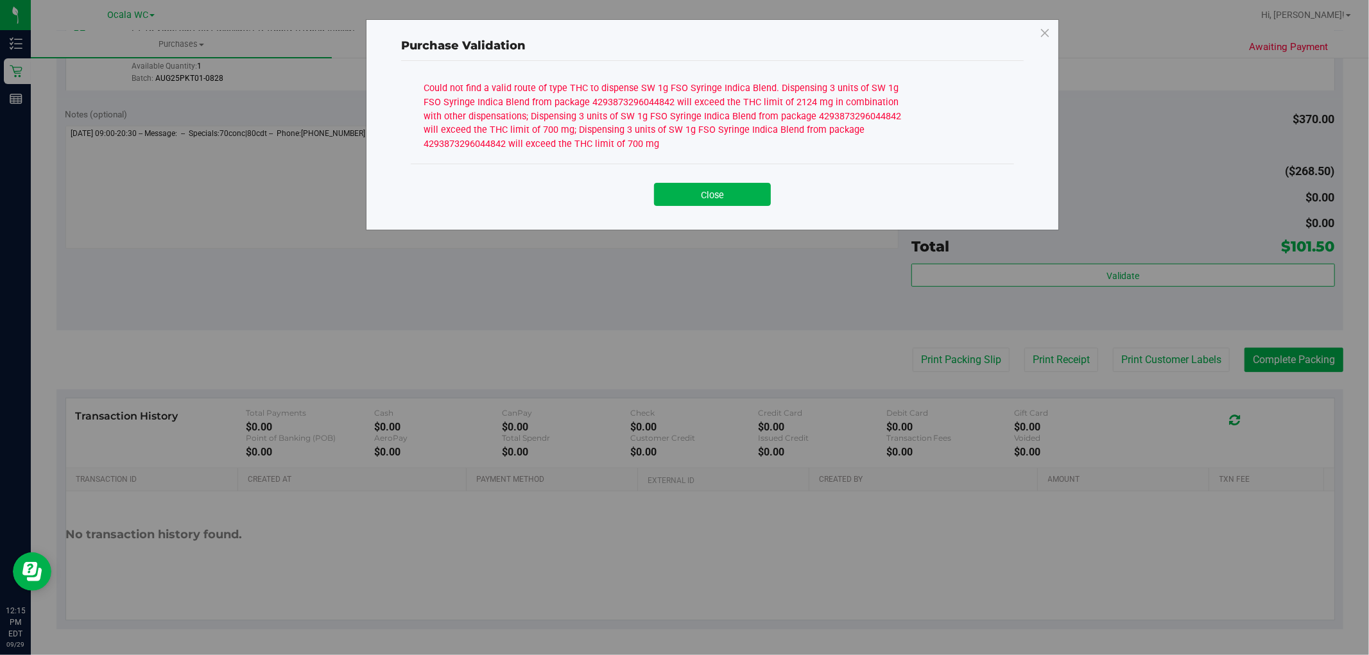
click at [966, 360] on div "Purchase Validation Could not find a valid route of type THC to dispense SW 1g …" at bounding box center [689, 327] width 1378 height 655
click at [735, 203] on button "Close" at bounding box center [712, 194] width 117 height 23
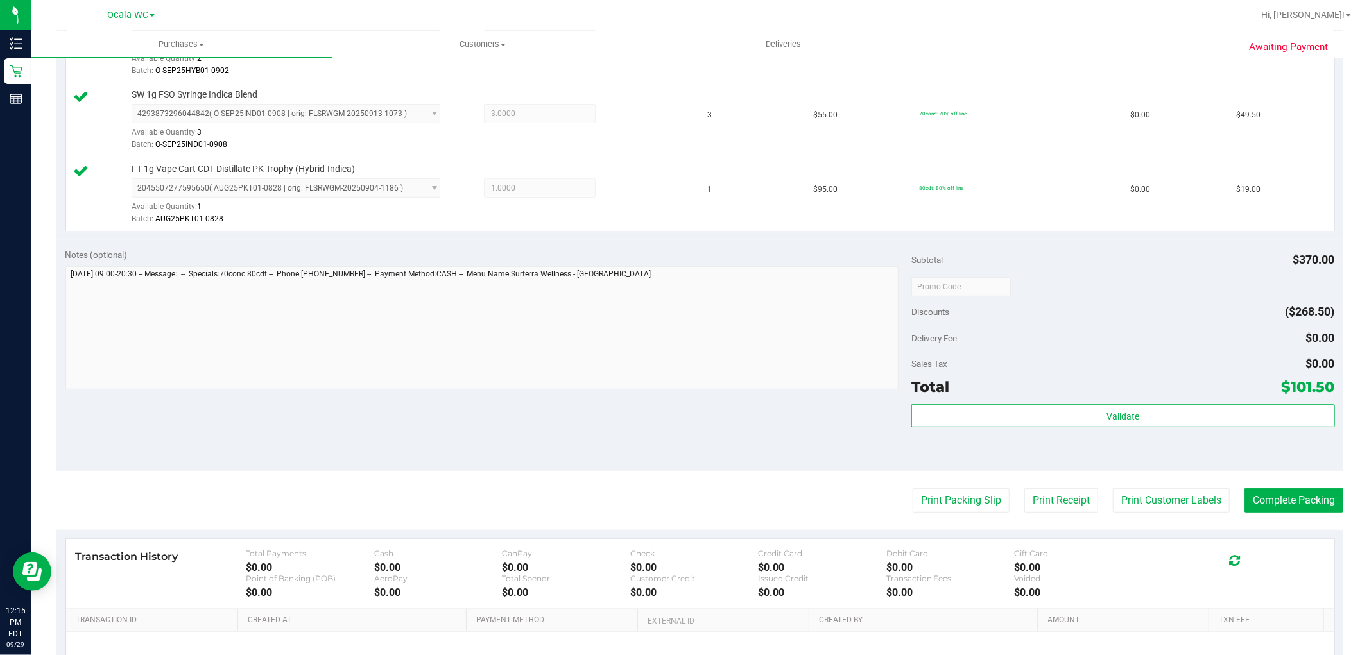
scroll to position [187, 0]
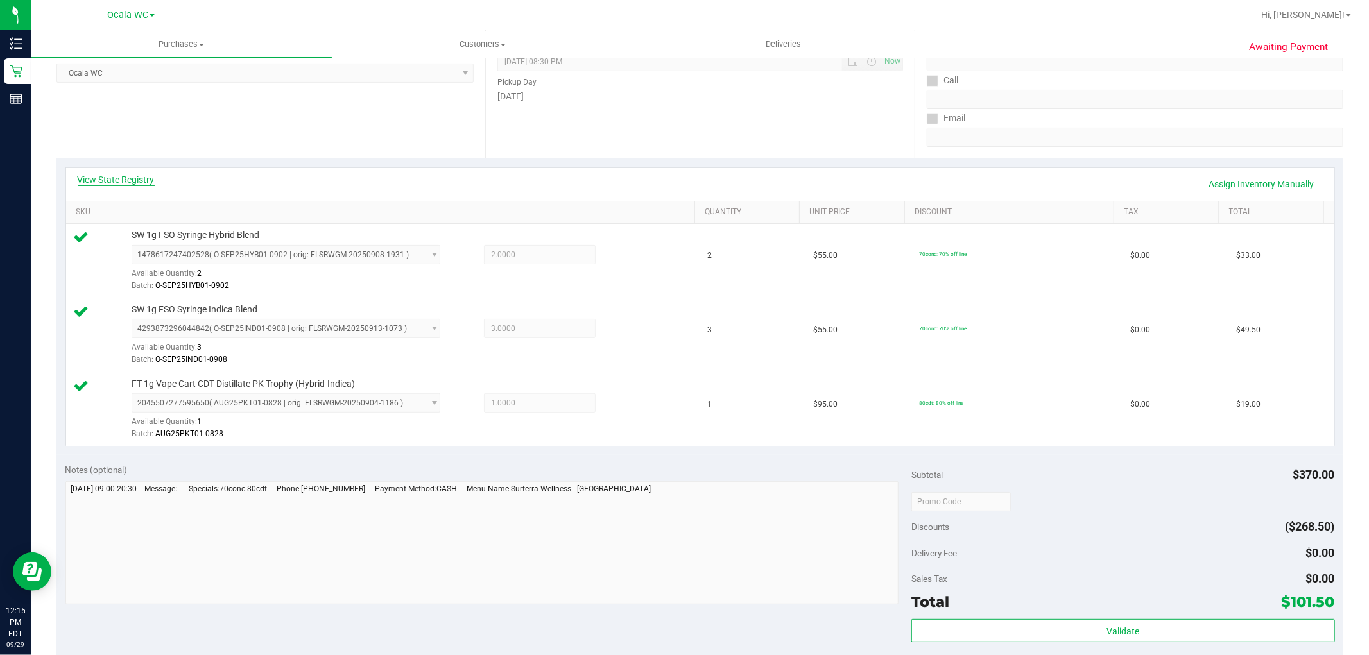
click at [114, 182] on link "View State Registry" at bounding box center [116, 179] width 77 height 13
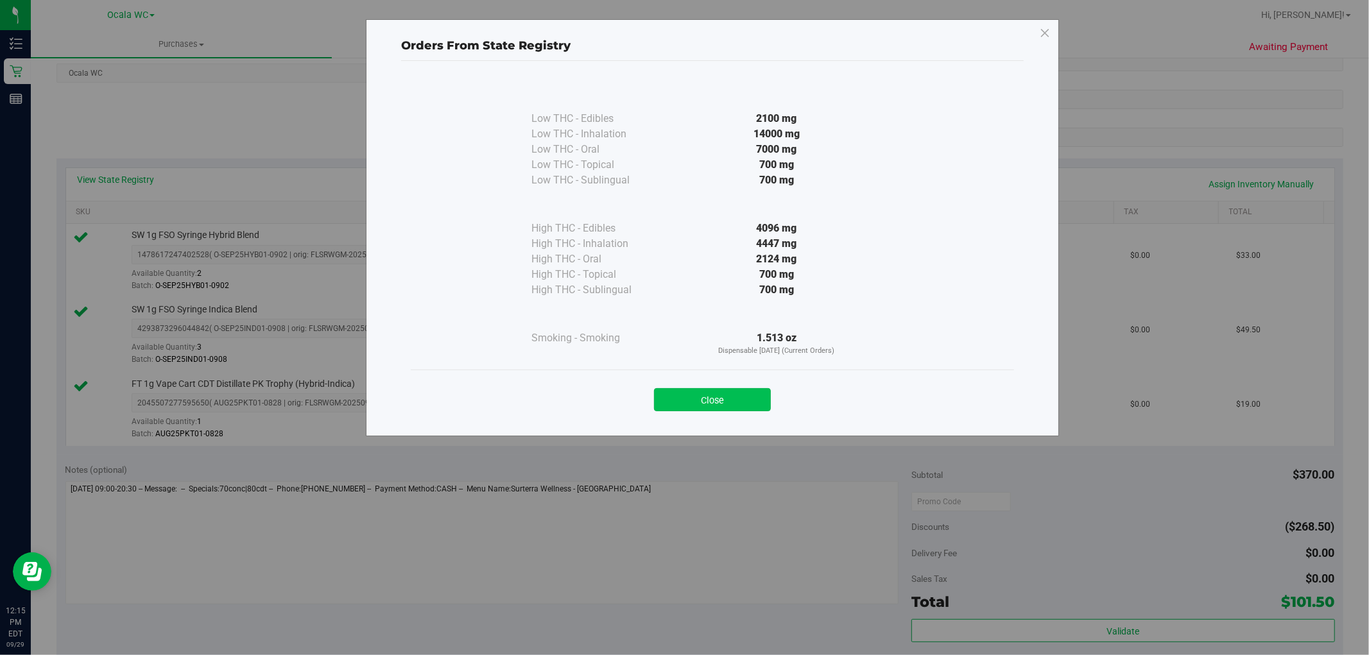
click at [736, 397] on button "Close" at bounding box center [712, 399] width 117 height 23
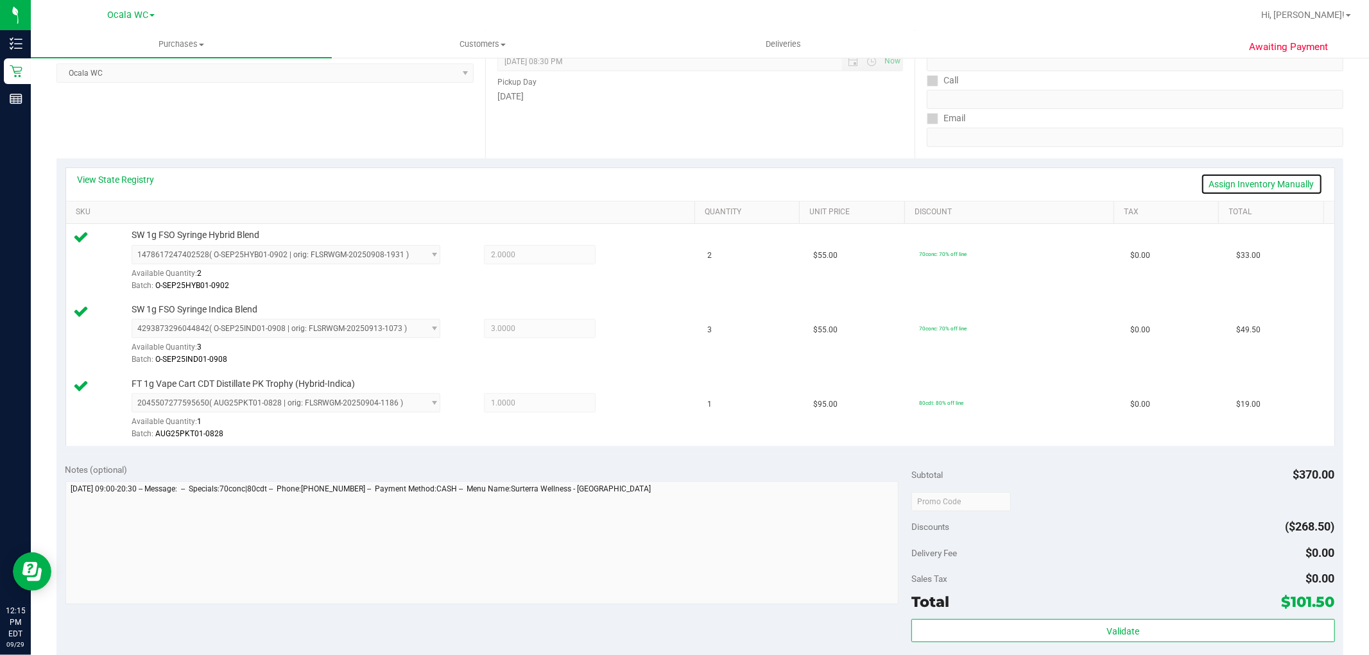
click at [1278, 188] on link "Assign Inventory Manually" at bounding box center [1262, 184] width 122 height 22
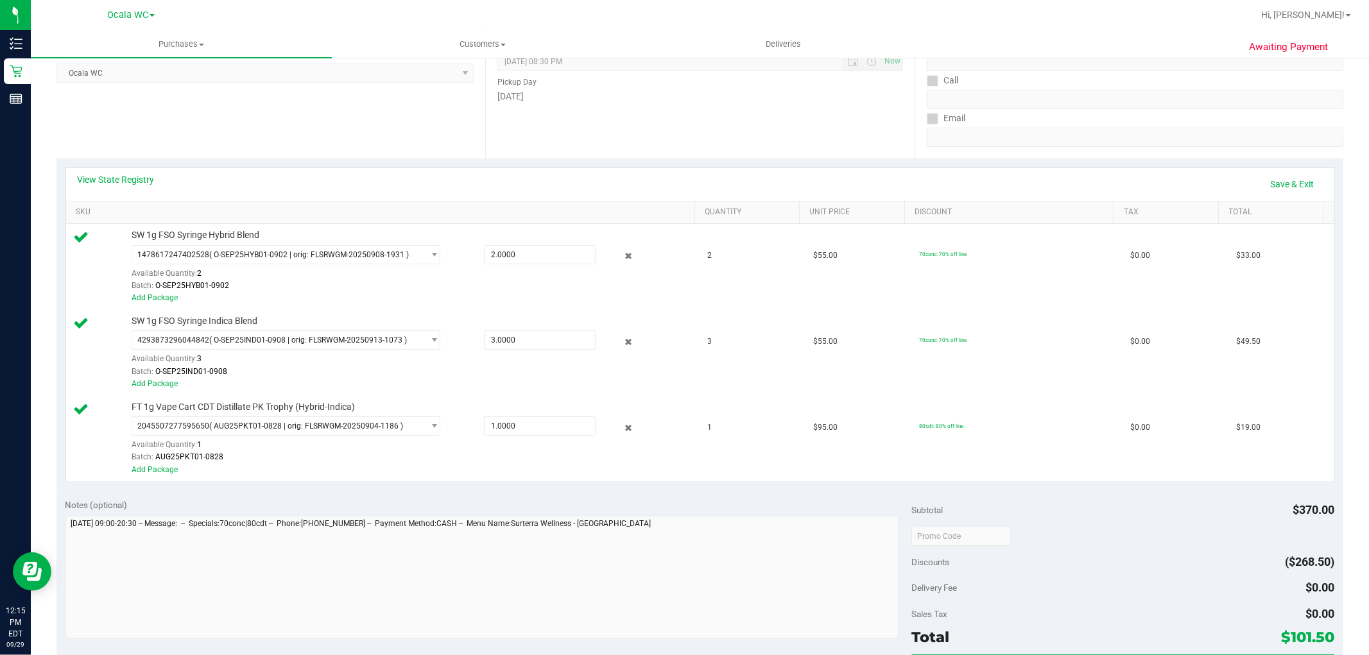
click at [402, 205] on th "SKU" at bounding box center [380, 212] width 629 height 23
click at [1262, 180] on link "Save & Exit" at bounding box center [1292, 184] width 60 height 22
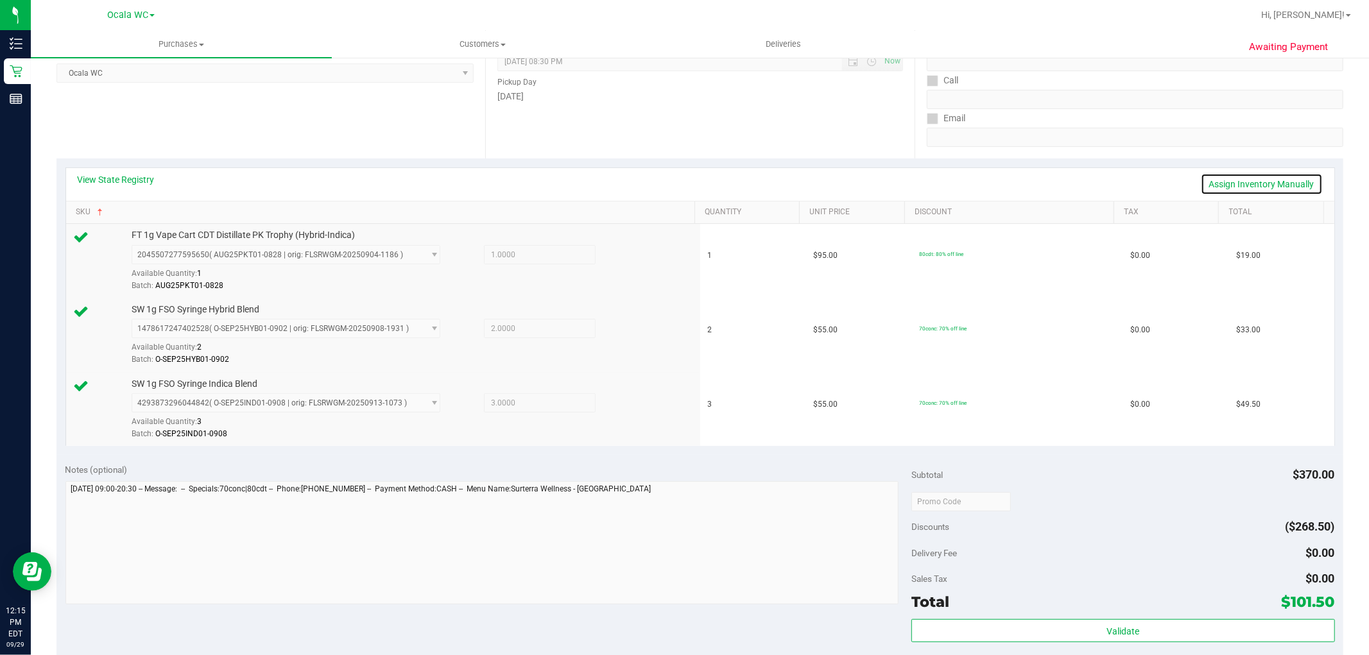
click at [1253, 191] on link "Assign Inventory Manually" at bounding box center [1262, 184] width 122 height 22
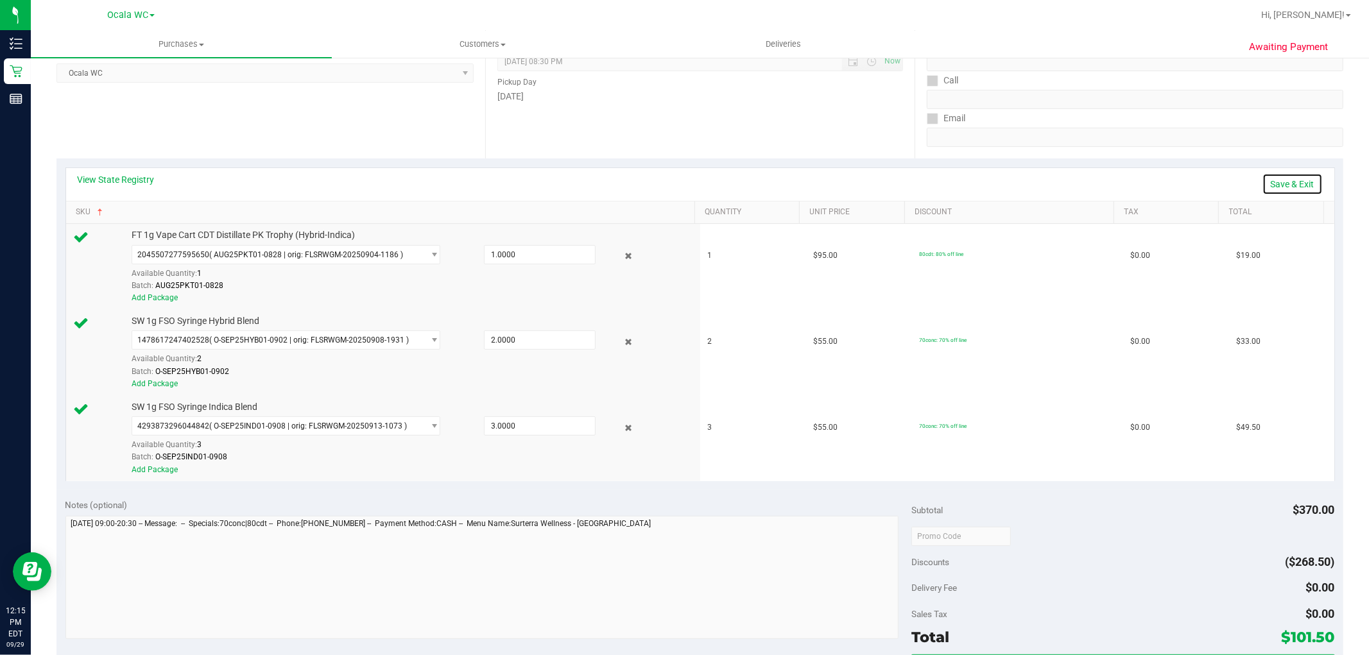
click at [1271, 187] on link "Save & Exit" at bounding box center [1292, 184] width 60 height 22
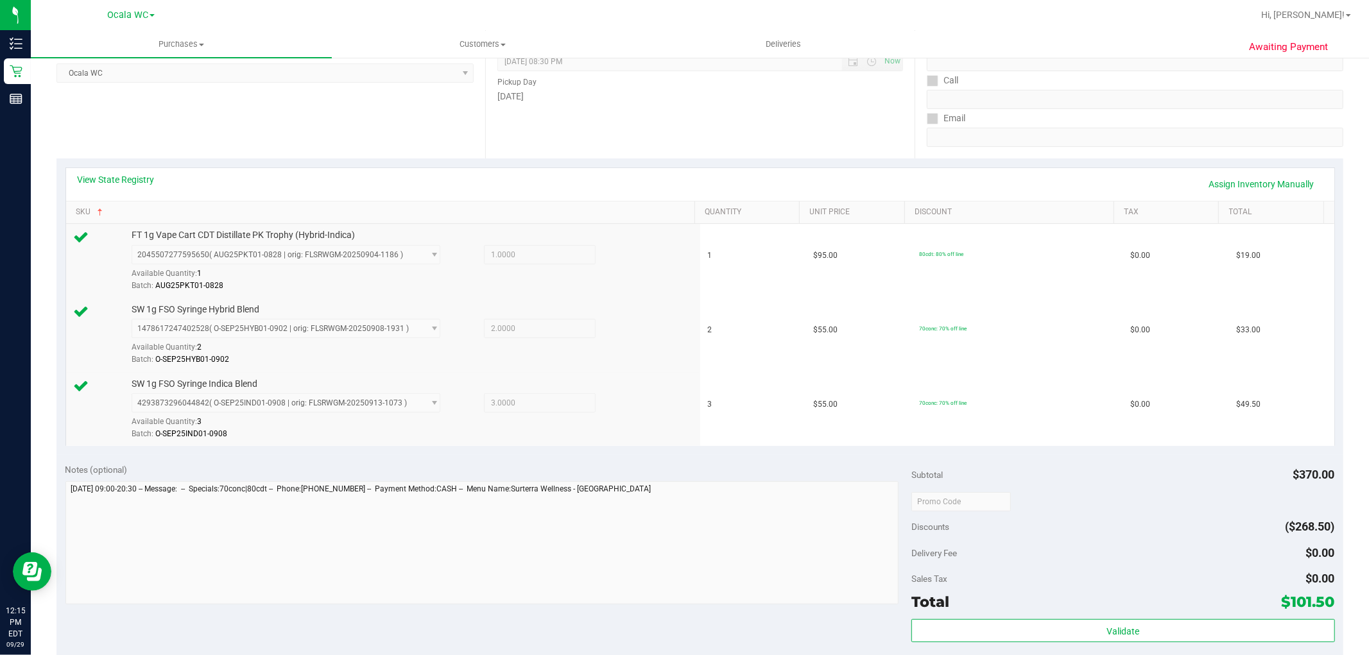
scroll to position [0, 0]
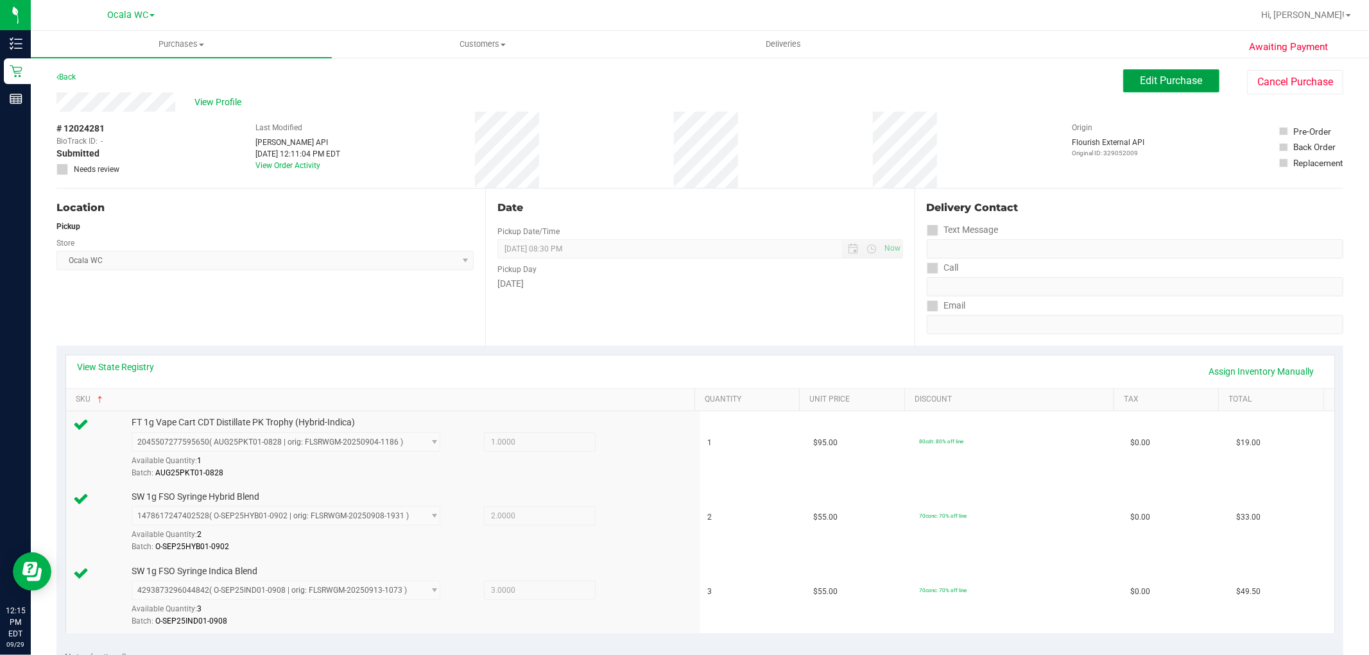
click at [1151, 81] on span "Edit Purchase" at bounding box center [1171, 80] width 62 height 12
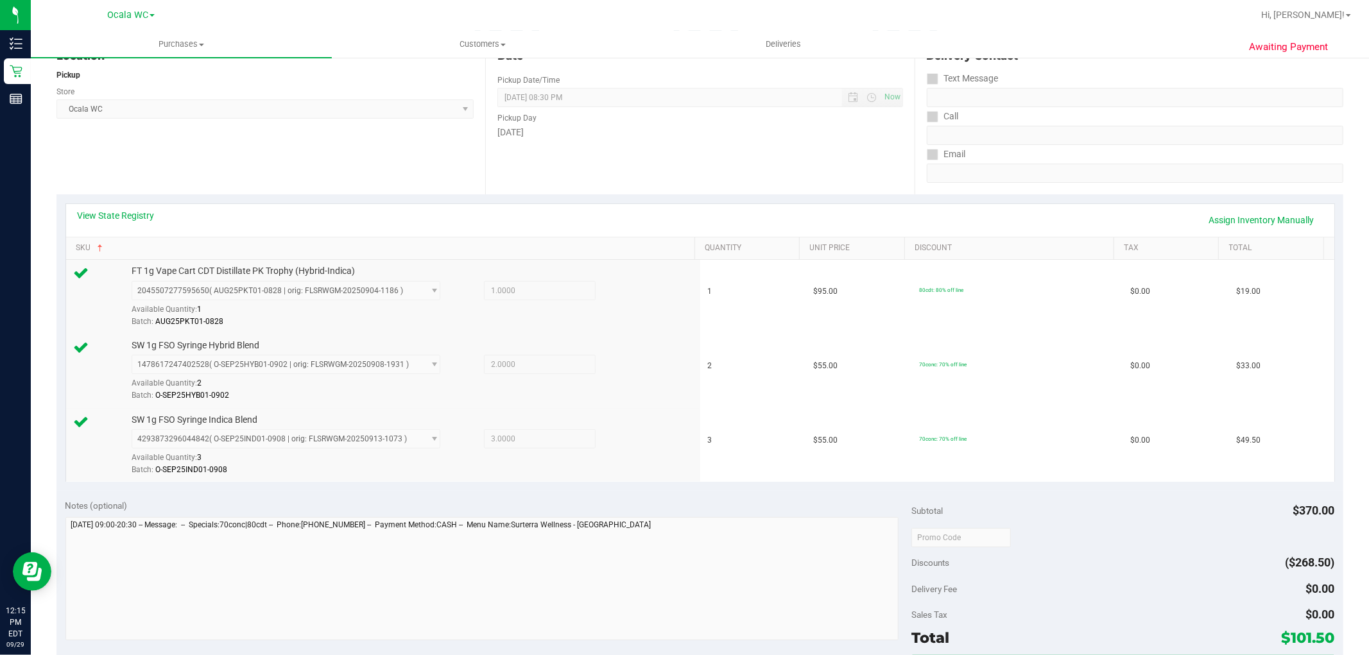
scroll to position [285, 0]
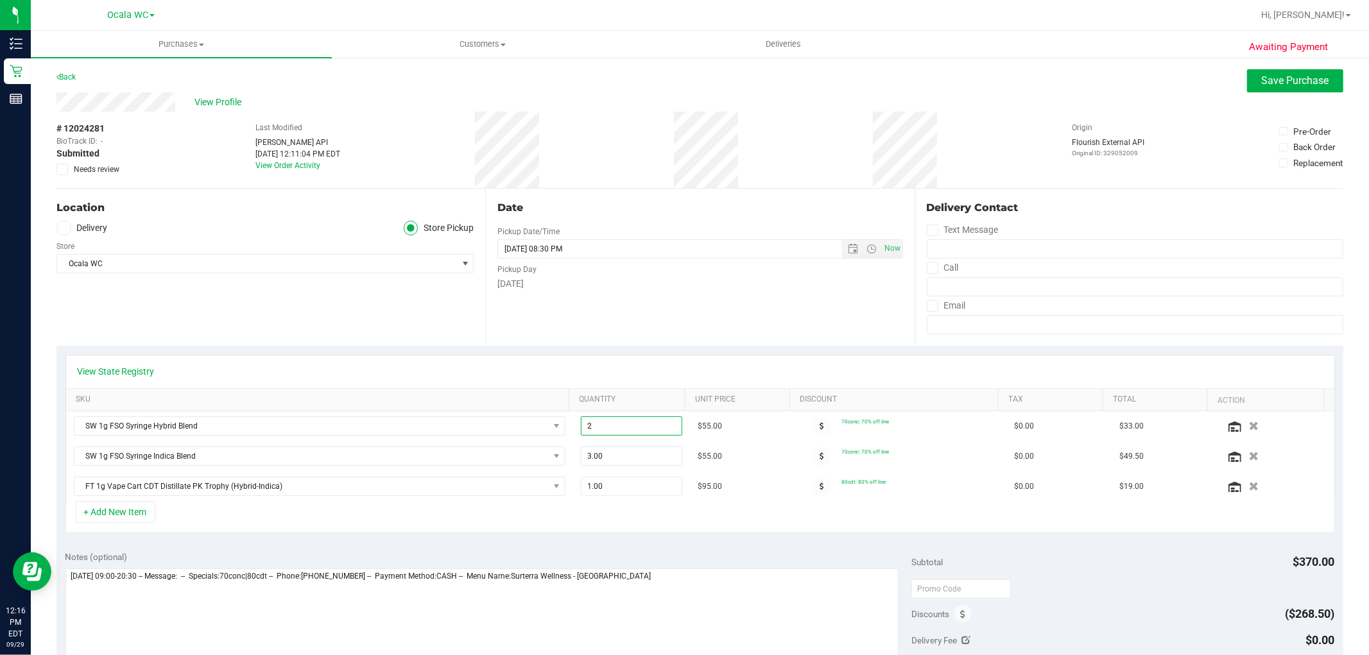
drag, startPoint x: 610, startPoint y: 427, endPoint x: 40, endPoint y: 475, distance: 571.8
click at [40, 475] on div "Awaiting Payment Back Save Purchase View Profile # 12024281 BioTrack ID: - Subm…" at bounding box center [700, 576] width 1338 height 1041
type input "1"
type input "2.00"
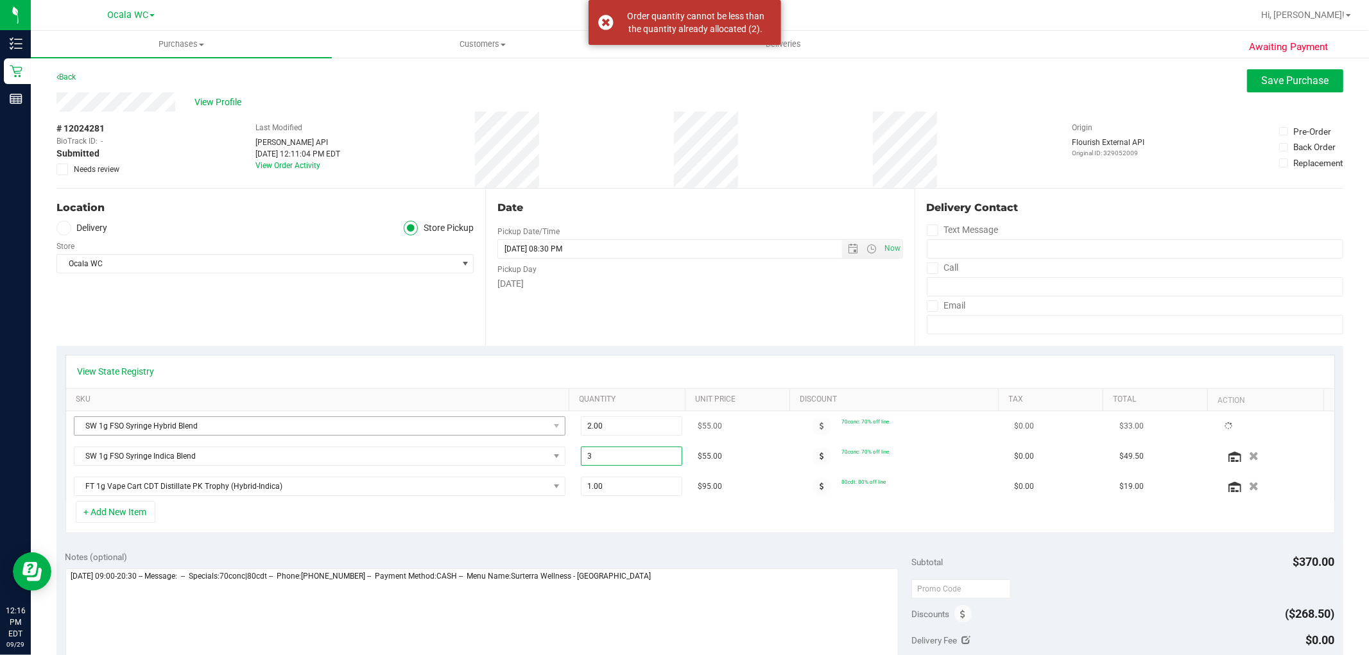
drag, startPoint x: 608, startPoint y: 448, endPoint x: 492, endPoint y: 420, distance: 120.0
click at [491, 449] on tr "SW 1g FSO Syringe Indica Blend 3.00 3 $55.00 70conc: 70% off line $0.00 $49.50" at bounding box center [700, 456] width 1268 height 30
type input "1"
type input "3.00"
click at [526, 352] on div "View State Registry SKU Quantity Unit Price Discount Tax Total Action SW 1g FSO…" at bounding box center [699, 444] width 1287 height 196
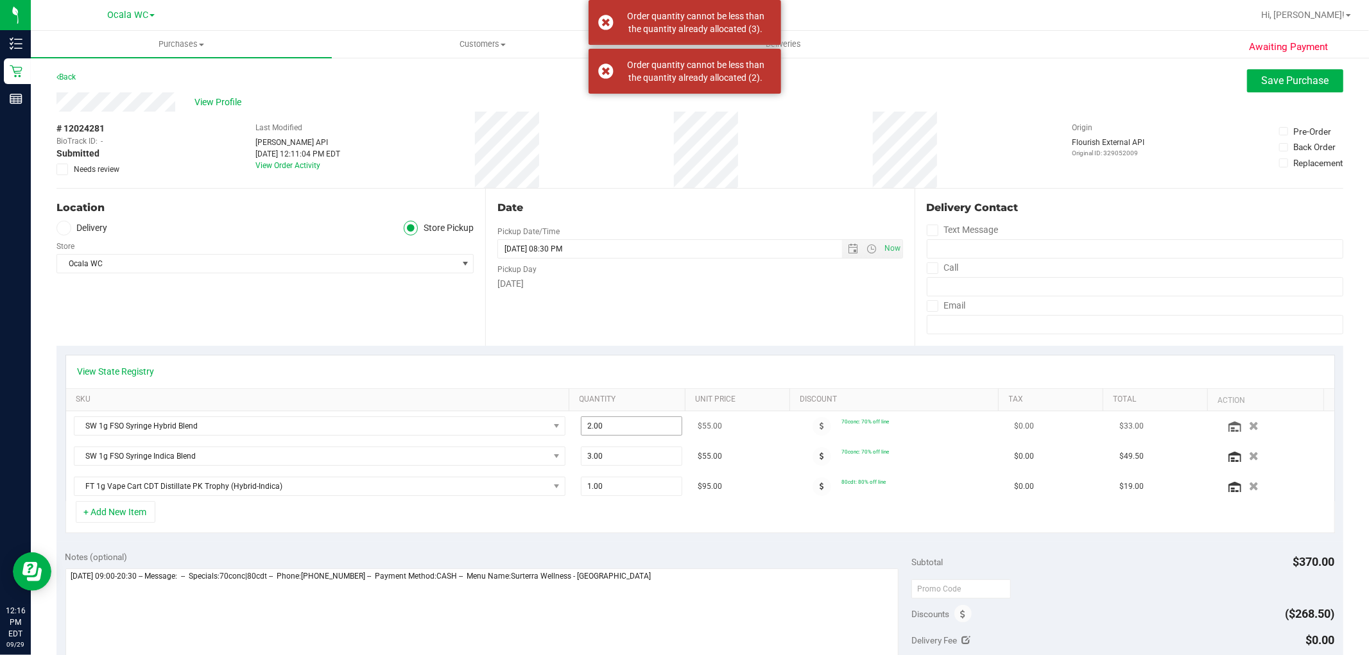
drag, startPoint x: 610, startPoint y: 411, endPoint x: 606, endPoint y: 431, distance: 19.8
click at [610, 413] on td "2.00 2" at bounding box center [631, 426] width 117 height 30
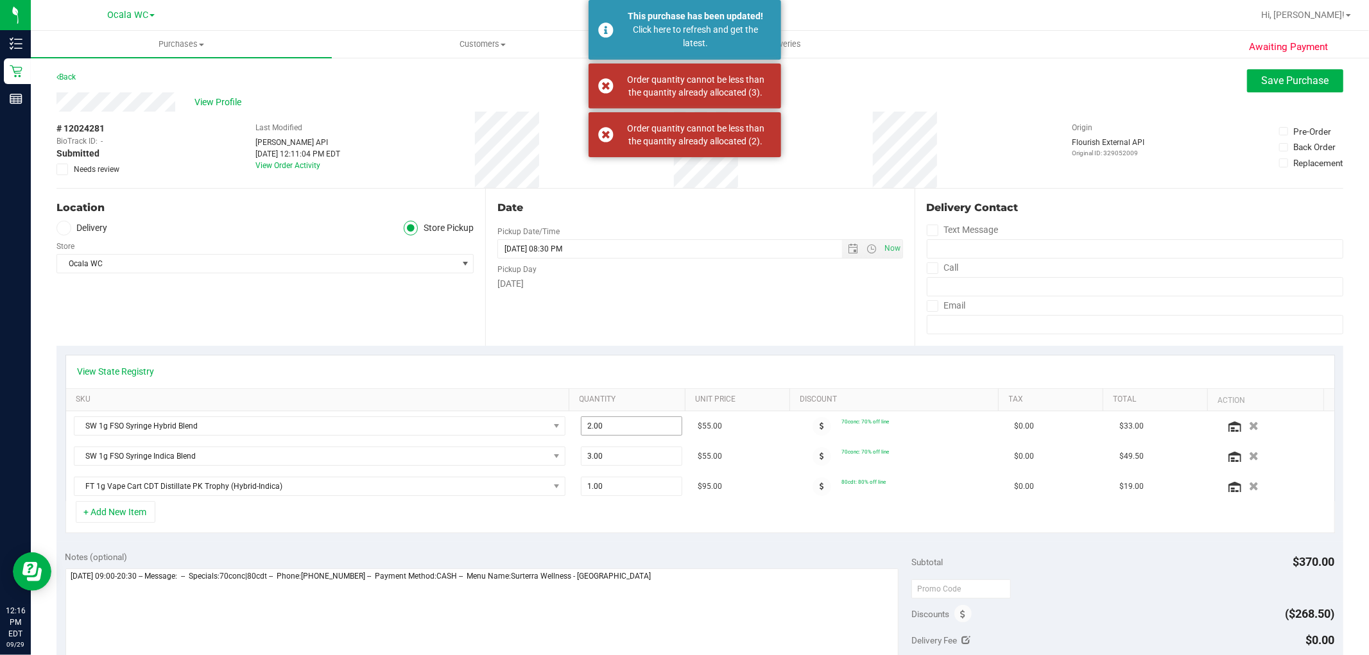
click at [606, 431] on span "2.00 2" at bounding box center [631, 425] width 101 height 19
type input "12"
type input "12.00"
click at [615, 413] on td "12.00 12" at bounding box center [631, 426] width 117 height 30
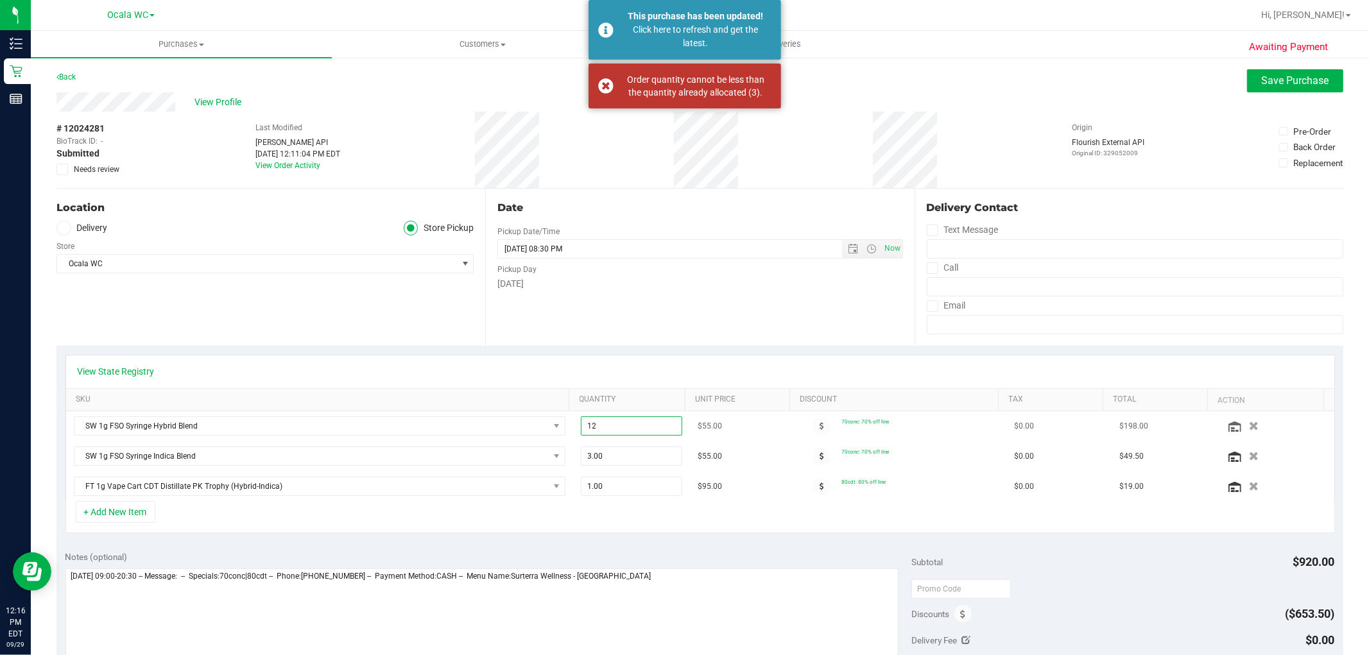
drag, startPoint x: 623, startPoint y: 422, endPoint x: 492, endPoint y: 440, distance: 132.1
click at [492, 440] on tr "SW 1g FSO Syringe Hybrid Blend 12.00 12 $55.00 70conc: 70% off line $0.00 $198.…" at bounding box center [700, 426] width 1268 height 30
type input "1"
type input "2.00"
click at [540, 357] on div "View State Registry" at bounding box center [700, 371] width 1268 height 33
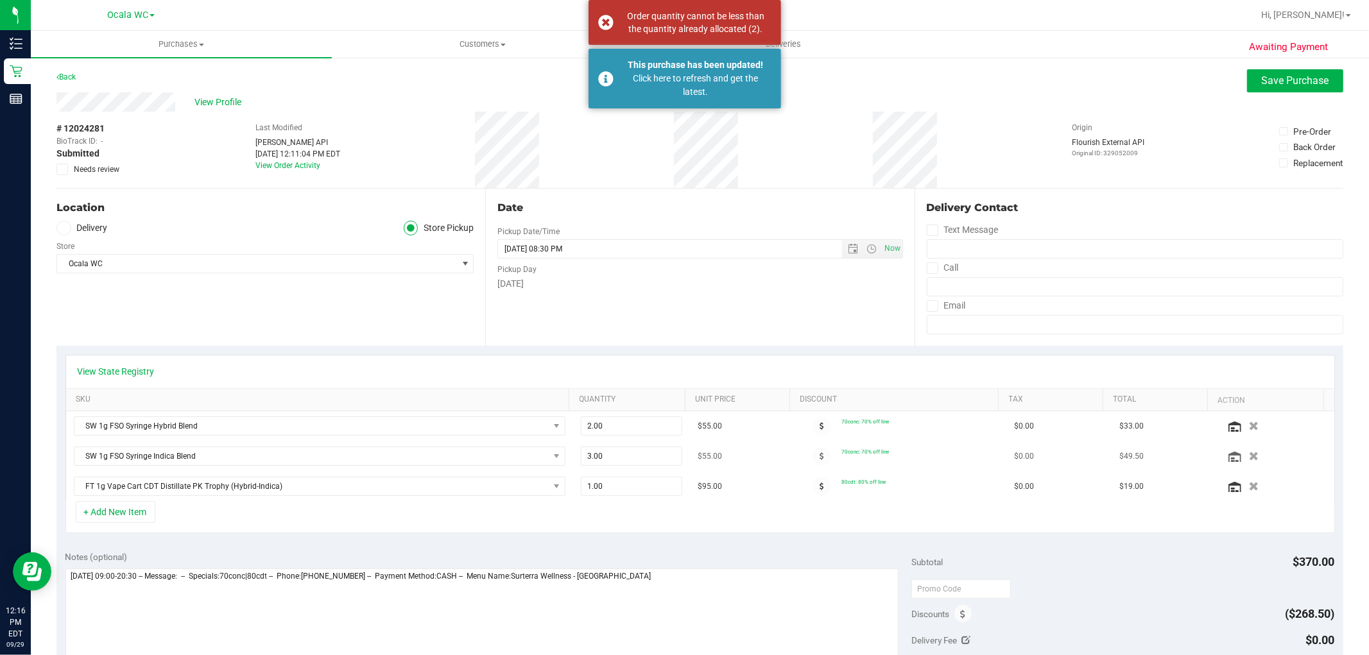
click at [690, 468] on td "$55.00" at bounding box center [742, 456] width 105 height 30
click at [614, 456] on span "3.00 3" at bounding box center [631, 456] width 101 height 19
click at [614, 456] on input "3" at bounding box center [631, 456] width 100 height 18
type input "1"
click at [614, 456] on input "1" at bounding box center [631, 456] width 100 height 18
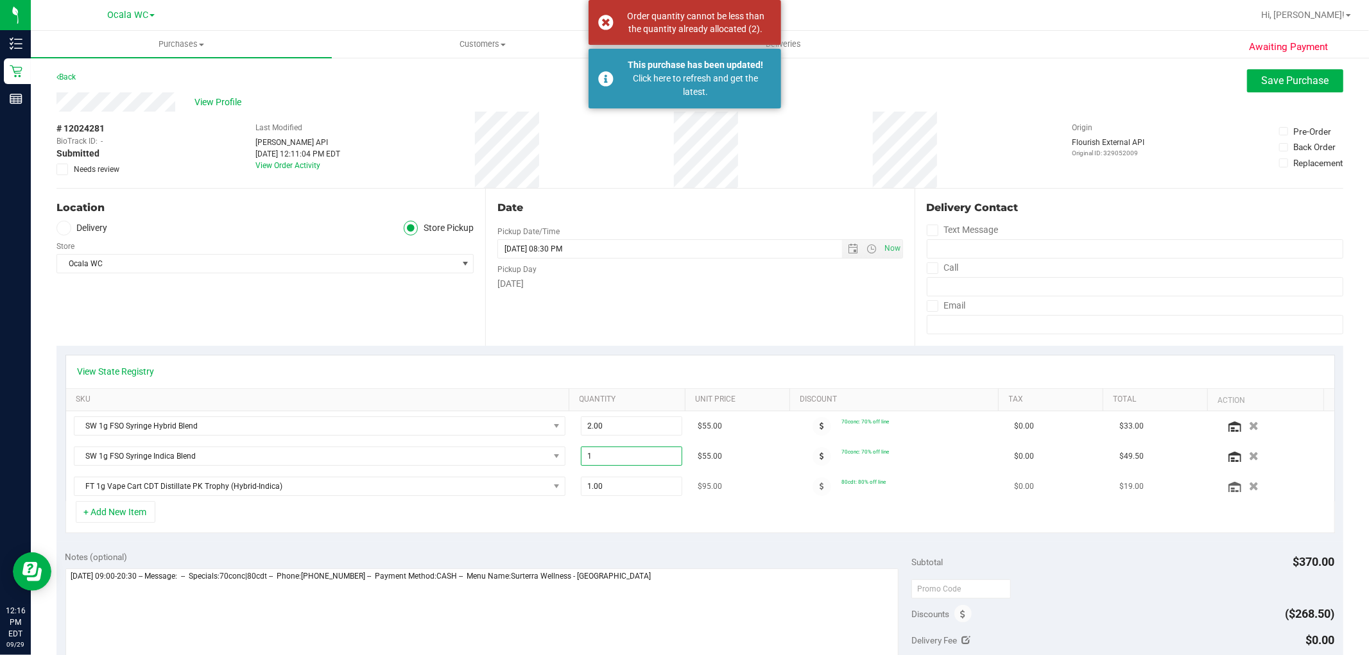
type input "3.00"
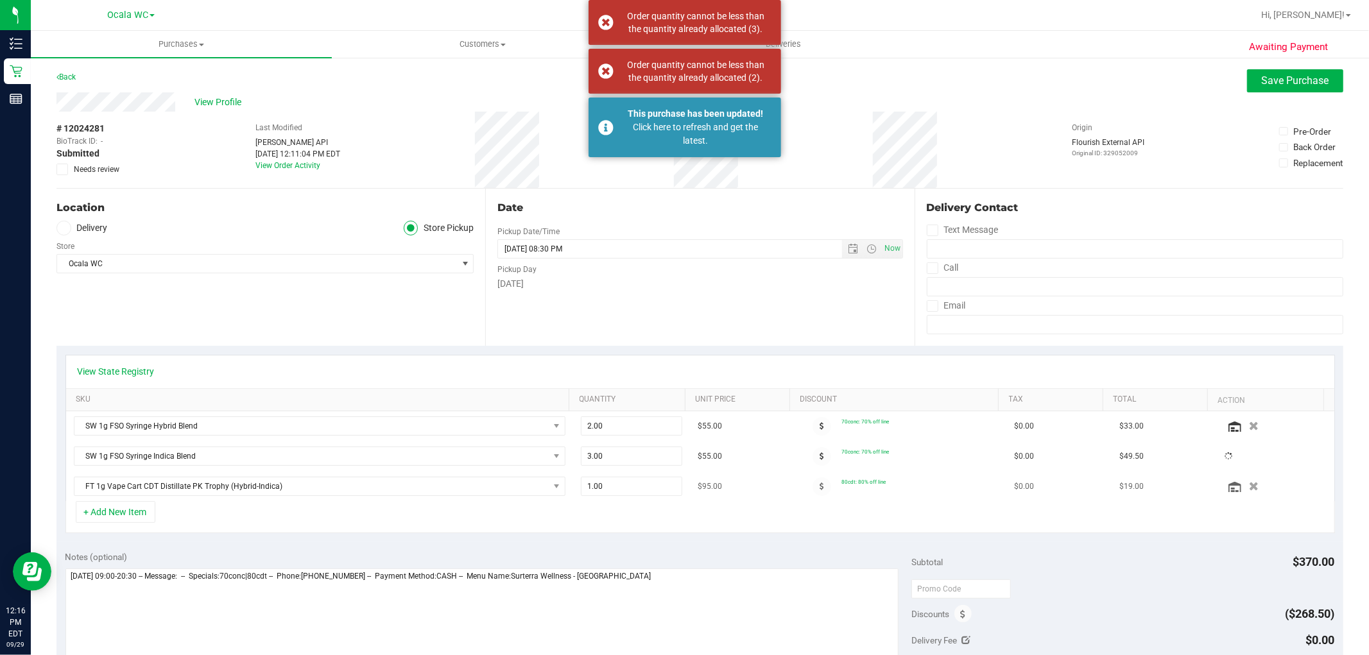
click at [648, 500] on td "1.00 1" at bounding box center [631, 487] width 117 height 30
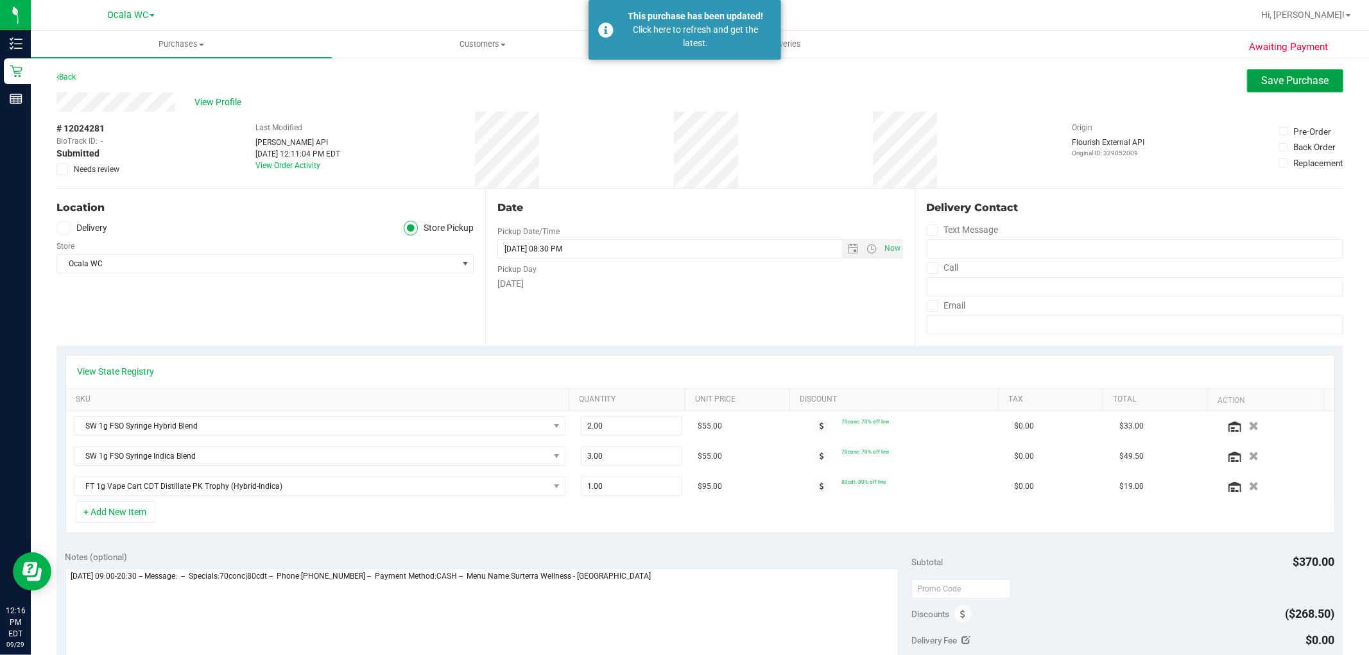
click at [1272, 90] on button "Save Purchase" at bounding box center [1295, 80] width 96 height 23
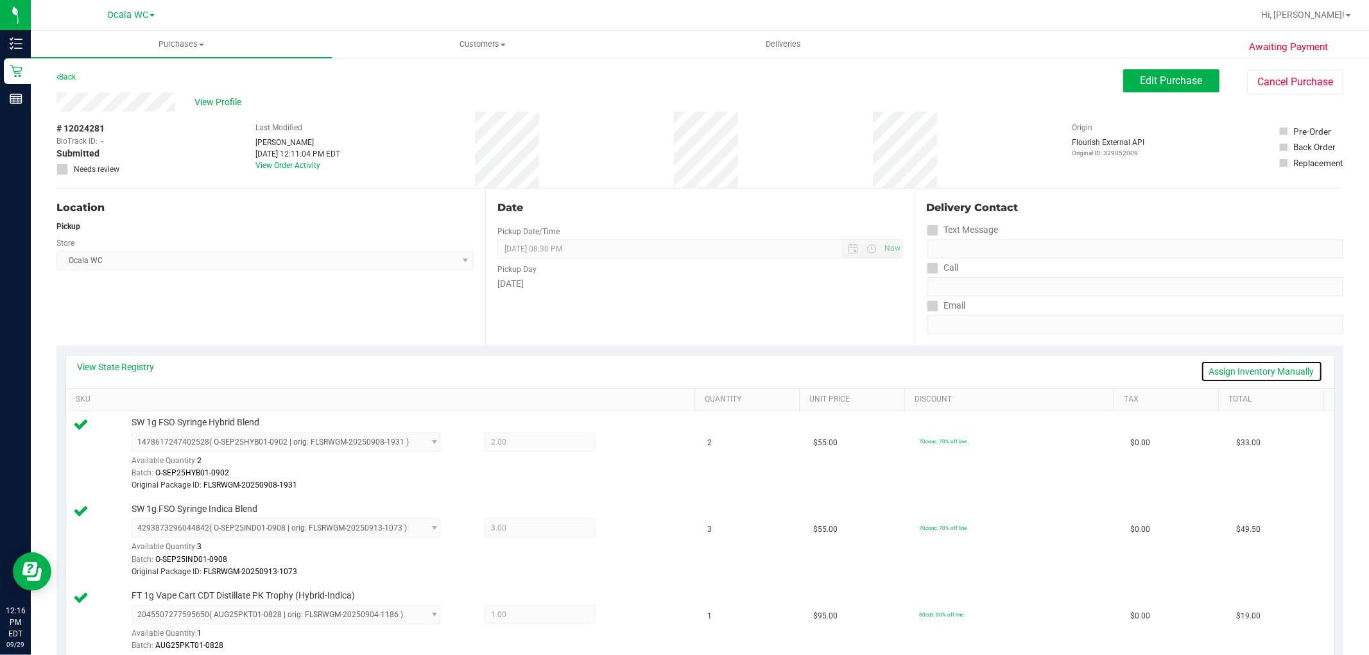
click at [1282, 374] on link "Assign Inventory Manually" at bounding box center [1262, 372] width 122 height 22
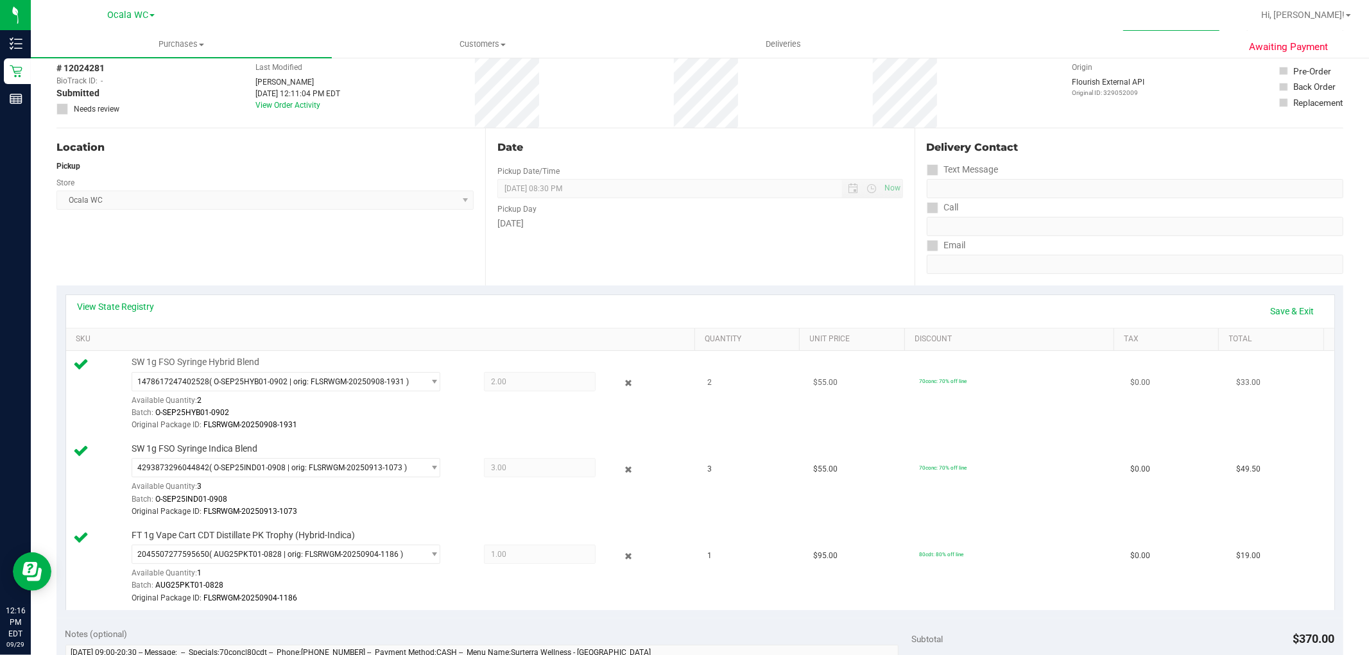
scroll to position [142, 0]
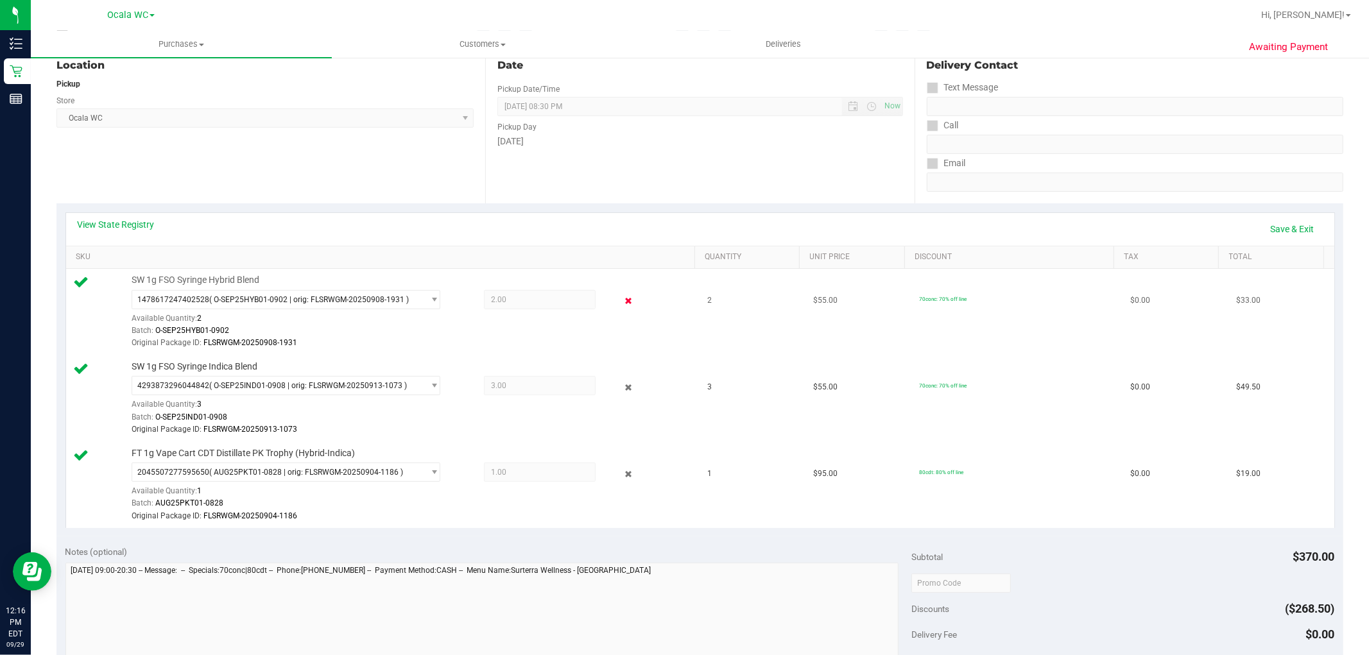
click at [621, 303] on icon at bounding box center [627, 301] width 13 height 15
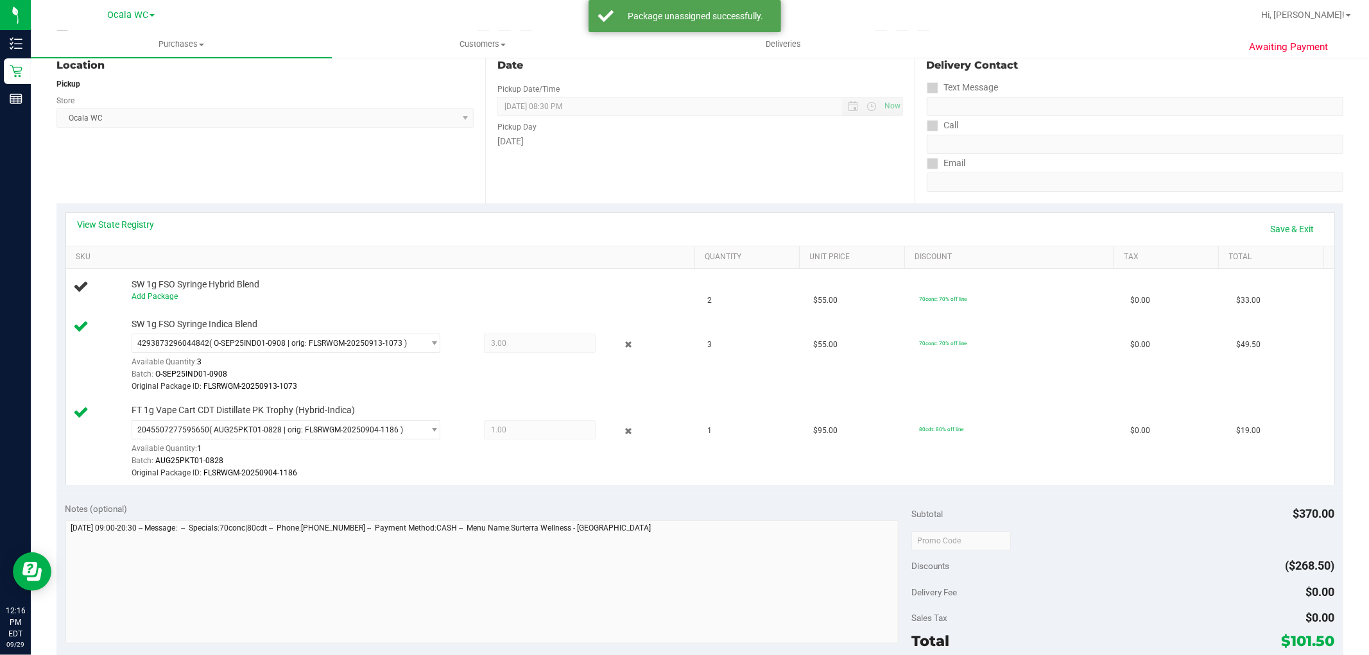
click at [617, 353] on div "4293873296044842 ( O-SEP25IND01-0908 | orig: FLSRWGM-20250913-1073 ) 4293873296…" at bounding box center [410, 364] width 557 height 60
click at [621, 345] on icon at bounding box center [627, 345] width 13 height 15
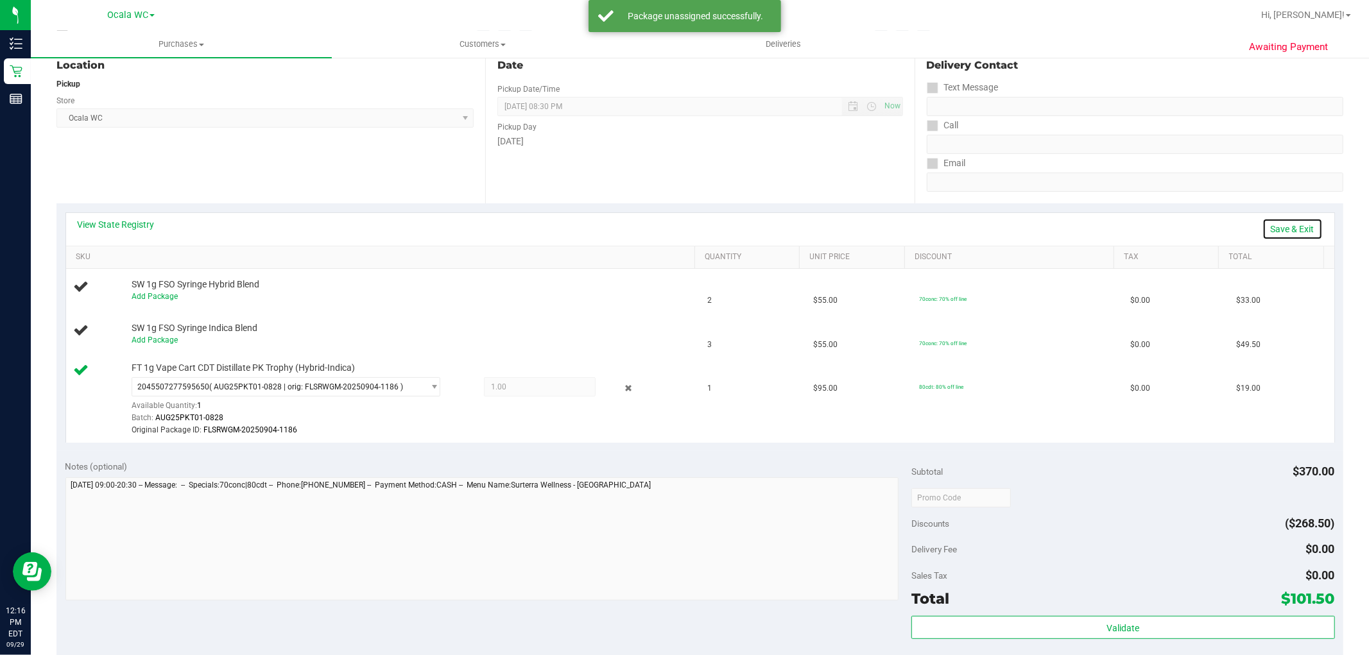
click at [1279, 225] on link "Save & Exit" at bounding box center [1292, 229] width 60 height 22
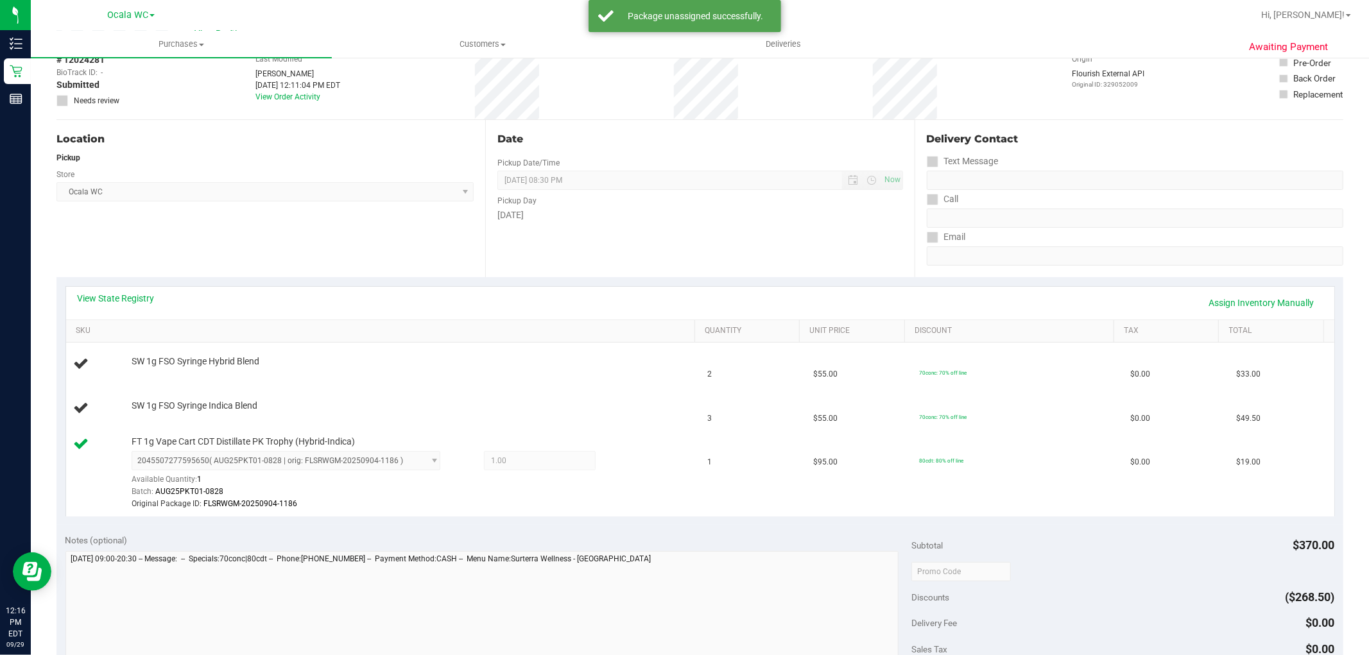
scroll to position [0, 0]
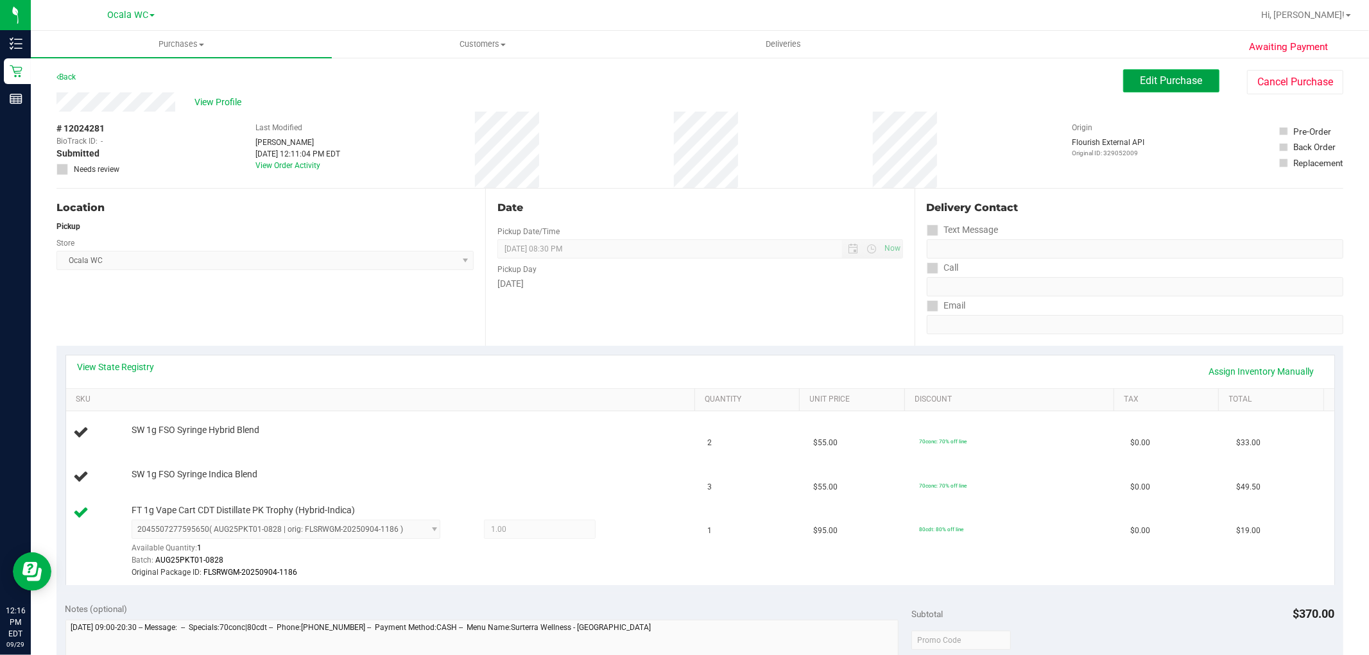
click at [1144, 78] on span "Edit Purchase" at bounding box center [1171, 80] width 62 height 12
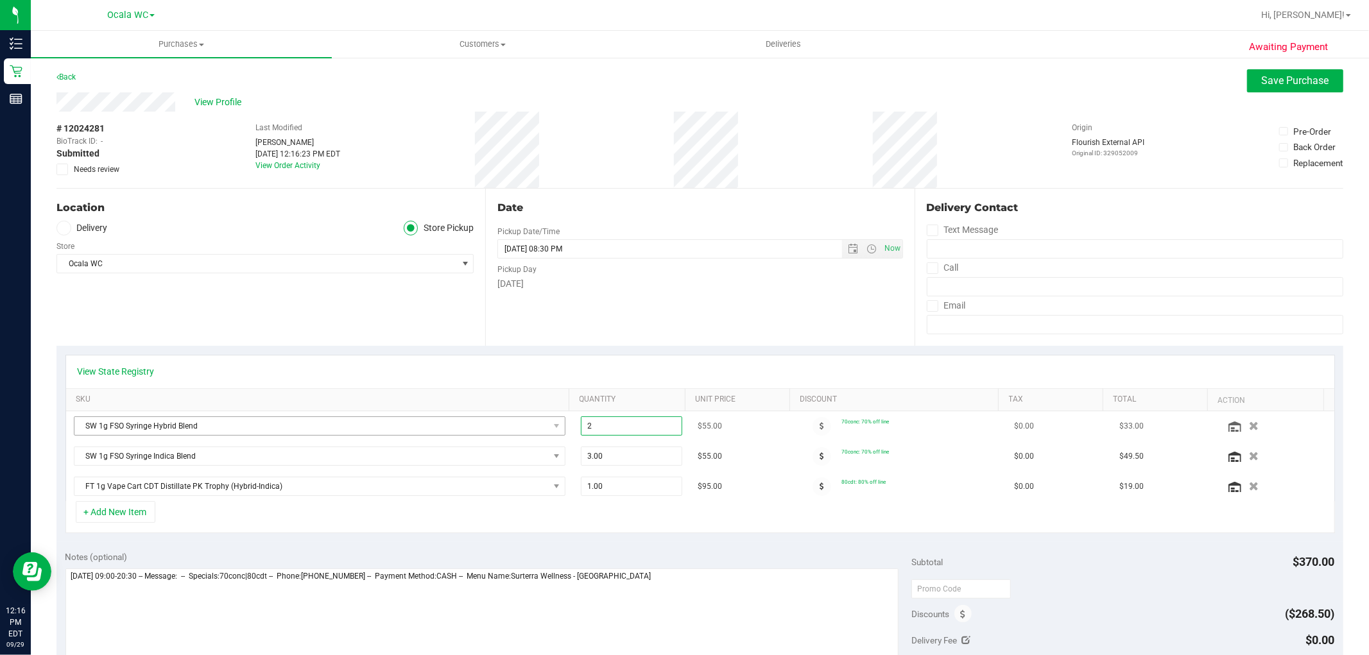
drag, startPoint x: 614, startPoint y: 430, endPoint x: 475, endPoint y: 430, distance: 139.2
click at [475, 430] on tr "SW 1g FSO Syringe Hybrid Blend 2.00 2 $55.00 70conc: 70% off line $0.00 $33.00" at bounding box center [700, 426] width 1268 height 30
type input "1"
type input "1.00"
drag, startPoint x: 616, startPoint y: 465, endPoint x: 475, endPoint y: 450, distance: 141.2
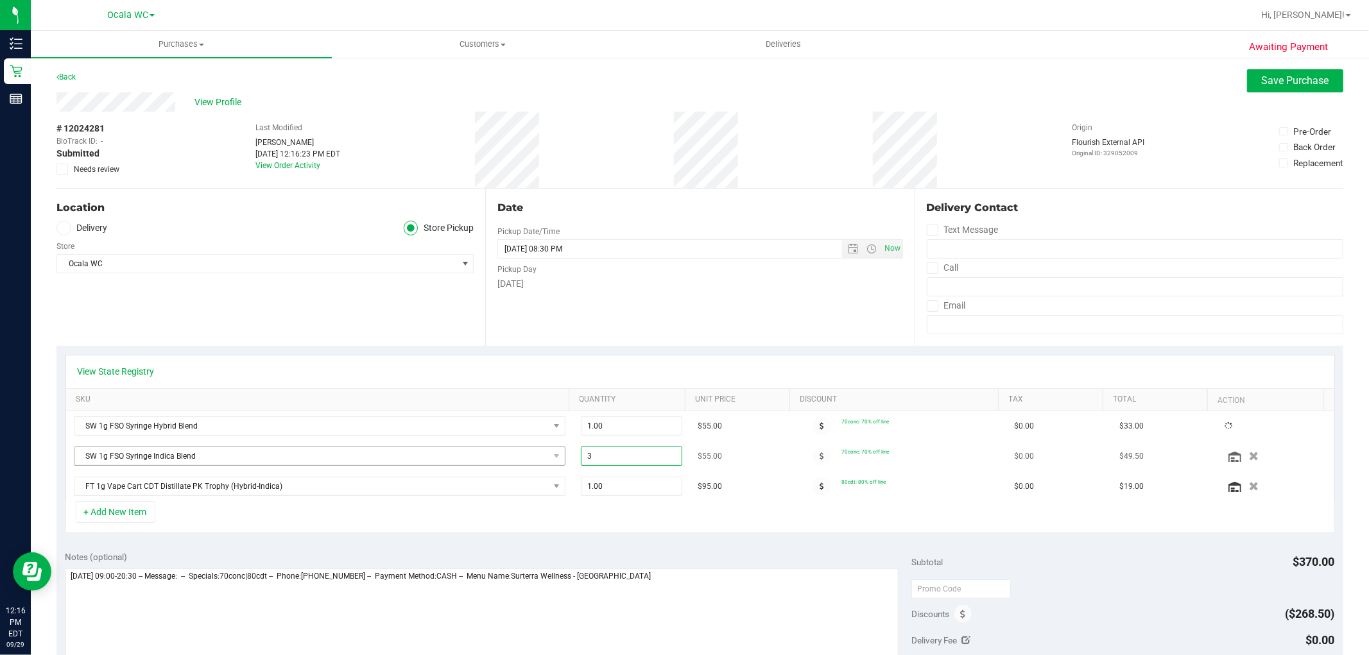
click at [475, 450] on tr "SW 1g FSO Syringe Indica Blend 3.00 3 $55.00 70conc: 70% off line $0.00 $49.50" at bounding box center [700, 456] width 1268 height 30
type input "1"
type input "1.00"
click at [671, 373] on div "View State Registry" at bounding box center [700, 371] width 1245 height 13
drag, startPoint x: 1269, startPoint y: 84, endPoint x: 1291, endPoint y: 71, distance: 26.2
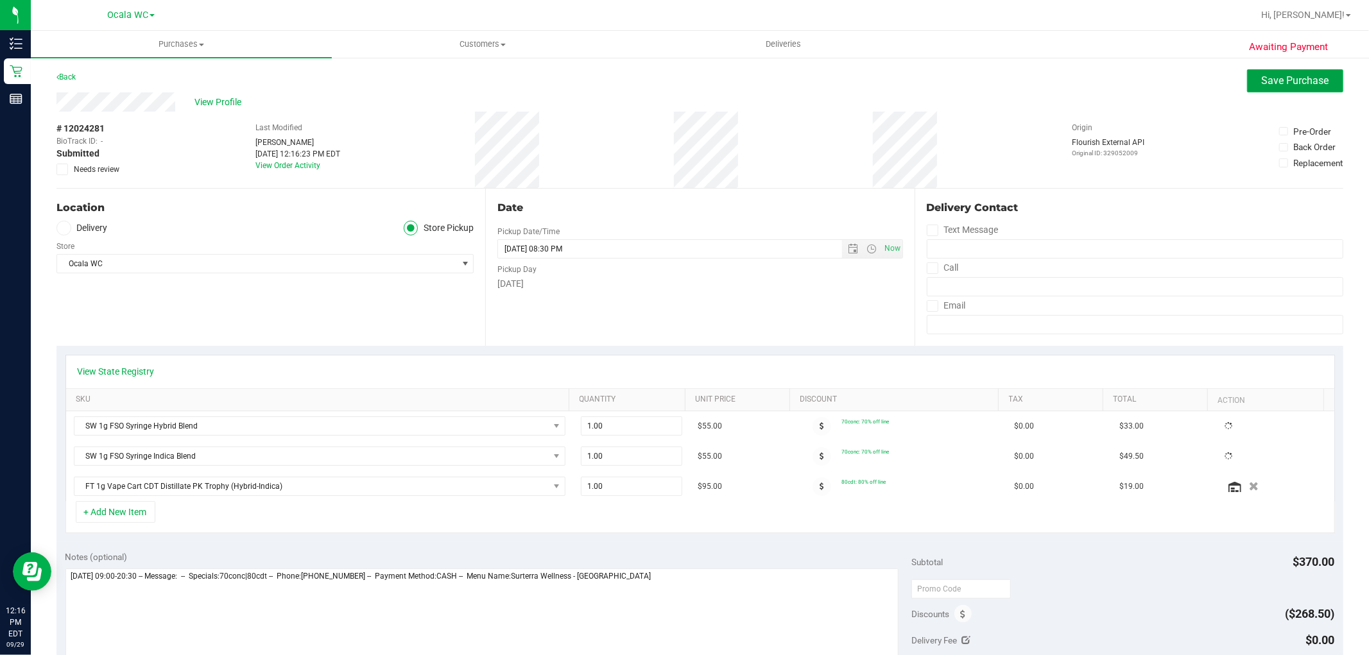
click at [1269, 82] on span "Save Purchase" at bounding box center [1295, 80] width 67 height 12
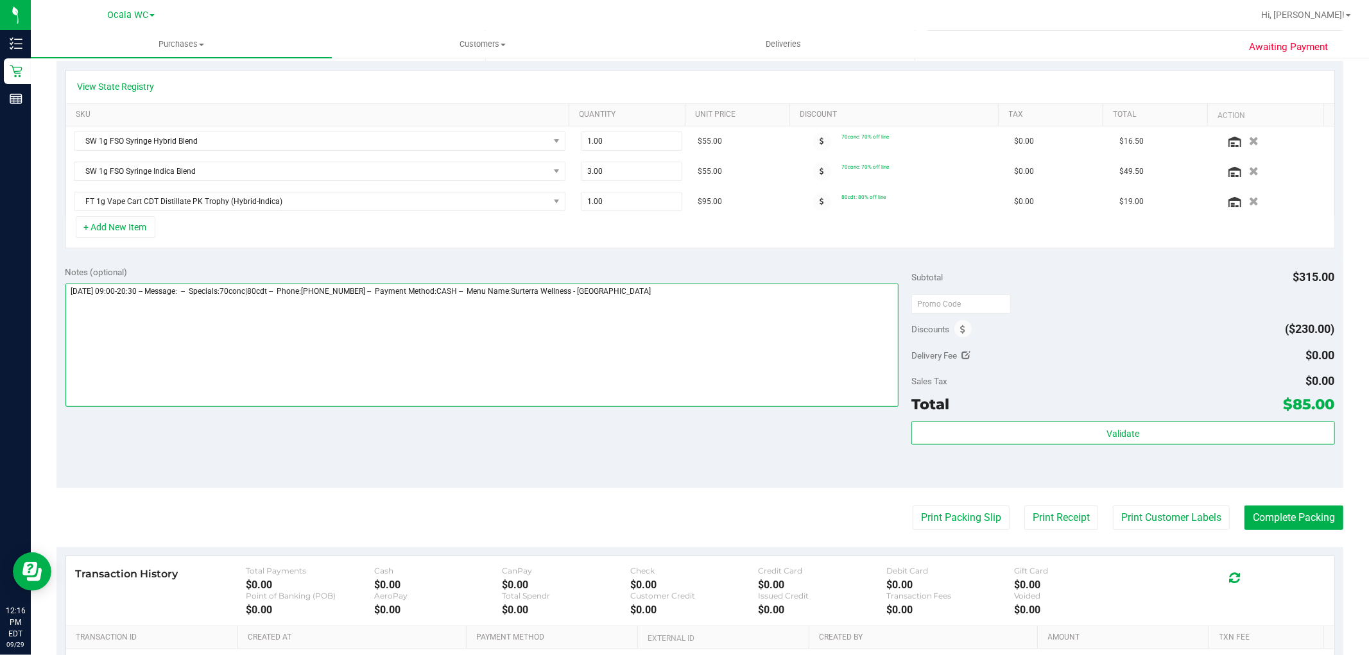
click at [735, 355] on textarea at bounding box center [482, 345] width 834 height 123
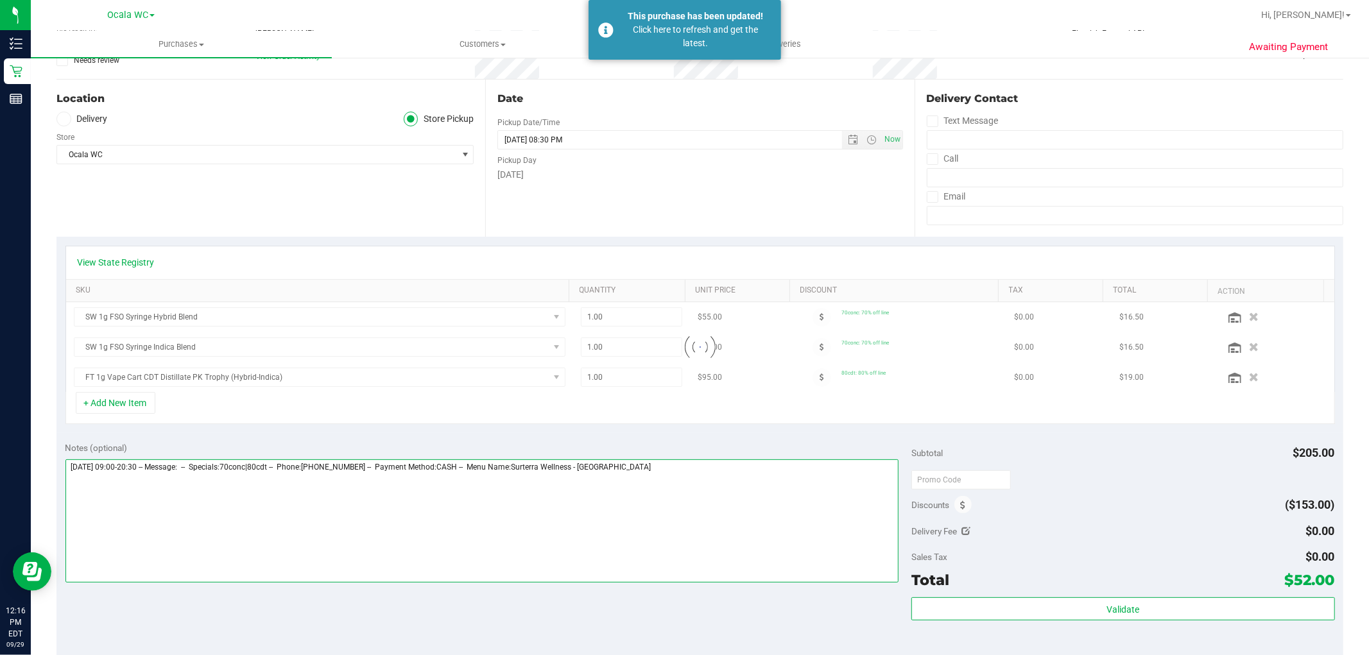
scroll to position [214, 0]
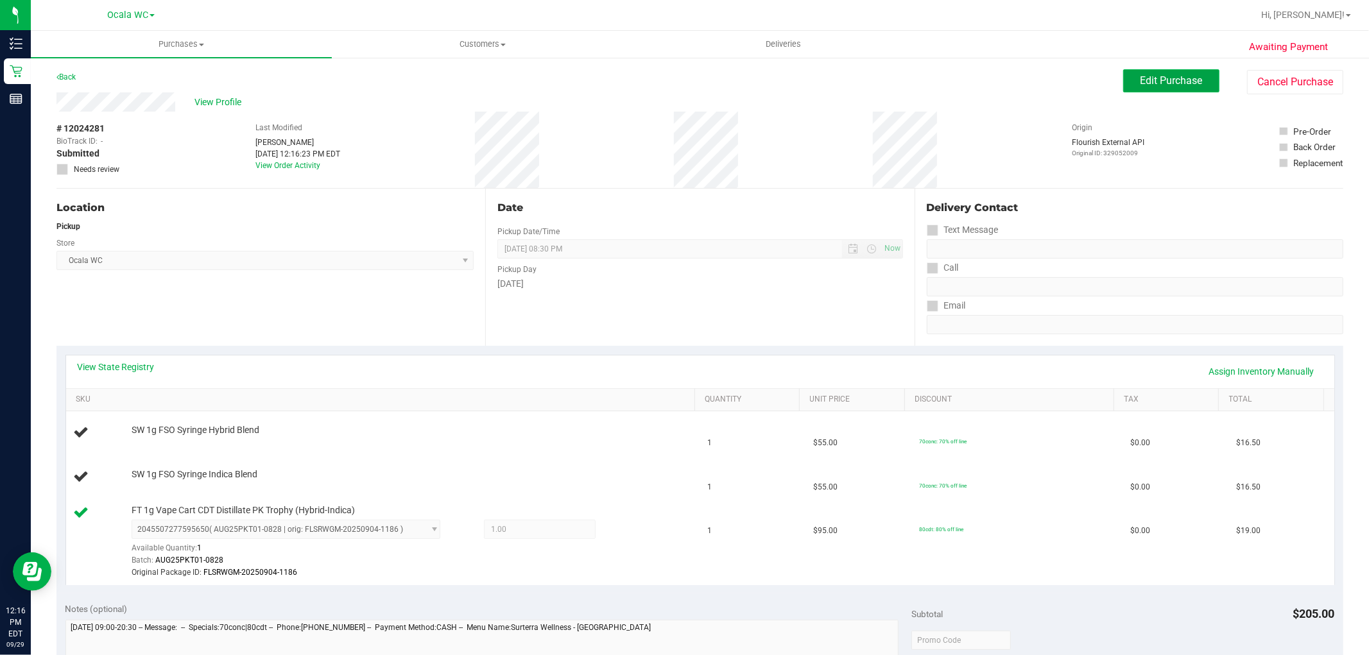
click at [1159, 84] on span "Edit Purchase" at bounding box center [1171, 80] width 62 height 12
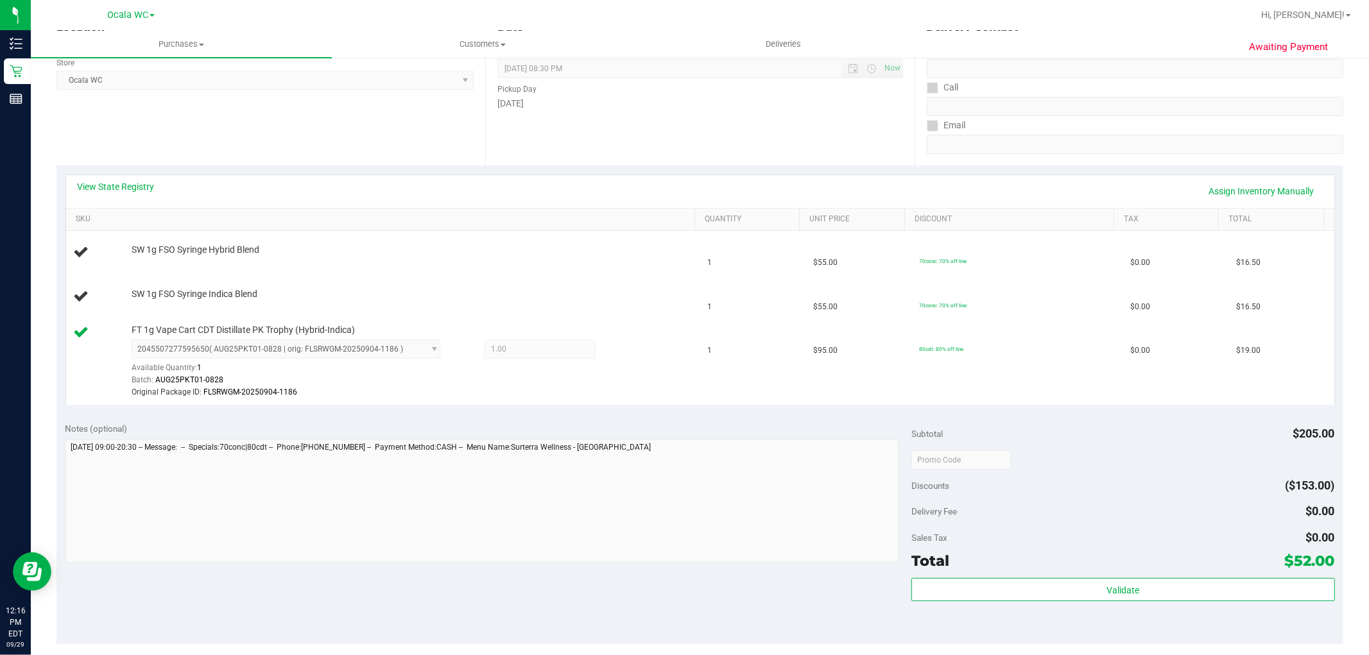
scroll to position [285, 0]
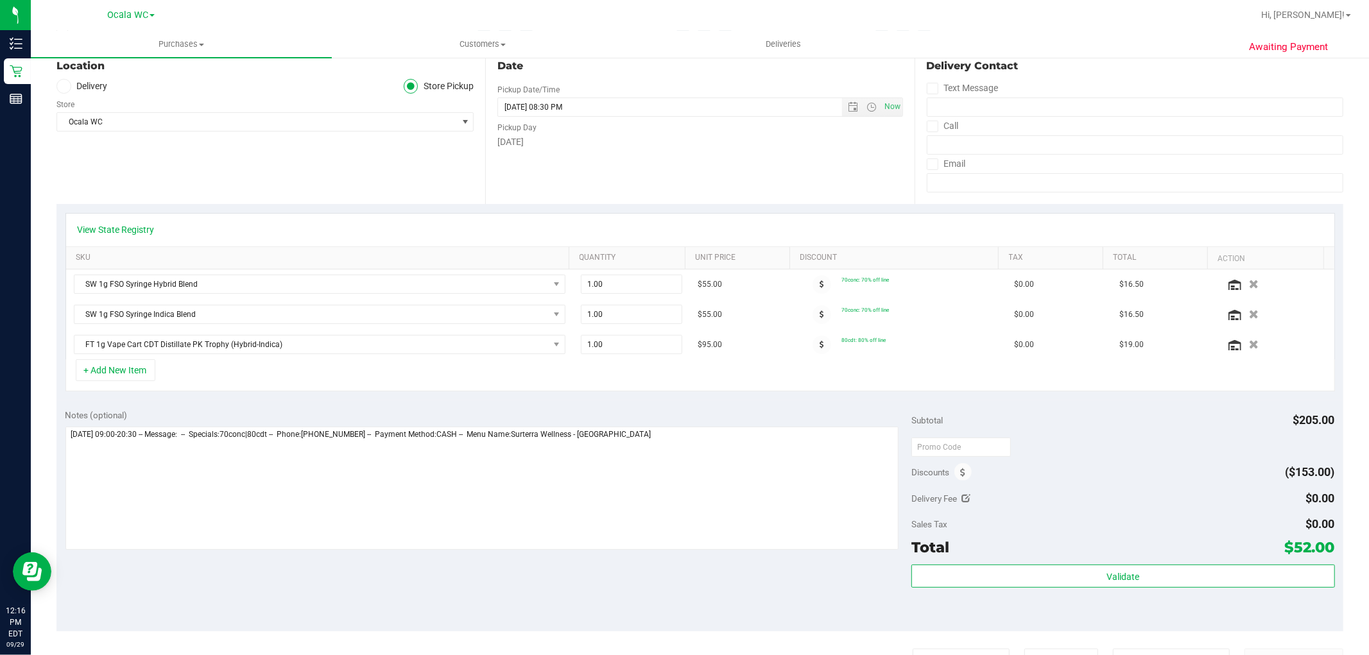
scroll to position [285, 0]
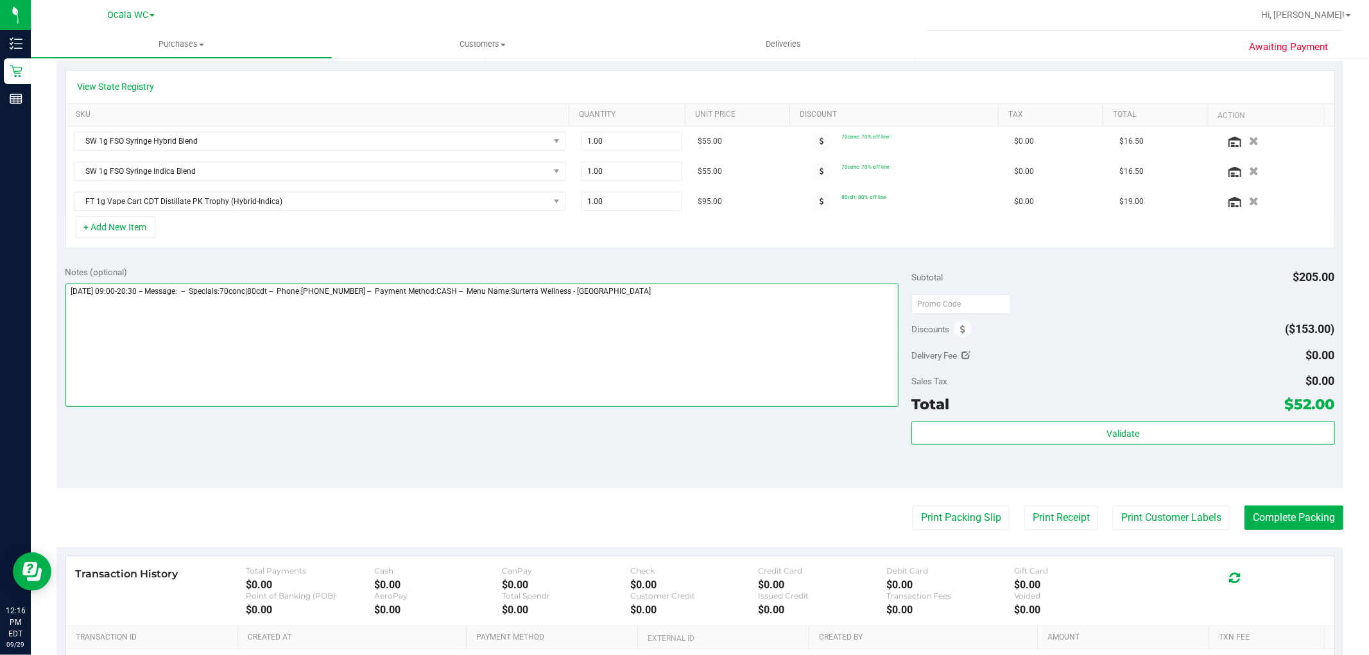
click at [757, 293] on textarea at bounding box center [482, 345] width 834 height 123
click at [69, 305] on textarea at bounding box center [482, 345] width 834 height 123
click at [194, 317] on textarea at bounding box center [482, 345] width 834 height 123
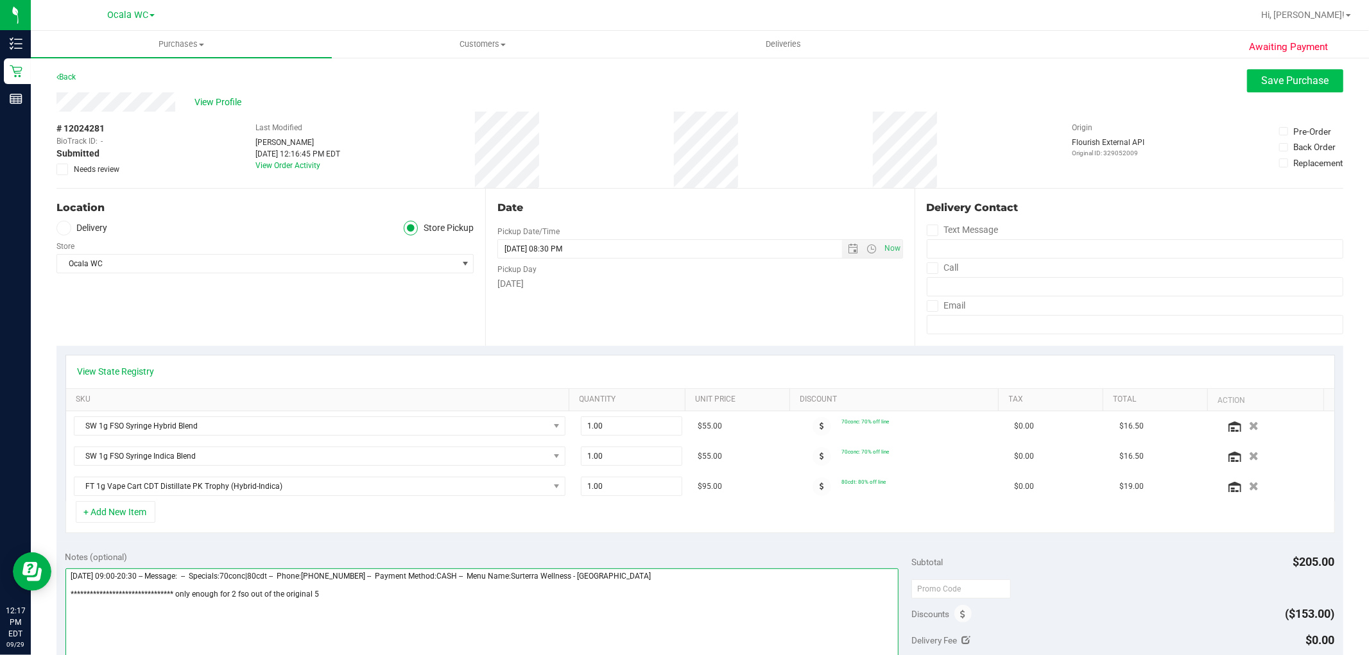
type textarea "**********"
click at [1279, 79] on span "Save Purchase" at bounding box center [1295, 80] width 67 height 12
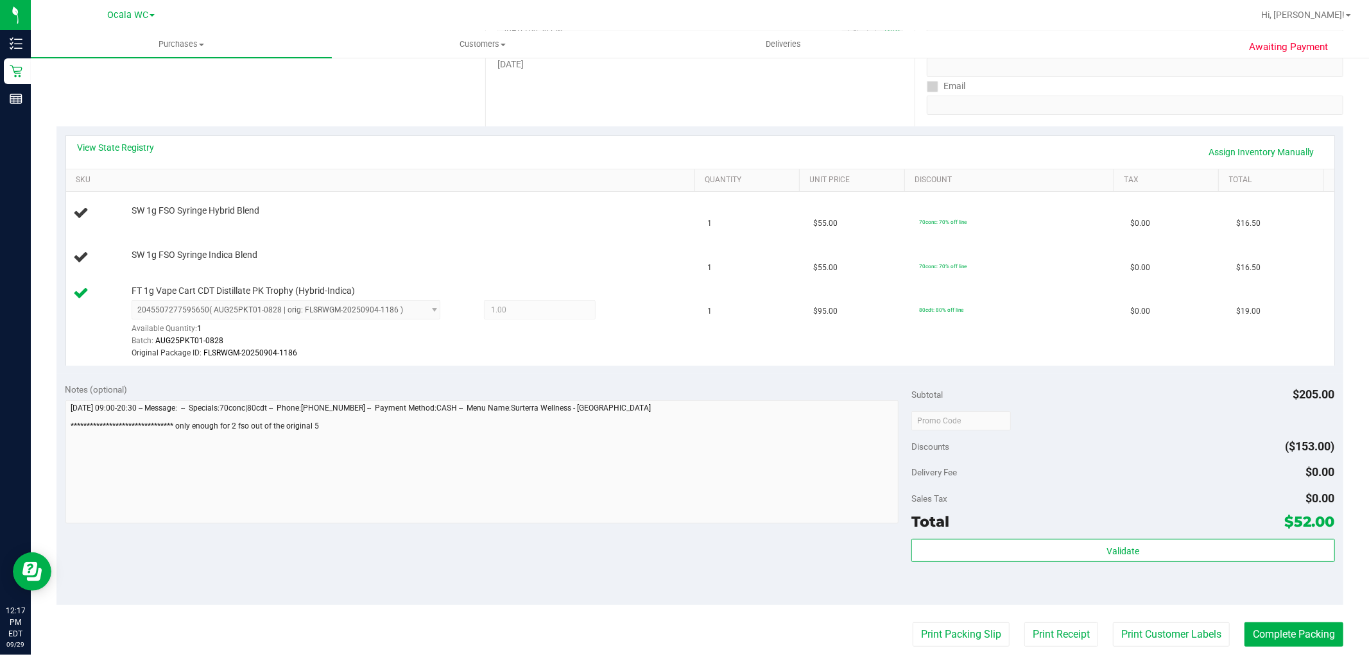
scroll to position [427, 0]
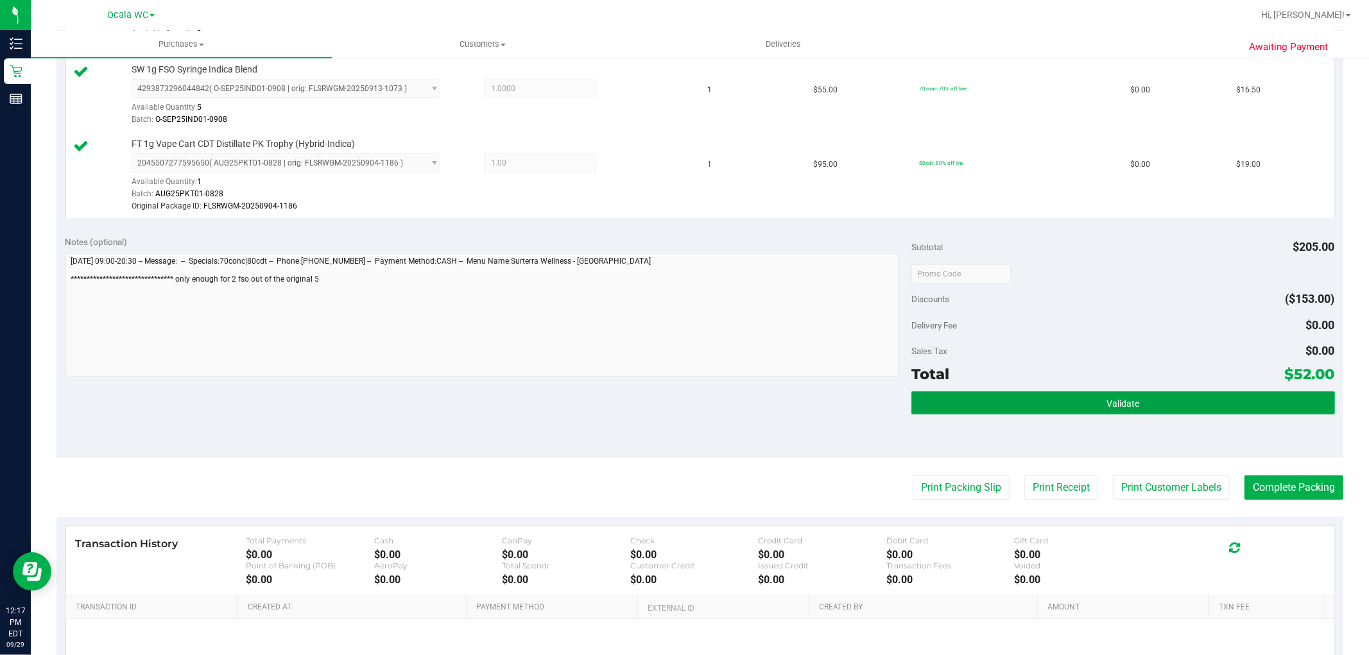
click at [1069, 407] on button "Validate" at bounding box center [1122, 402] width 423 height 23
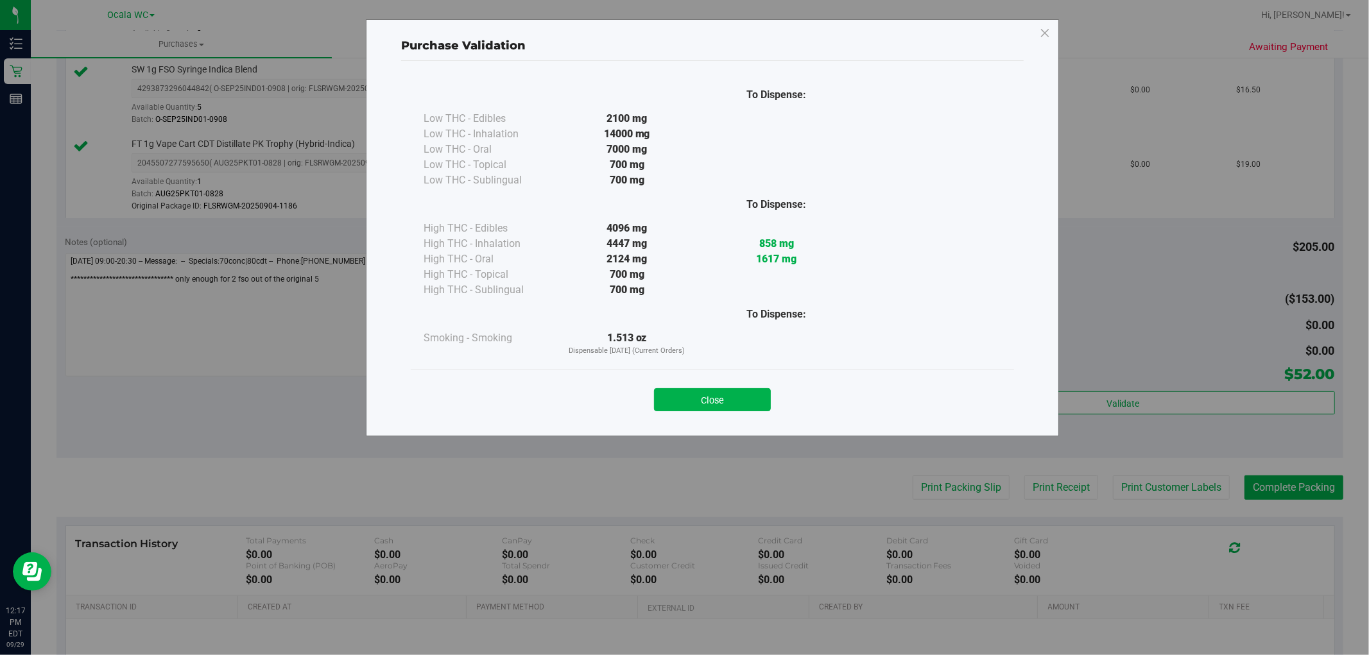
click at [699, 412] on div "Close" at bounding box center [712, 396] width 603 height 52
click at [721, 400] on button "Close" at bounding box center [712, 399] width 117 height 23
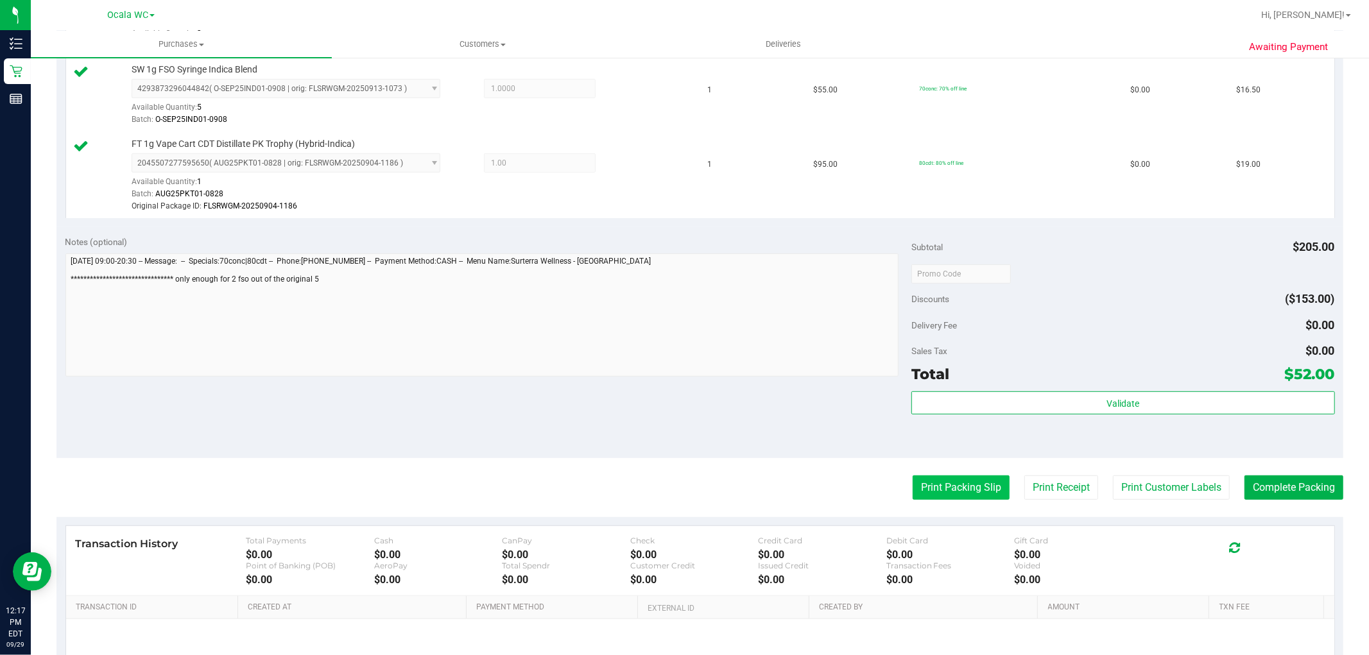
click at [980, 482] on button "Print Packing Slip" at bounding box center [960, 487] width 97 height 24
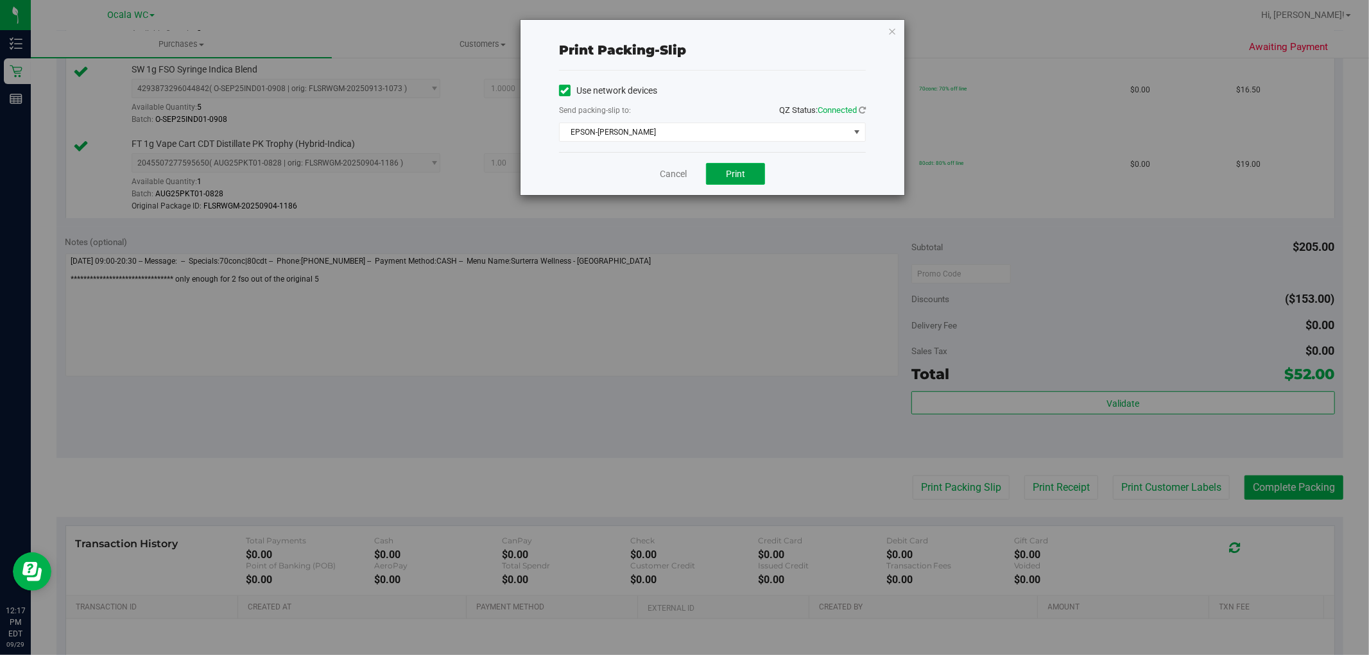
click at [742, 167] on button "Print" at bounding box center [735, 174] width 59 height 22
click at [891, 32] on icon "button" at bounding box center [891, 30] width 9 height 15
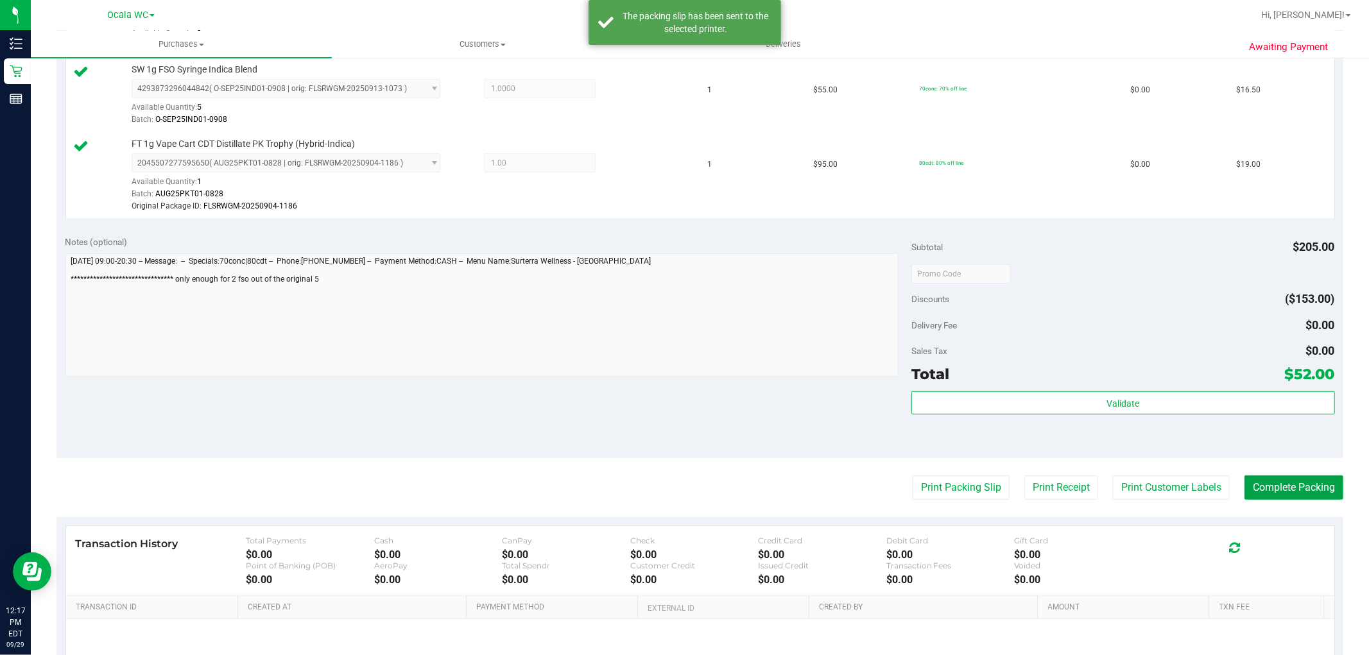
click at [1270, 491] on button "Complete Packing" at bounding box center [1293, 487] width 99 height 24
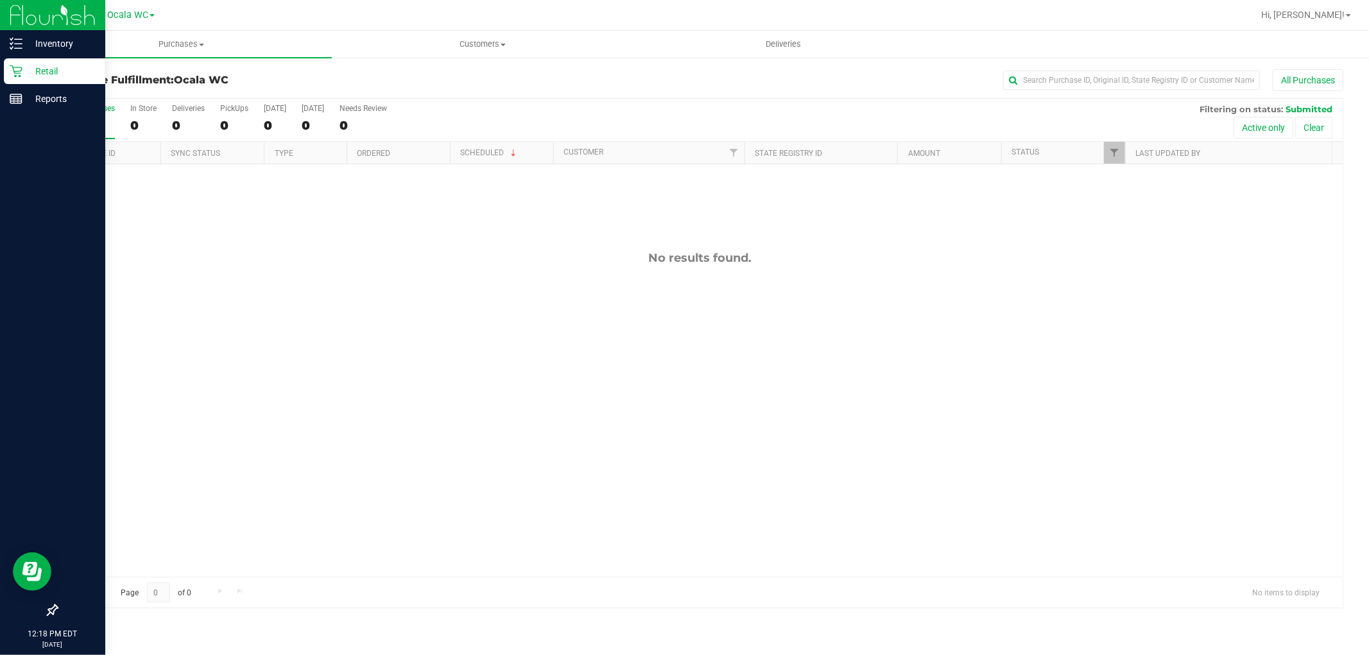
click at [58, 71] on p "Retail" at bounding box center [60, 71] width 77 height 15
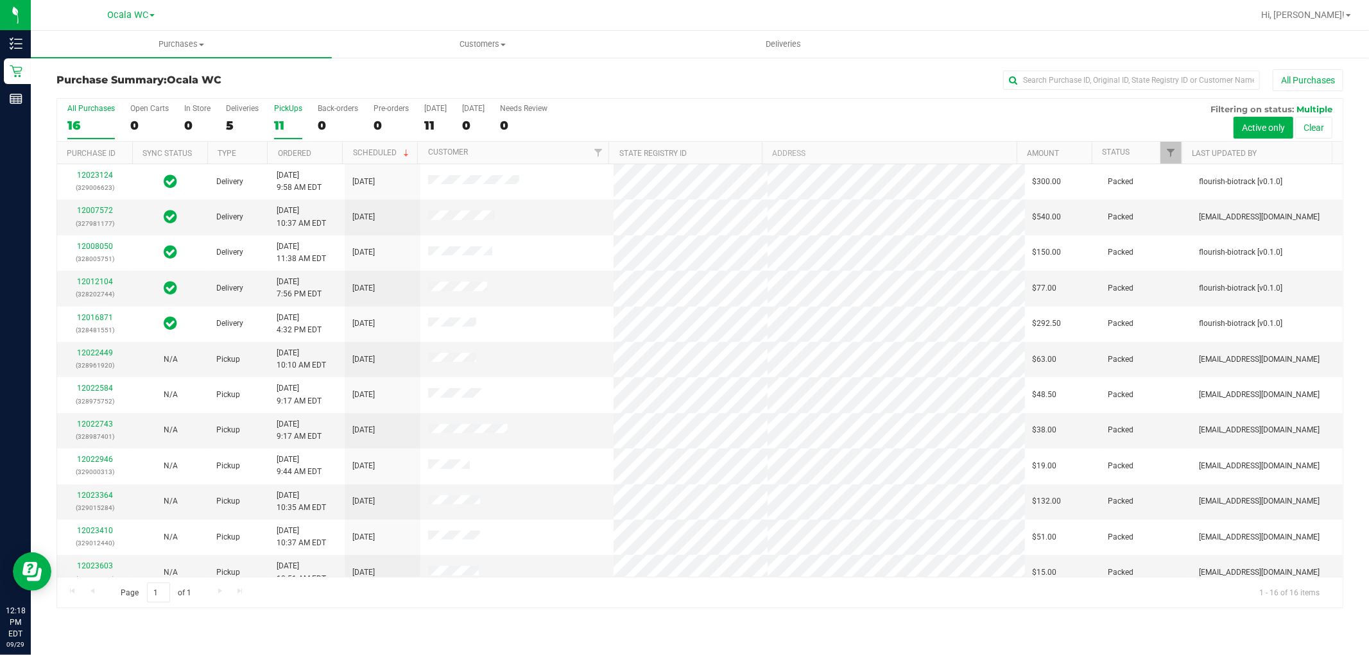
click at [279, 123] on div "11" at bounding box center [288, 125] width 28 height 15
click at [0, 0] on input "PickUps 11" at bounding box center [0, 0] width 0 height 0
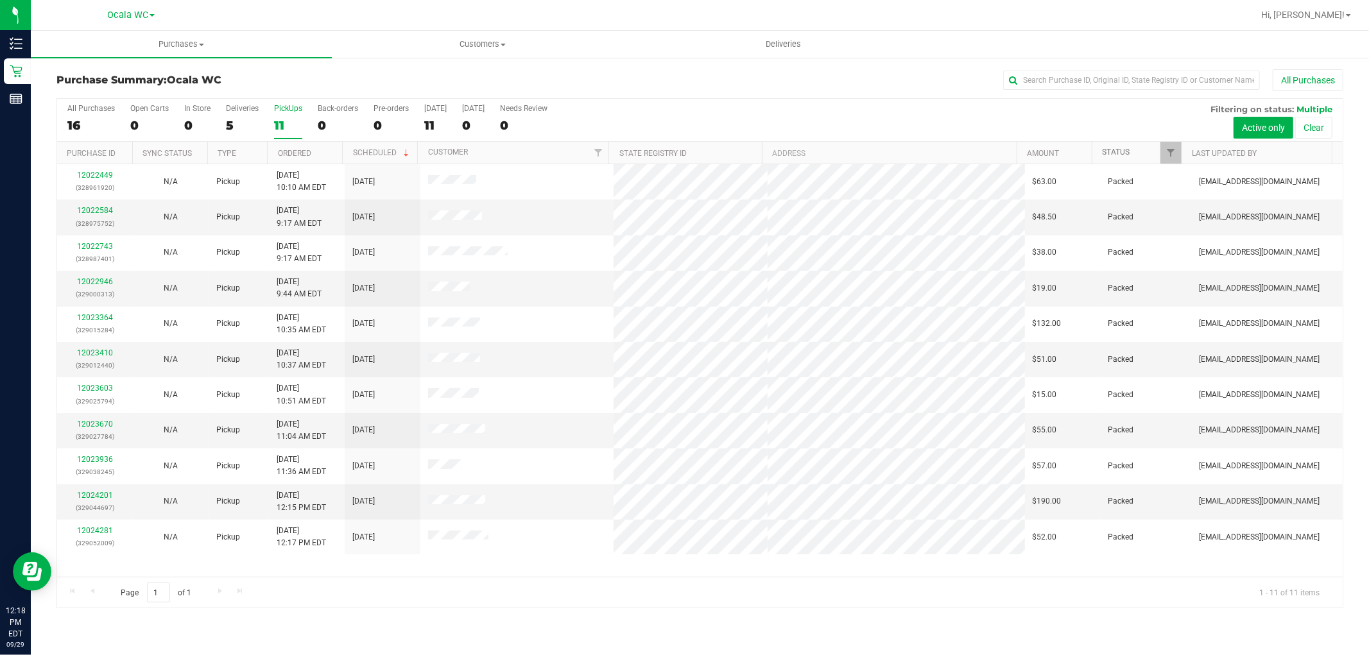
click at [1128, 152] on link "Status" at bounding box center [1116, 152] width 28 height 9
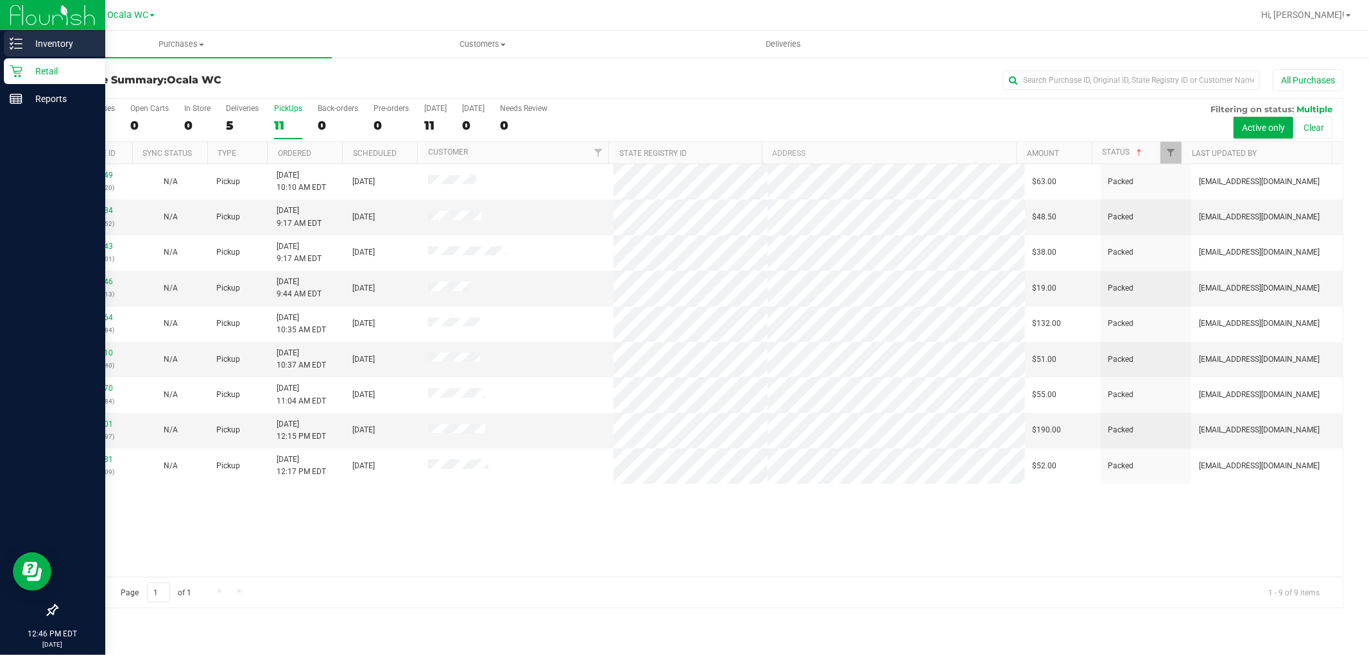
click at [38, 49] on p "Inventory" at bounding box center [60, 43] width 77 height 15
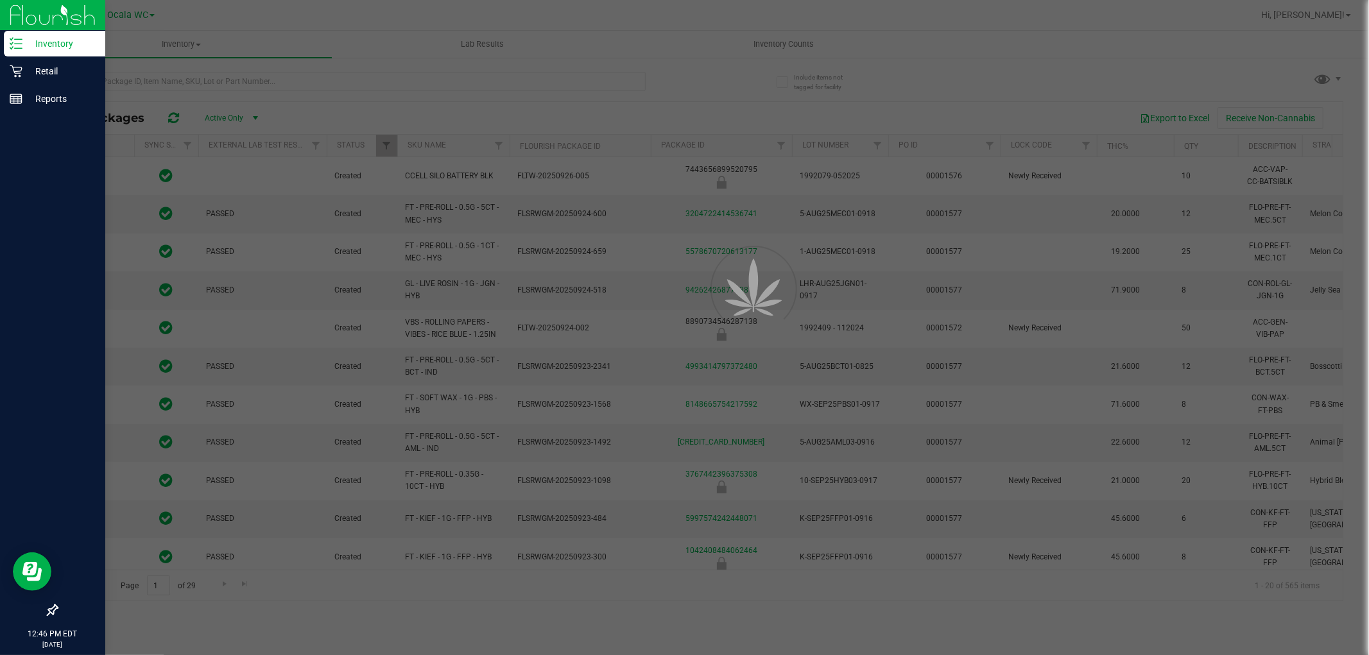
click at [300, 83] on div at bounding box center [684, 327] width 1369 height 655
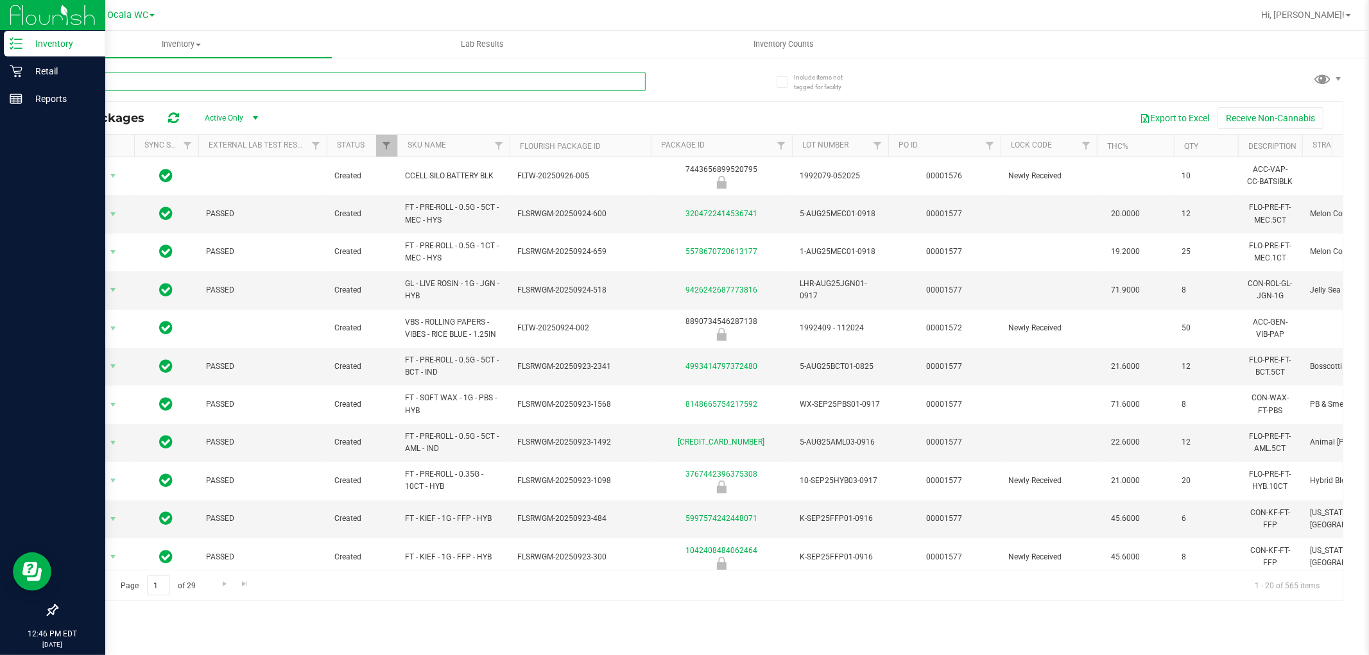
click at [300, 83] on input "text" at bounding box center [350, 81] width 589 height 19
type input "htm"
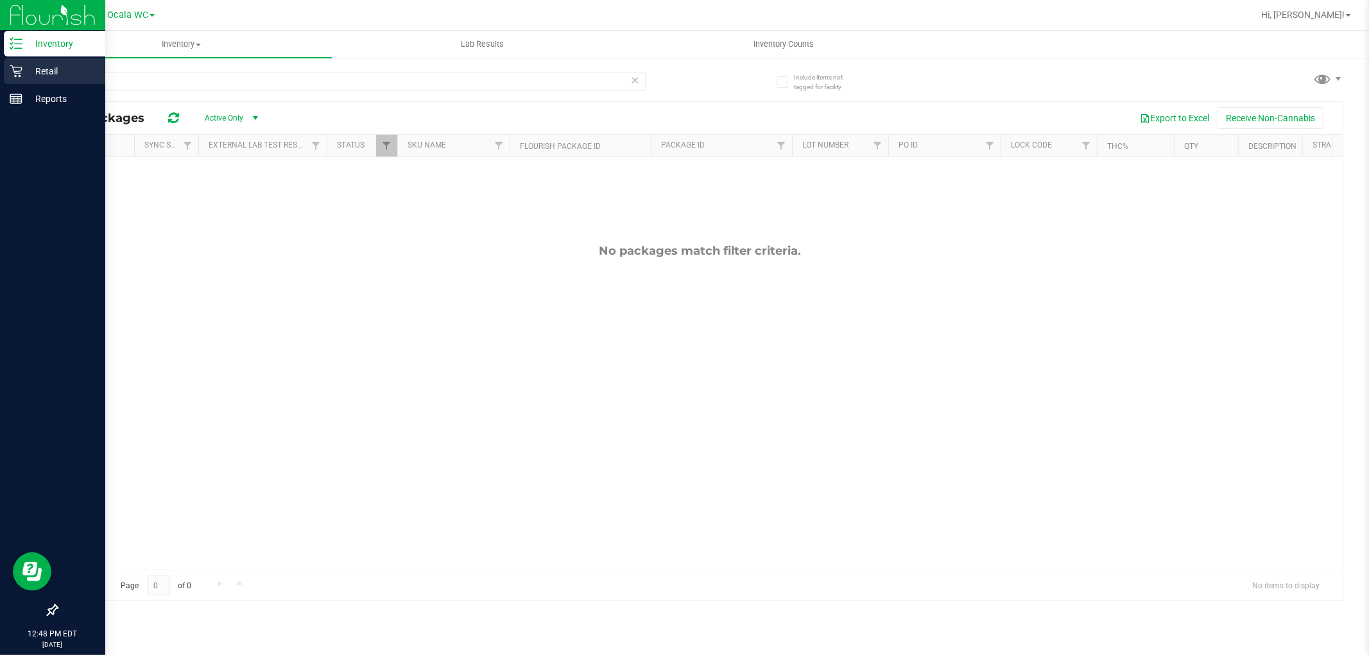
click at [33, 65] on p "Retail" at bounding box center [60, 71] width 77 height 15
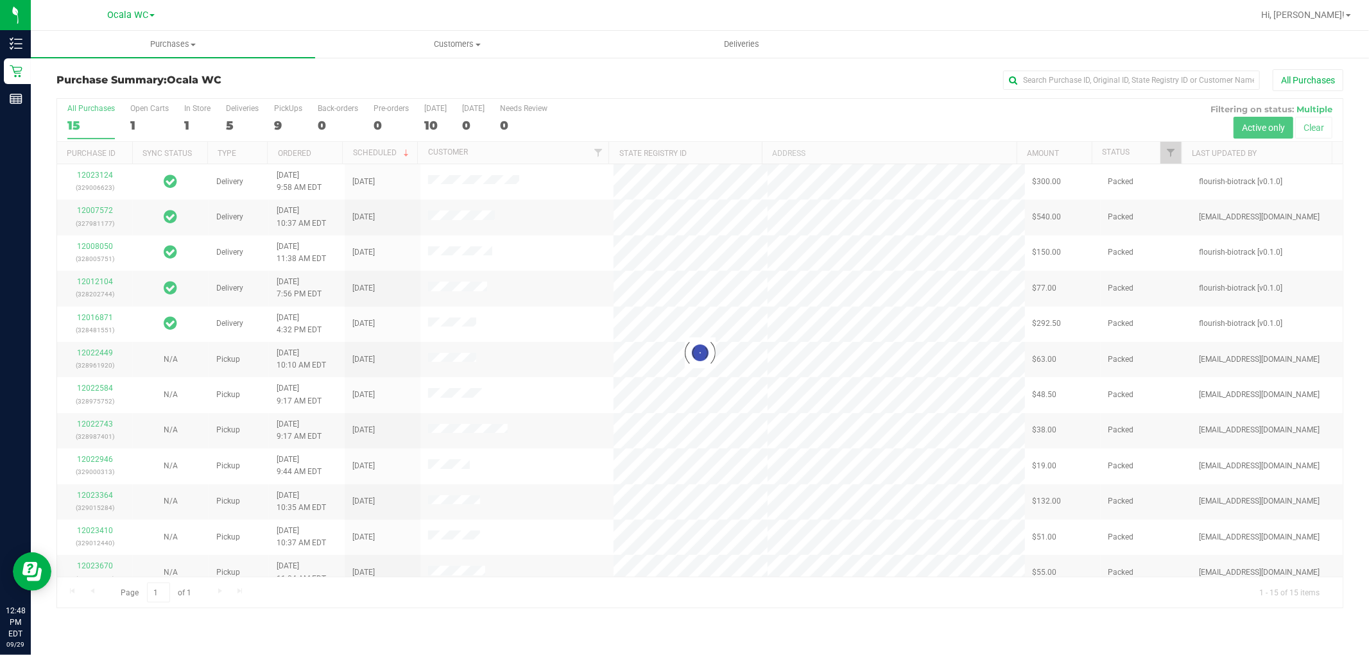
click at [1119, 150] on div at bounding box center [699, 353] width 1285 height 509
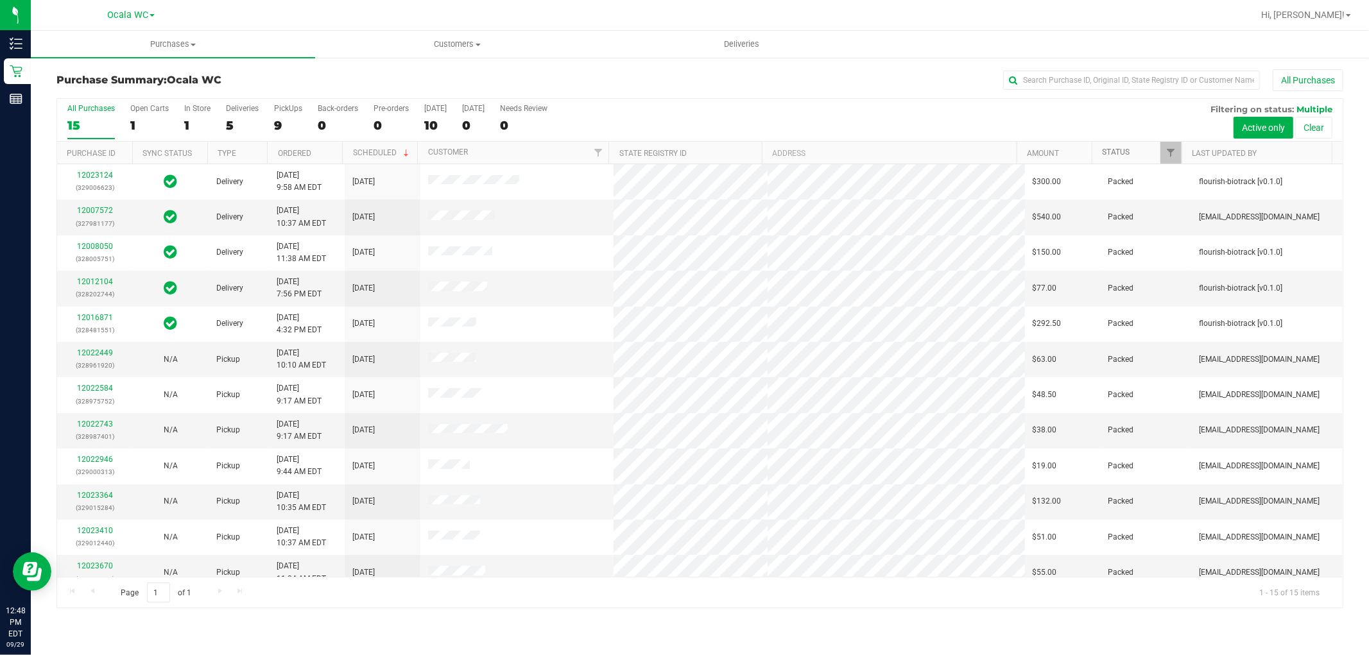
click at [1124, 150] on link "Status" at bounding box center [1116, 152] width 28 height 9
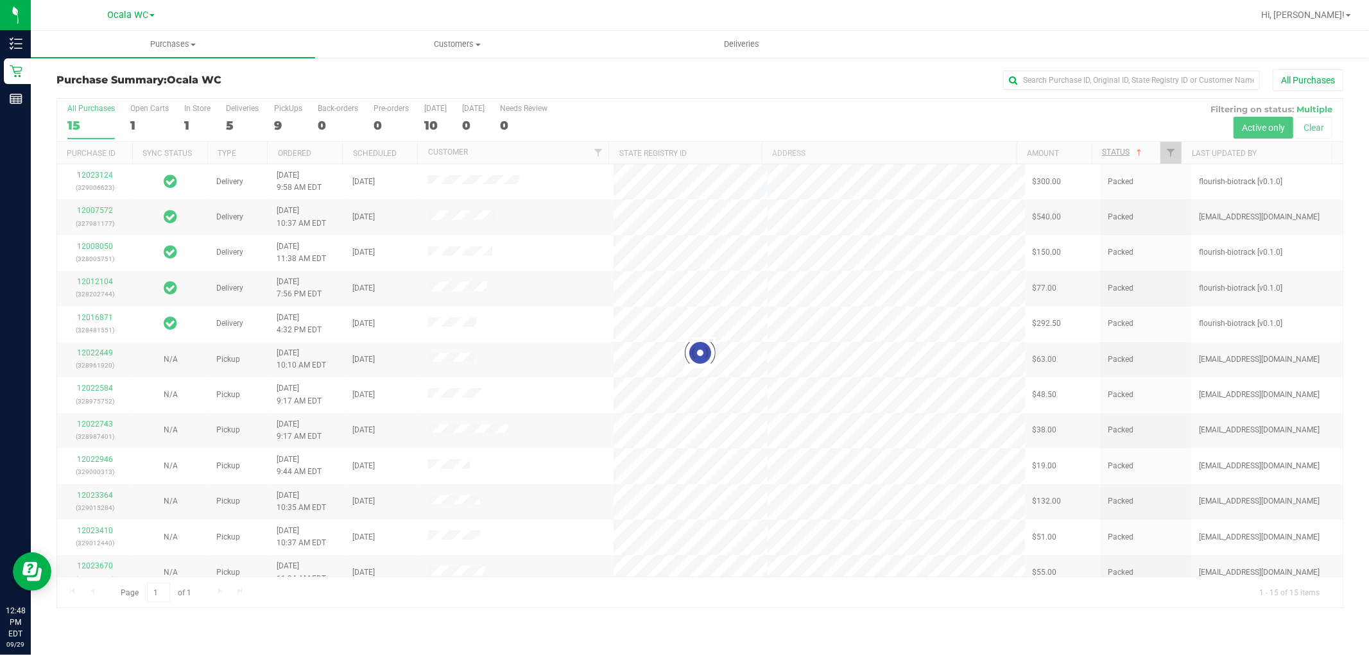
click at [1124, 150] on div at bounding box center [699, 353] width 1285 height 509
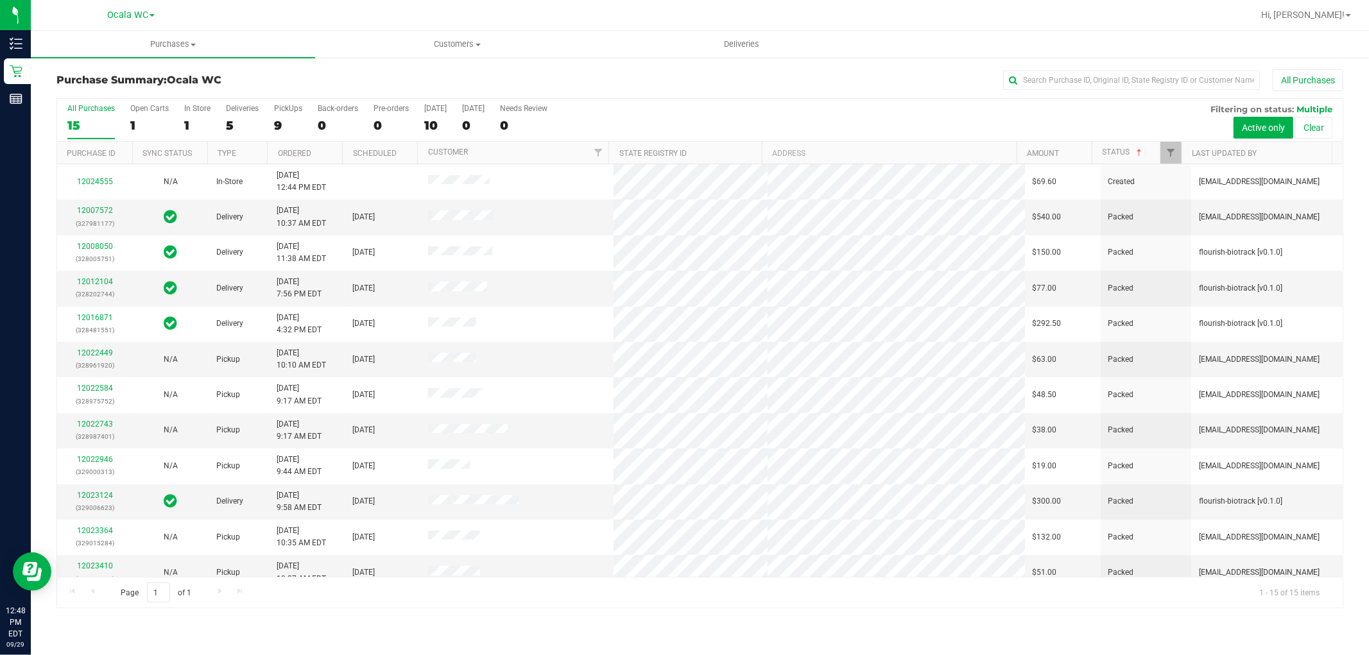
click at [1123, 146] on th "Status" at bounding box center [1136, 153] width 90 height 22
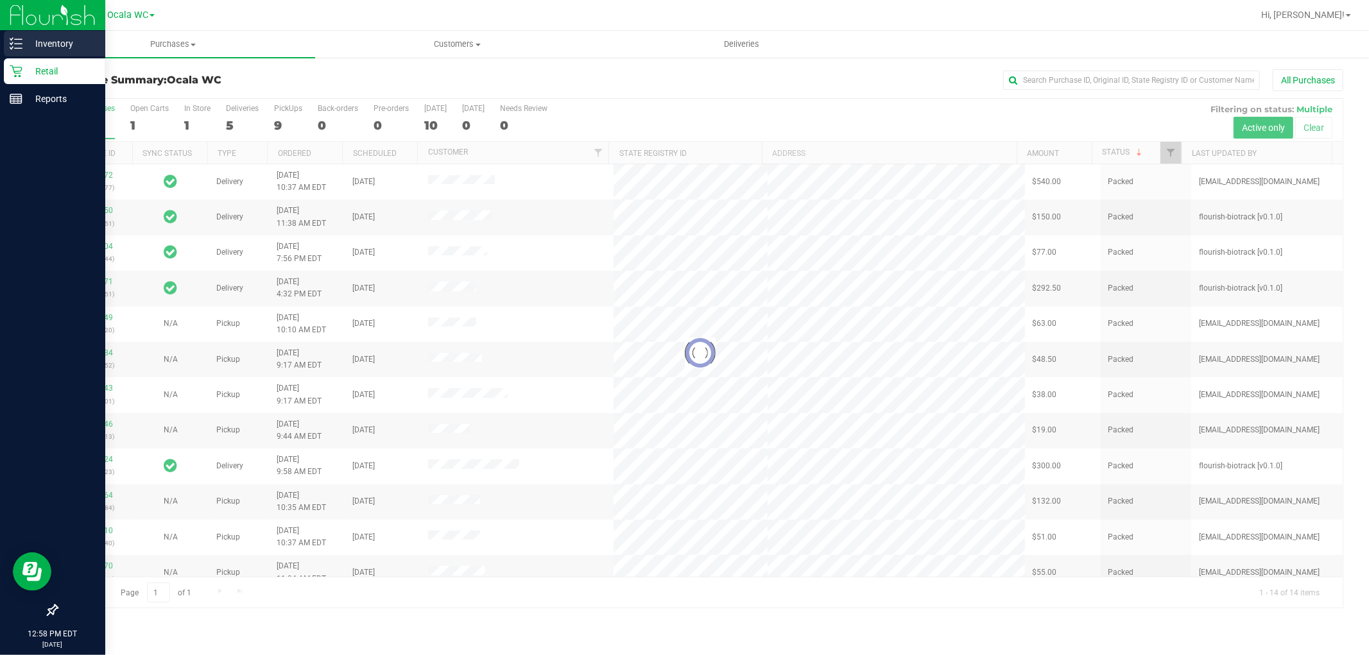
click at [6, 44] on div "Inventory" at bounding box center [54, 44] width 101 height 26
click at [56, 42] on p "Inventory" at bounding box center [60, 43] width 77 height 15
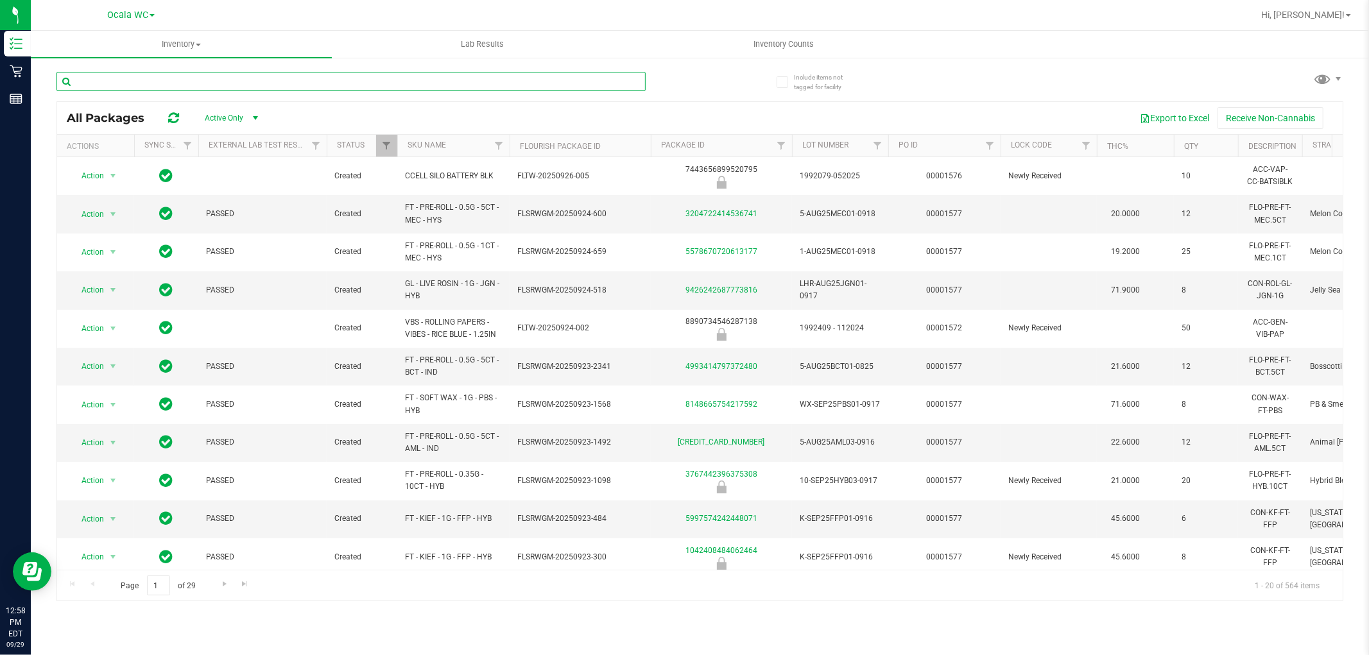
click at [208, 84] on input "text" at bounding box center [350, 81] width 589 height 19
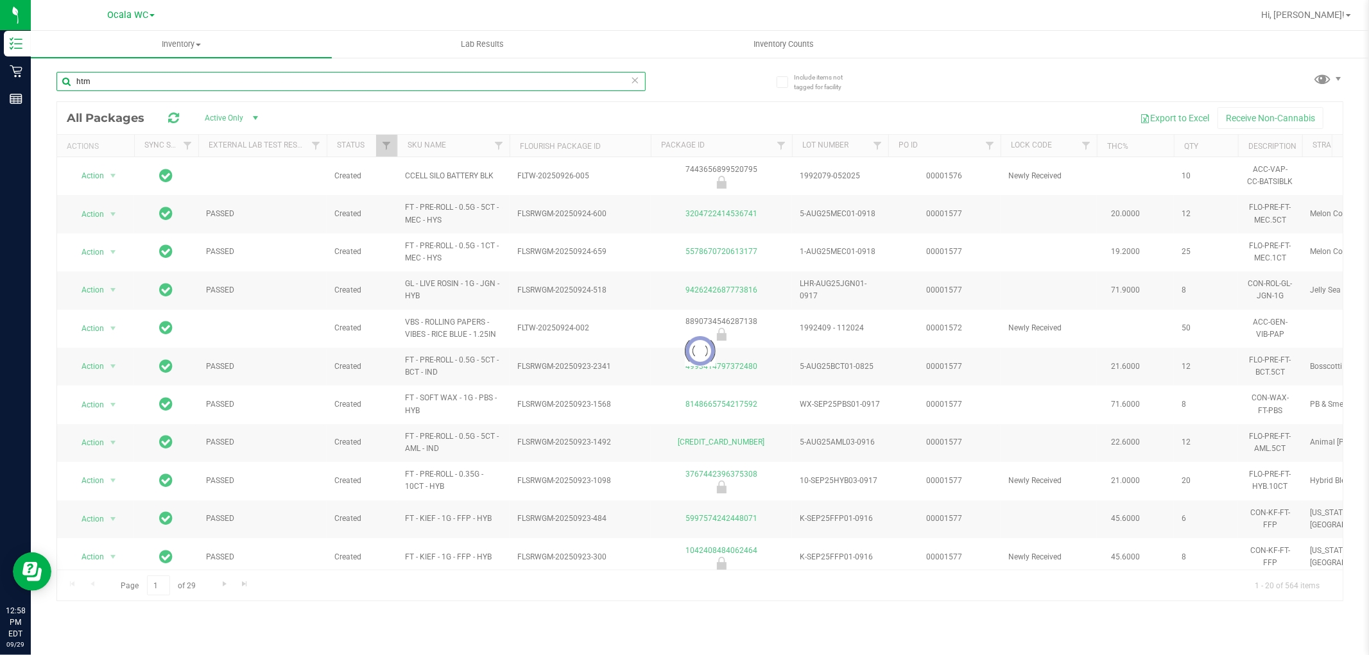
type input "htm"
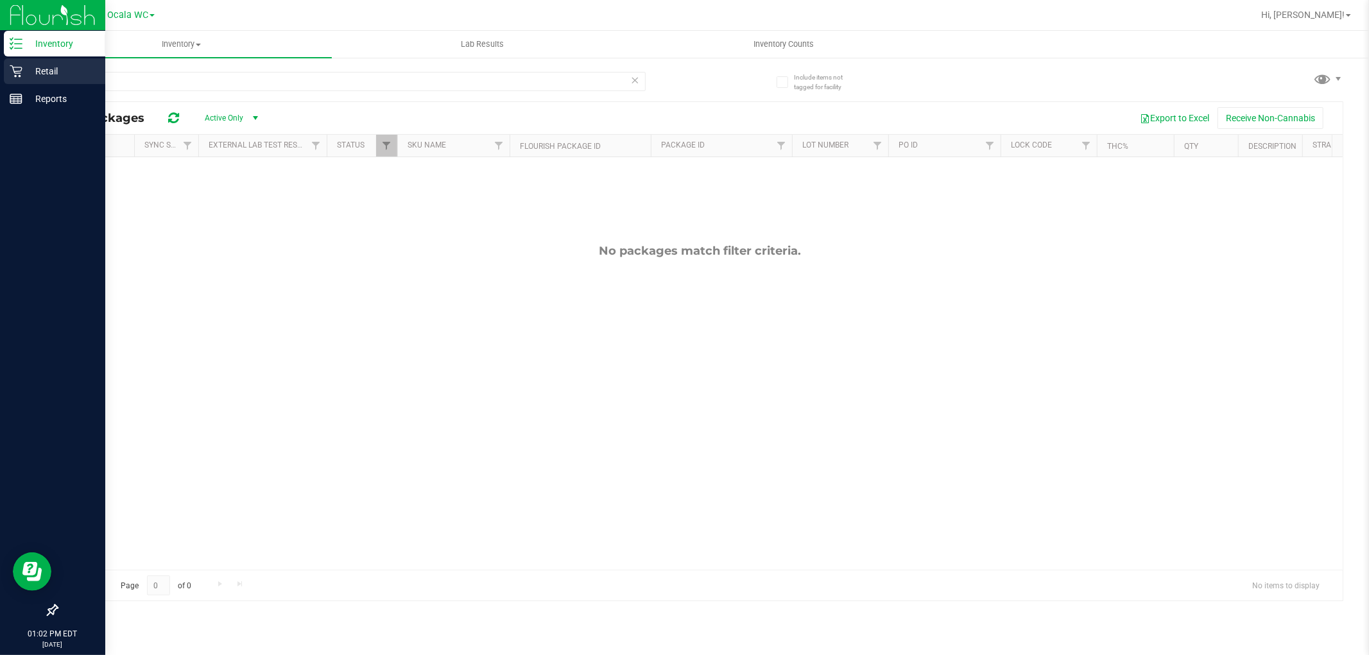
click at [17, 71] on icon at bounding box center [16, 71] width 13 height 13
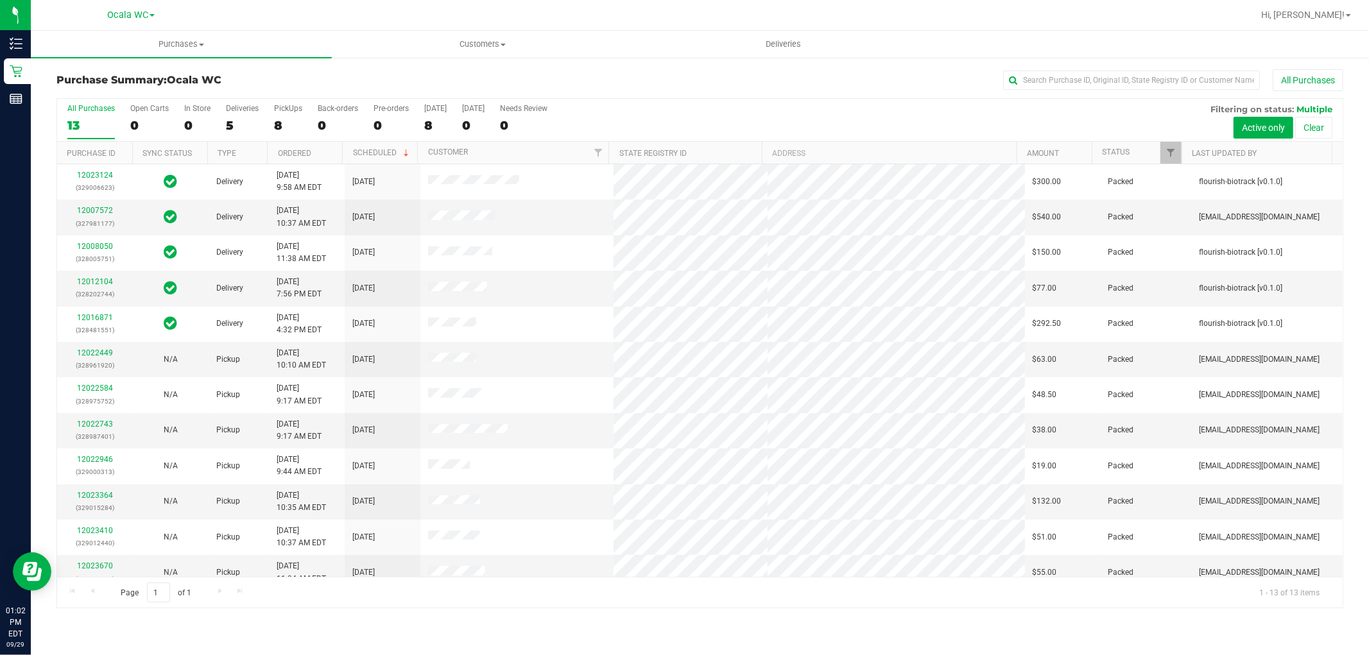
click at [672, 80] on div "All Purchases" at bounding box center [914, 80] width 858 height 22
click at [1315, 8] on link "Hi, [PERSON_NAME]!" at bounding box center [1306, 14] width 100 height 13
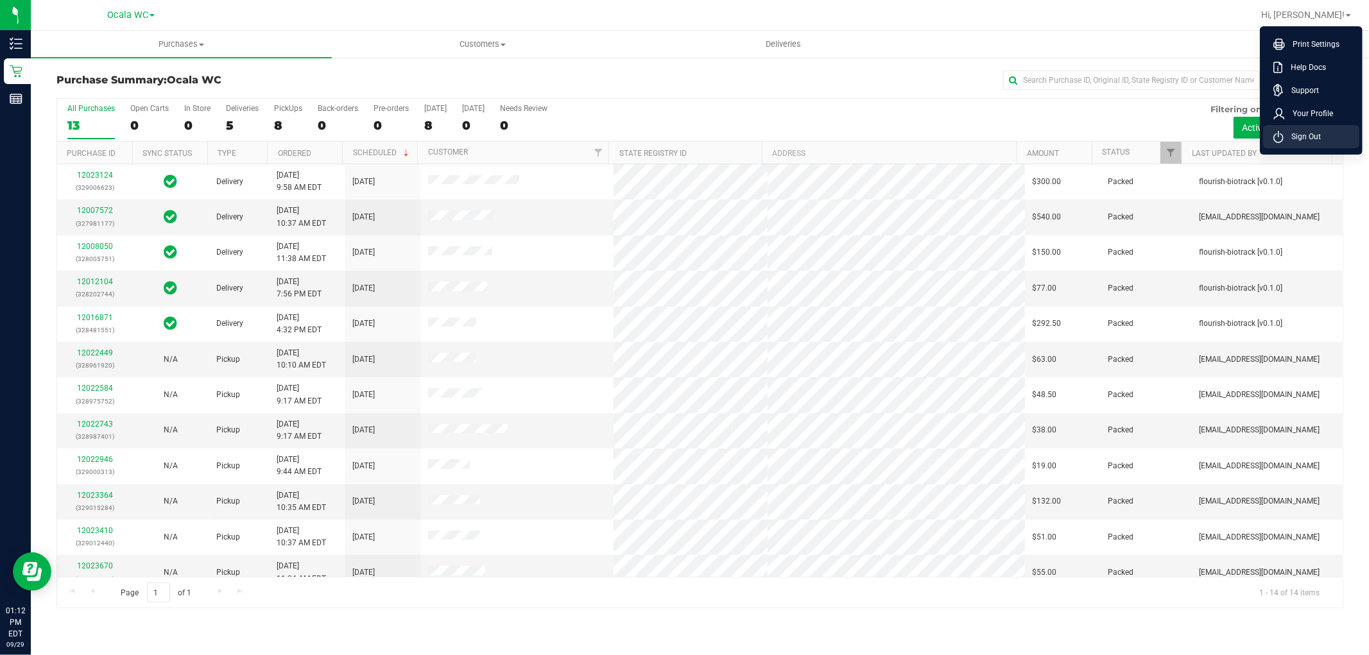
click at [1285, 137] on span "Sign Out" at bounding box center [1301, 136] width 37 height 13
